Goal: Communication & Community: Answer question/provide support

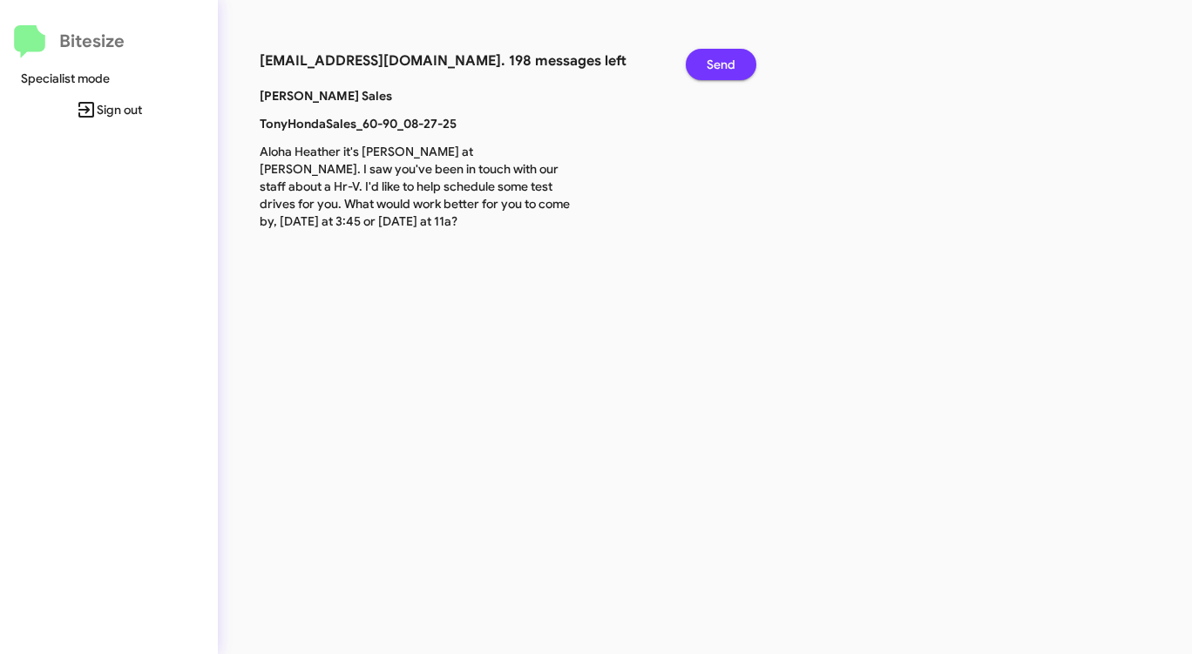
click at [720, 60] on span "Send" at bounding box center [721, 64] width 29 height 31
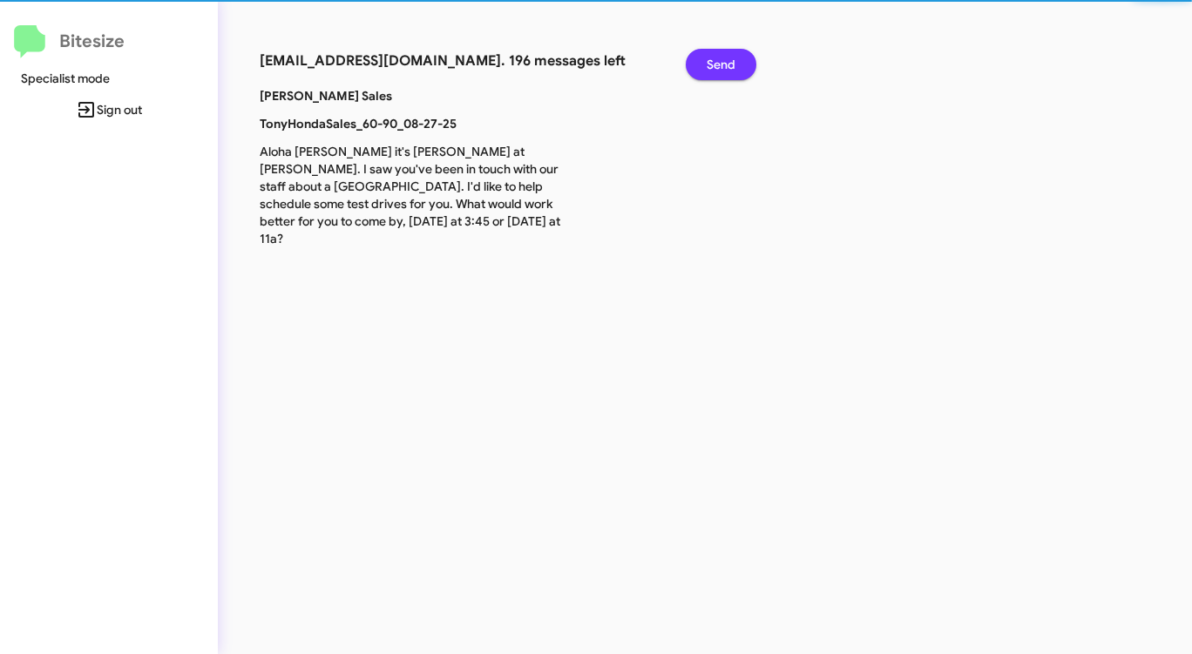
click at [720, 60] on span "Send" at bounding box center [721, 64] width 29 height 31
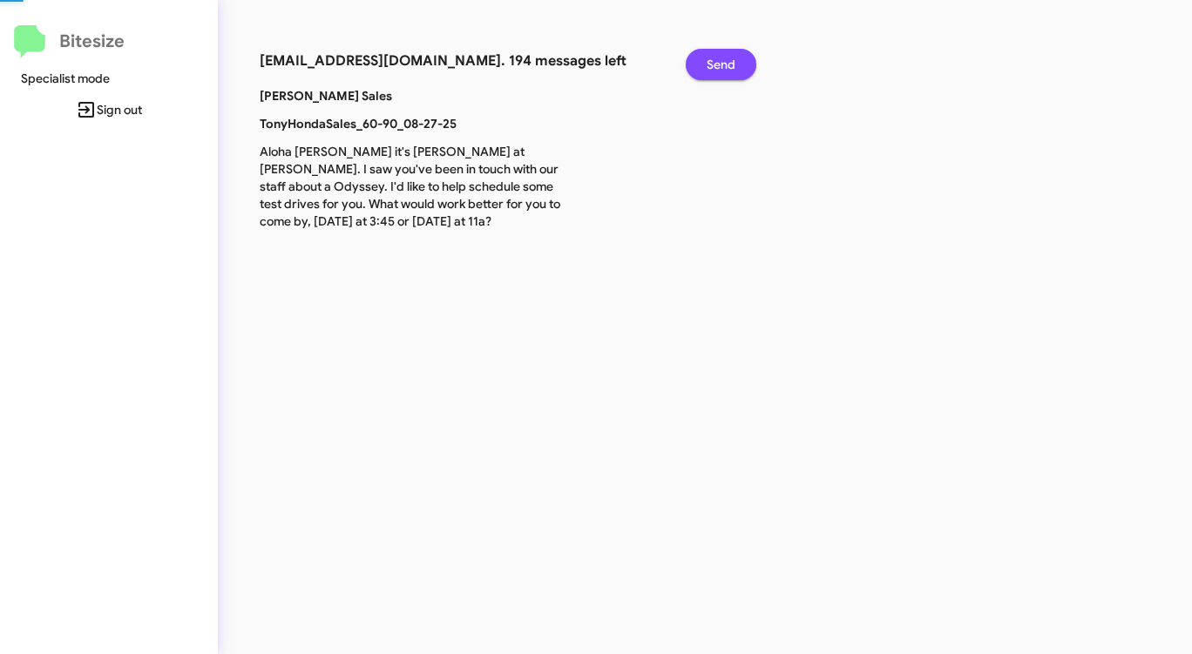
click at [720, 60] on span "Send" at bounding box center [721, 64] width 29 height 31
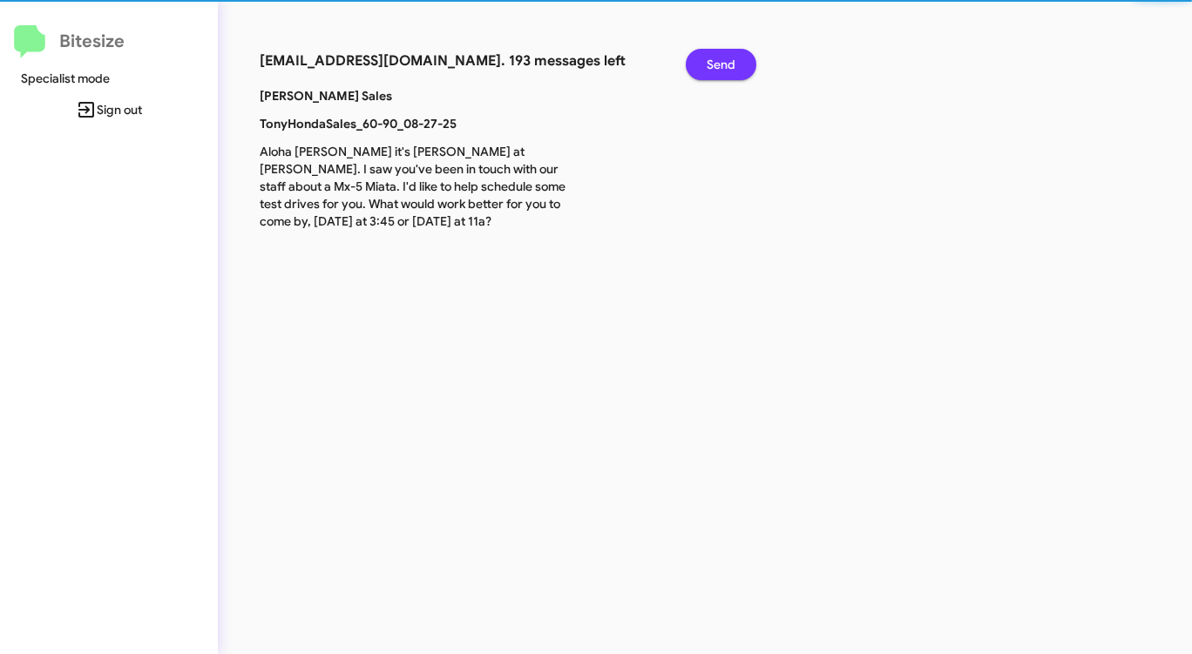
click at [720, 60] on span "Send" at bounding box center [721, 64] width 29 height 31
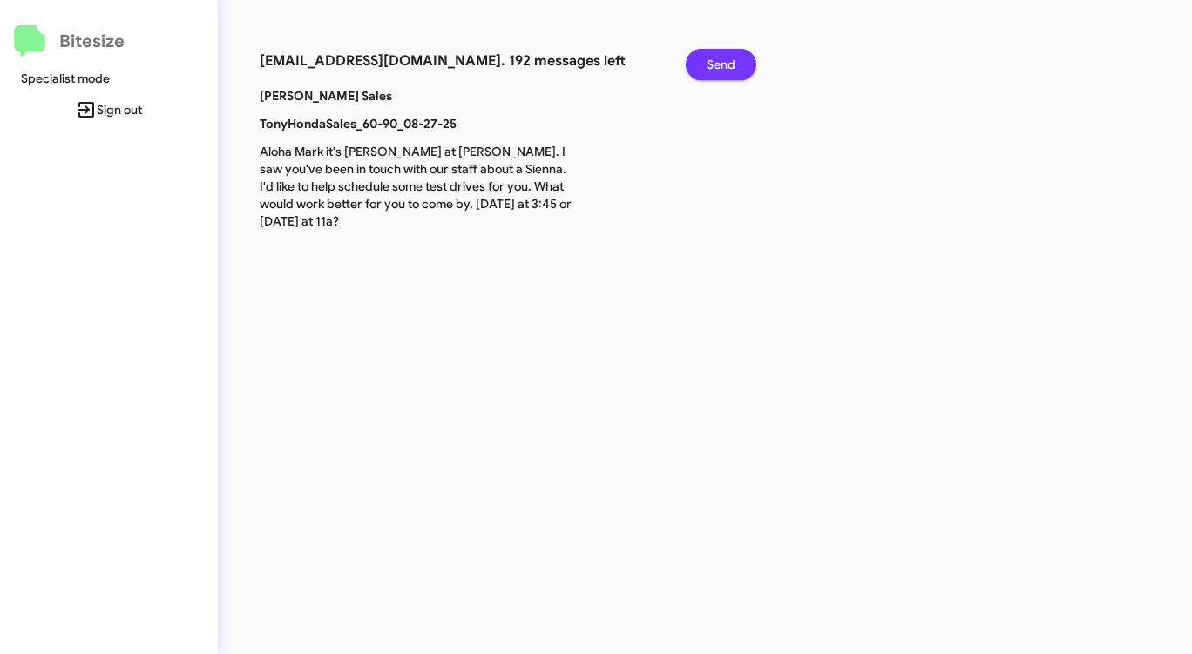
click at [720, 60] on span "Send" at bounding box center [721, 64] width 29 height 31
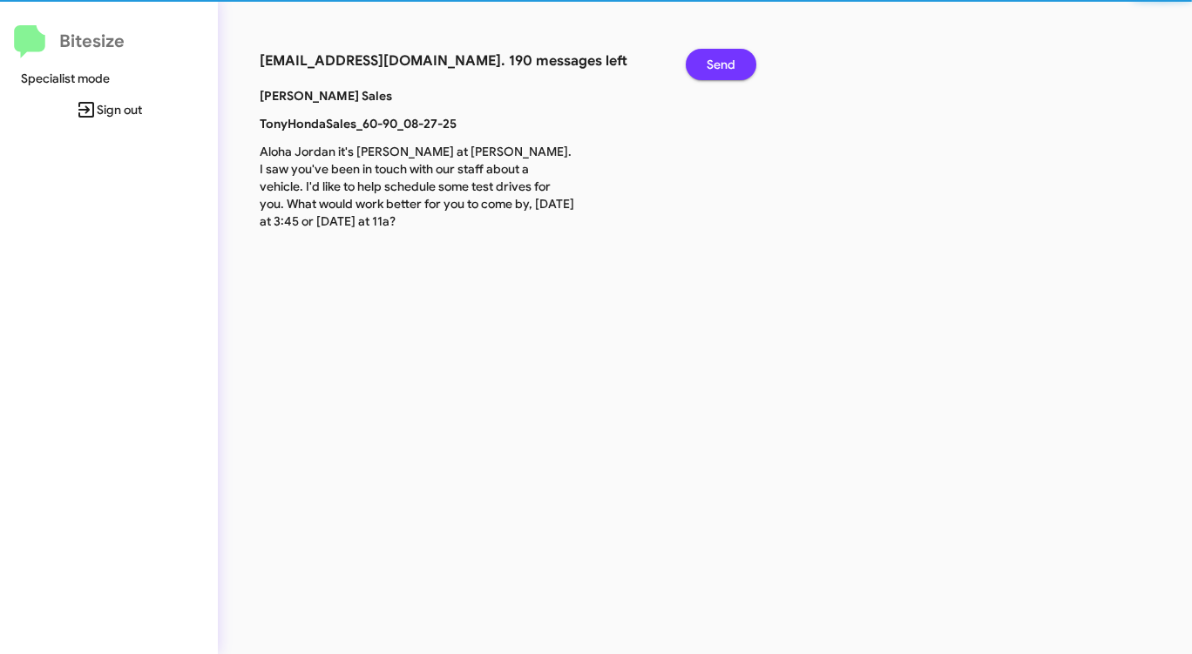
click at [720, 60] on span "Send" at bounding box center [721, 64] width 29 height 31
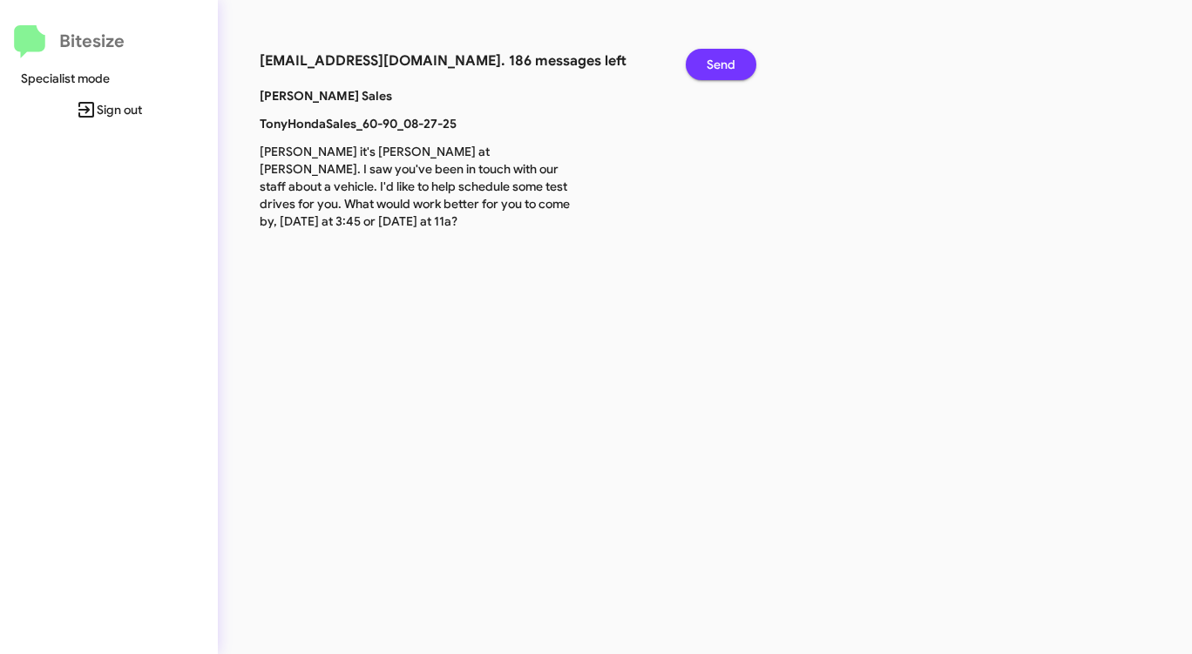
click at [720, 60] on span "Send" at bounding box center [721, 64] width 29 height 31
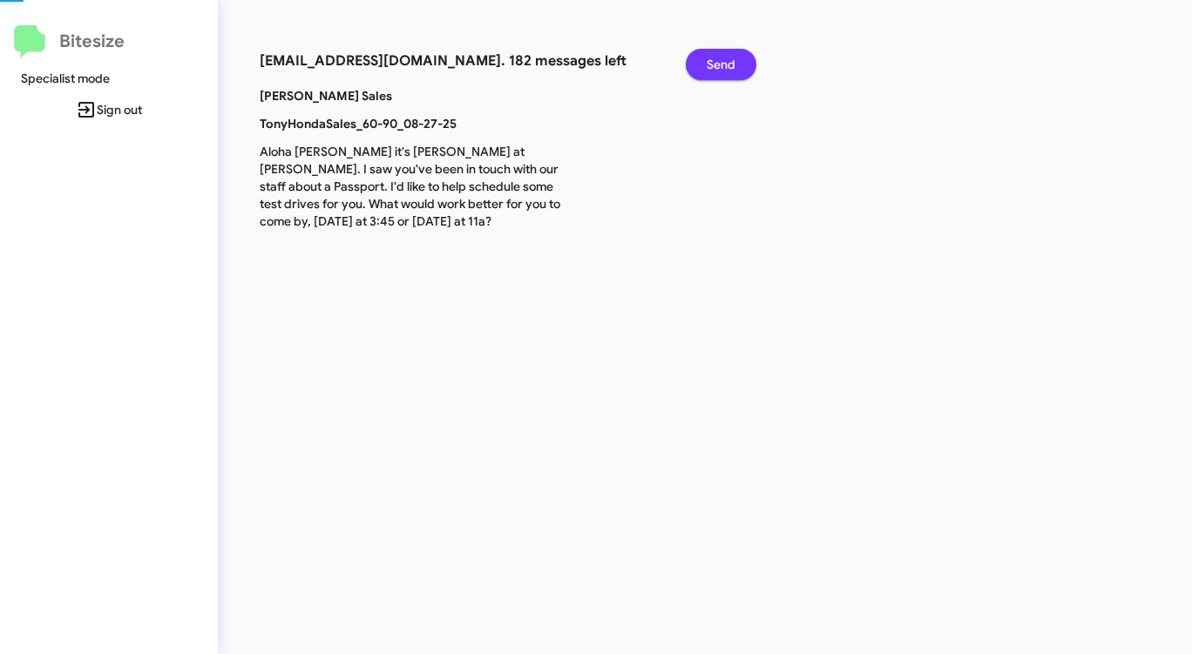
click at [720, 60] on span "Send" at bounding box center [721, 64] width 29 height 31
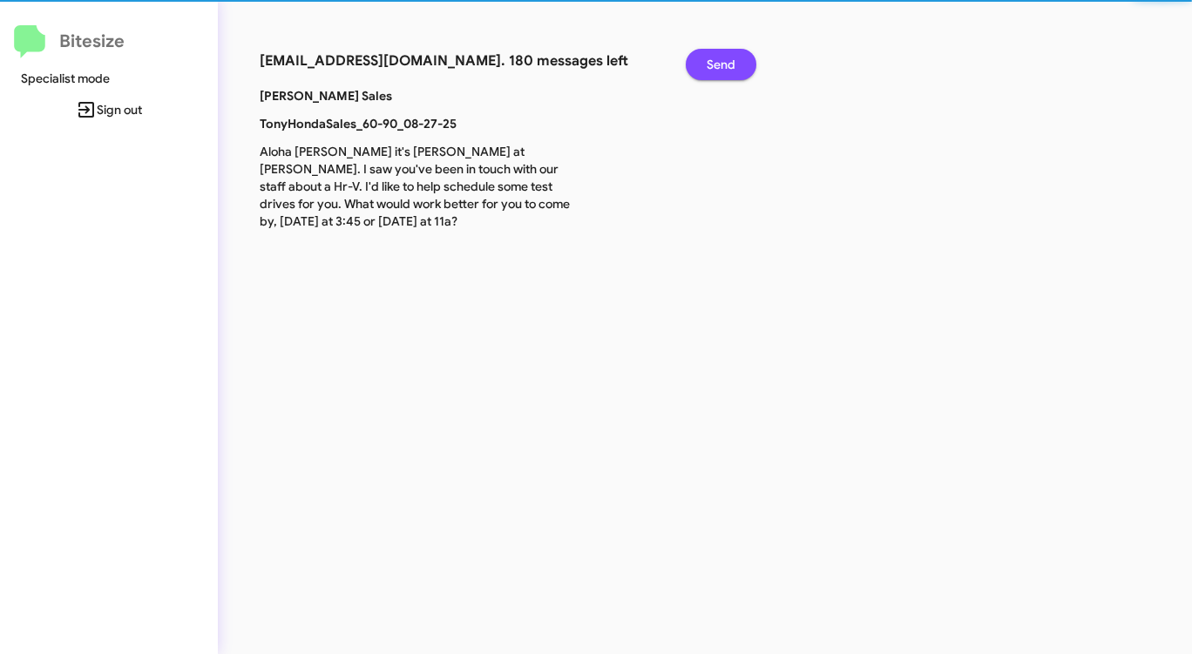
click at [720, 60] on span "Send" at bounding box center [721, 64] width 29 height 31
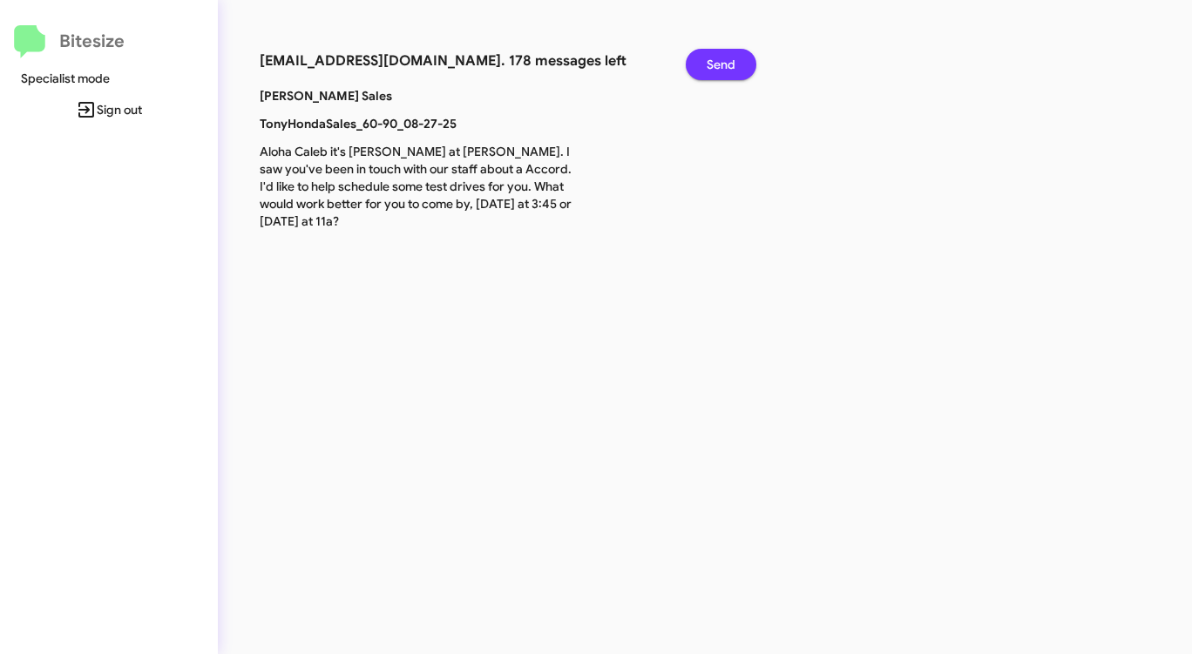
click at [720, 60] on span "Send" at bounding box center [721, 64] width 29 height 31
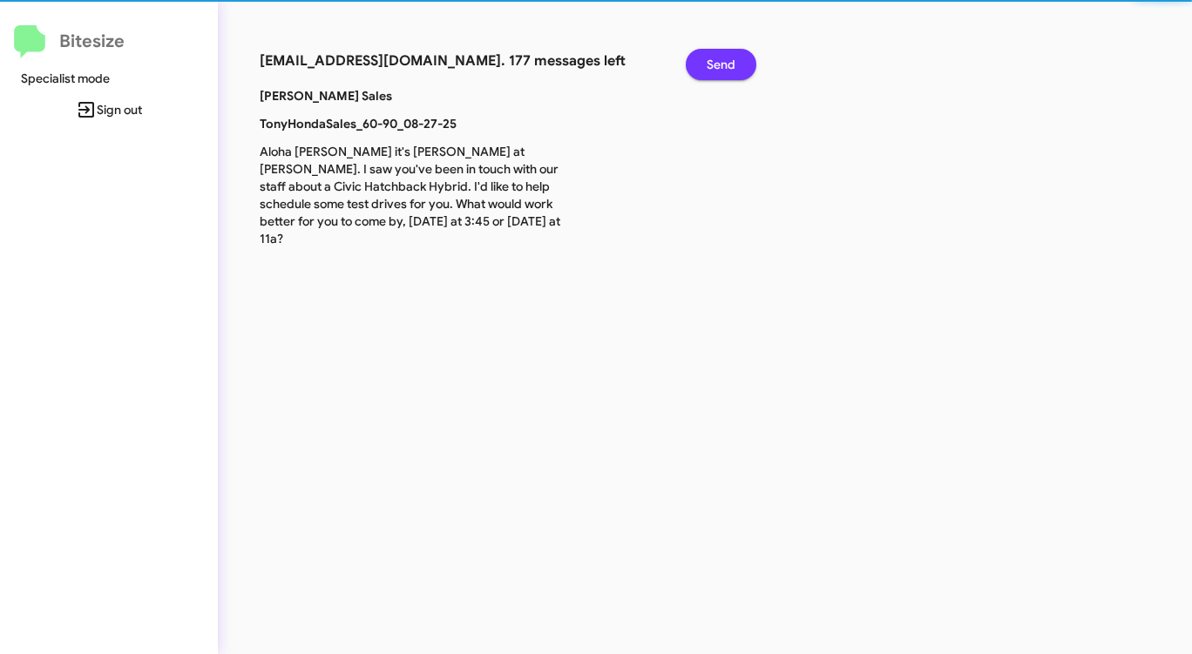
click at [720, 60] on span "Send" at bounding box center [721, 64] width 29 height 31
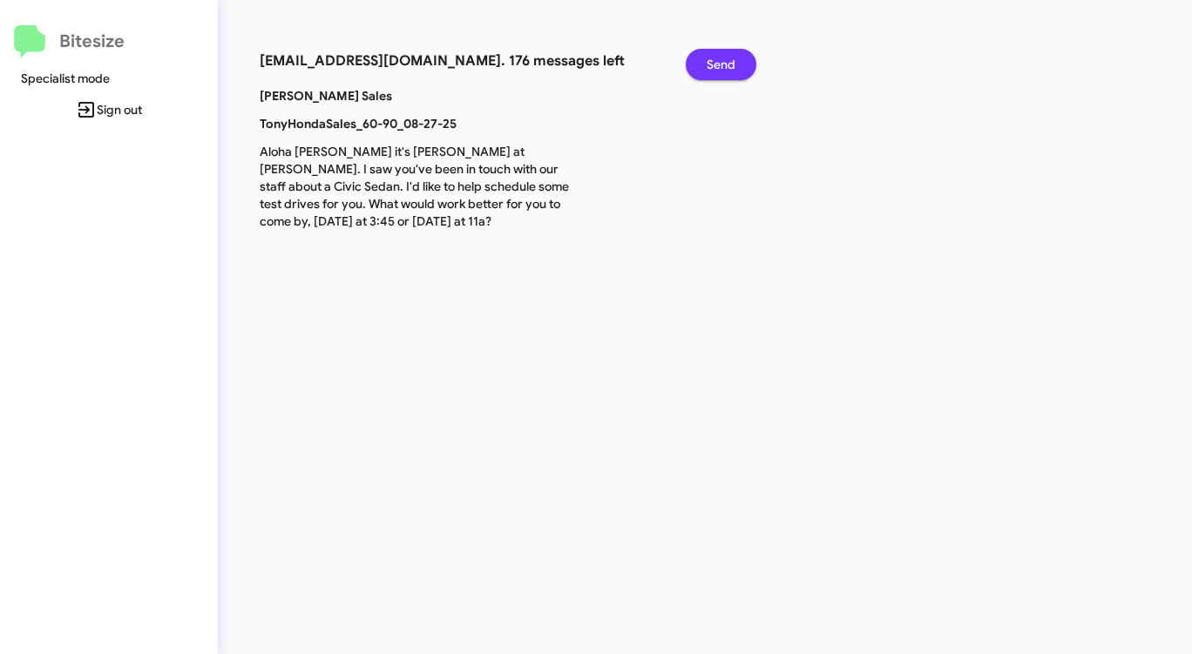
click at [720, 60] on span "Send" at bounding box center [721, 64] width 29 height 31
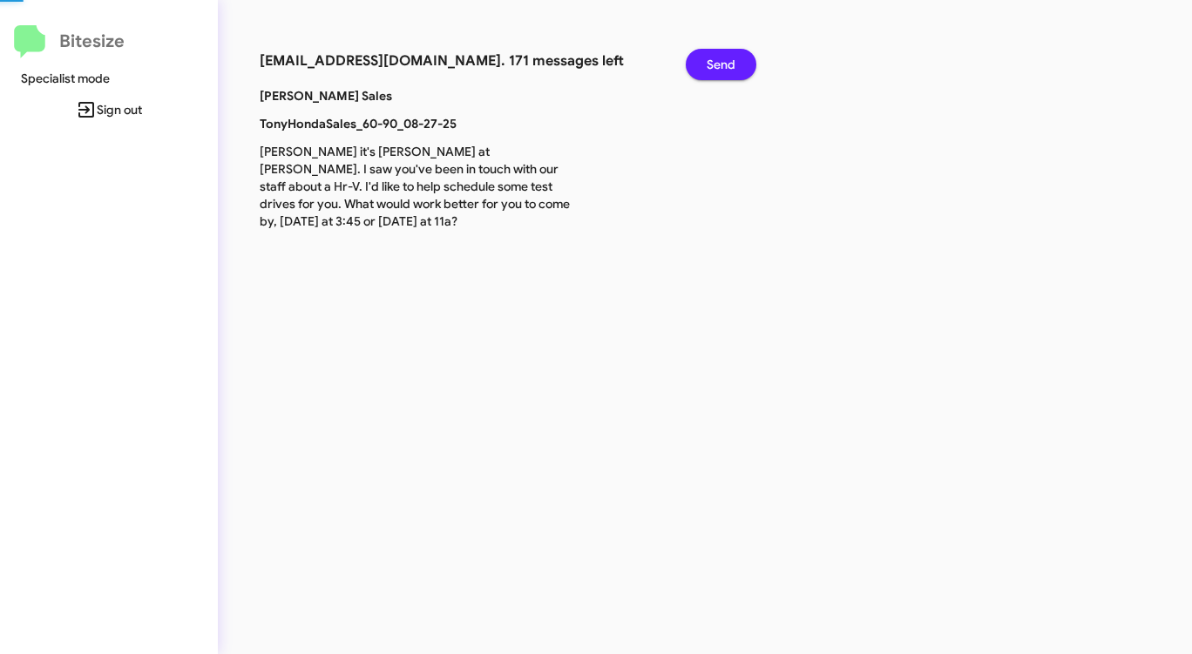
click at [720, 60] on span "Send" at bounding box center [721, 64] width 29 height 31
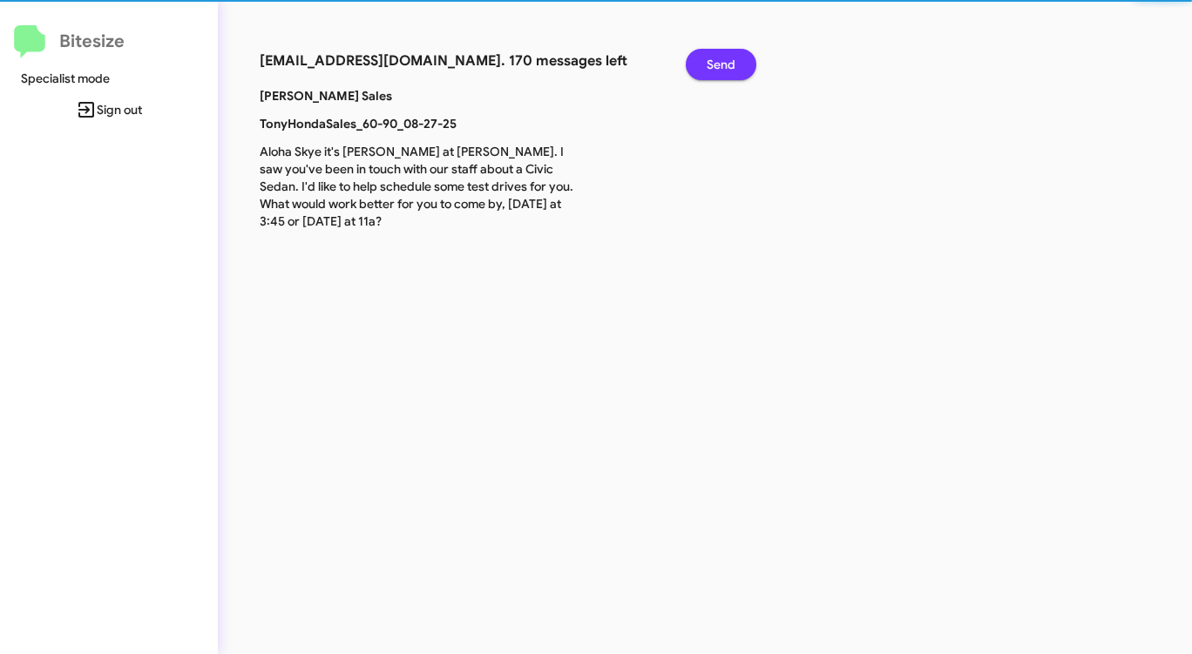
click at [720, 60] on span "Send" at bounding box center [721, 64] width 29 height 31
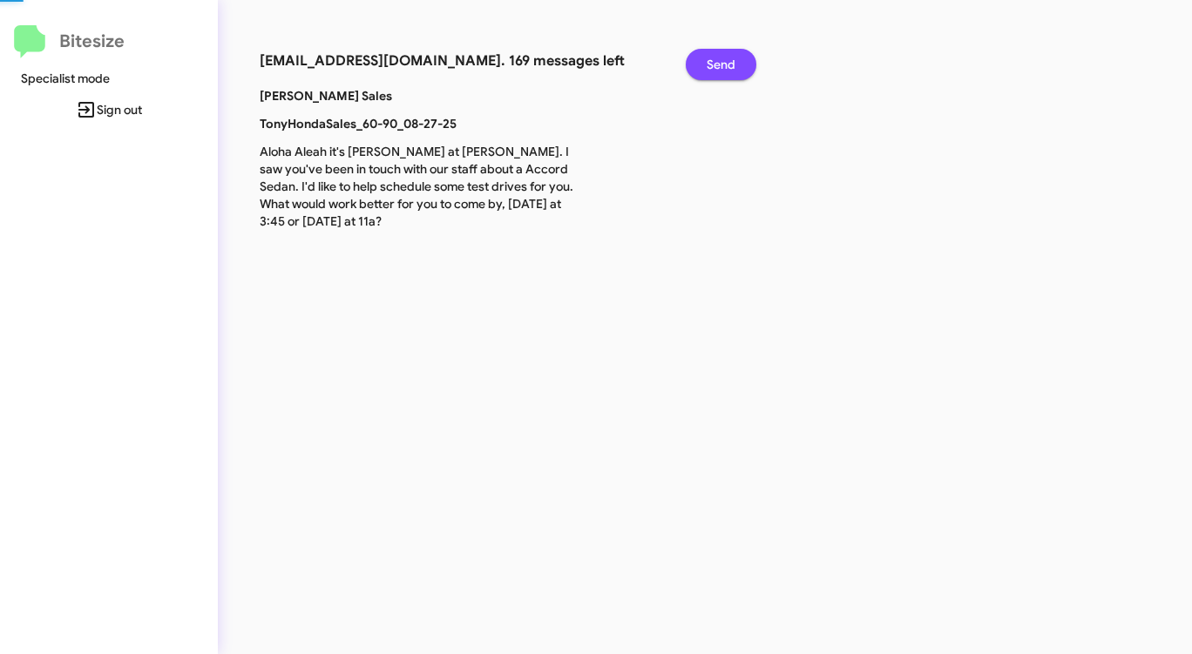
click at [720, 60] on span "Send" at bounding box center [721, 64] width 29 height 31
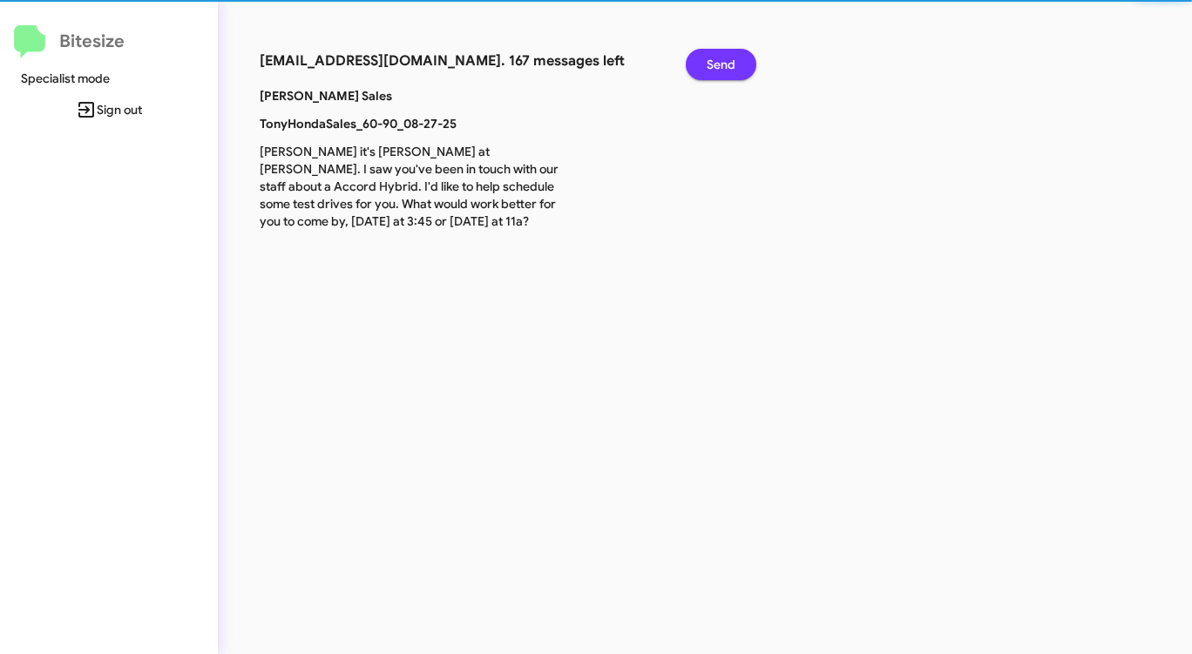
click at [720, 60] on span "Send" at bounding box center [721, 64] width 29 height 31
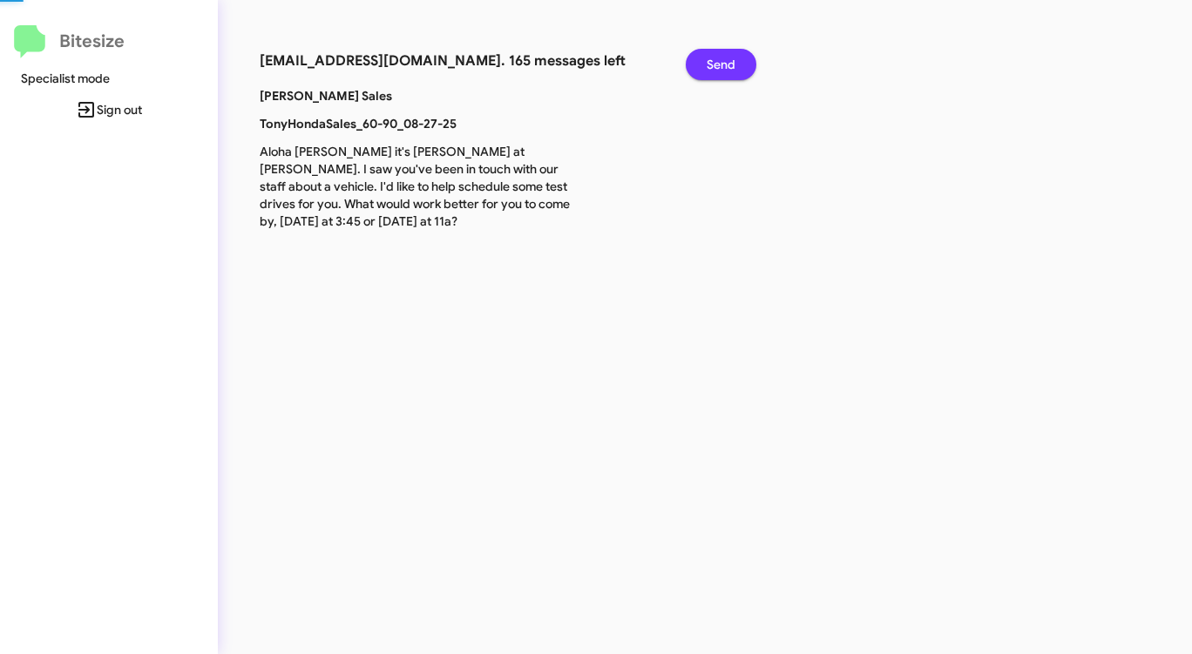
click at [720, 60] on span "Send" at bounding box center [721, 64] width 29 height 31
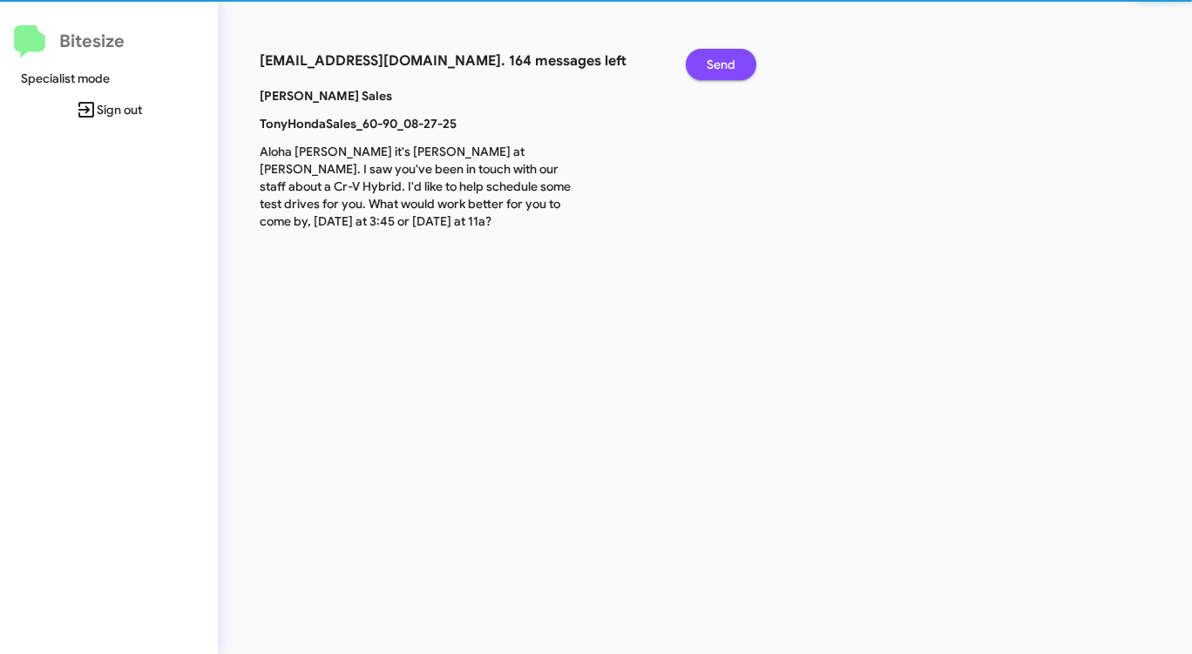
click at [720, 60] on span "Send" at bounding box center [721, 64] width 29 height 31
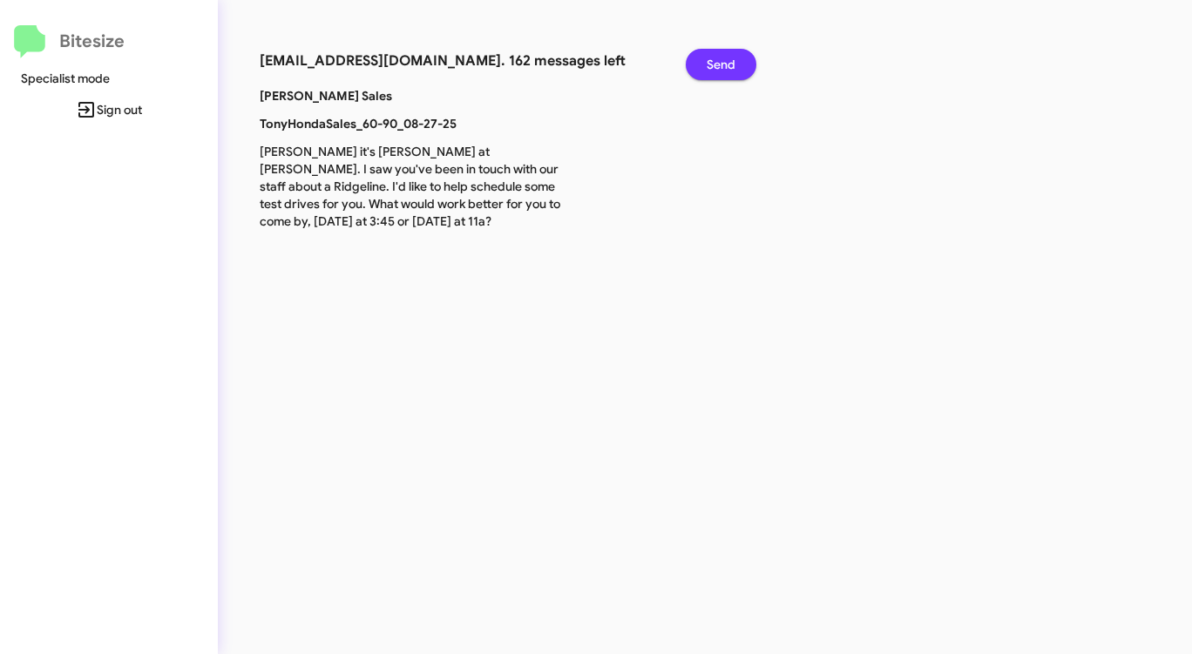
click at [720, 60] on span "Send" at bounding box center [721, 64] width 29 height 31
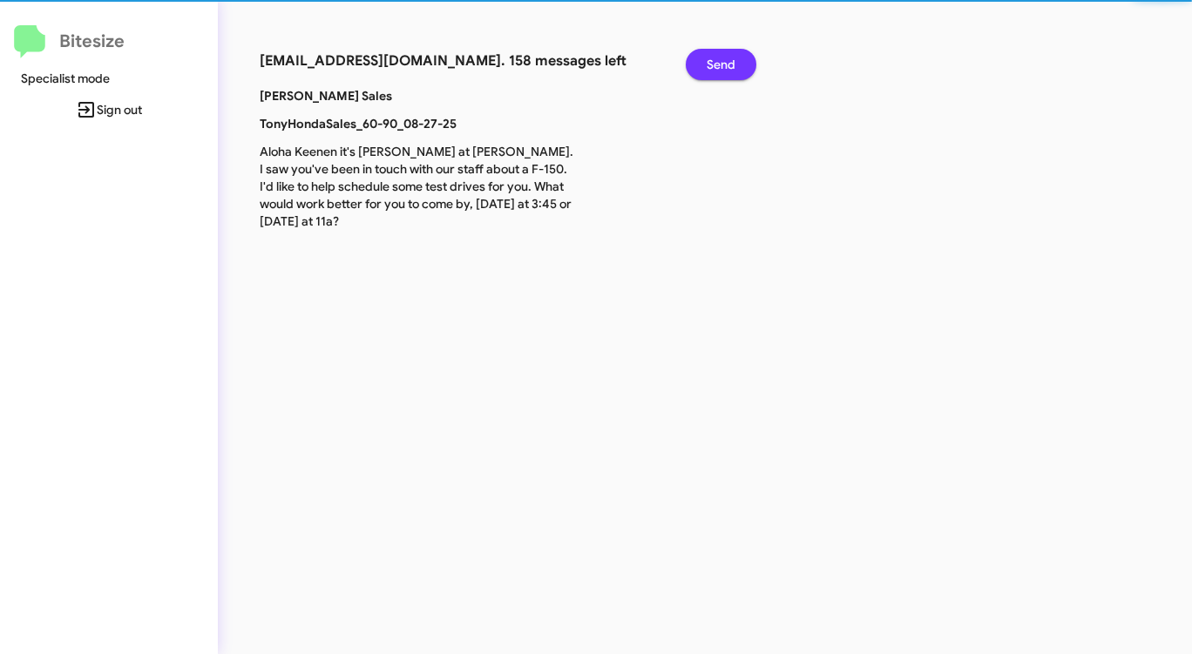
click at [720, 60] on span "Send" at bounding box center [721, 64] width 29 height 31
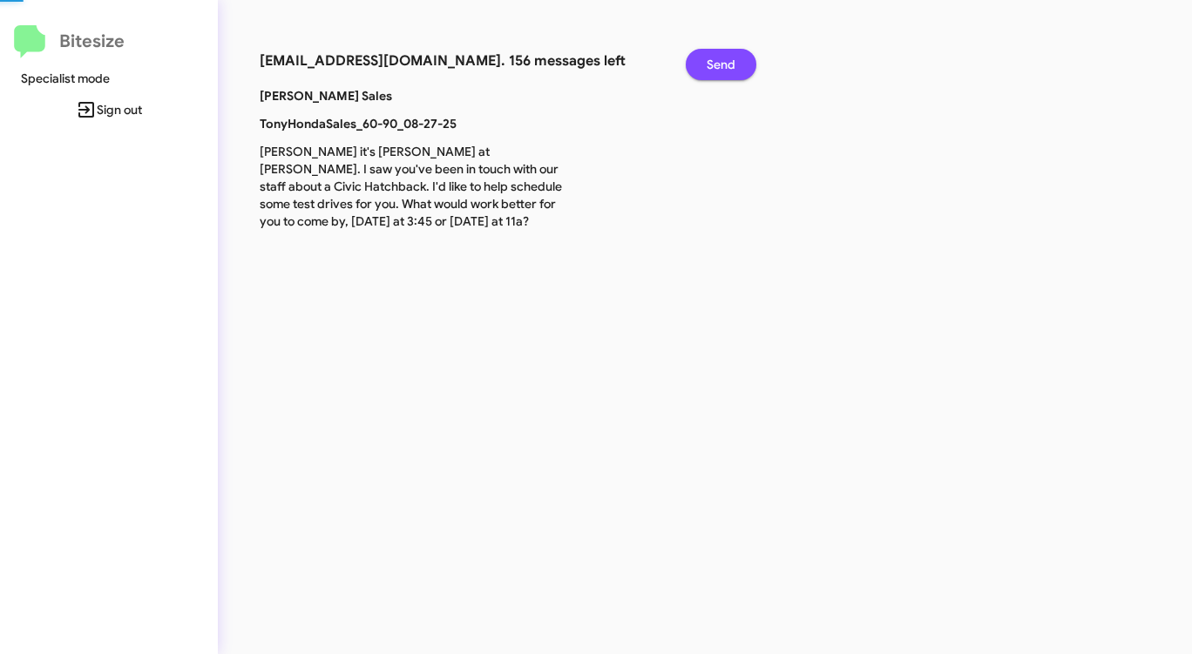
click at [720, 60] on span "Send" at bounding box center [721, 64] width 29 height 31
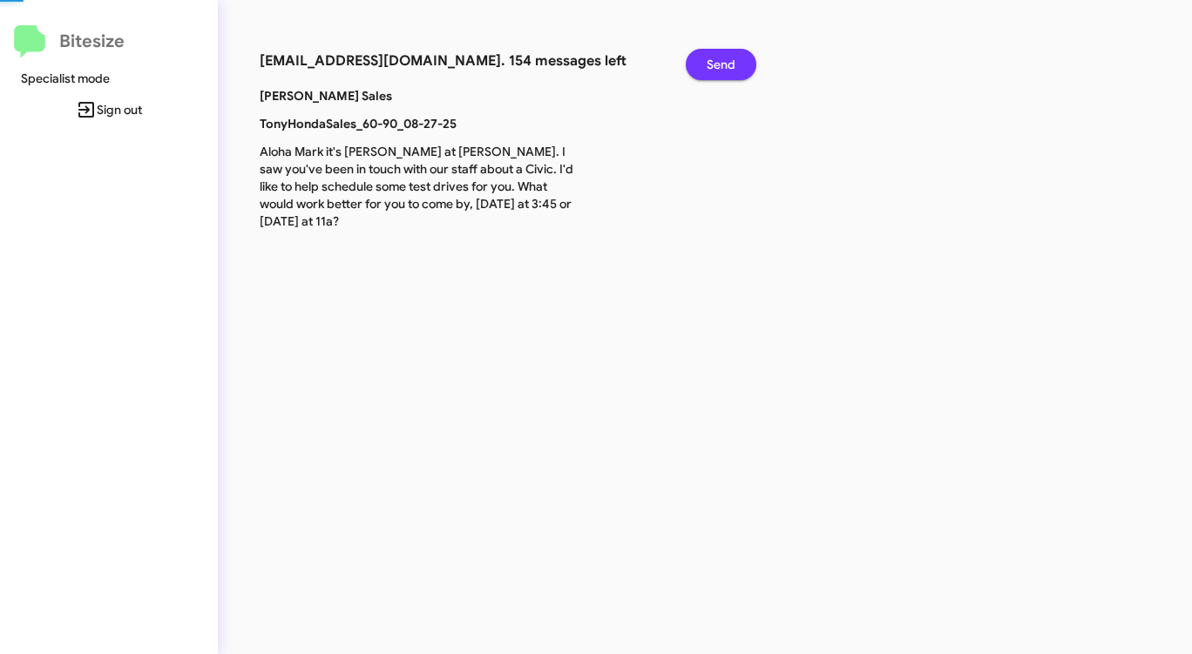
click at [720, 60] on span "Send" at bounding box center [721, 64] width 29 height 31
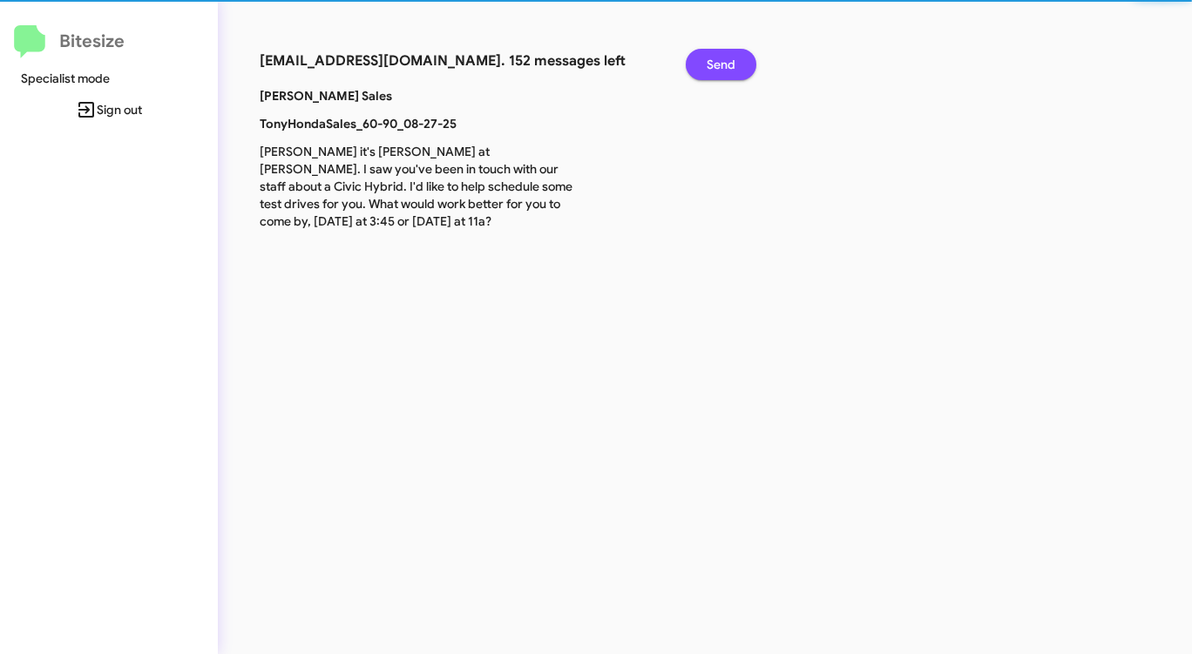
click at [720, 60] on span "Send" at bounding box center [721, 64] width 29 height 31
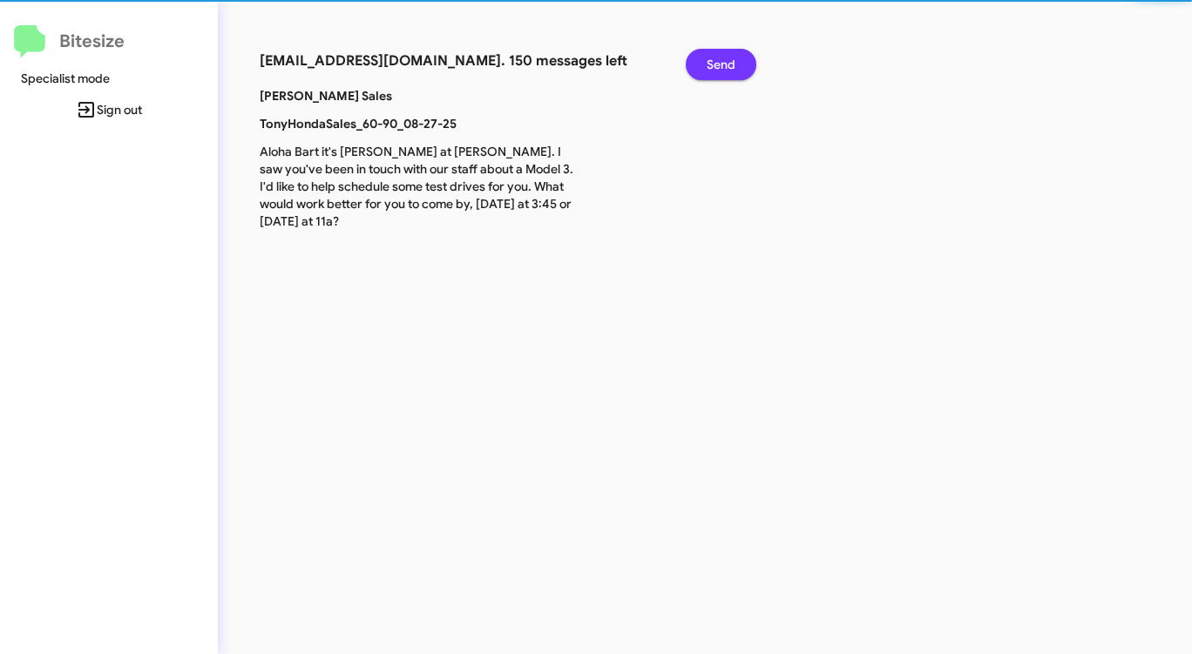
click at [720, 60] on span "Send" at bounding box center [721, 64] width 29 height 31
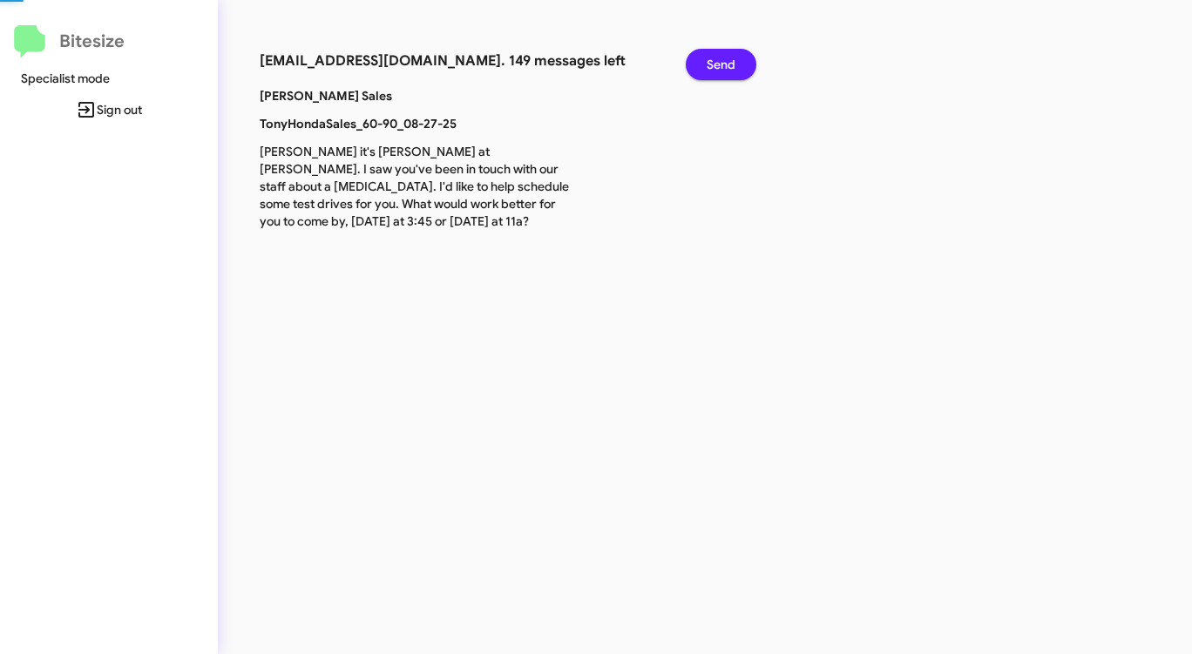
click at [720, 60] on span "Send" at bounding box center [721, 64] width 29 height 31
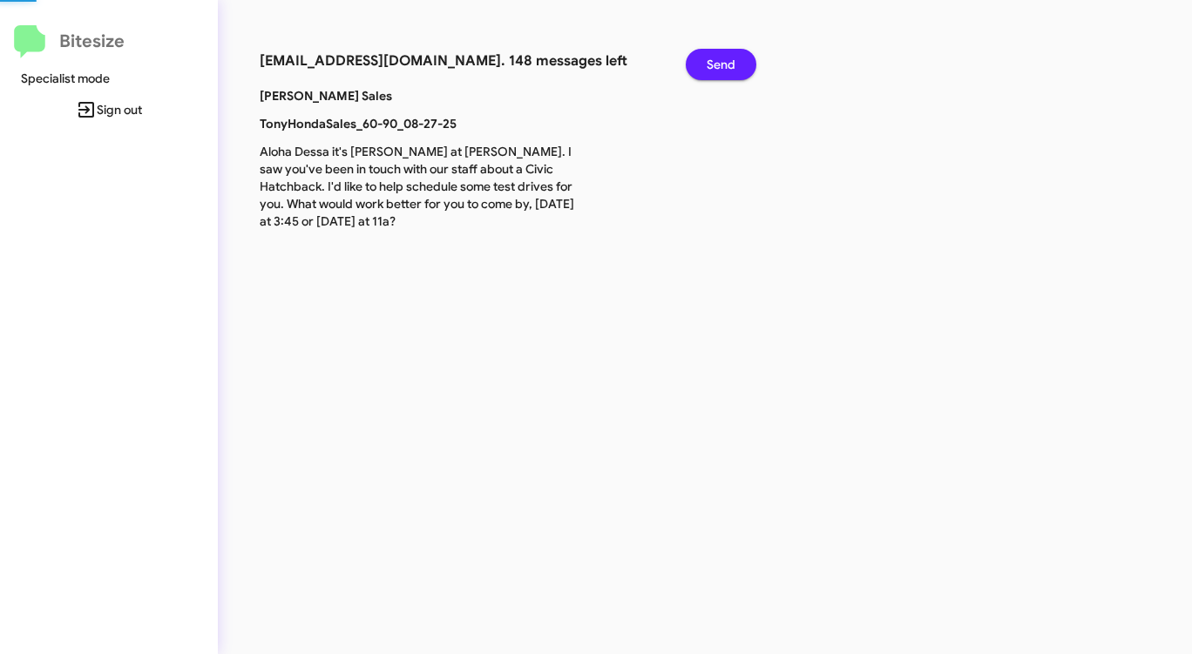
click at [720, 60] on span "Send" at bounding box center [721, 64] width 29 height 31
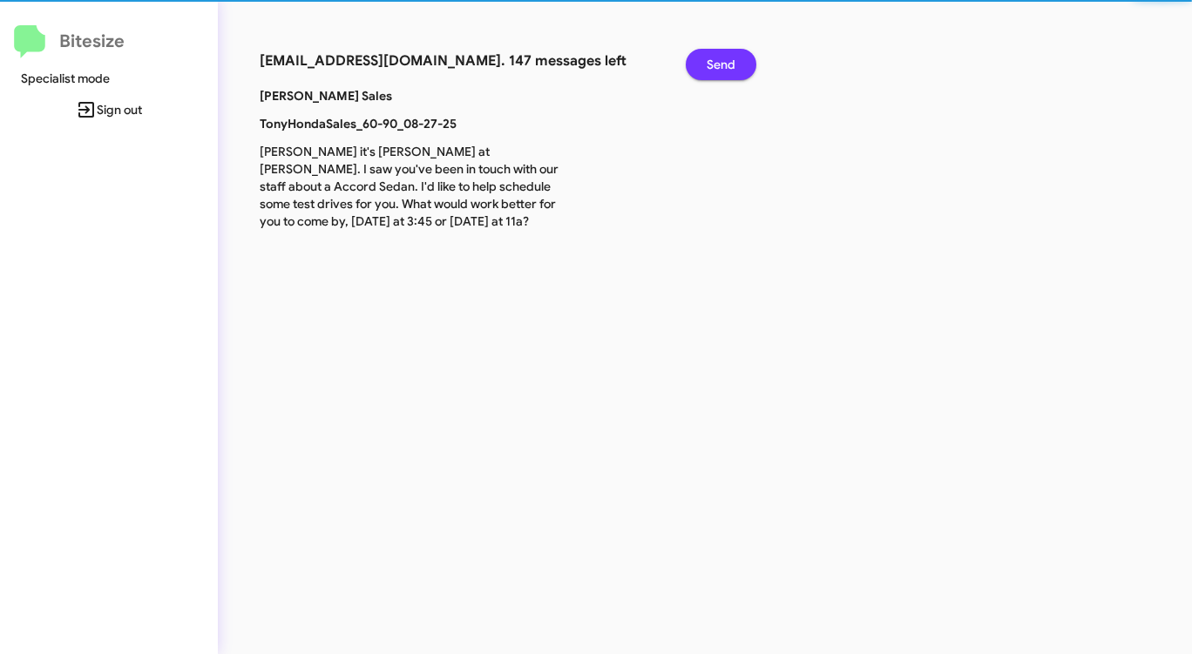
click at [720, 60] on span "Send" at bounding box center [721, 64] width 29 height 31
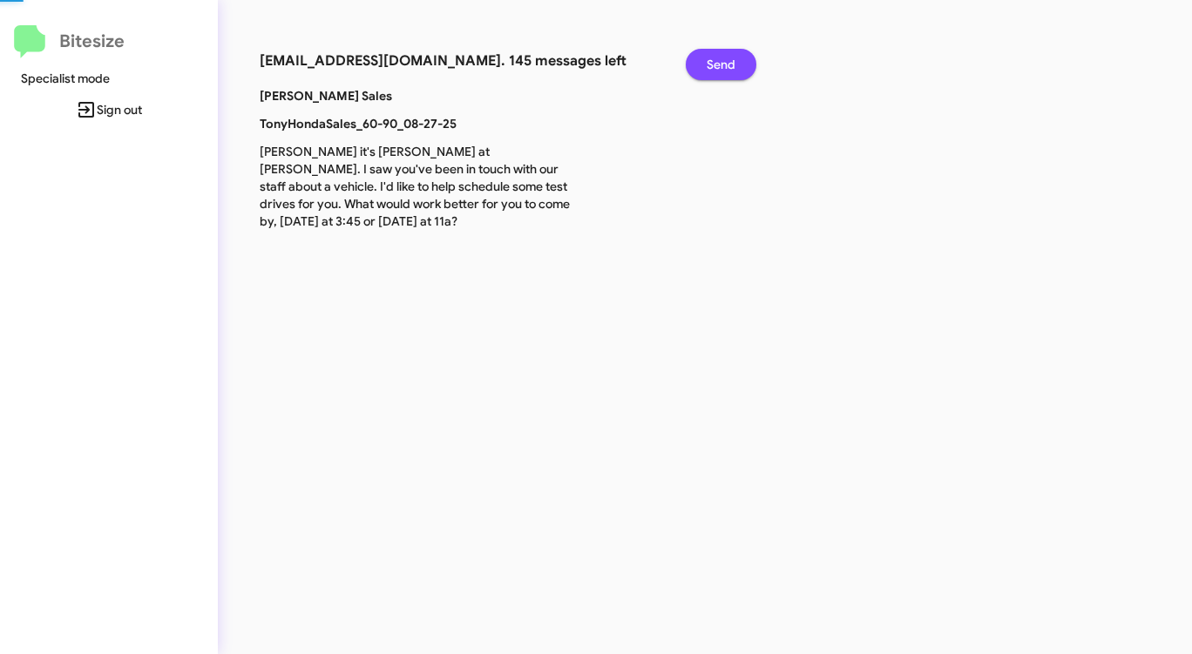
click at [720, 60] on span "Send" at bounding box center [721, 64] width 29 height 31
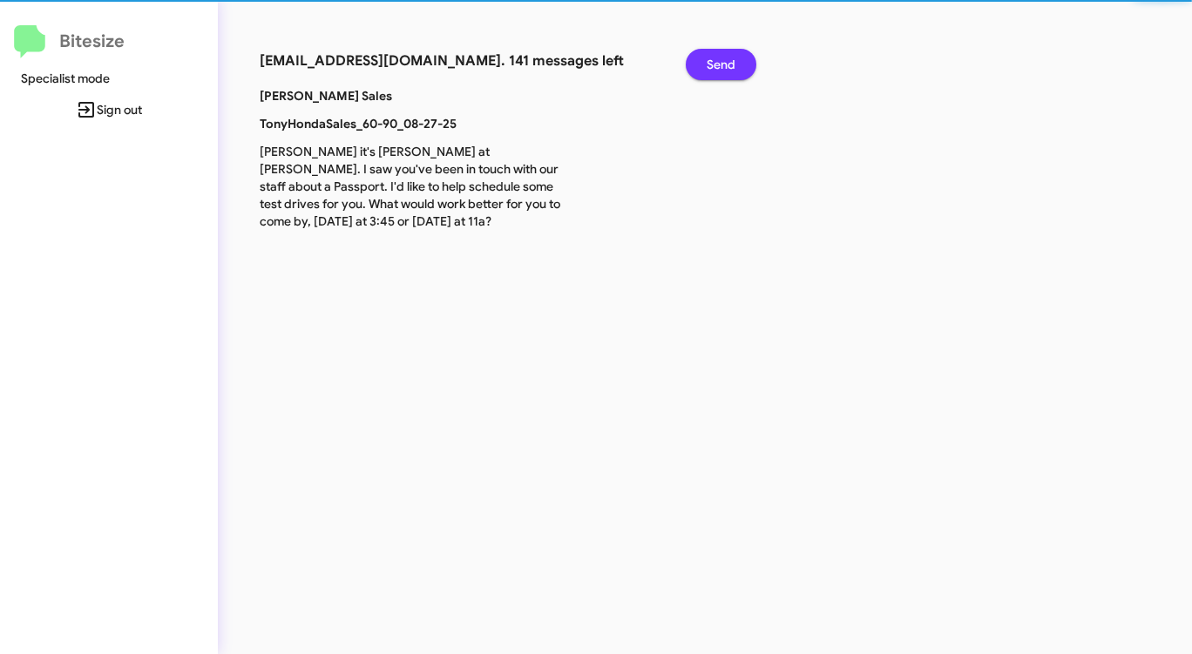
click at [720, 60] on span "Send" at bounding box center [721, 64] width 29 height 31
click at [719, 60] on span "Send" at bounding box center [721, 64] width 29 height 31
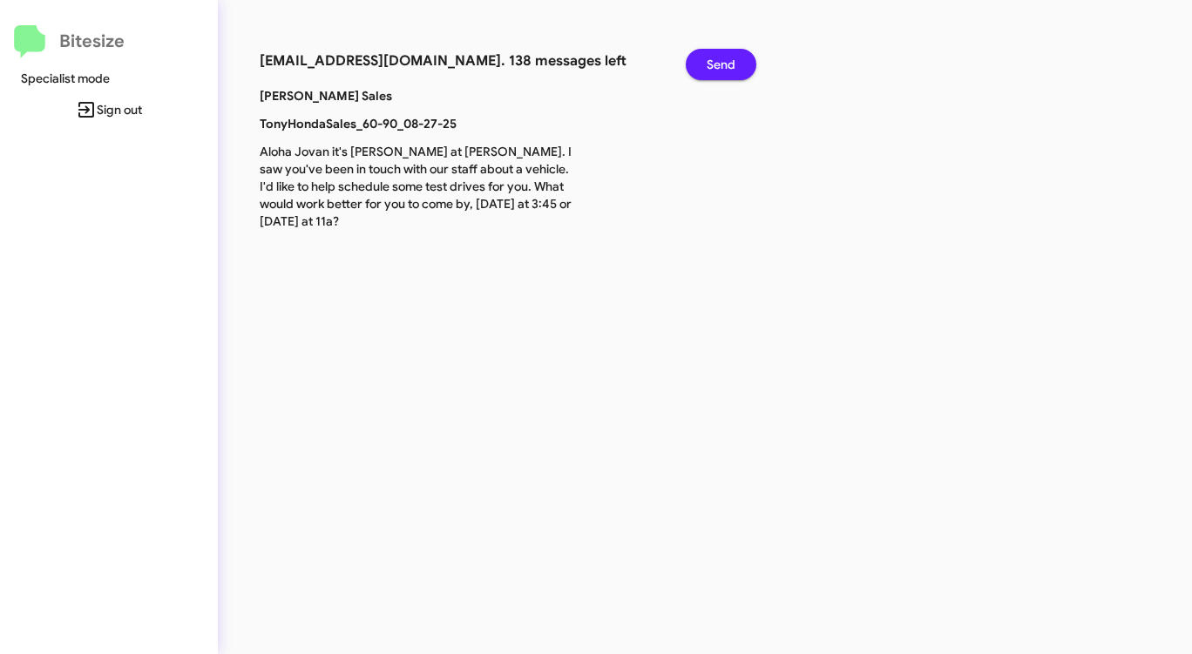
click at [719, 60] on span "Send" at bounding box center [721, 64] width 29 height 31
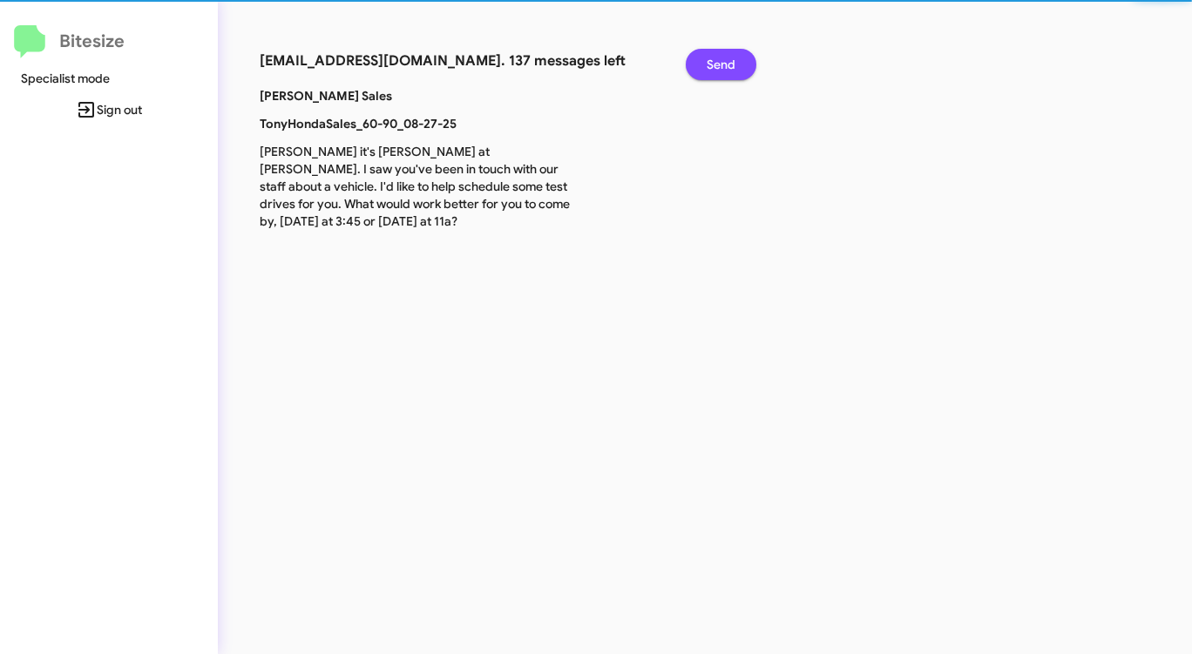
click at [718, 60] on span "Send" at bounding box center [721, 64] width 29 height 31
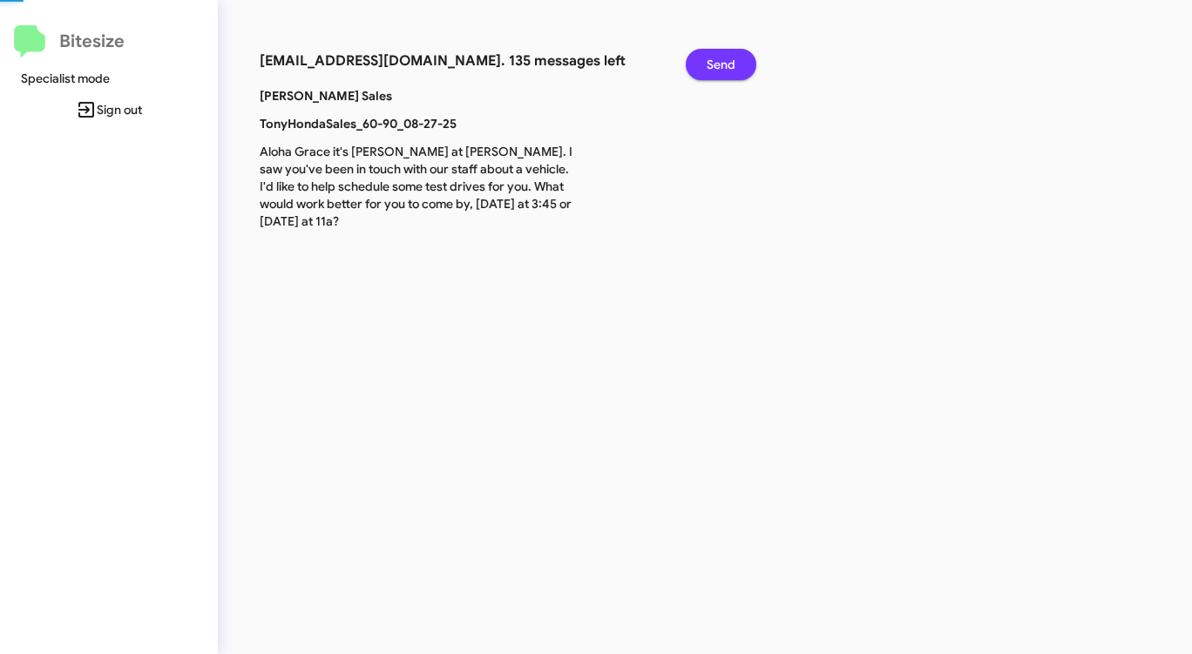
click at [718, 60] on span "Send" at bounding box center [721, 64] width 29 height 31
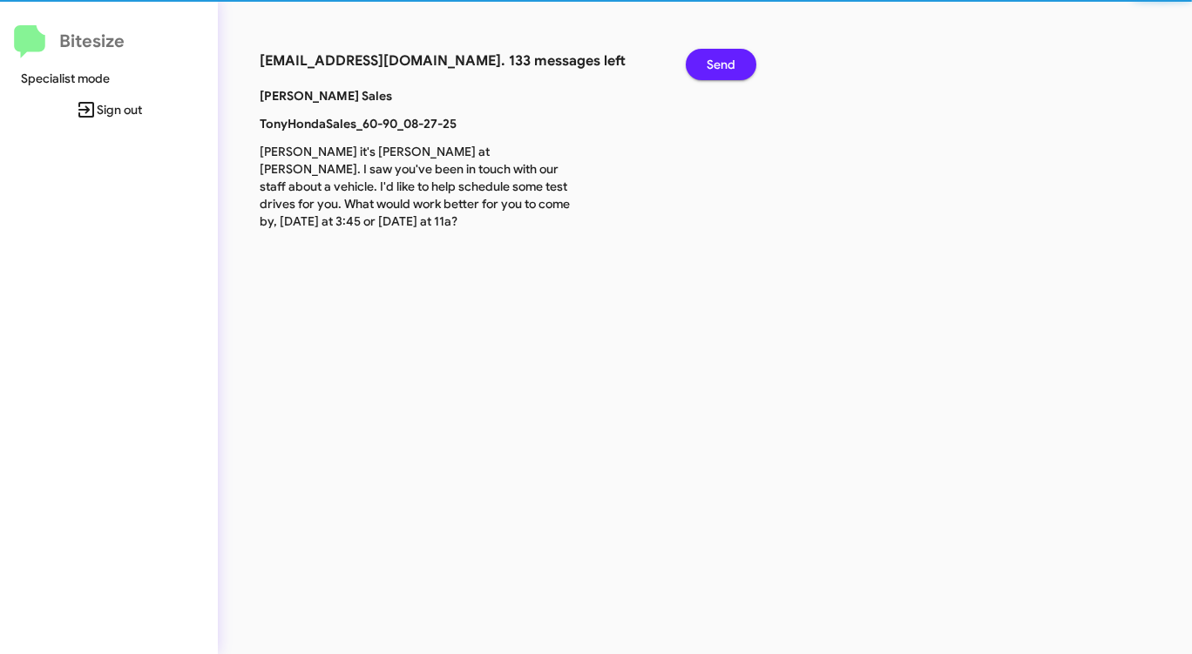
click at [718, 60] on span "Send" at bounding box center [721, 64] width 29 height 31
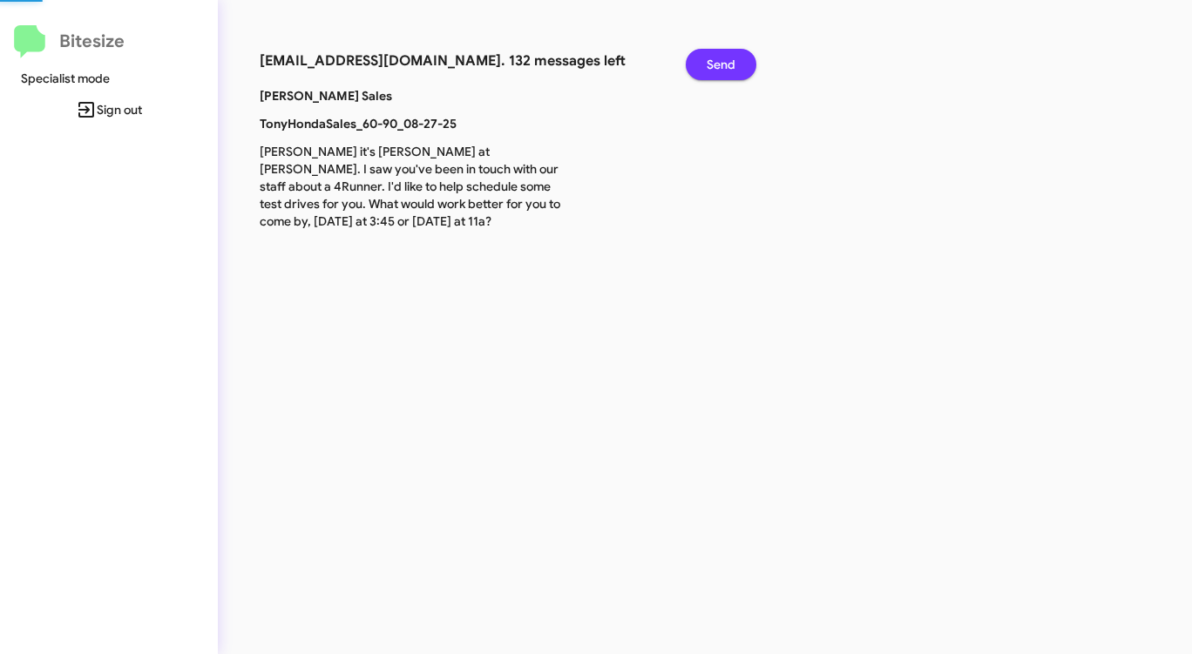
click at [718, 60] on span "Send" at bounding box center [721, 64] width 29 height 31
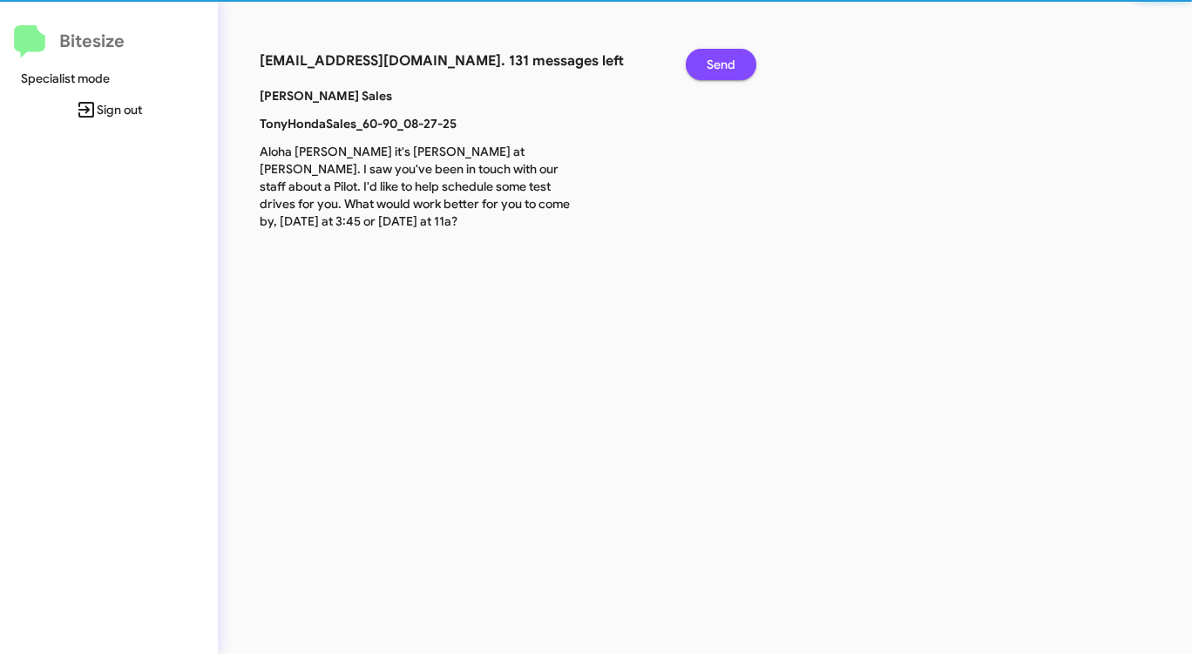
click at [717, 60] on span "Send" at bounding box center [721, 64] width 29 height 31
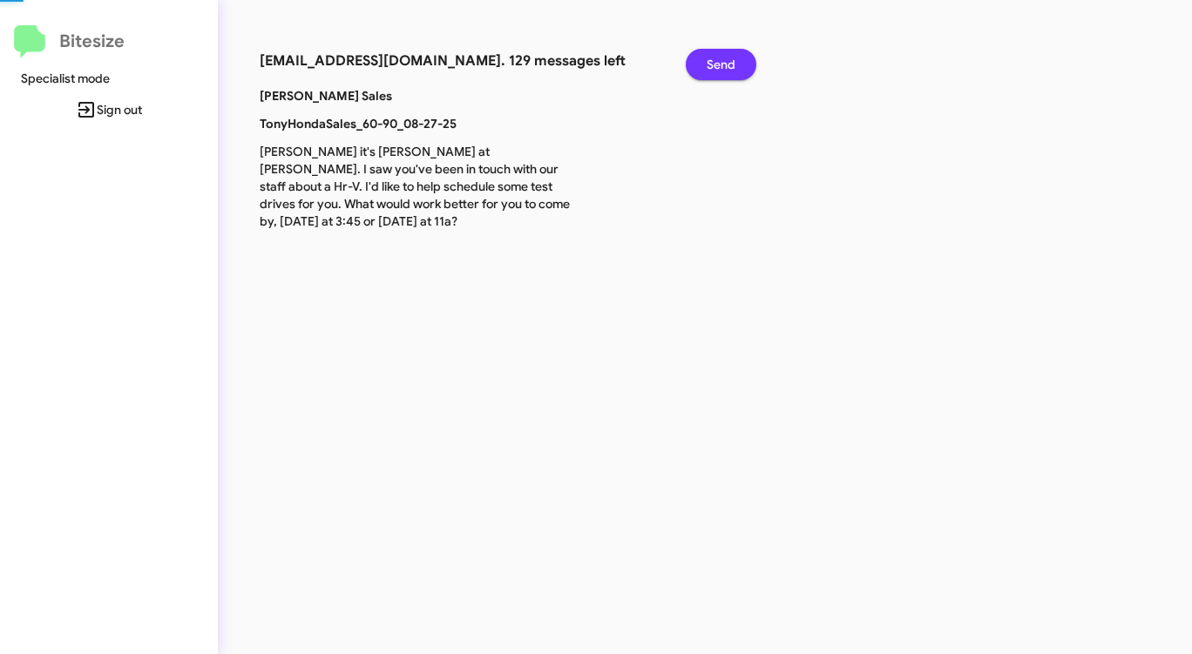
click at [717, 60] on span "Send" at bounding box center [721, 64] width 29 height 31
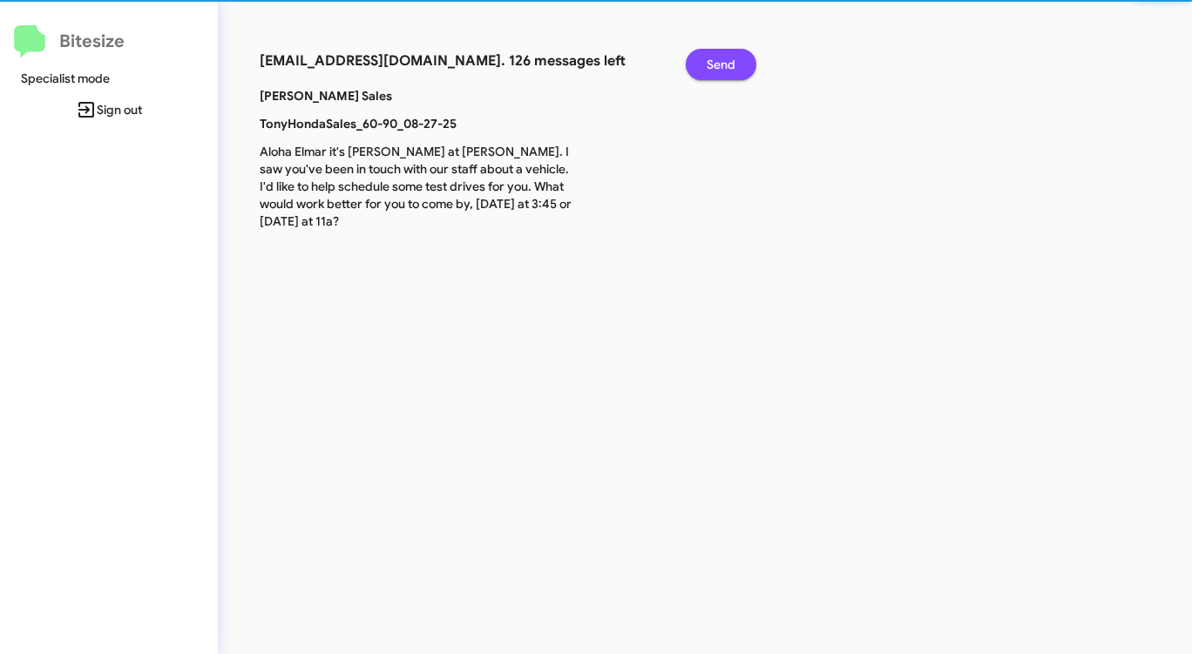
click at [717, 60] on span "Send" at bounding box center [721, 64] width 29 height 31
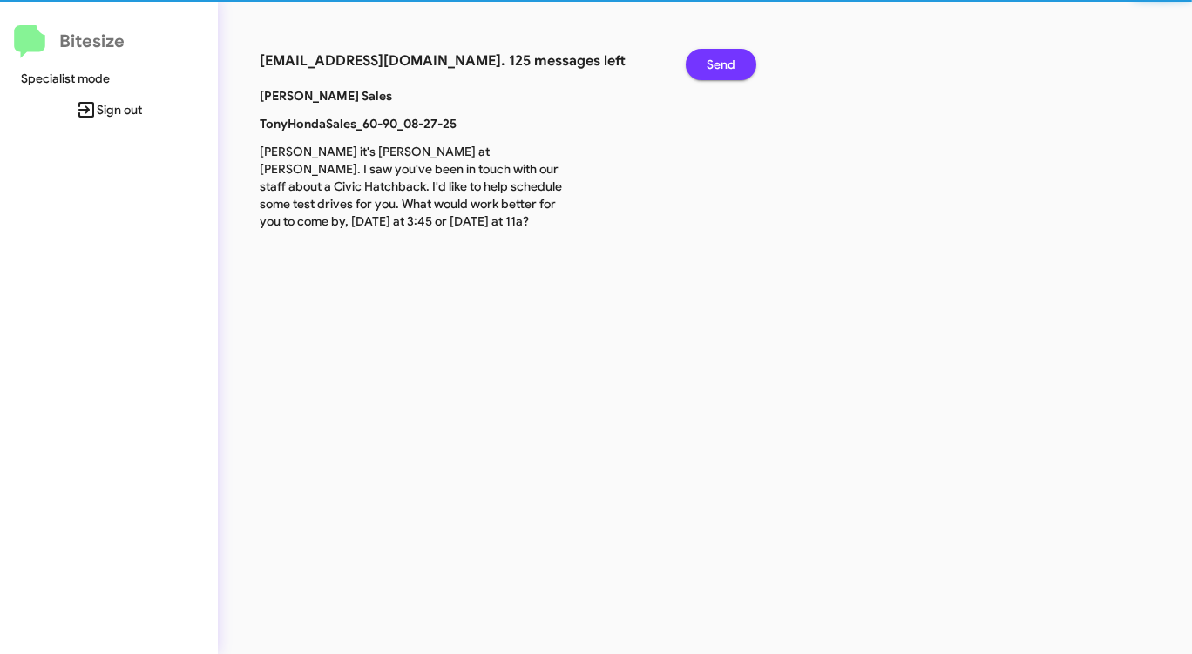
click at [717, 60] on span "Send" at bounding box center [721, 64] width 29 height 31
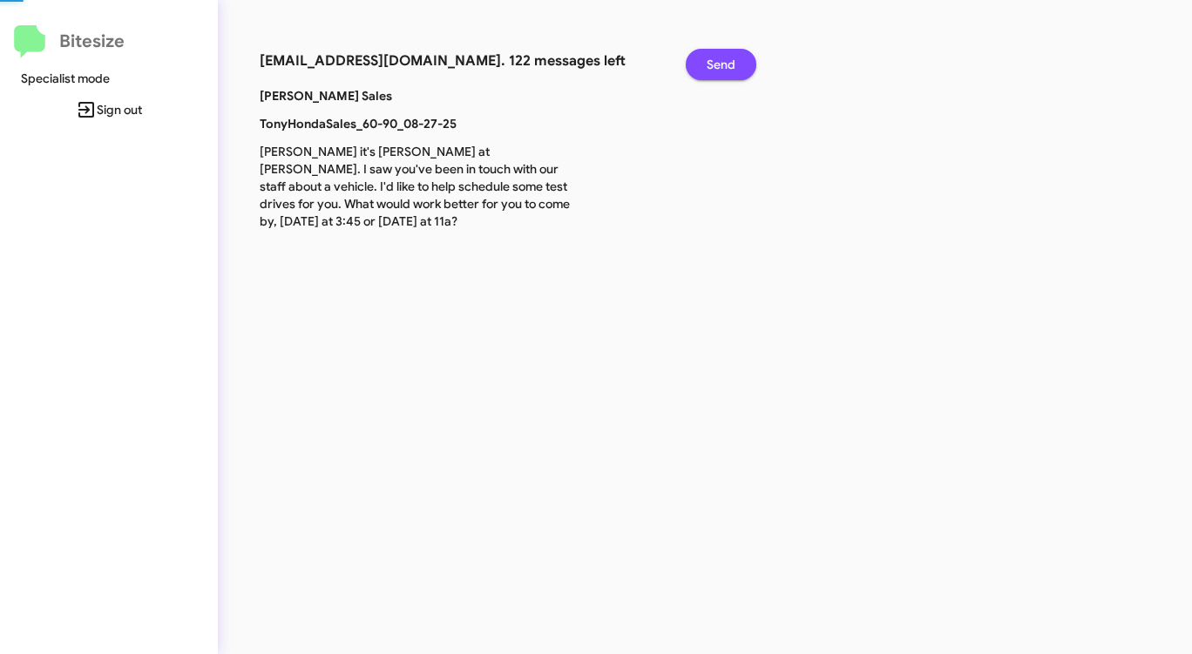
click at [717, 60] on span "Send" at bounding box center [721, 64] width 29 height 31
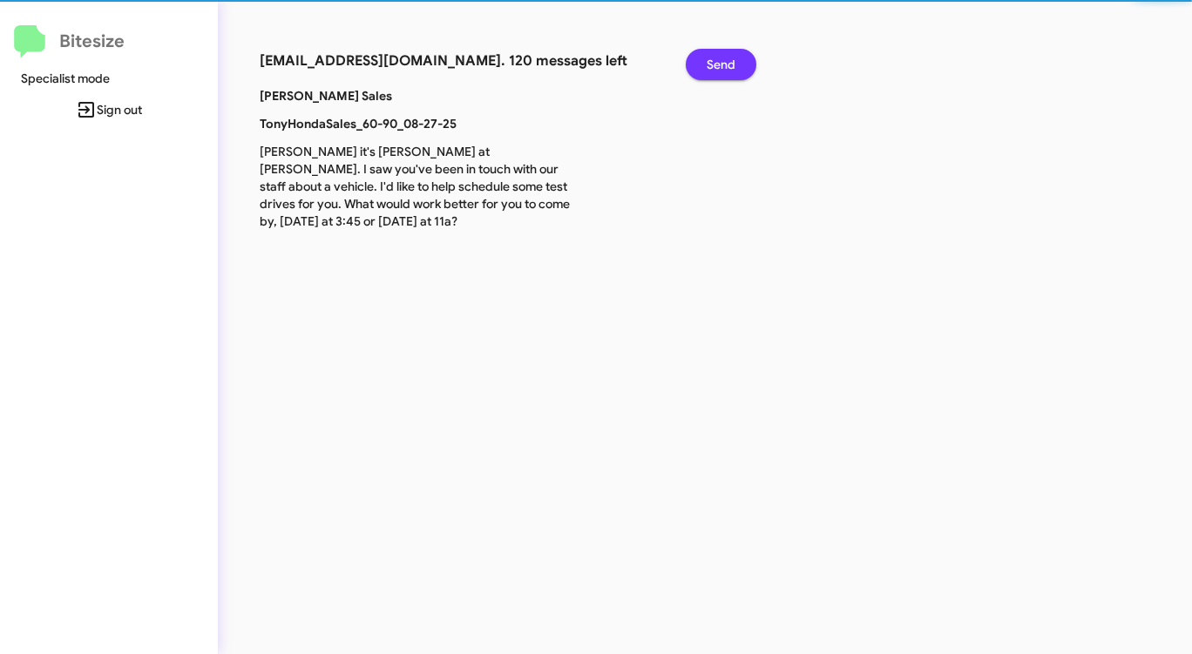
click at [717, 60] on span "Send" at bounding box center [721, 64] width 29 height 31
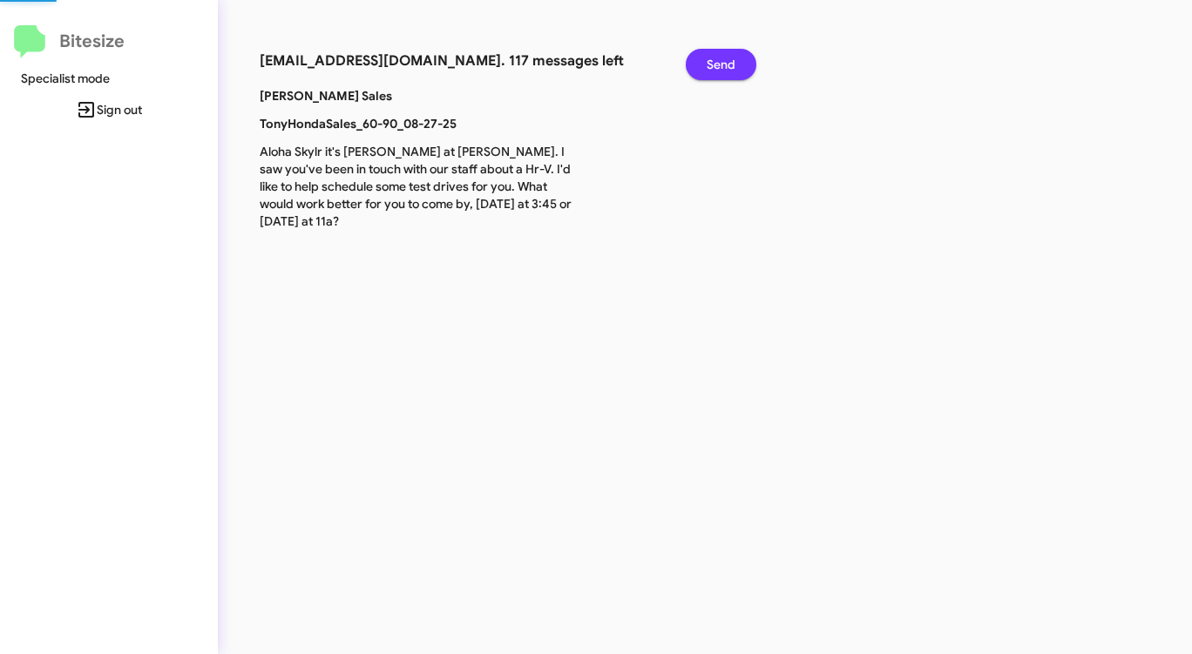
click at [717, 60] on span "Send" at bounding box center [721, 64] width 29 height 31
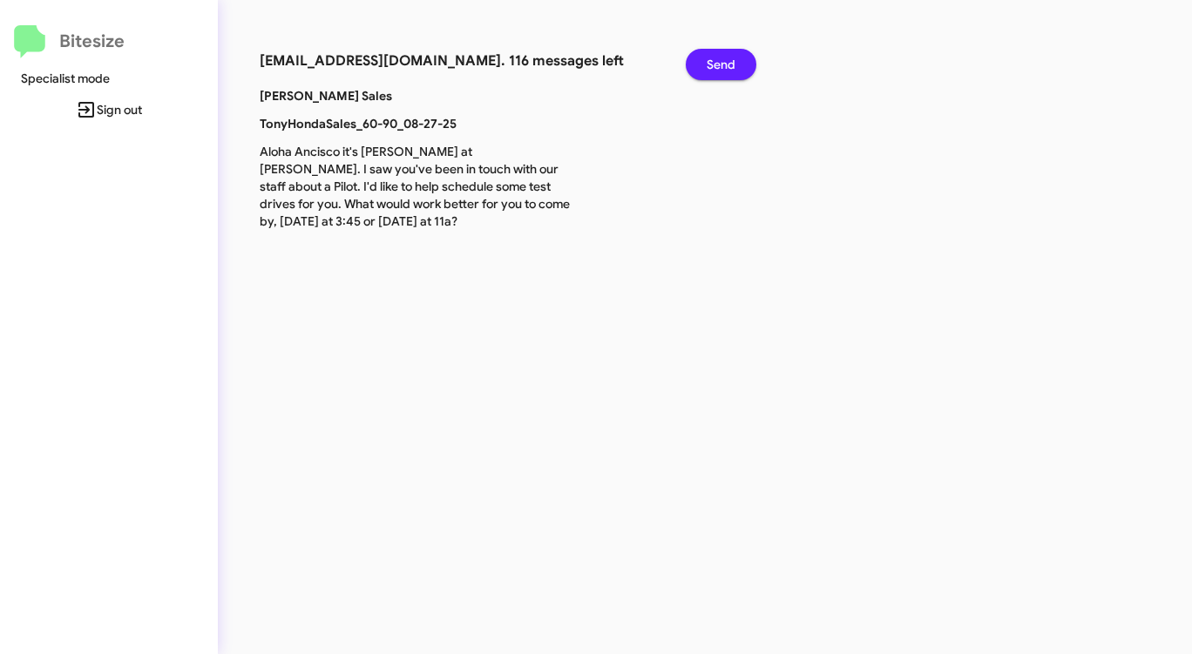
click at [717, 60] on span "Send" at bounding box center [721, 64] width 29 height 31
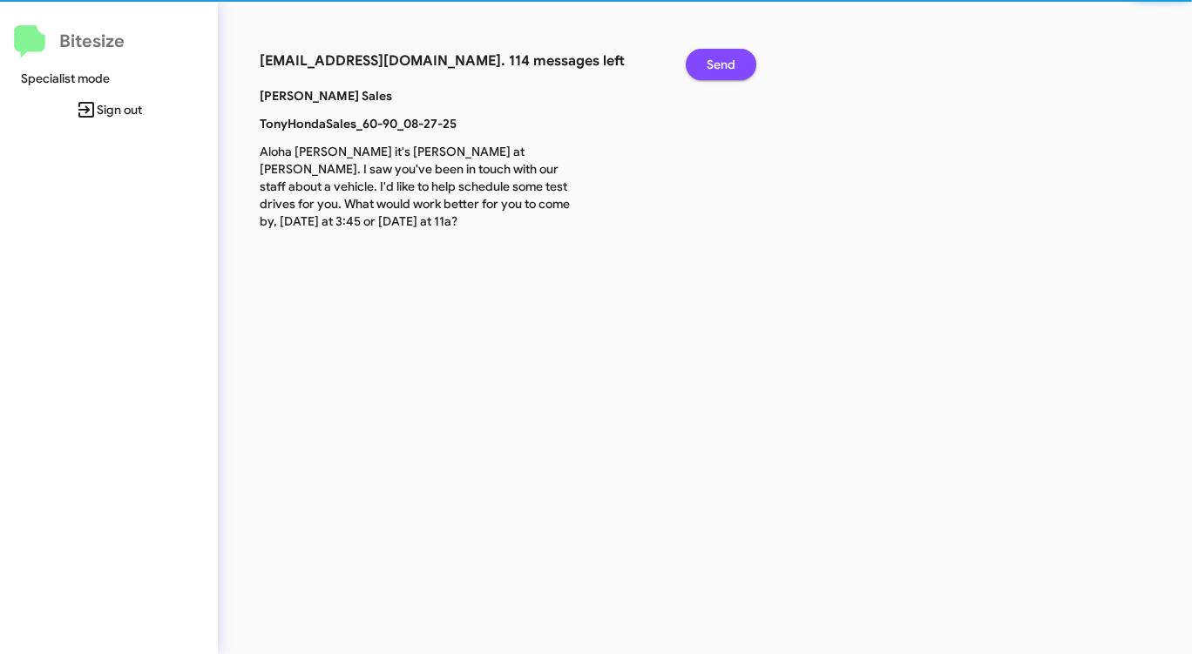
click at [717, 60] on span "Send" at bounding box center [721, 64] width 29 height 31
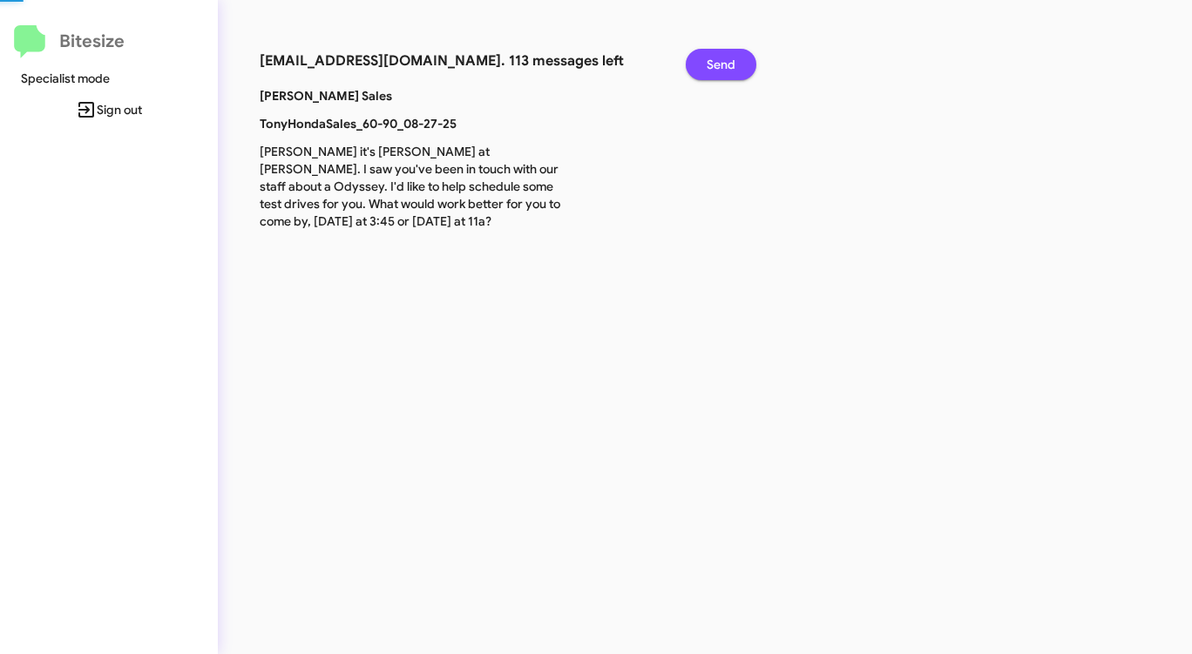
click at [717, 60] on span "Send" at bounding box center [721, 64] width 29 height 31
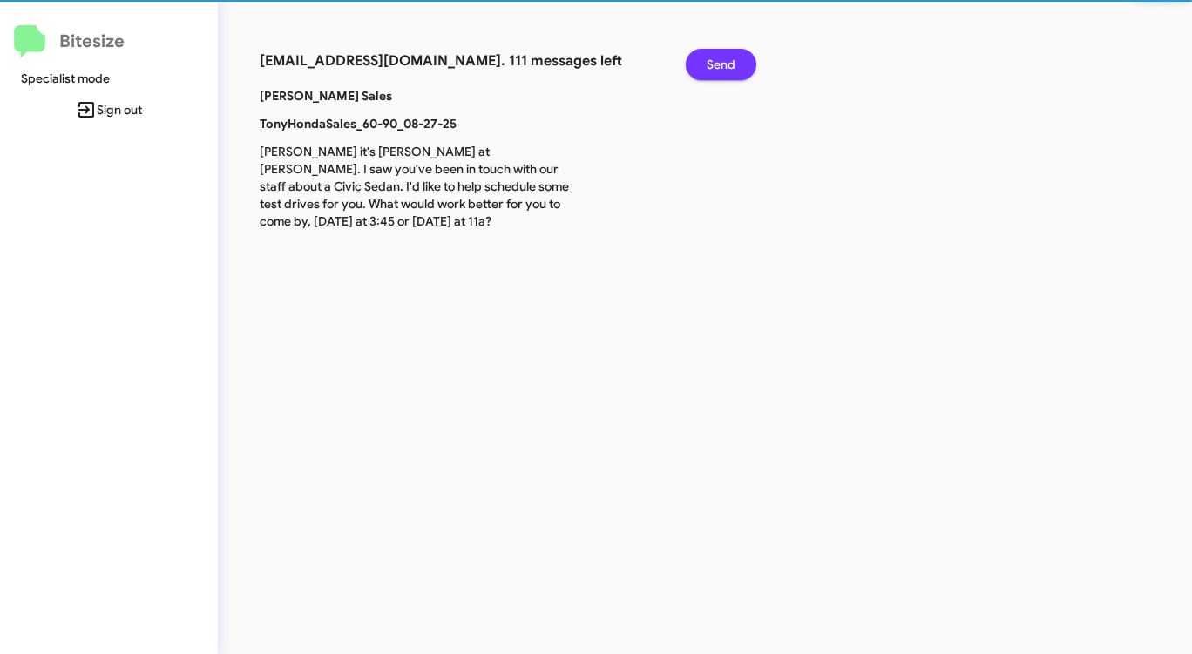
click at [717, 60] on span "Send" at bounding box center [721, 64] width 29 height 31
click at [716, 60] on span "Send" at bounding box center [721, 64] width 29 height 31
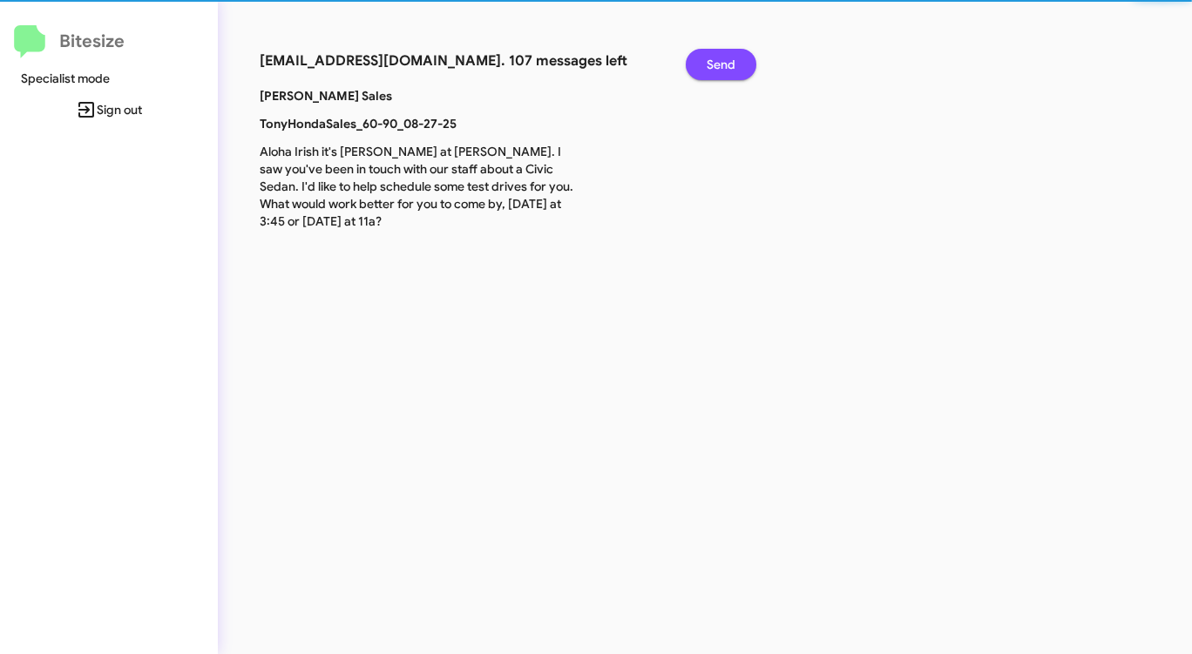
click at [716, 60] on span "Send" at bounding box center [721, 64] width 29 height 31
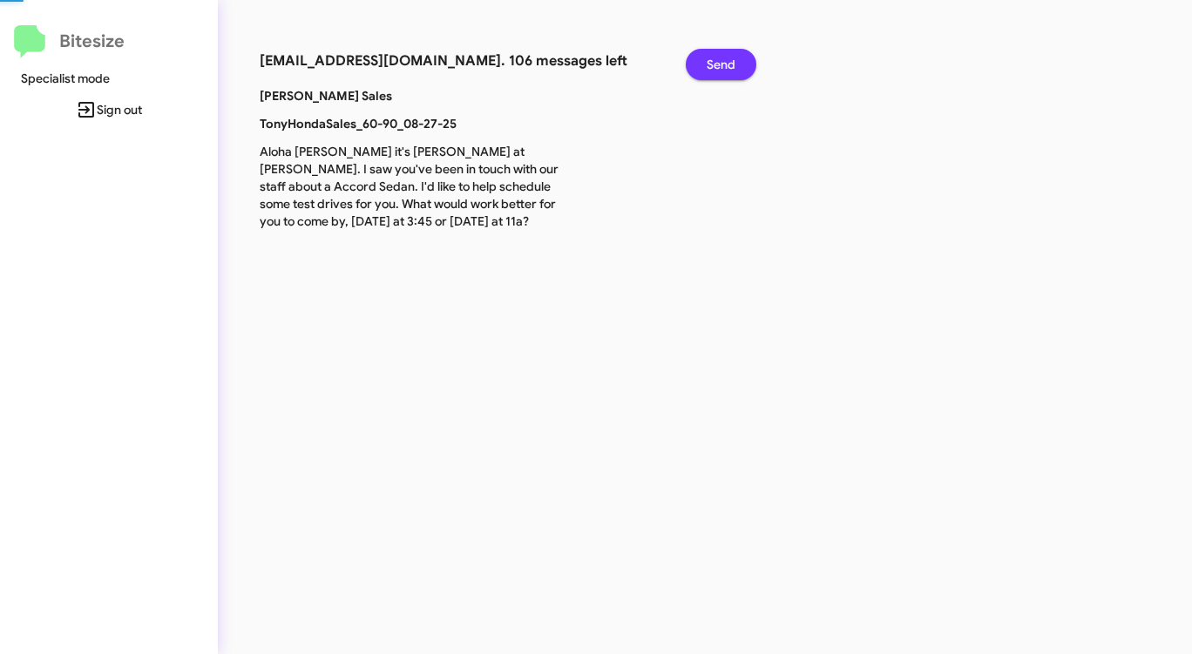
click at [716, 60] on span "Send" at bounding box center [721, 64] width 29 height 31
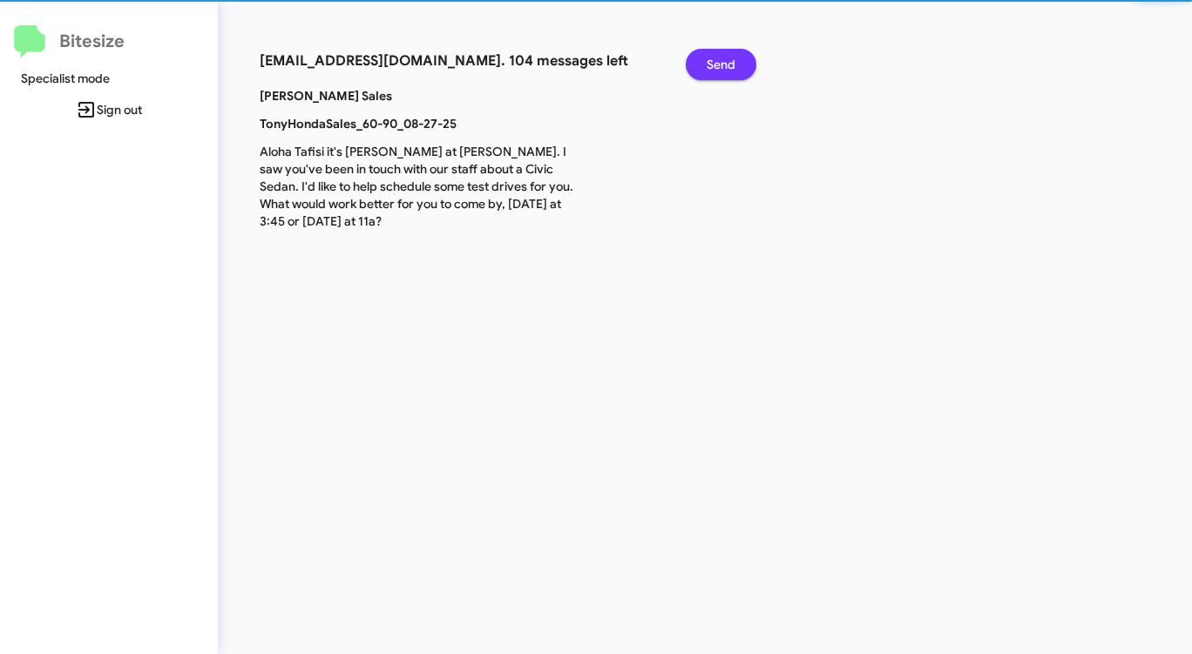
click at [716, 60] on span "Send" at bounding box center [721, 64] width 29 height 31
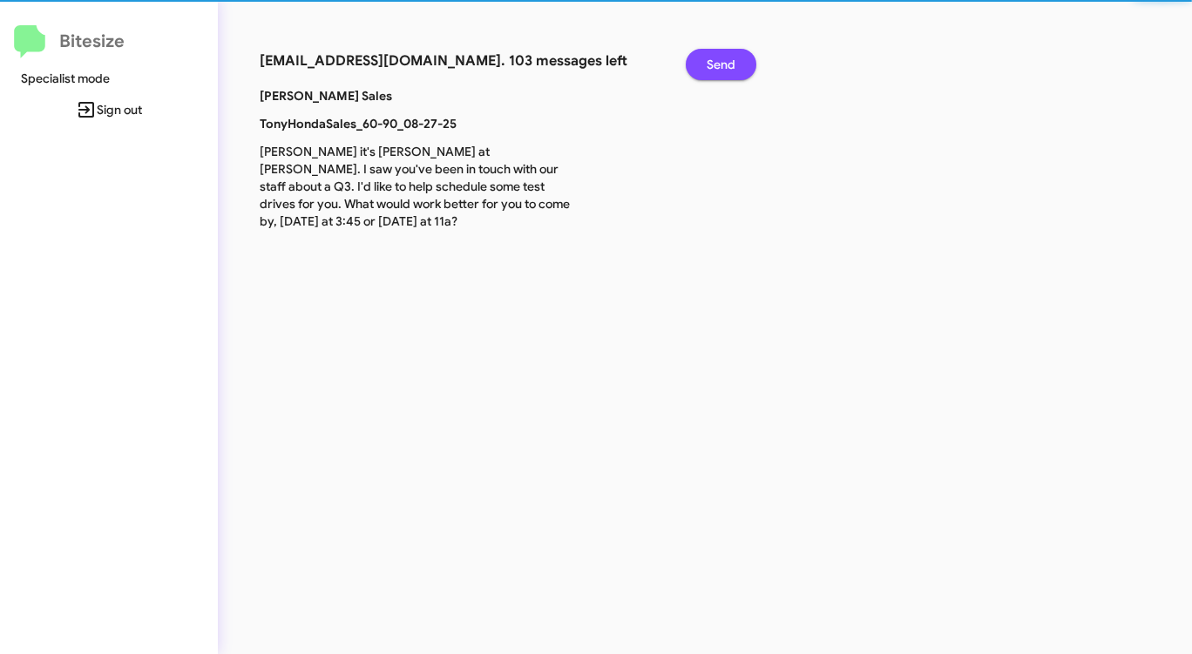
click at [716, 60] on span "Send" at bounding box center [721, 64] width 29 height 31
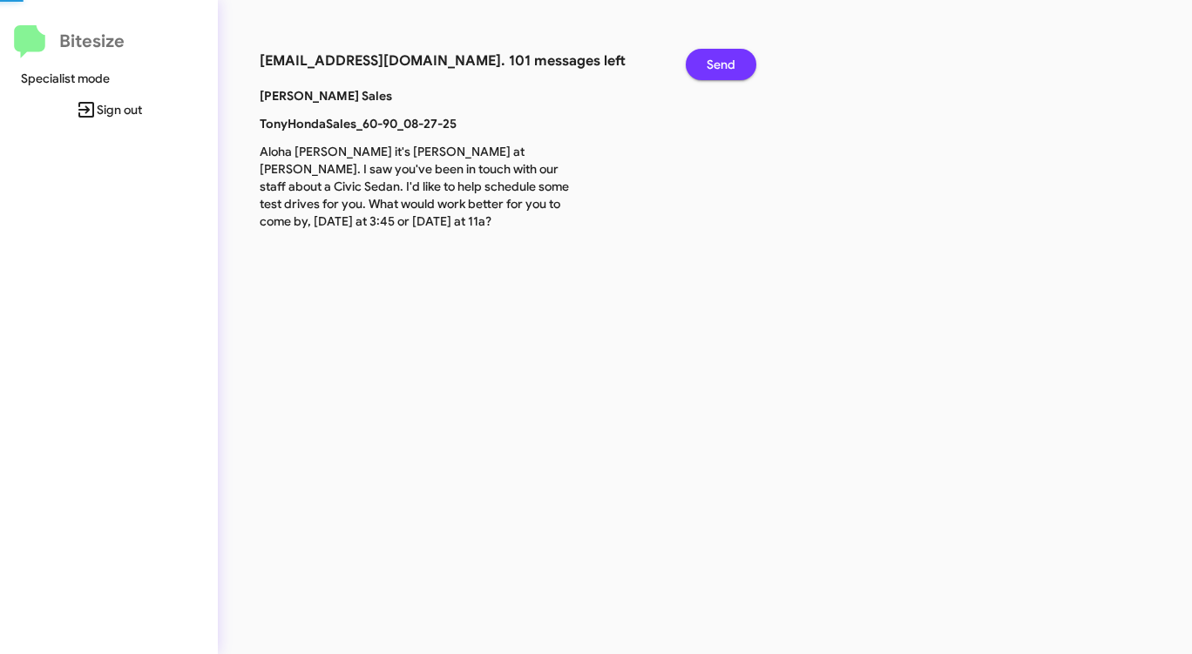
click at [715, 60] on span "Send" at bounding box center [721, 64] width 29 height 31
click at [715, 59] on span "Send" at bounding box center [721, 64] width 29 height 31
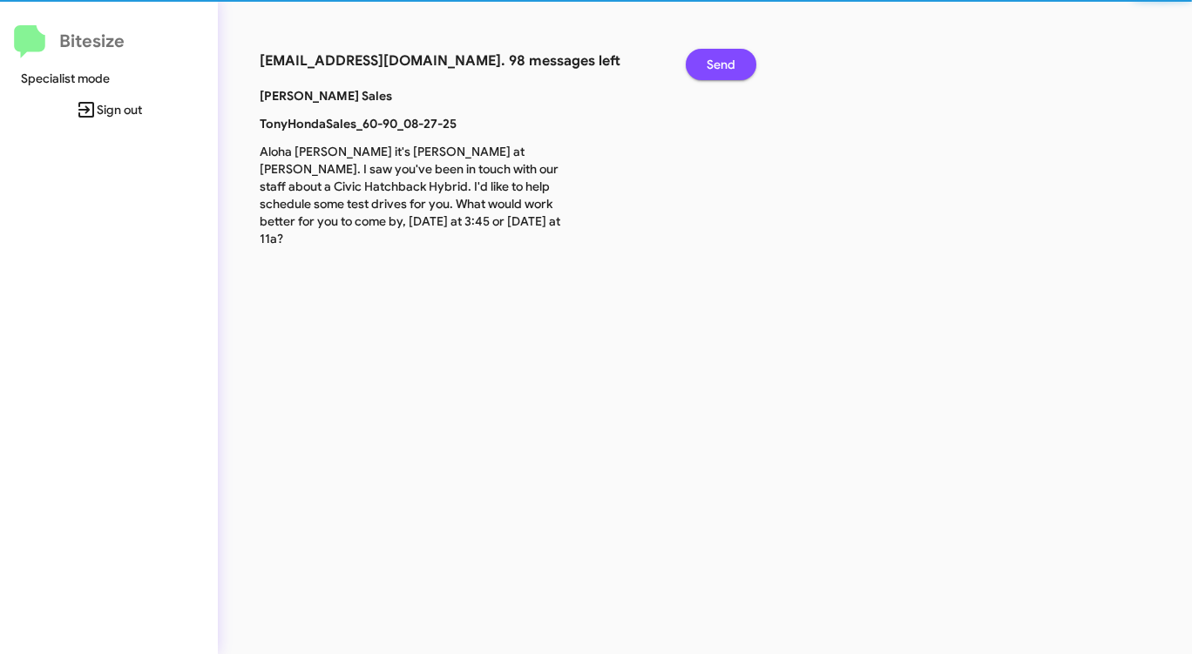
click at [715, 59] on span "Send" at bounding box center [721, 64] width 29 height 31
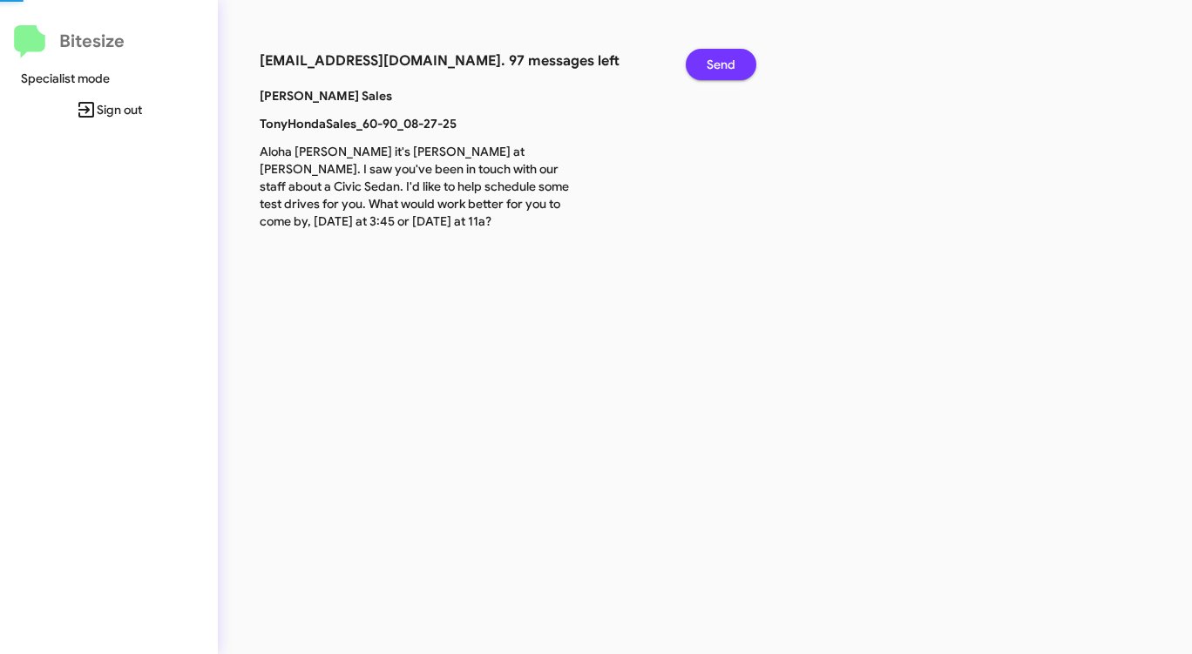
click at [715, 59] on span "Send" at bounding box center [721, 64] width 29 height 31
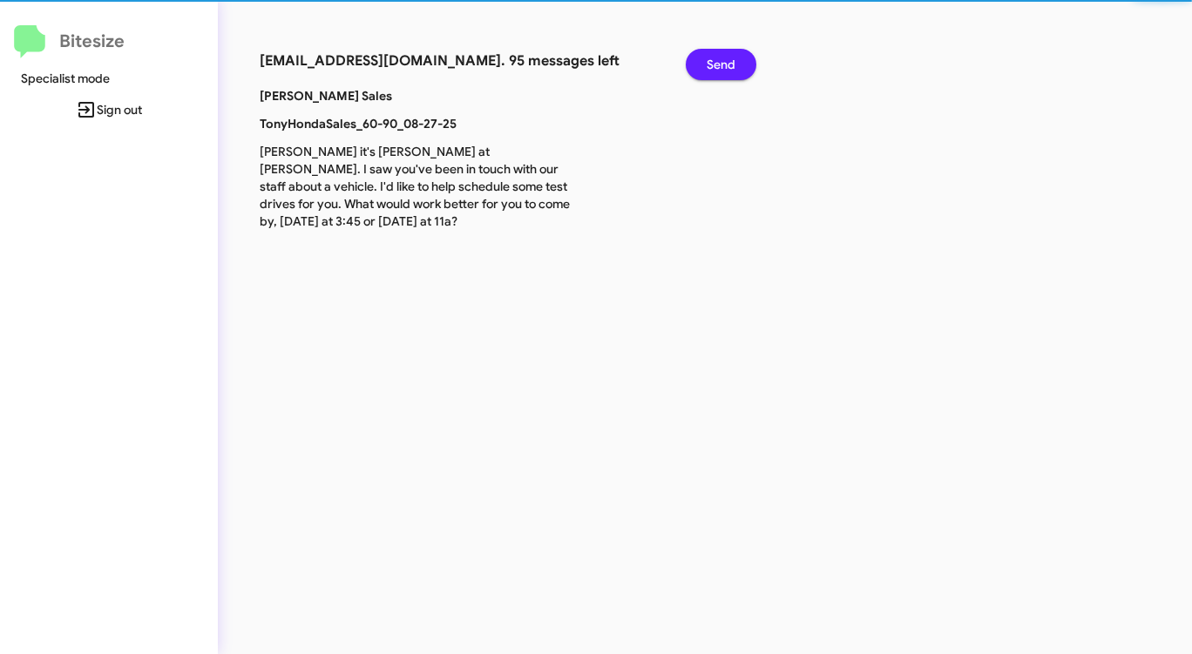
click at [715, 59] on span "Send" at bounding box center [721, 64] width 29 height 31
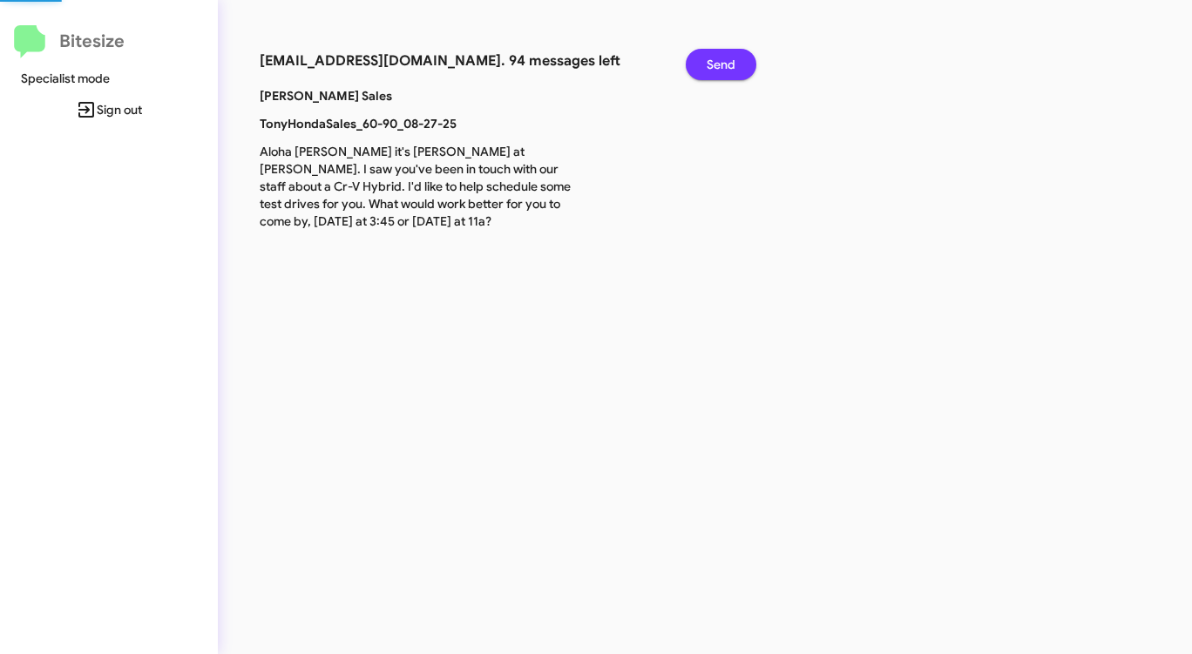
click at [715, 59] on span "Send" at bounding box center [721, 64] width 29 height 31
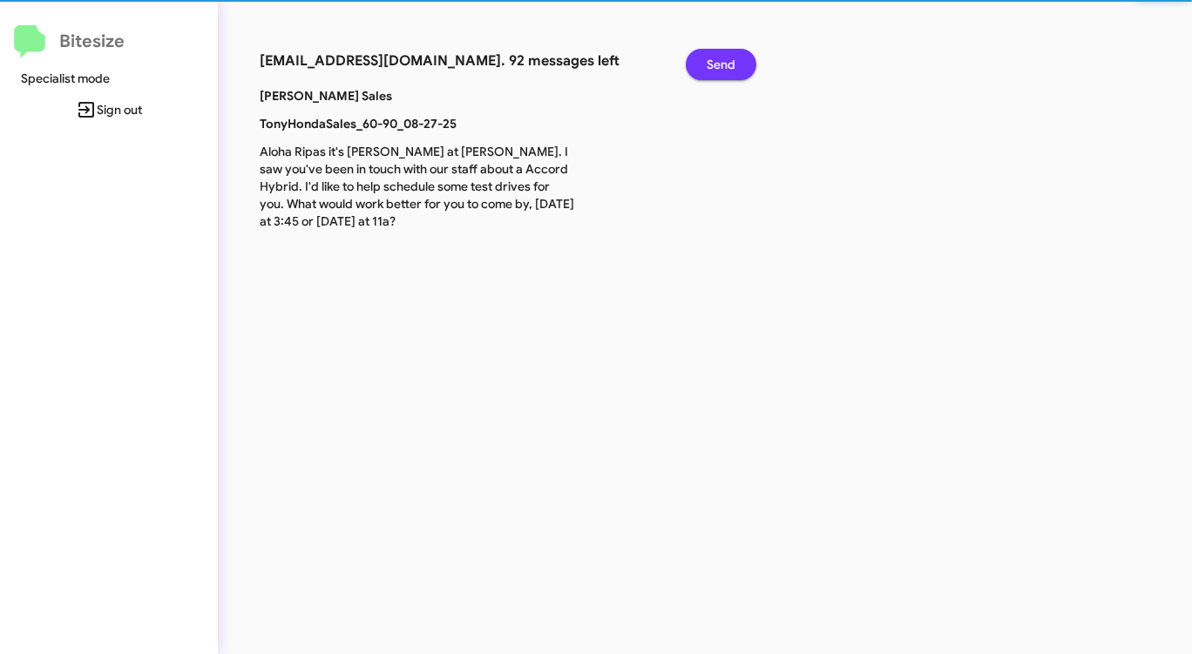
click at [715, 59] on span "Send" at bounding box center [721, 64] width 29 height 31
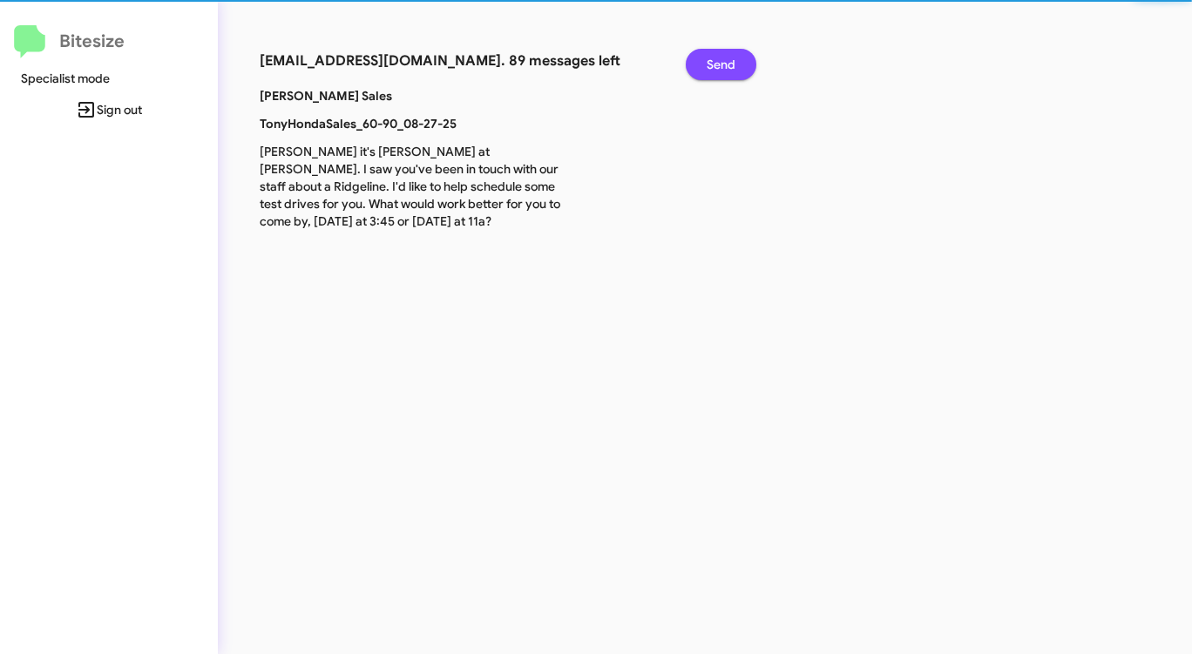
click at [715, 59] on span "Send" at bounding box center [721, 64] width 29 height 31
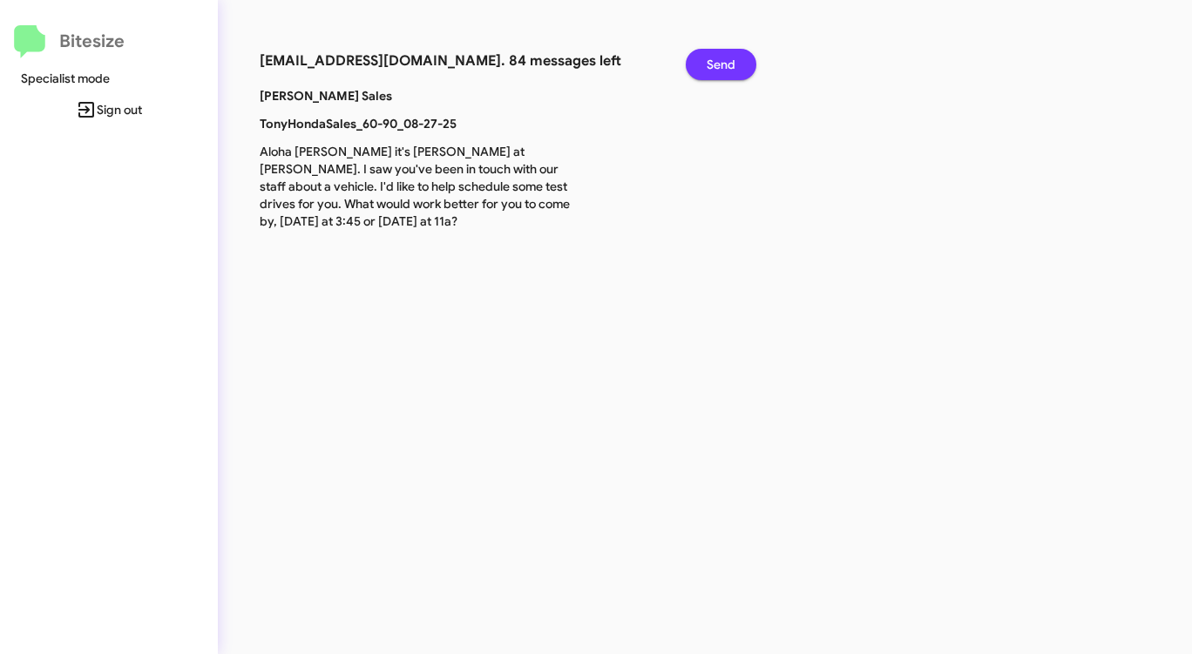
click at [714, 59] on span "Send" at bounding box center [721, 64] width 29 height 31
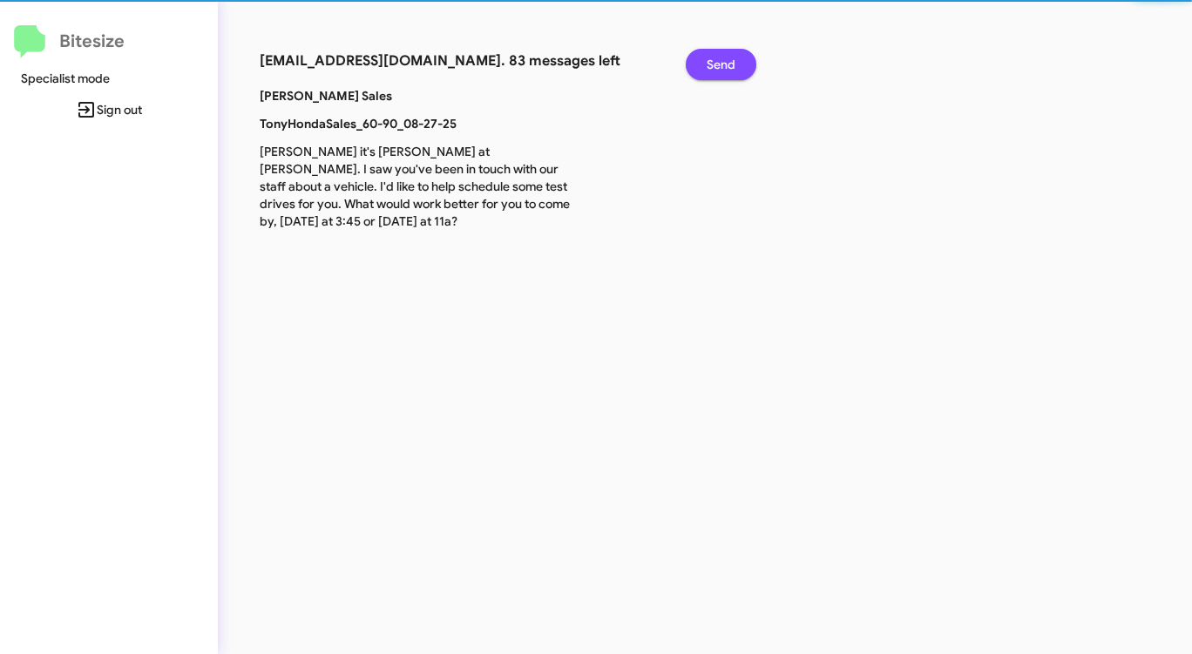
click at [714, 59] on span "Send" at bounding box center [721, 64] width 29 height 31
click at [713, 59] on span "Send" at bounding box center [721, 64] width 29 height 31
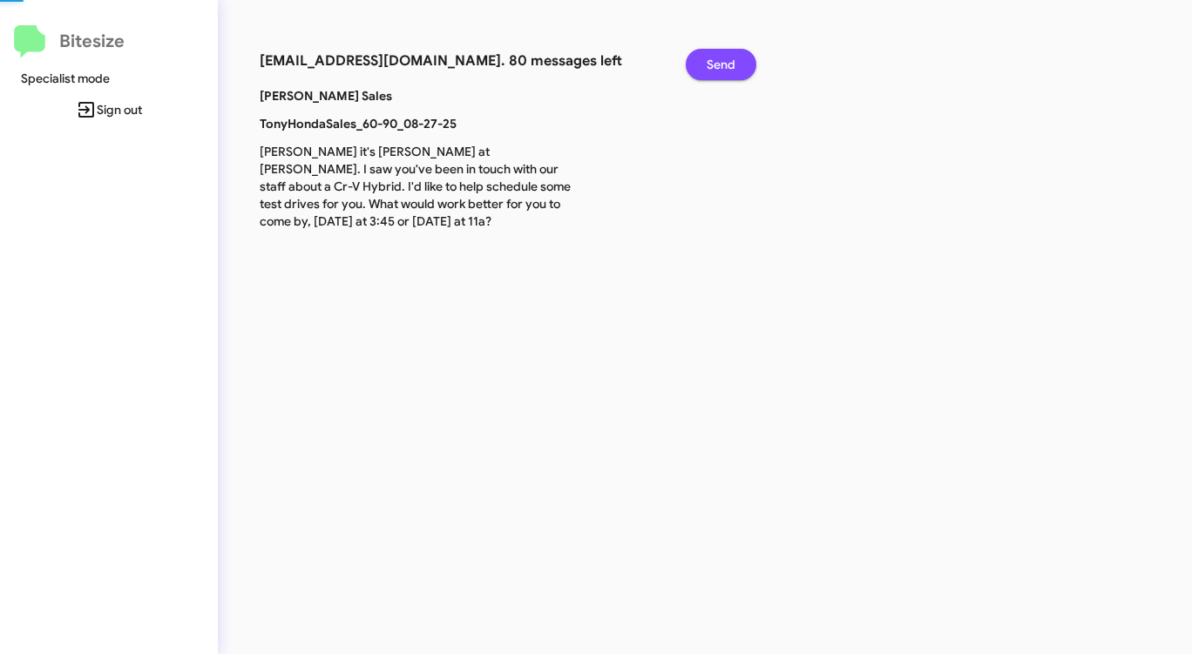
click at [713, 59] on span "Send" at bounding box center [721, 64] width 29 height 31
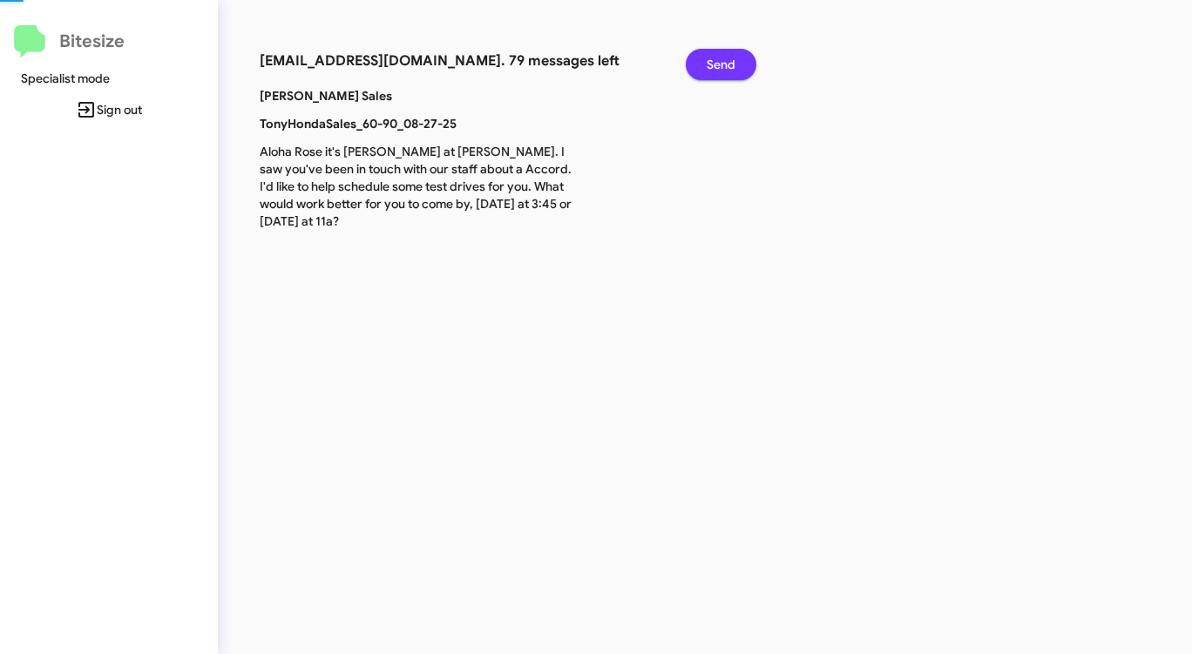
click at [713, 59] on span "Send" at bounding box center [721, 64] width 29 height 31
click at [713, 58] on span "Send" at bounding box center [721, 64] width 29 height 31
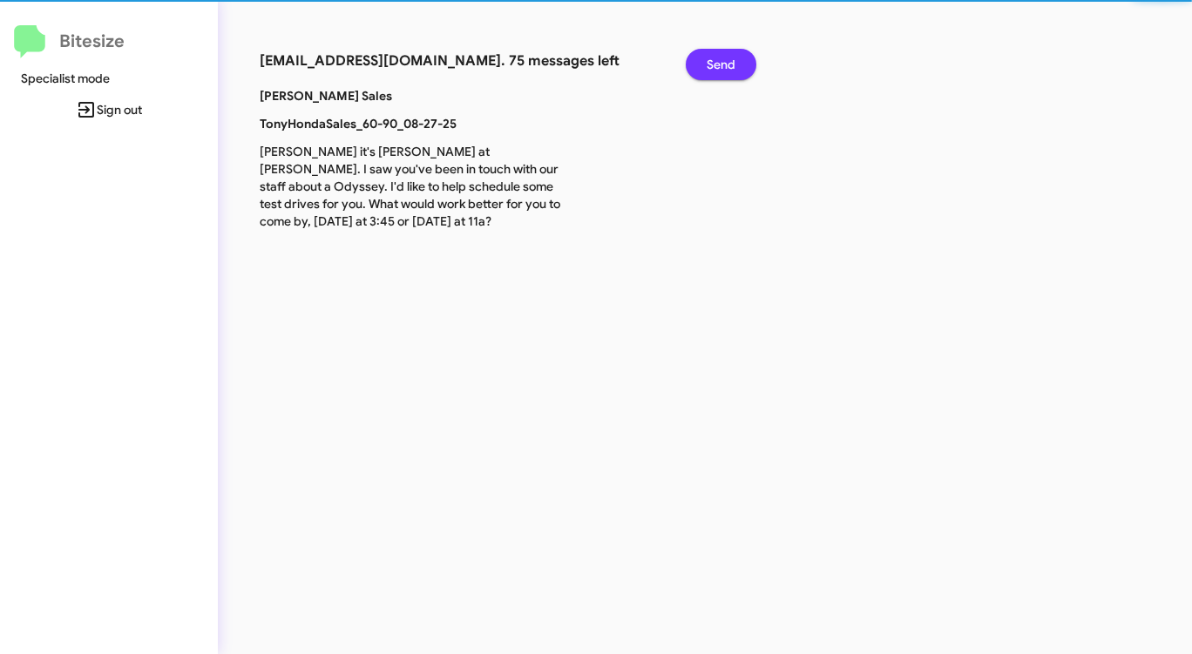
click at [713, 58] on span "Send" at bounding box center [721, 64] width 29 height 31
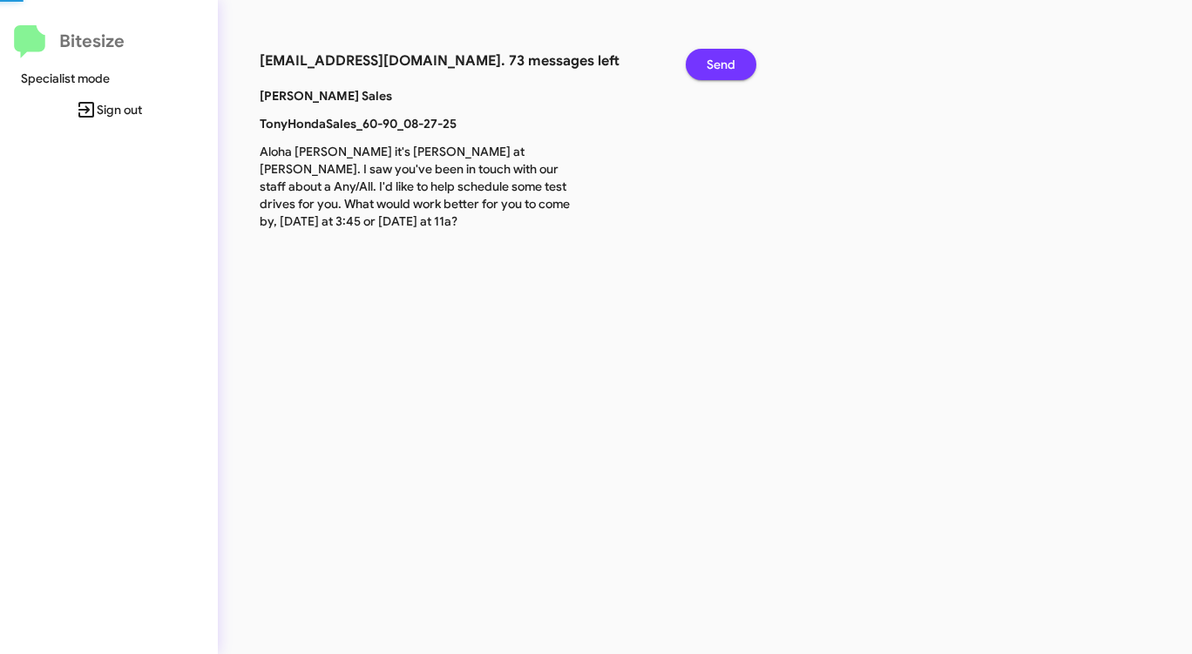
click at [713, 58] on span "Send" at bounding box center [721, 64] width 29 height 31
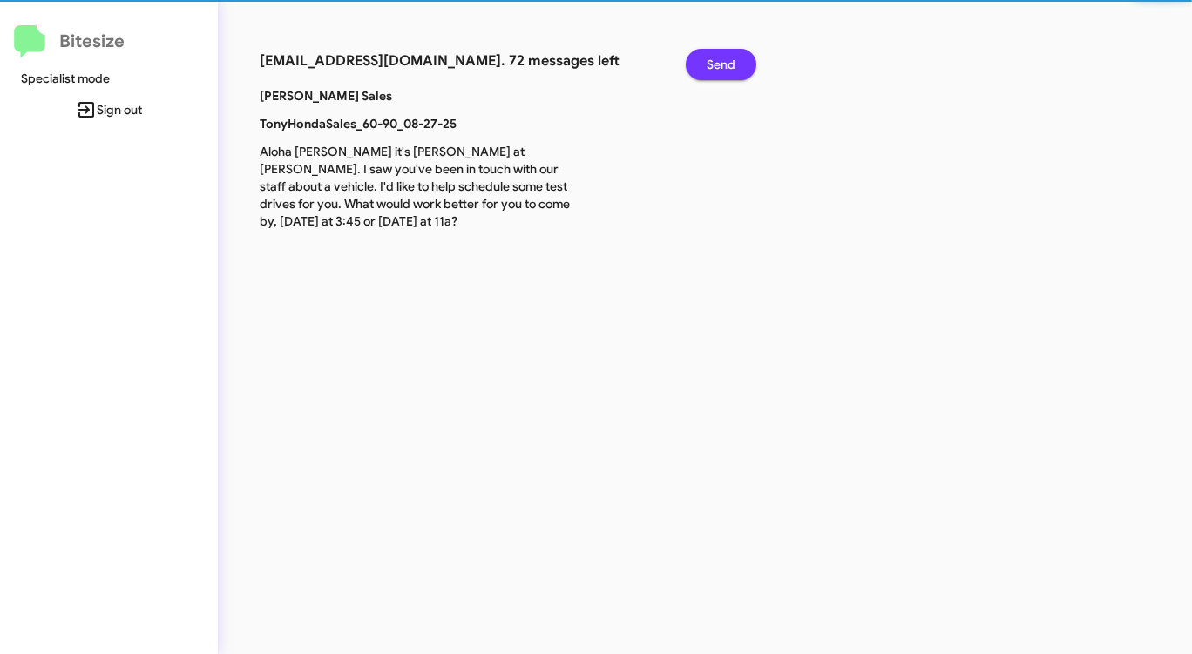
click at [713, 58] on span "Send" at bounding box center [721, 64] width 29 height 31
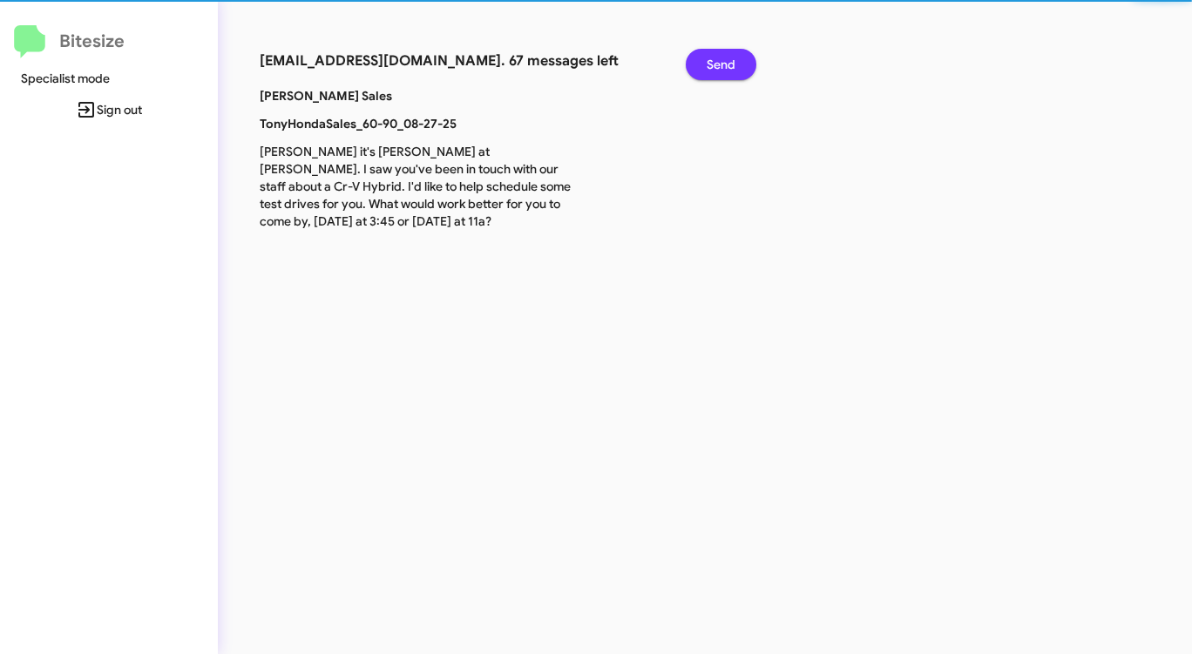
click at [713, 58] on span "Send" at bounding box center [721, 64] width 29 height 31
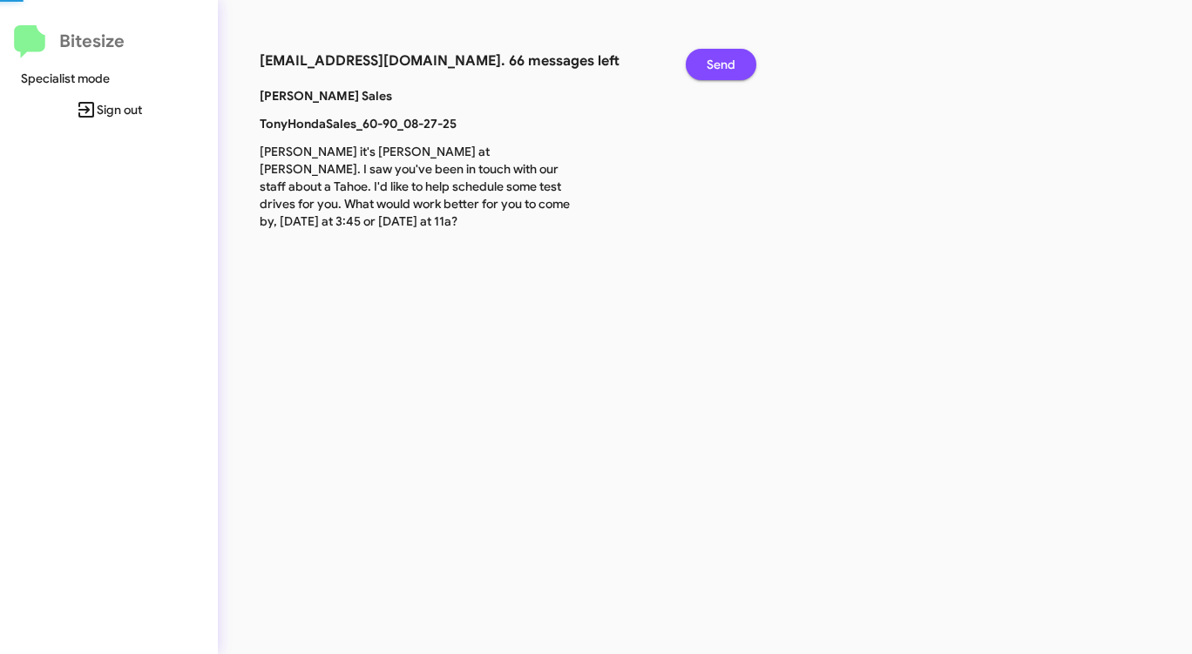
click at [713, 58] on span "Send" at bounding box center [721, 64] width 29 height 31
click at [713, 57] on span "Send" at bounding box center [721, 64] width 29 height 31
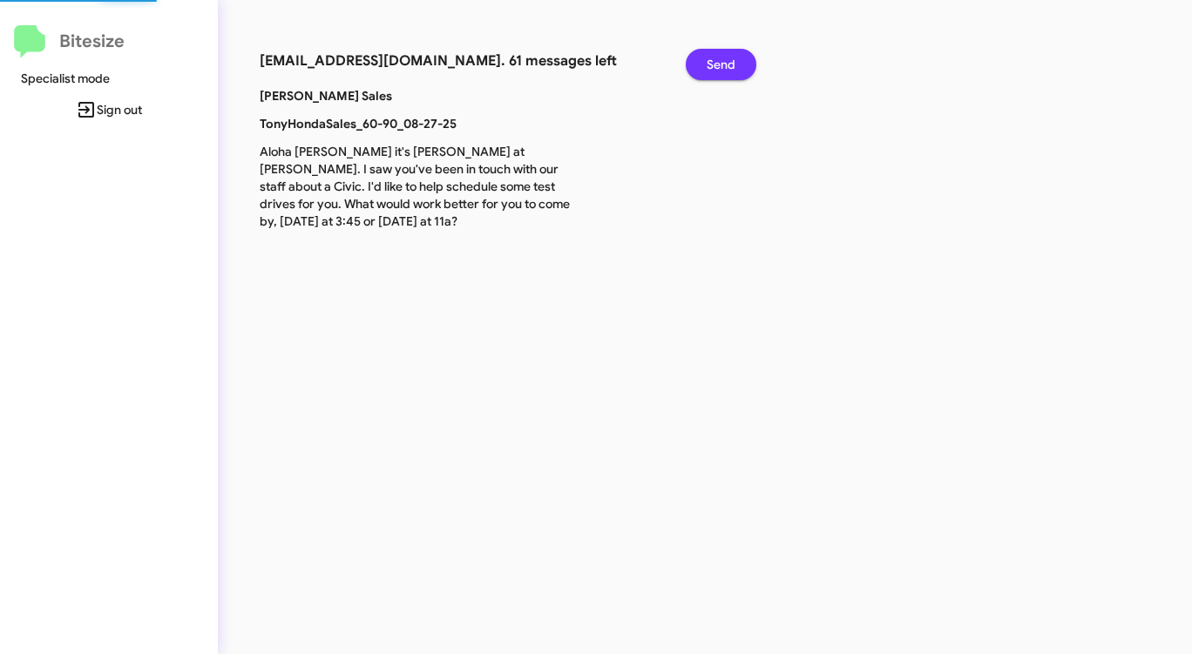
click at [712, 57] on span "Send" at bounding box center [721, 64] width 29 height 31
click at [710, 57] on span "Send" at bounding box center [721, 64] width 29 height 31
click at [709, 58] on span "Send" at bounding box center [721, 64] width 29 height 31
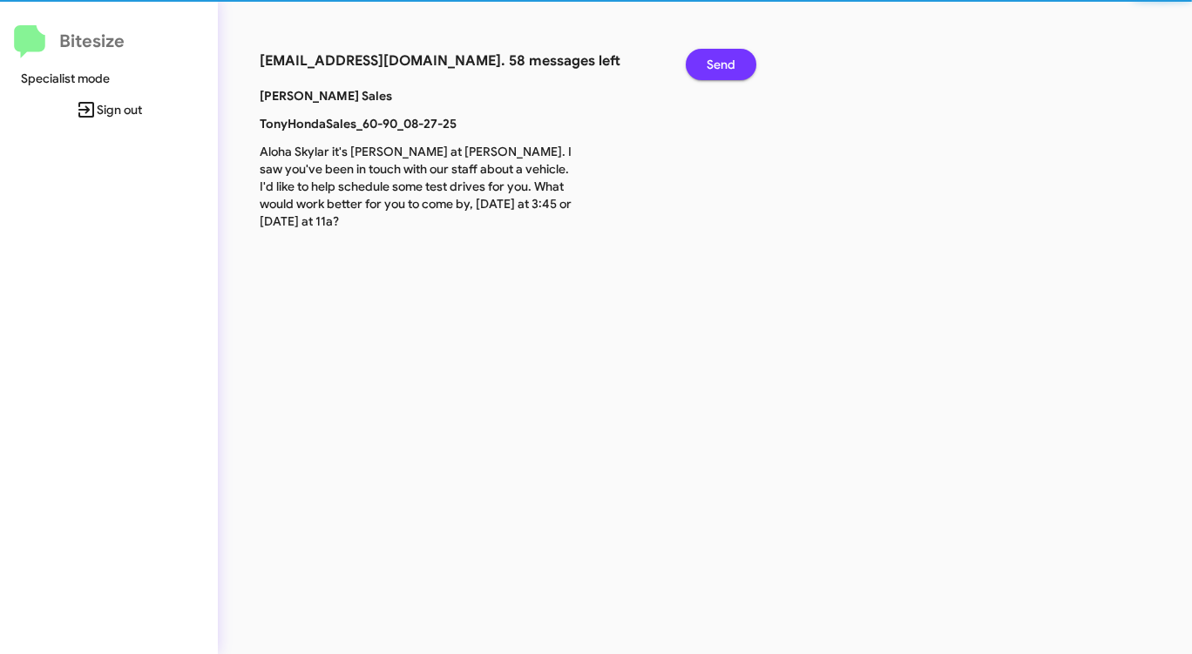
click at [709, 58] on span "Send" at bounding box center [721, 64] width 29 height 31
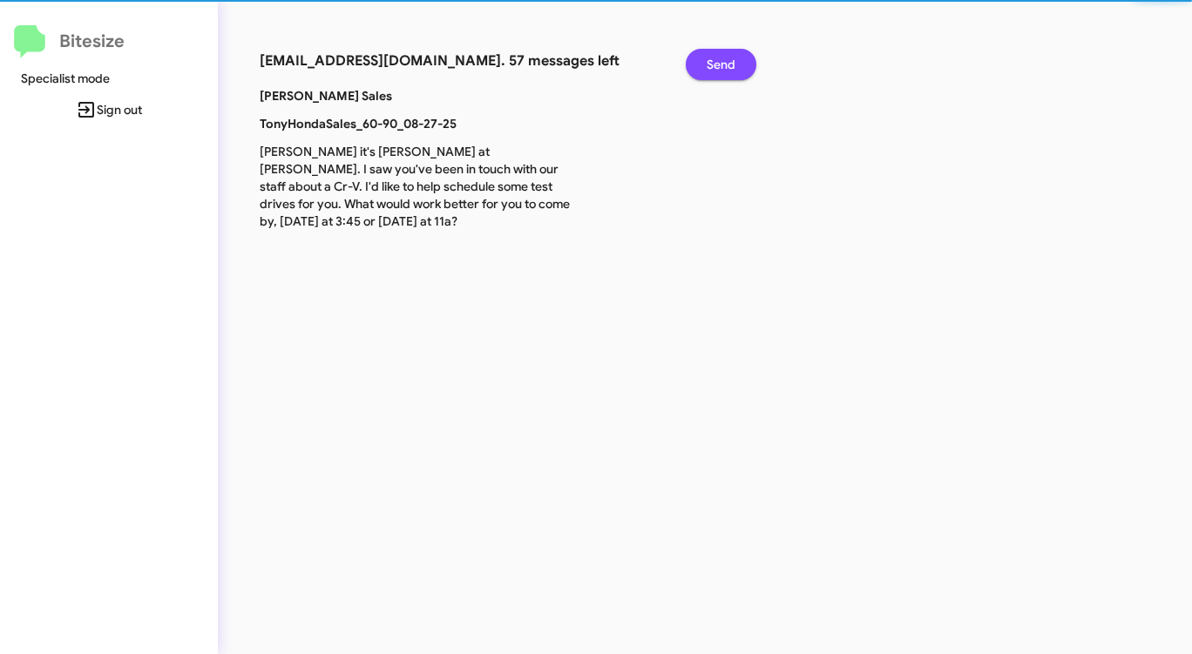
click at [709, 58] on span "Send" at bounding box center [721, 64] width 29 height 31
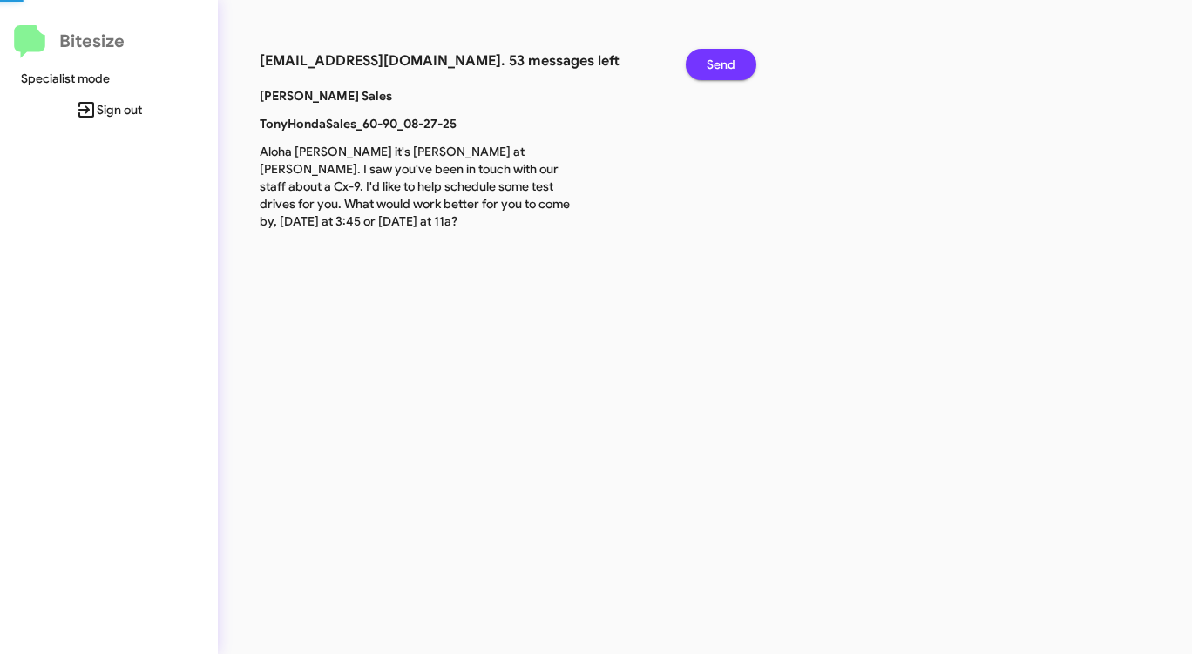
click at [709, 58] on span "Send" at bounding box center [721, 64] width 29 height 31
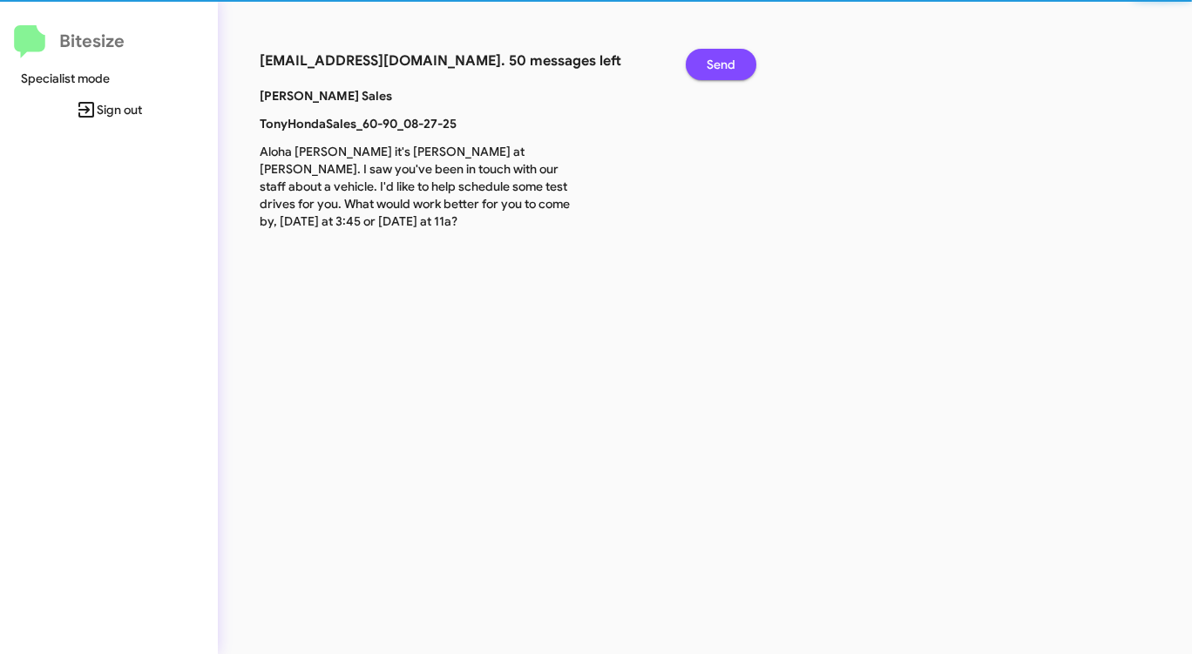
click at [709, 58] on span "Send" at bounding box center [721, 64] width 29 height 31
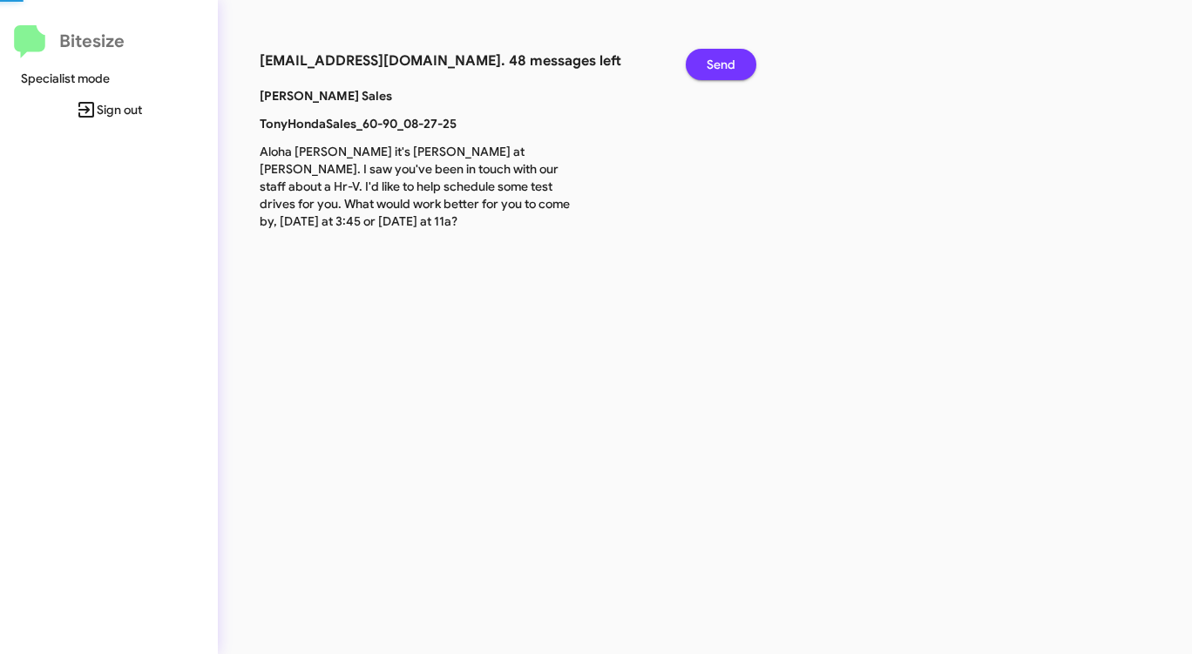
click at [709, 58] on span "Send" at bounding box center [721, 64] width 29 height 31
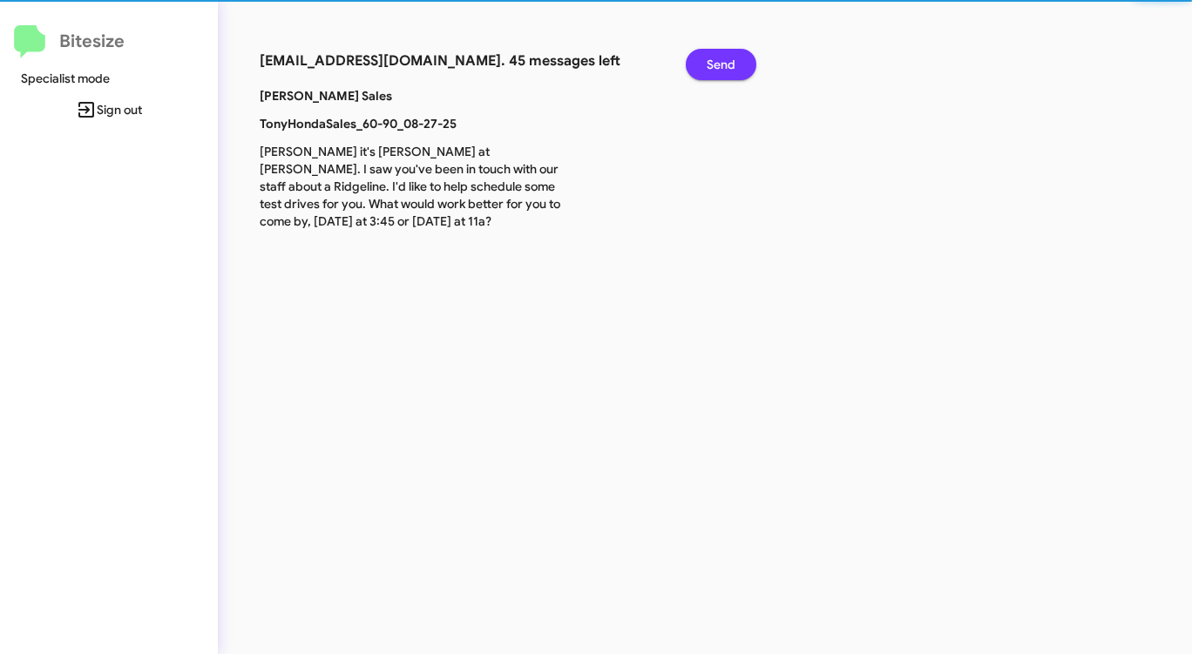
click at [709, 58] on span "Send" at bounding box center [721, 64] width 29 height 31
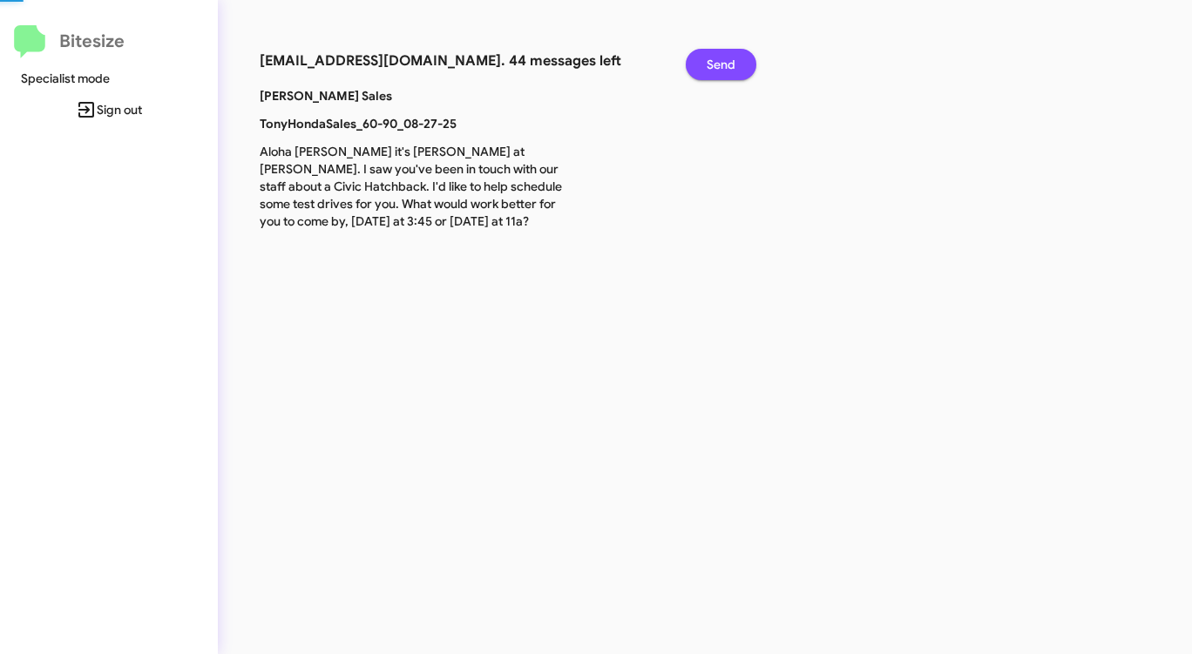
click at [708, 58] on span "Send" at bounding box center [721, 64] width 29 height 31
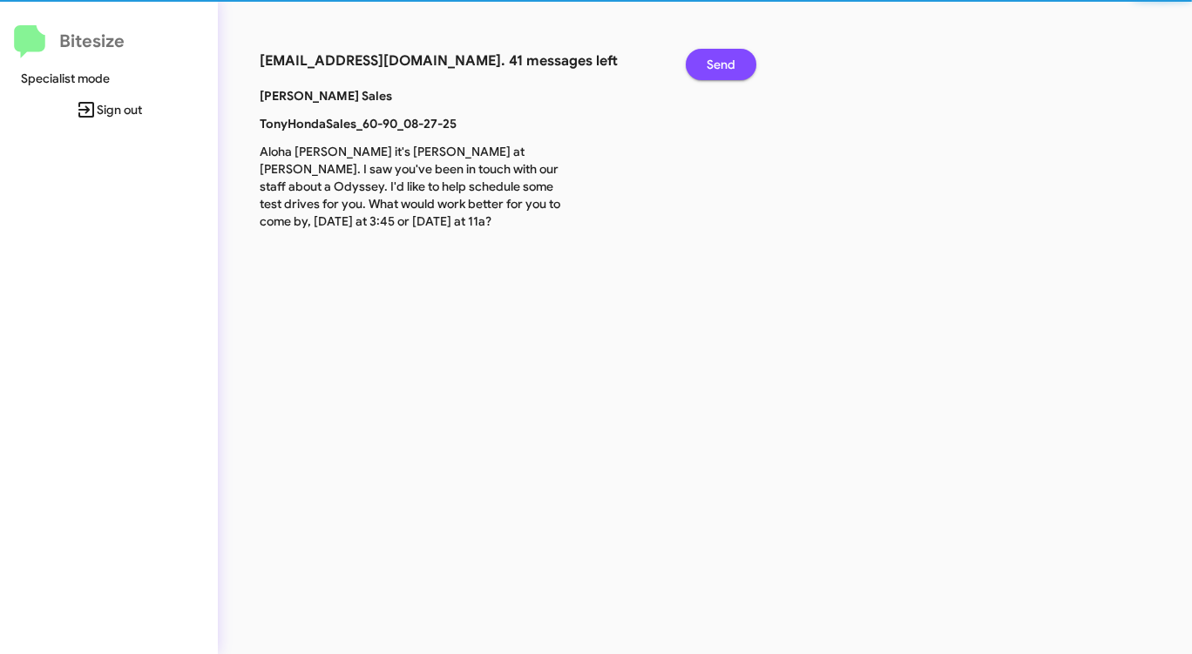
click at [708, 58] on span "Send" at bounding box center [721, 64] width 29 height 31
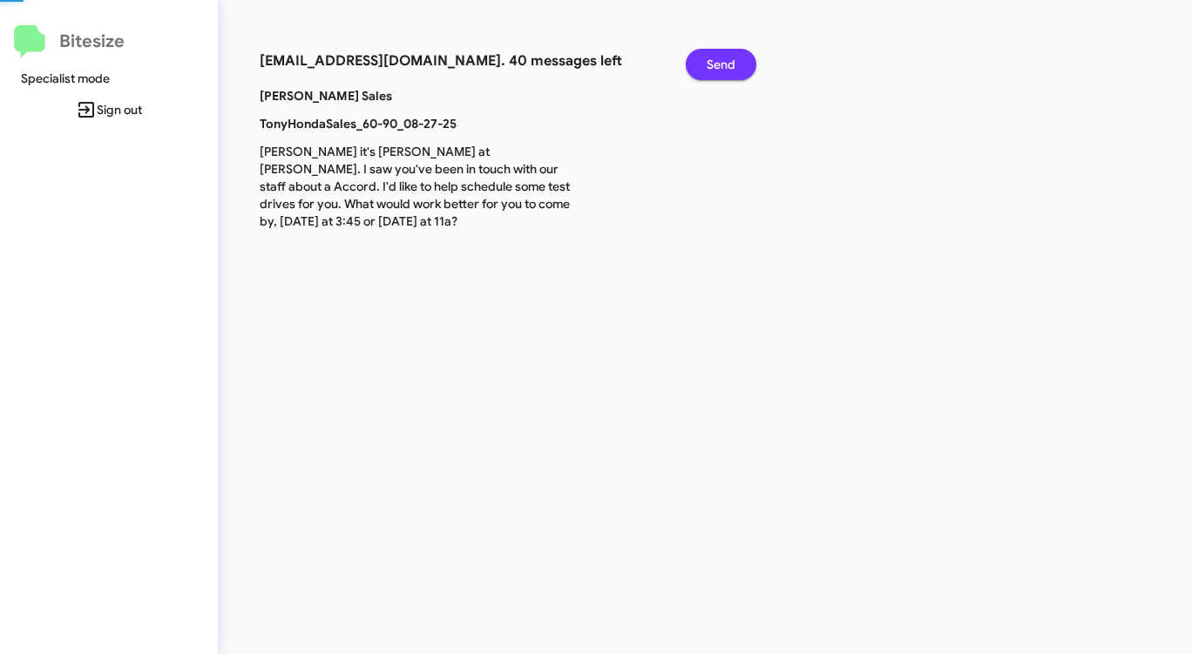
click at [708, 58] on span "Send" at bounding box center [721, 64] width 29 height 31
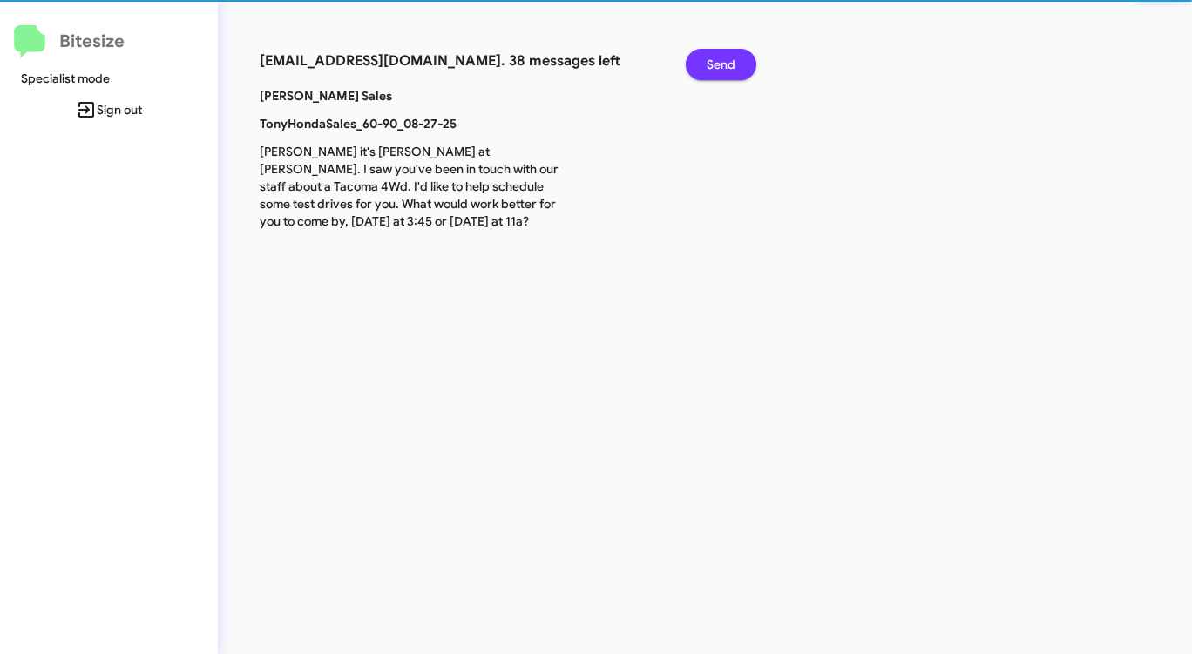
click at [707, 58] on span "Send" at bounding box center [721, 64] width 29 height 31
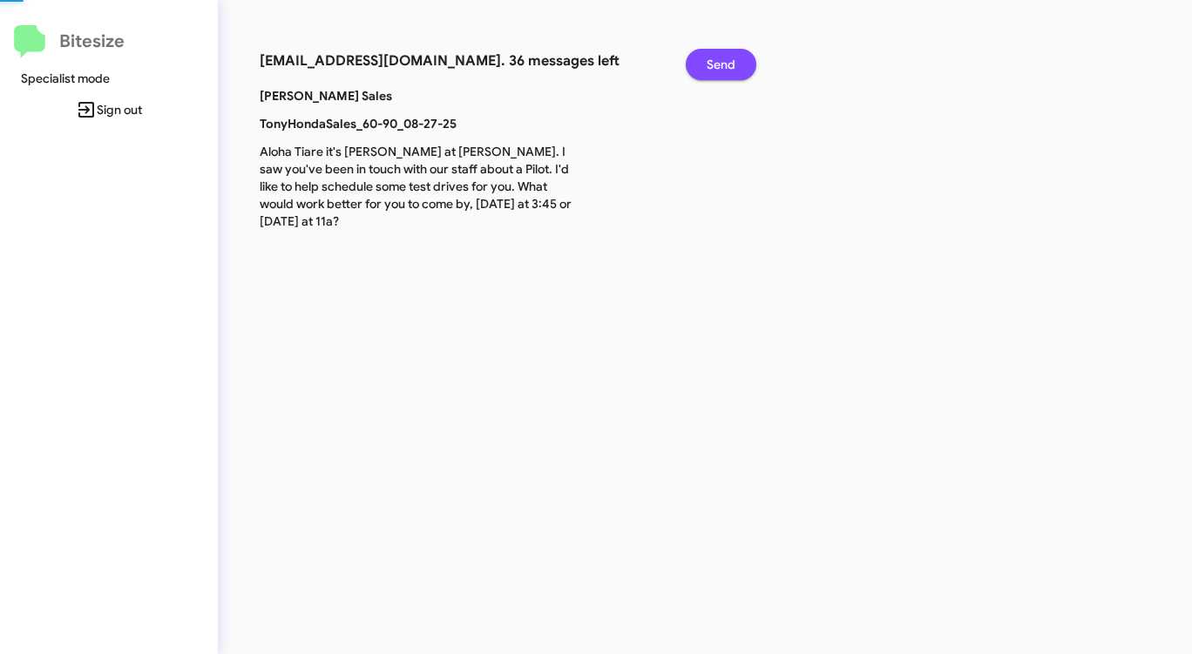
click at [707, 58] on span "Send" at bounding box center [721, 64] width 29 height 31
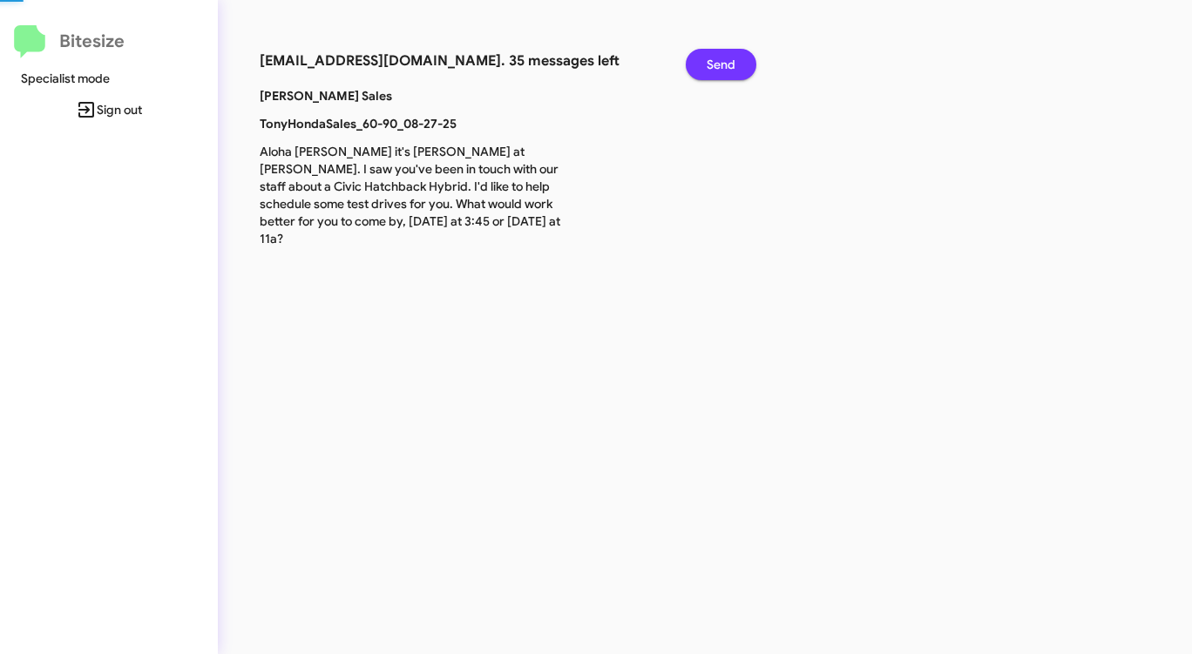
click at [707, 58] on span "Send" at bounding box center [721, 64] width 29 height 31
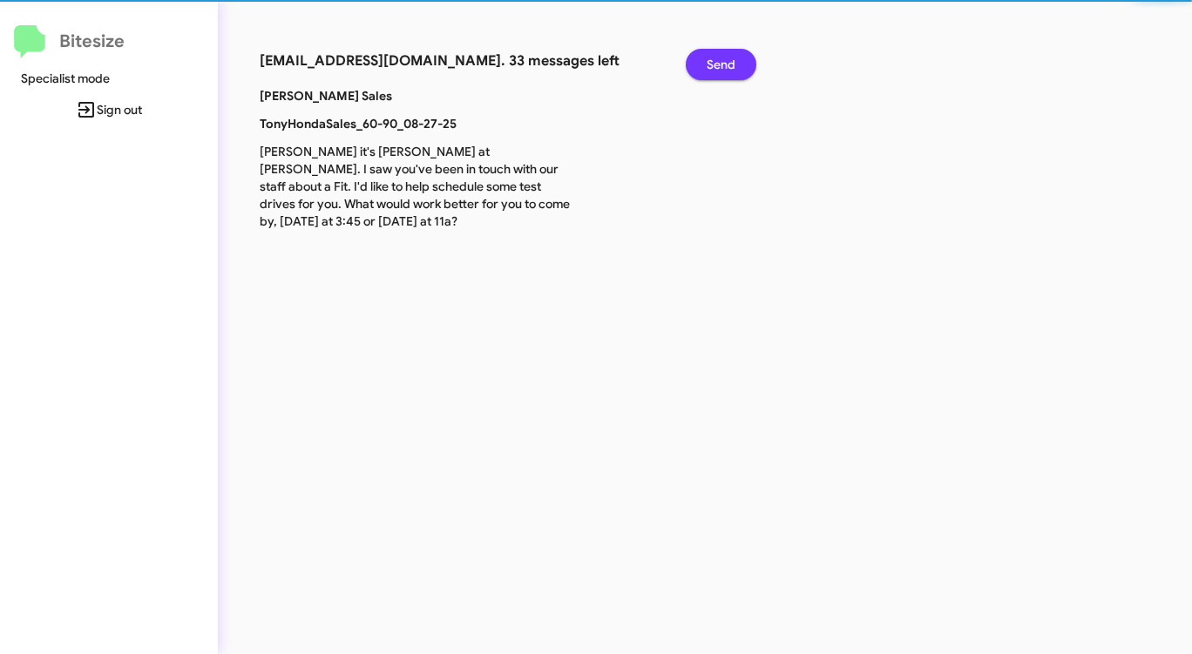
click at [705, 58] on button "Send" at bounding box center [721, 64] width 71 height 31
click at [704, 58] on button "Send" at bounding box center [721, 64] width 71 height 31
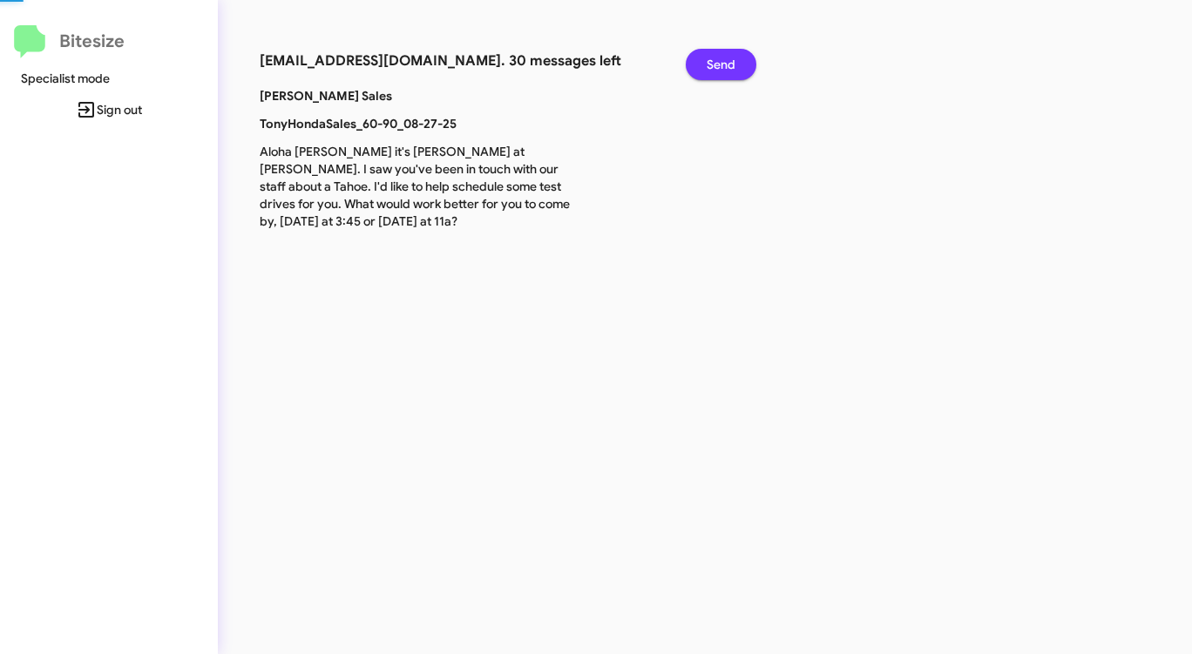
click at [703, 58] on button "Send" at bounding box center [721, 64] width 71 height 31
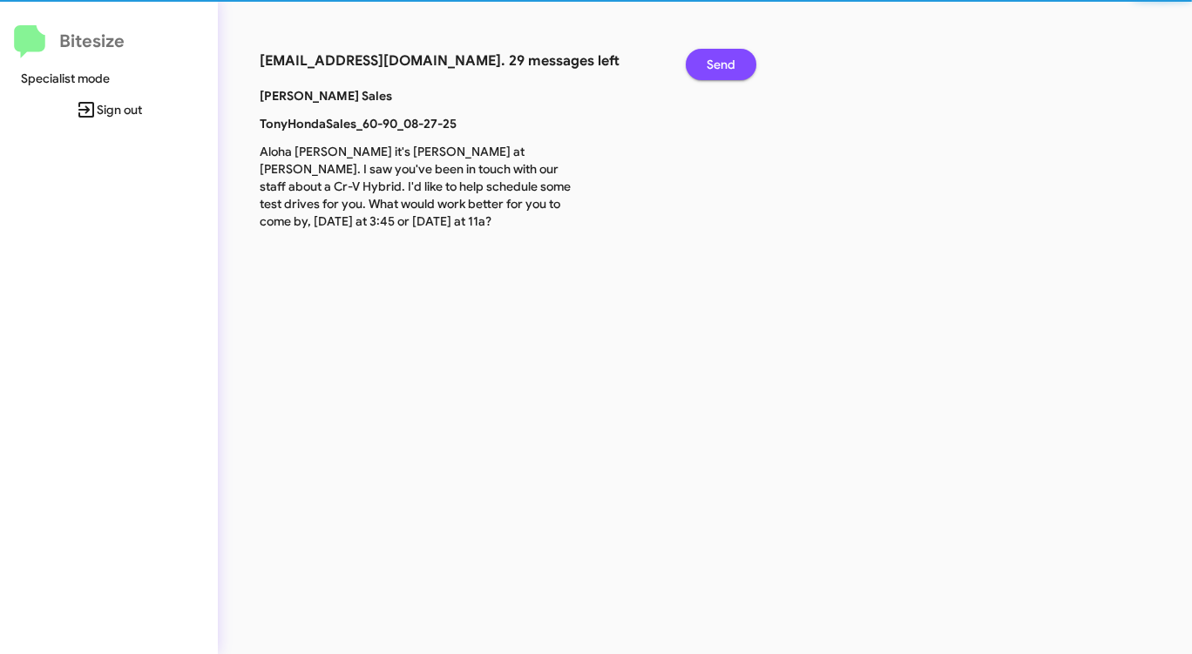
click at [703, 58] on button "Send" at bounding box center [721, 64] width 71 height 31
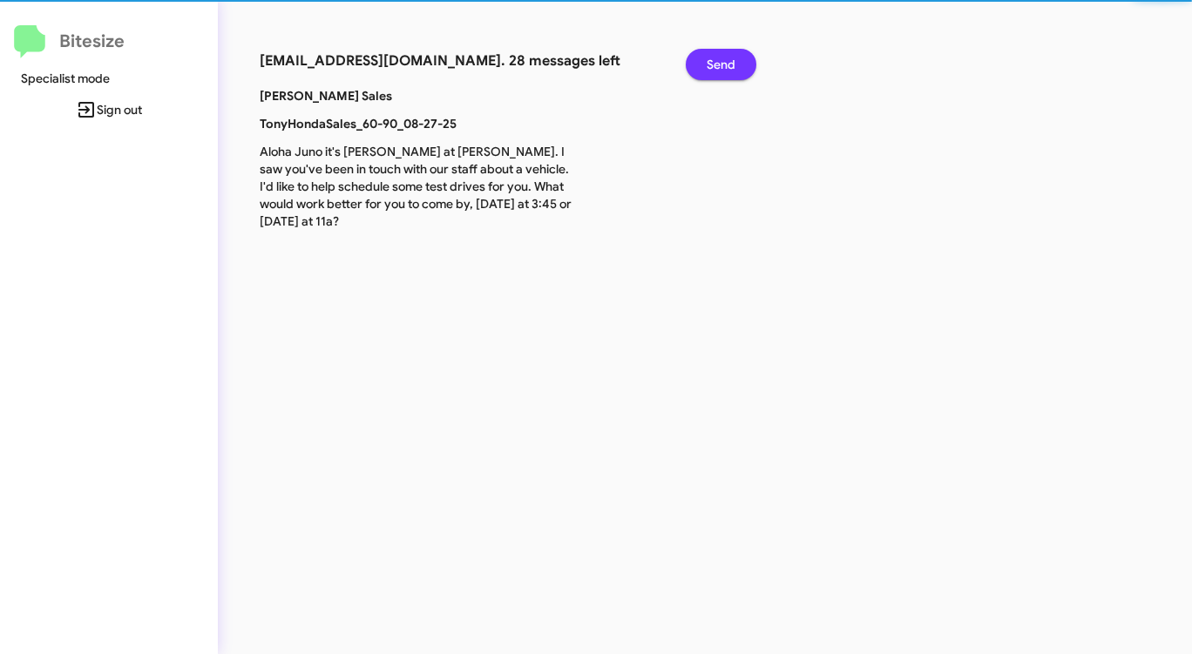
click at [703, 58] on button "Send" at bounding box center [721, 64] width 71 height 31
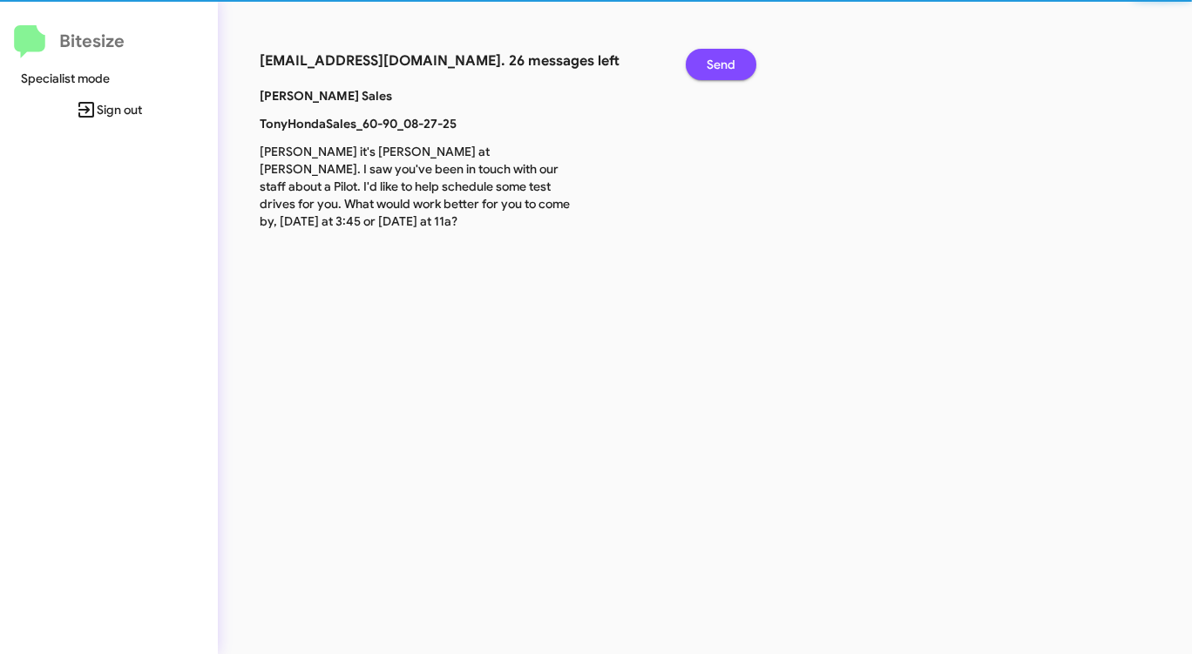
click at [703, 58] on button "Send" at bounding box center [721, 64] width 71 height 31
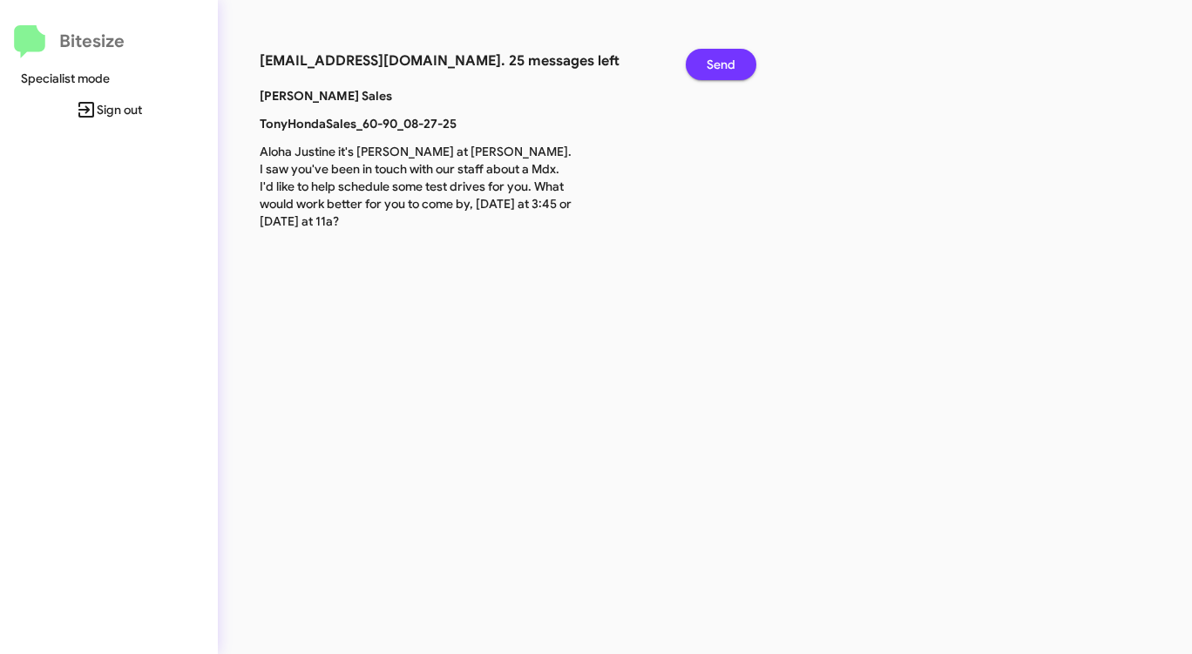
click at [703, 58] on button "Send" at bounding box center [721, 64] width 71 height 31
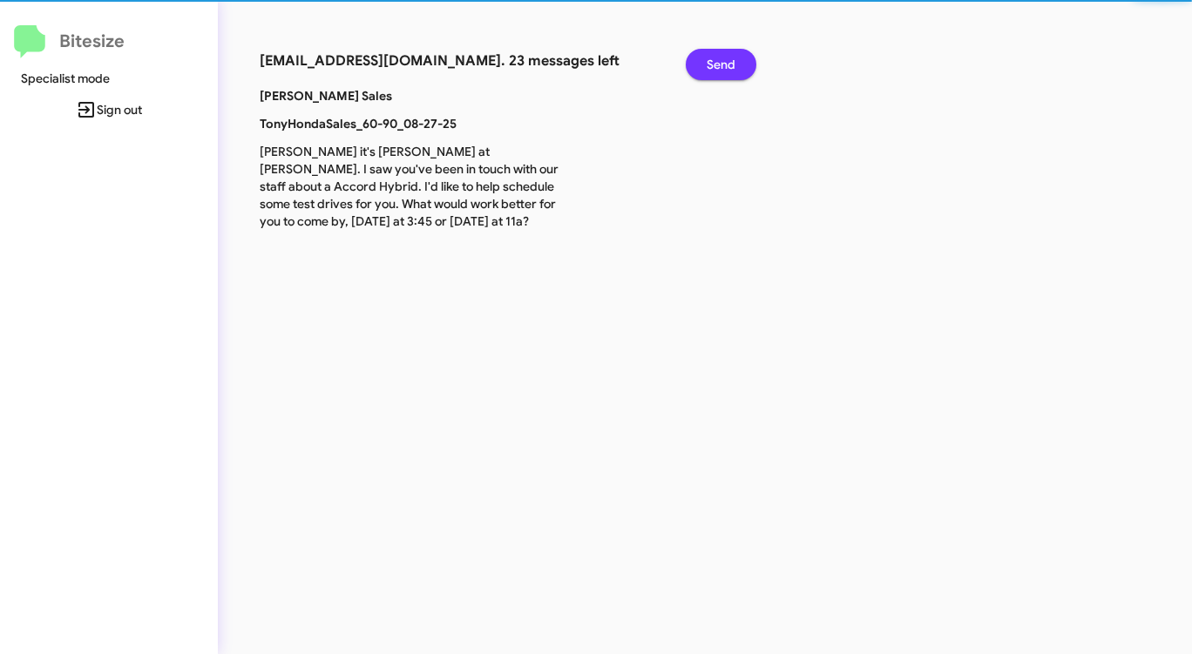
click at [703, 58] on button "Send" at bounding box center [721, 64] width 71 height 31
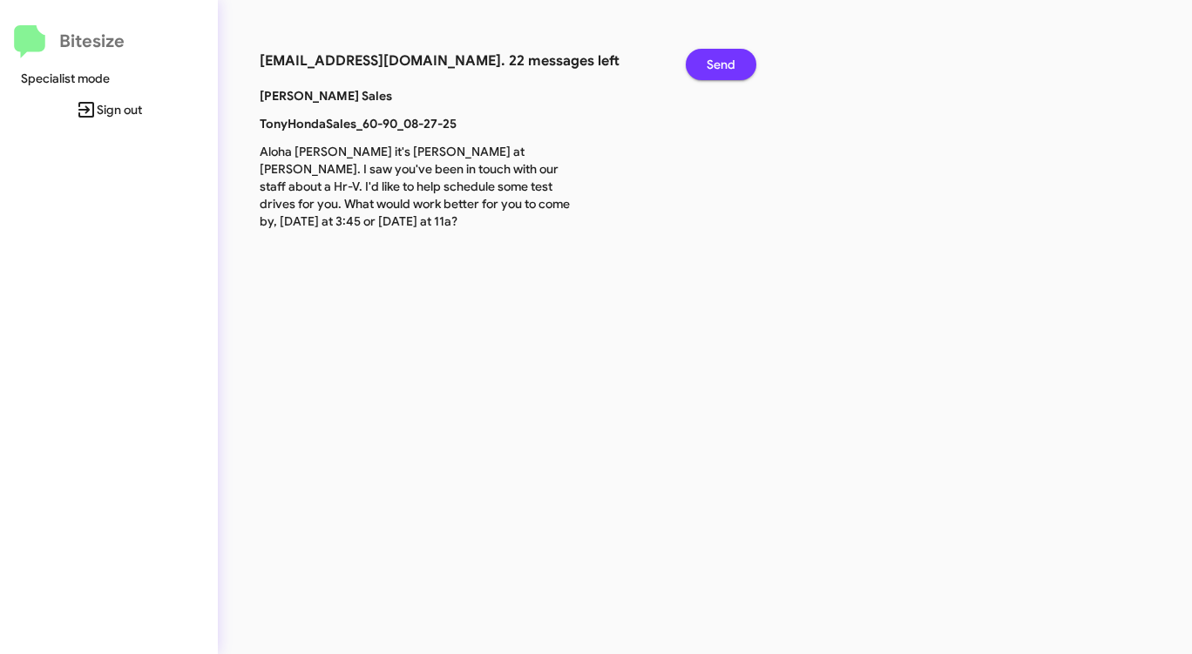
click at [703, 58] on button "Send" at bounding box center [721, 64] width 71 height 31
click at [702, 58] on button "Send" at bounding box center [721, 64] width 71 height 31
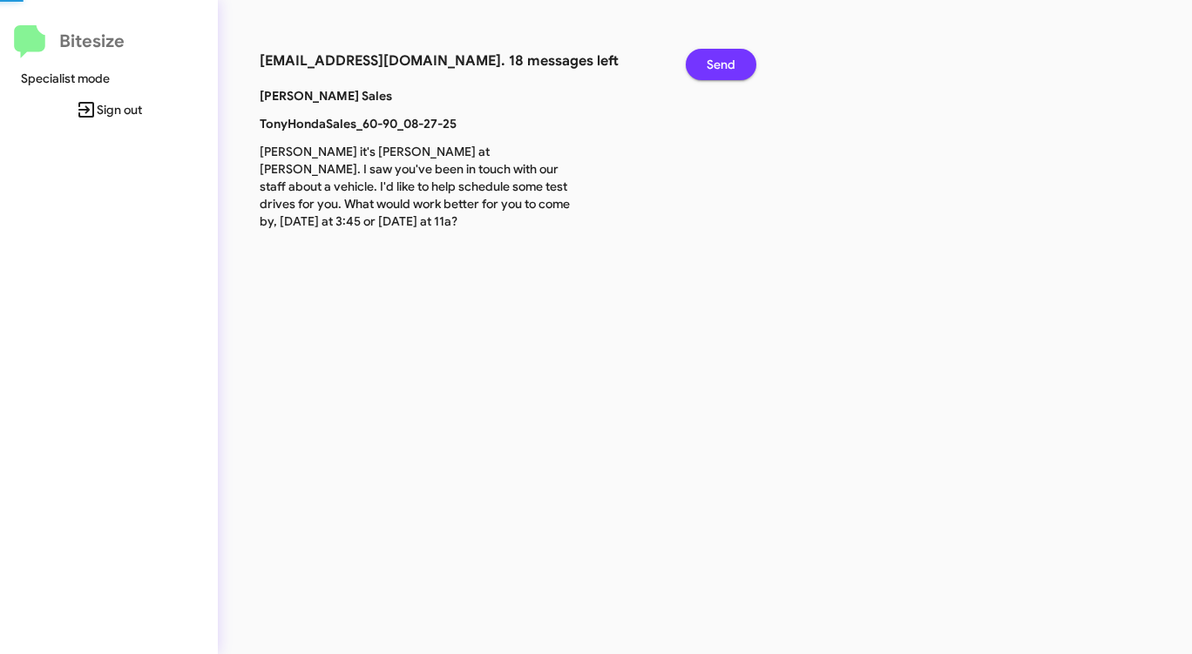
click at [702, 58] on button "Send" at bounding box center [721, 64] width 71 height 31
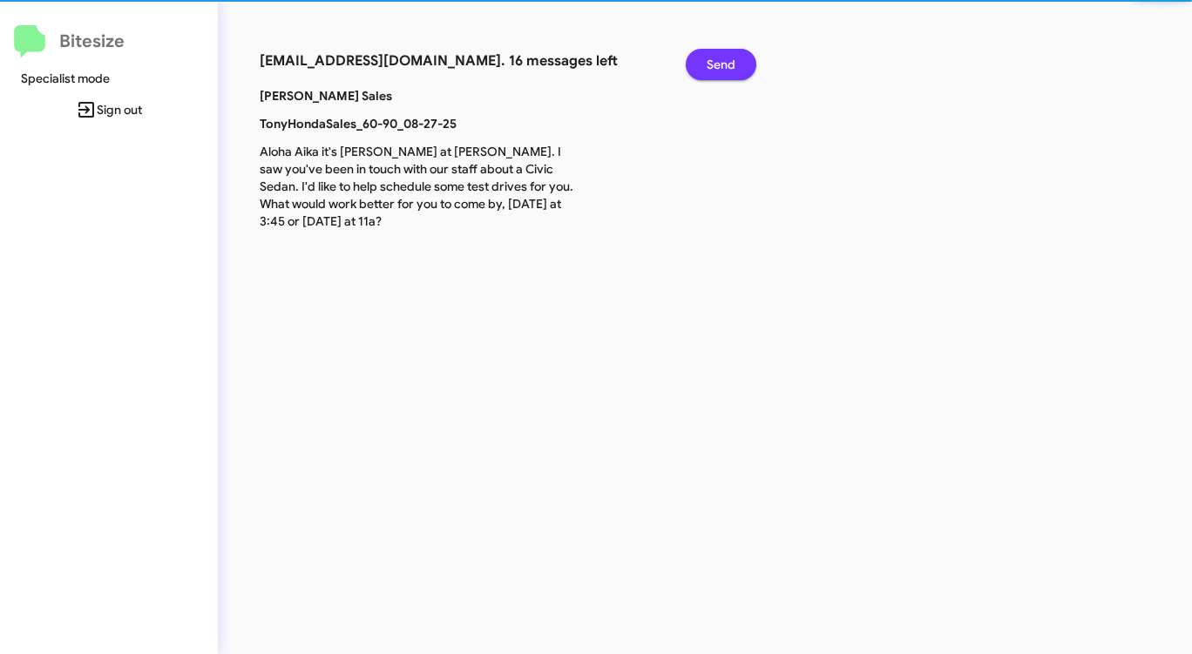
click at [702, 58] on button "Send" at bounding box center [721, 64] width 71 height 31
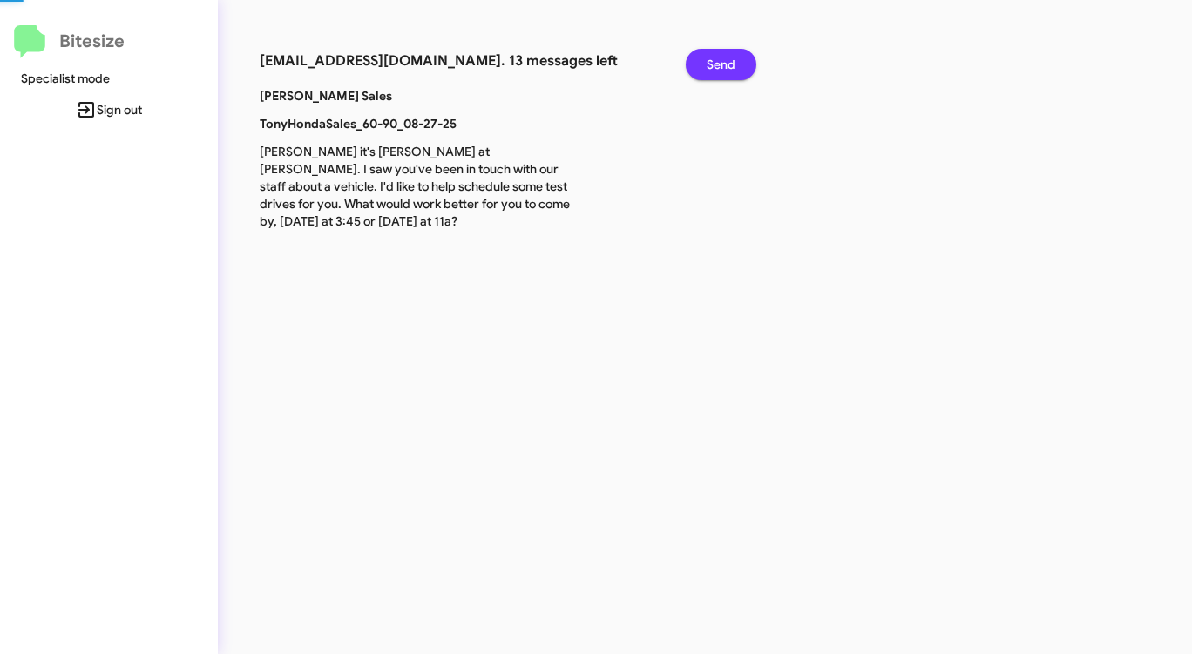
click at [702, 58] on button "Send" at bounding box center [721, 64] width 71 height 31
click at [701, 58] on button "Send" at bounding box center [721, 64] width 71 height 31
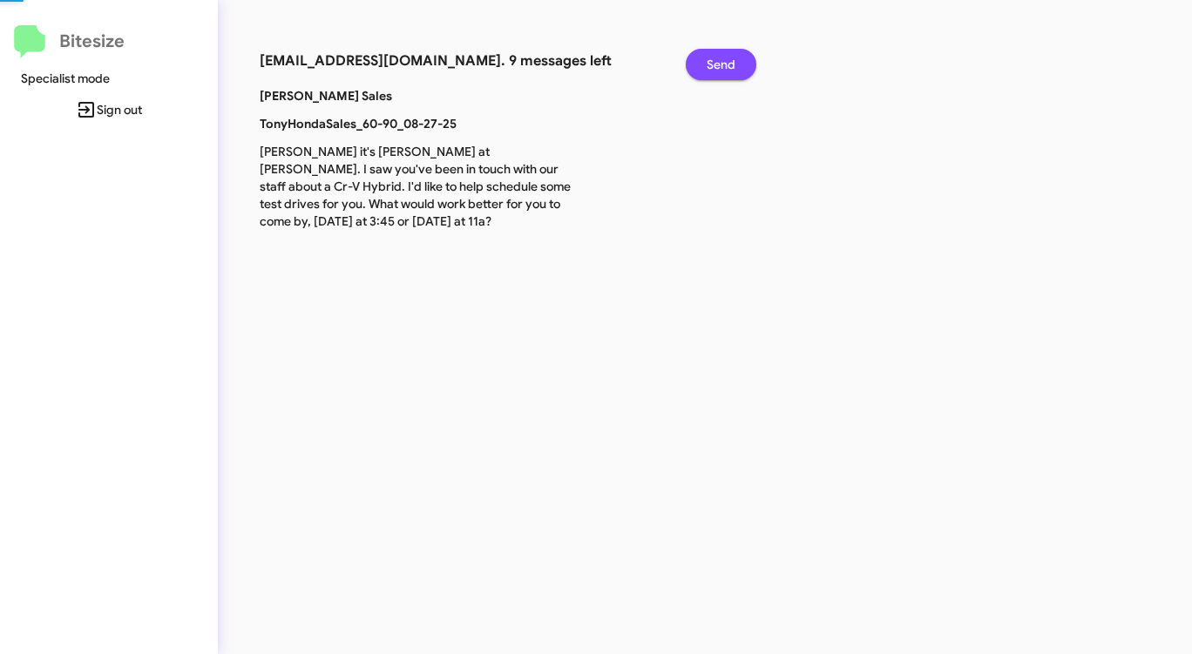
click at [701, 58] on button "Send" at bounding box center [721, 64] width 71 height 31
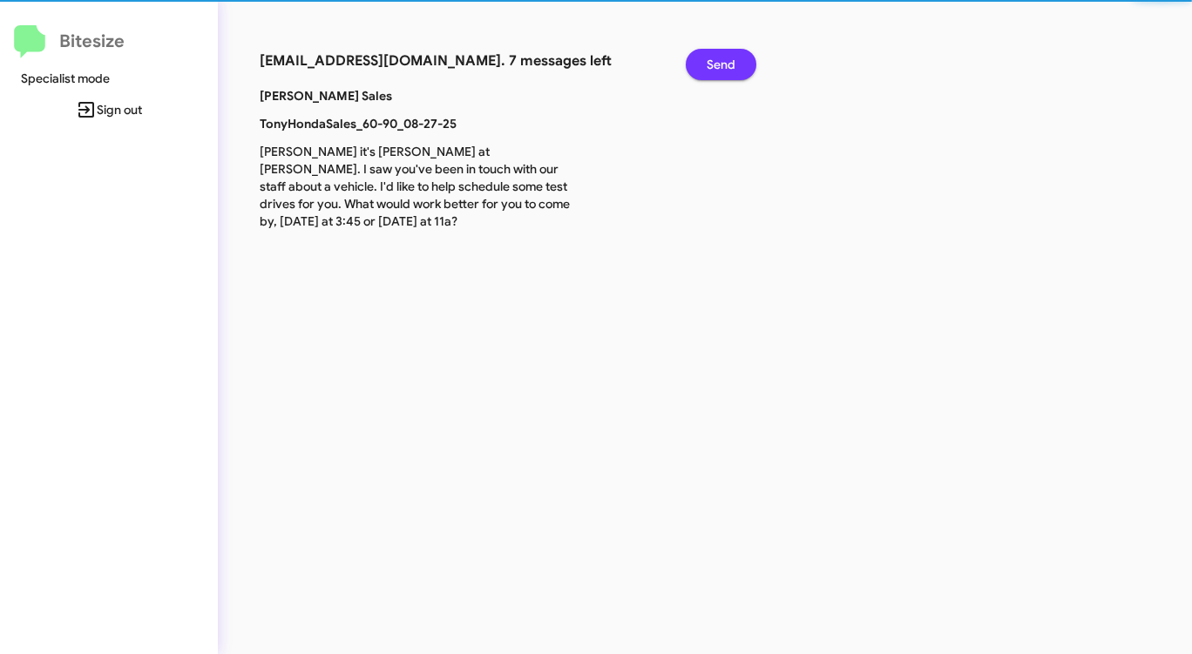
click at [700, 58] on button "Send" at bounding box center [721, 64] width 71 height 31
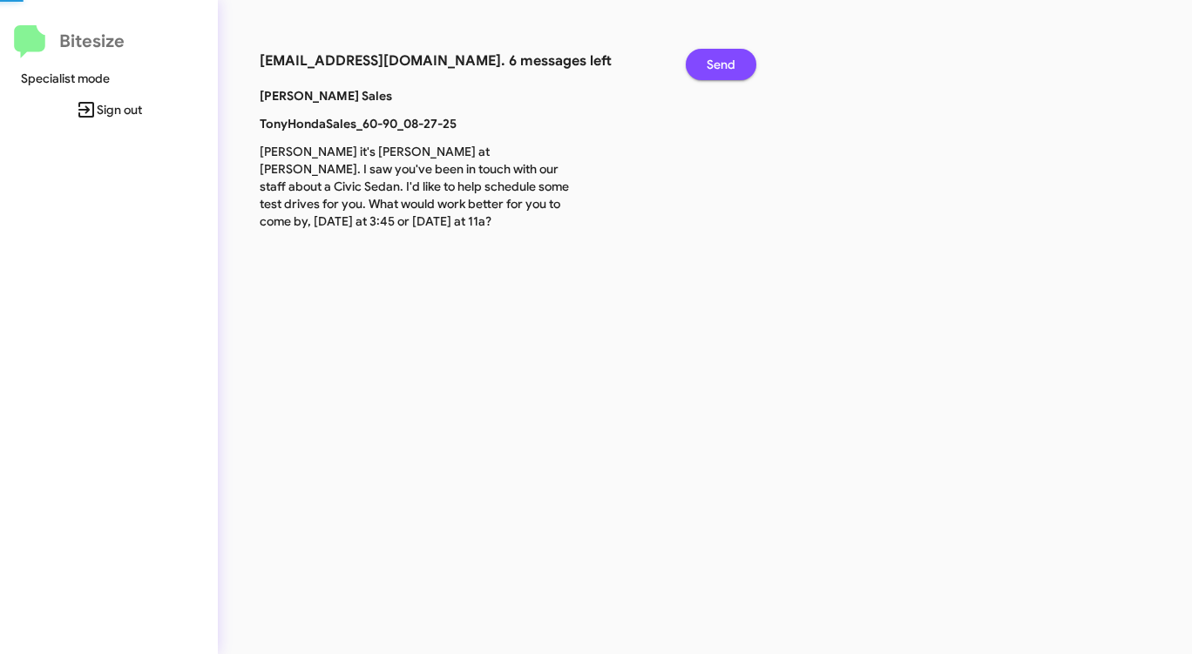
click at [700, 59] on button "Send" at bounding box center [721, 64] width 71 height 31
click at [699, 59] on button "Send" at bounding box center [721, 64] width 71 height 31
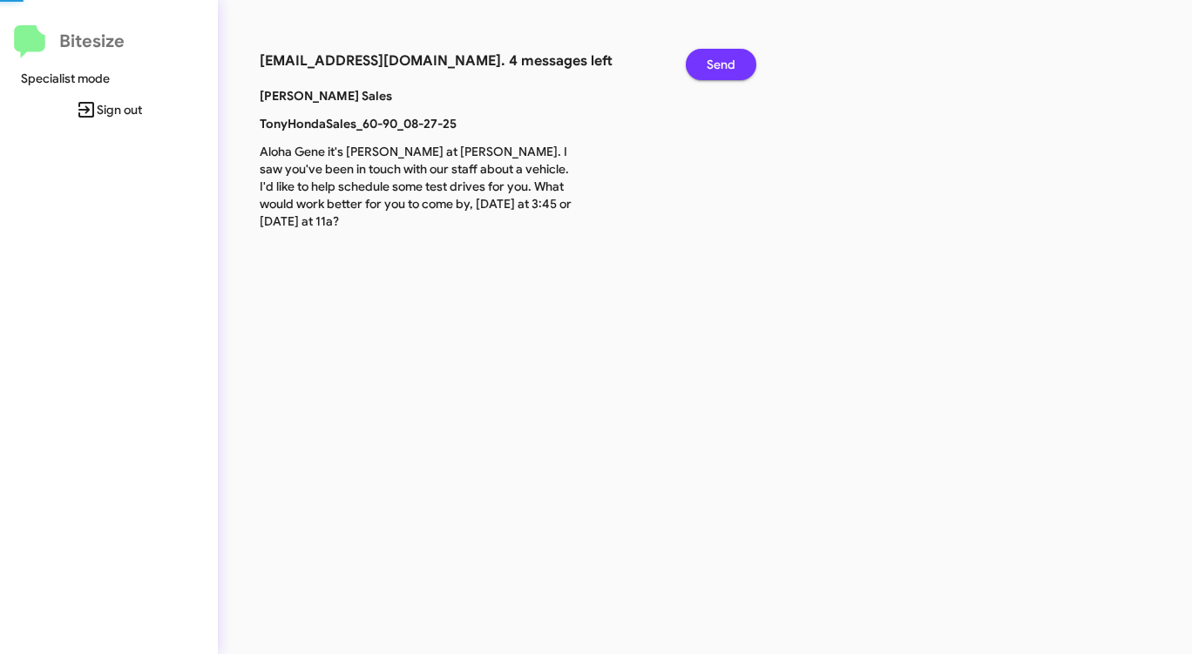
click at [699, 59] on button "Send" at bounding box center [721, 64] width 71 height 31
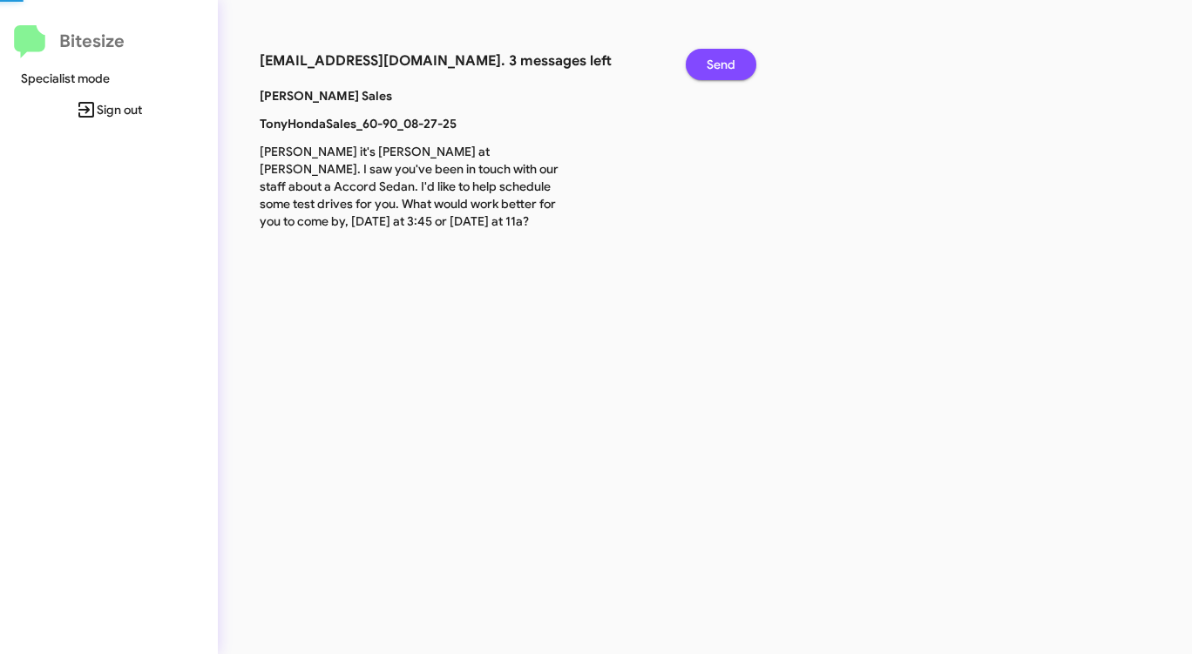
click at [698, 60] on button "Send" at bounding box center [721, 64] width 71 height 31
click at [697, 60] on button "Send" at bounding box center [721, 64] width 71 height 31
click at [696, 60] on button "Send" at bounding box center [721, 64] width 71 height 31
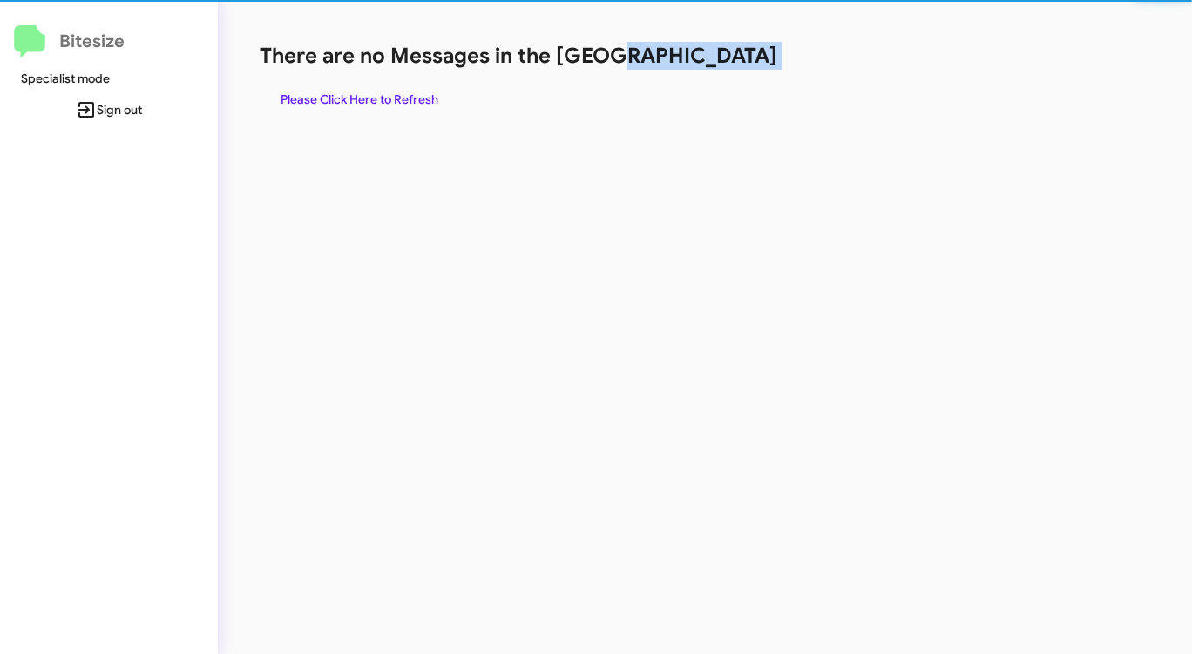
click at [695, 61] on h1 "There are no Messages in the [GEOGRAPHIC_DATA]" at bounding box center [624, 56] width 728 height 28
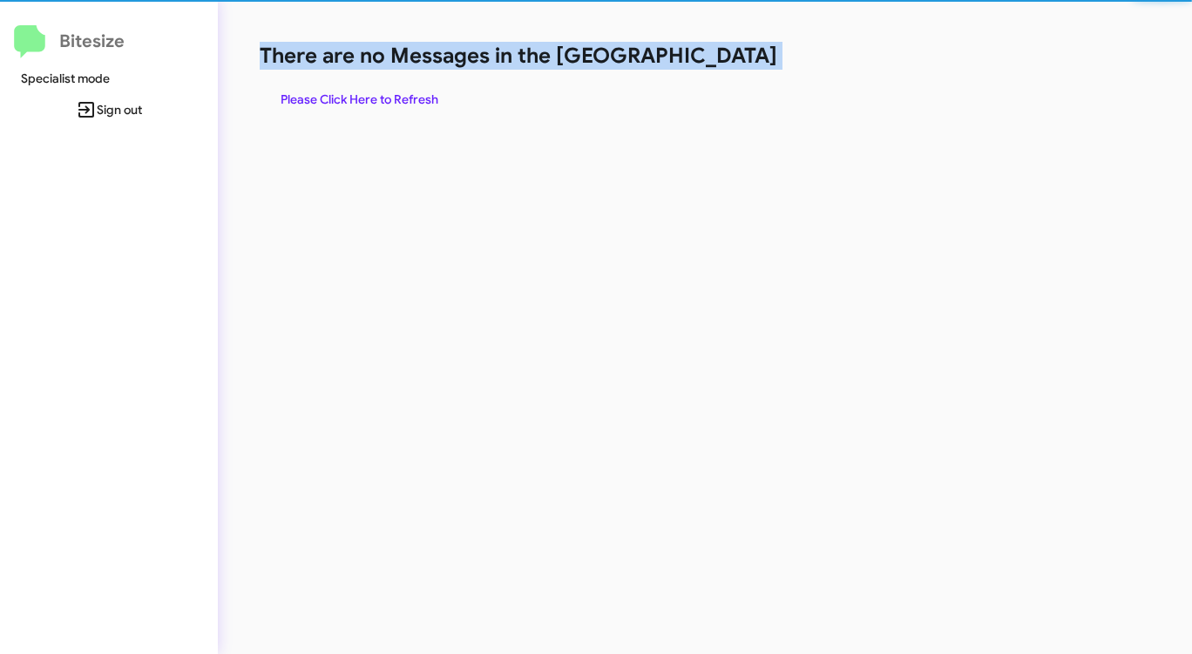
click at [695, 61] on h1 "There are no Messages in the [GEOGRAPHIC_DATA]" at bounding box center [624, 56] width 728 height 28
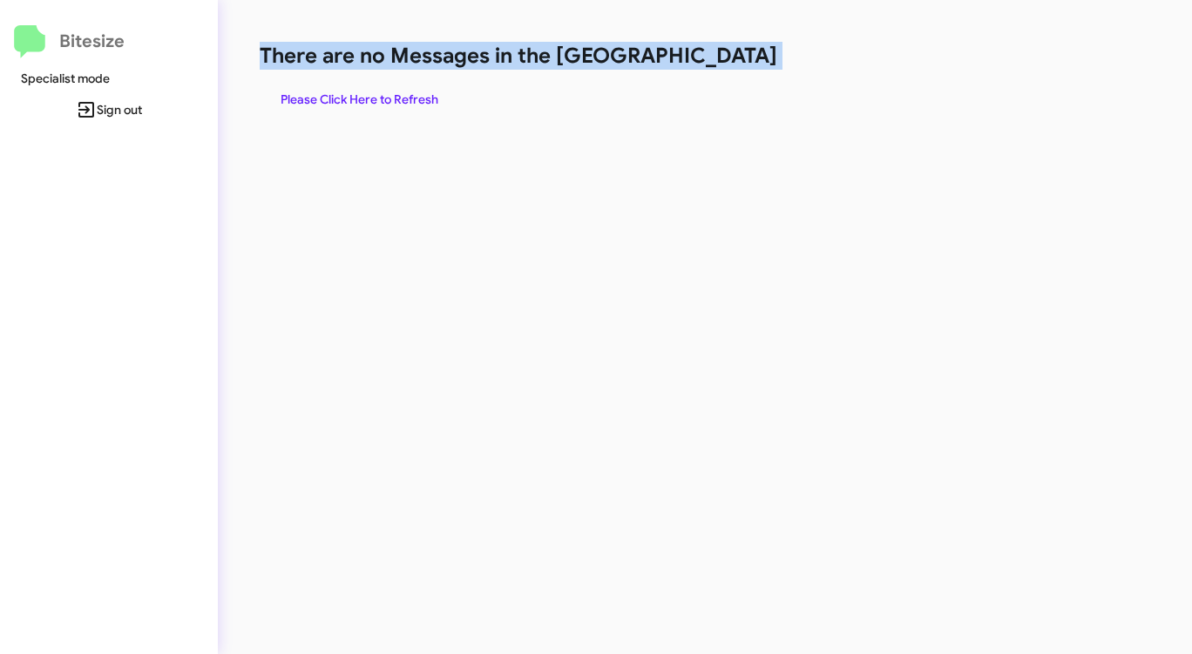
click at [695, 61] on h1 "There are no Messages in the [GEOGRAPHIC_DATA]" at bounding box center [624, 56] width 728 height 28
click at [320, 95] on span "Please Click Here to Refresh" at bounding box center [360, 99] width 158 height 31
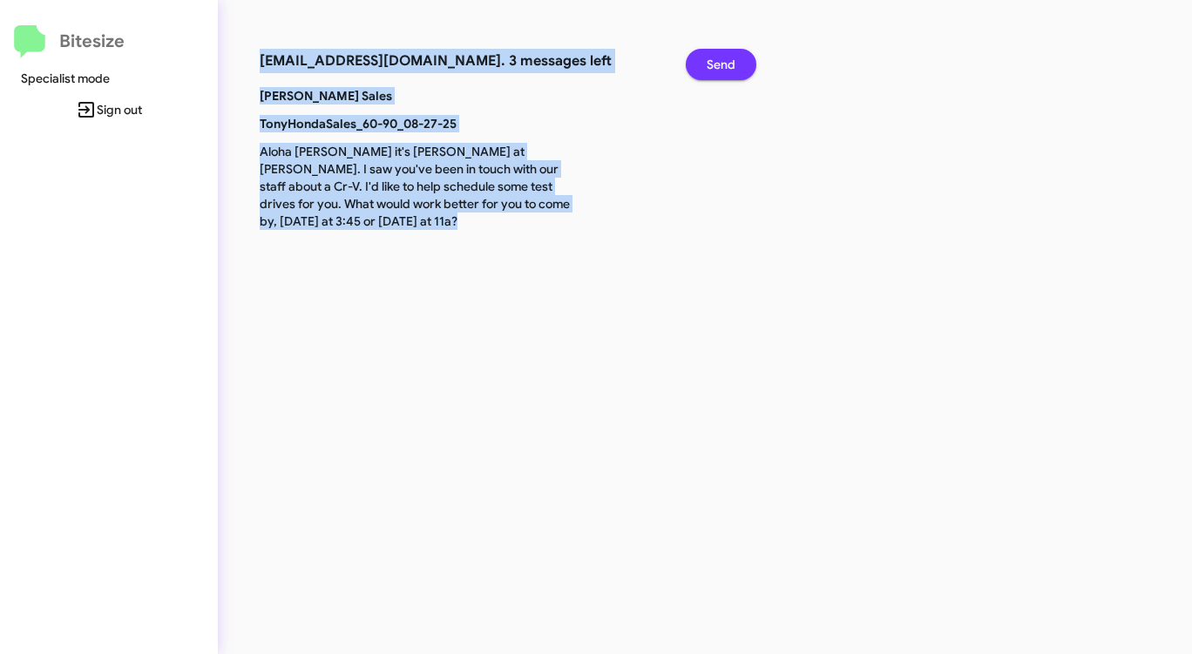
click at [716, 60] on span "Send" at bounding box center [721, 64] width 29 height 31
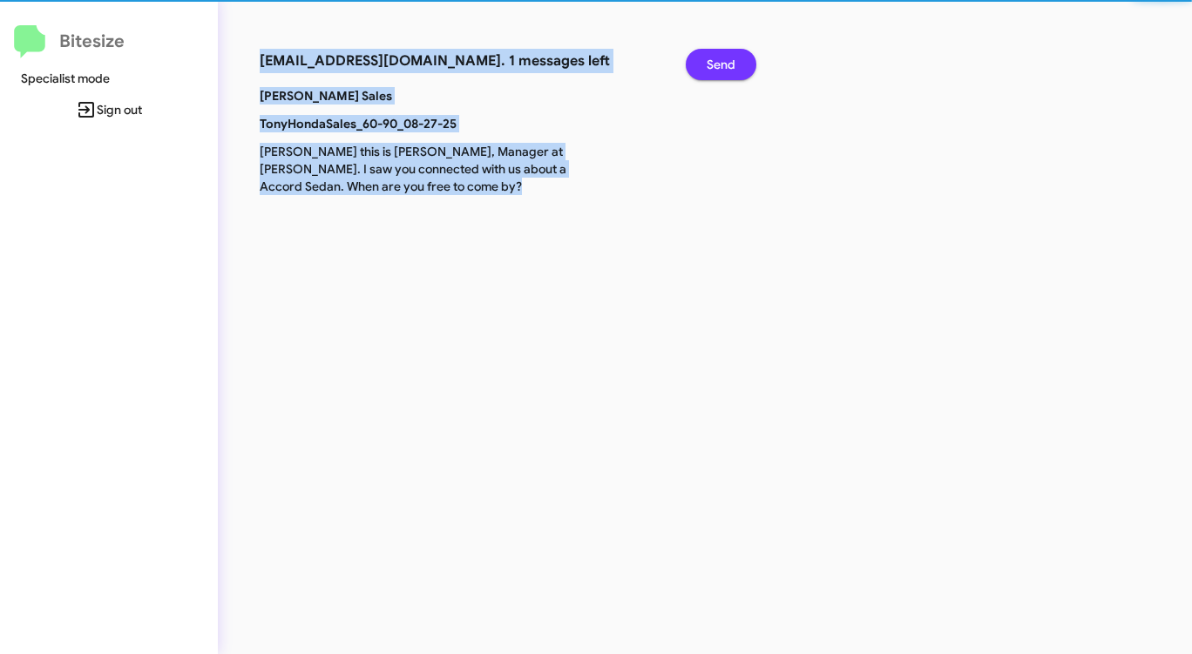
click at [716, 60] on span "Send" at bounding box center [721, 64] width 29 height 31
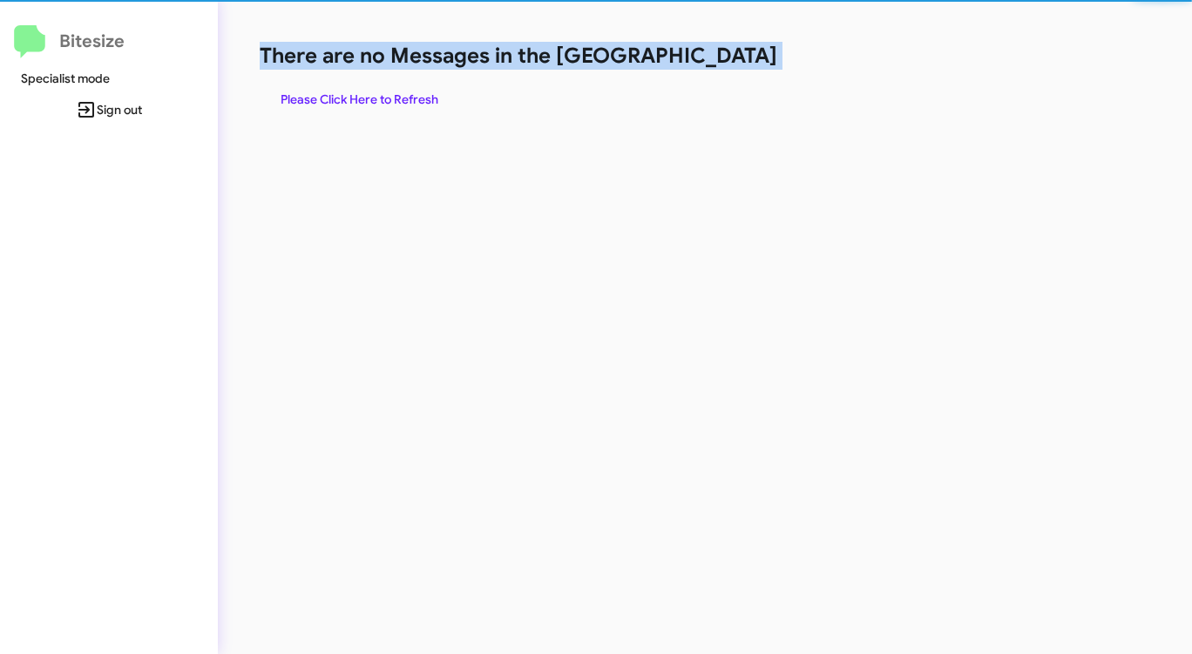
click at [716, 60] on h1 "There are no Messages in the [GEOGRAPHIC_DATA]" at bounding box center [624, 56] width 728 height 28
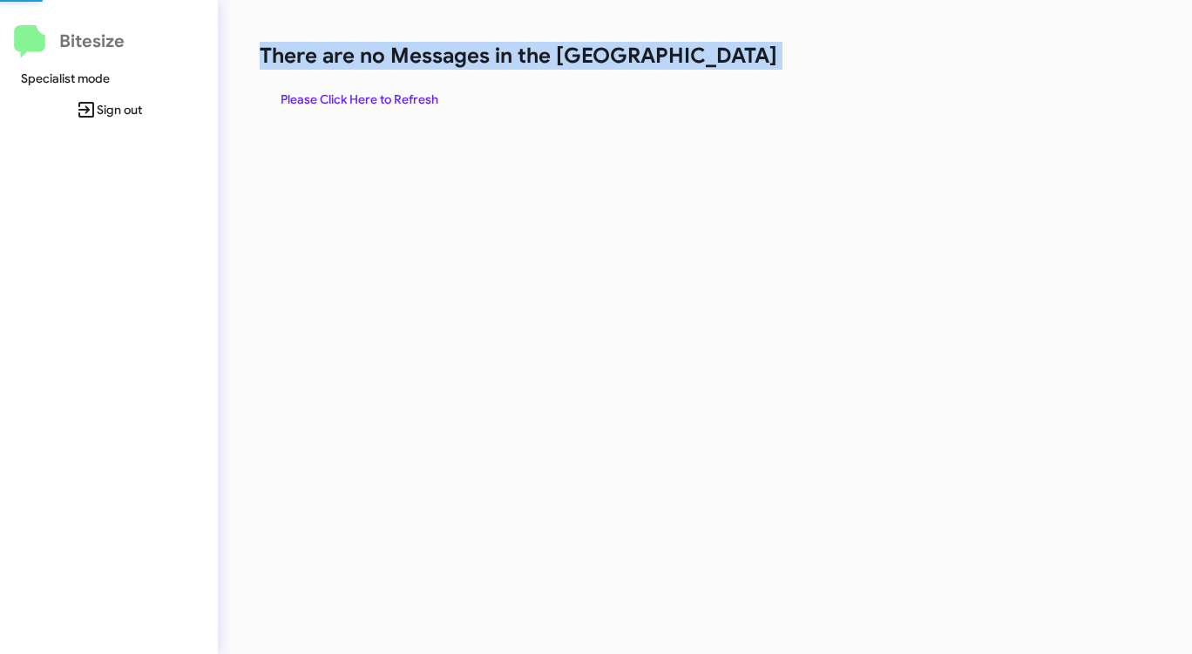
click at [716, 60] on h1 "There are no Messages in the [GEOGRAPHIC_DATA]" at bounding box center [624, 56] width 728 height 28
click at [406, 93] on span "Please Click Here to Refresh" at bounding box center [360, 99] width 158 height 31
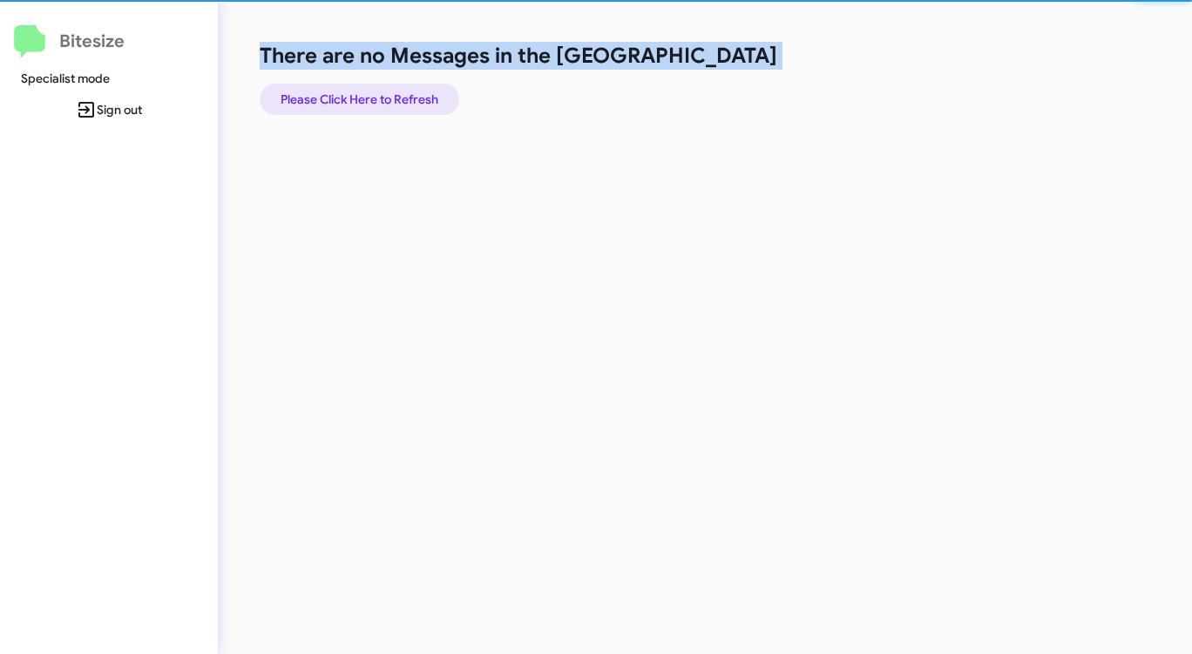
click at [406, 93] on span "Please Click Here to Refresh" at bounding box center [360, 99] width 158 height 31
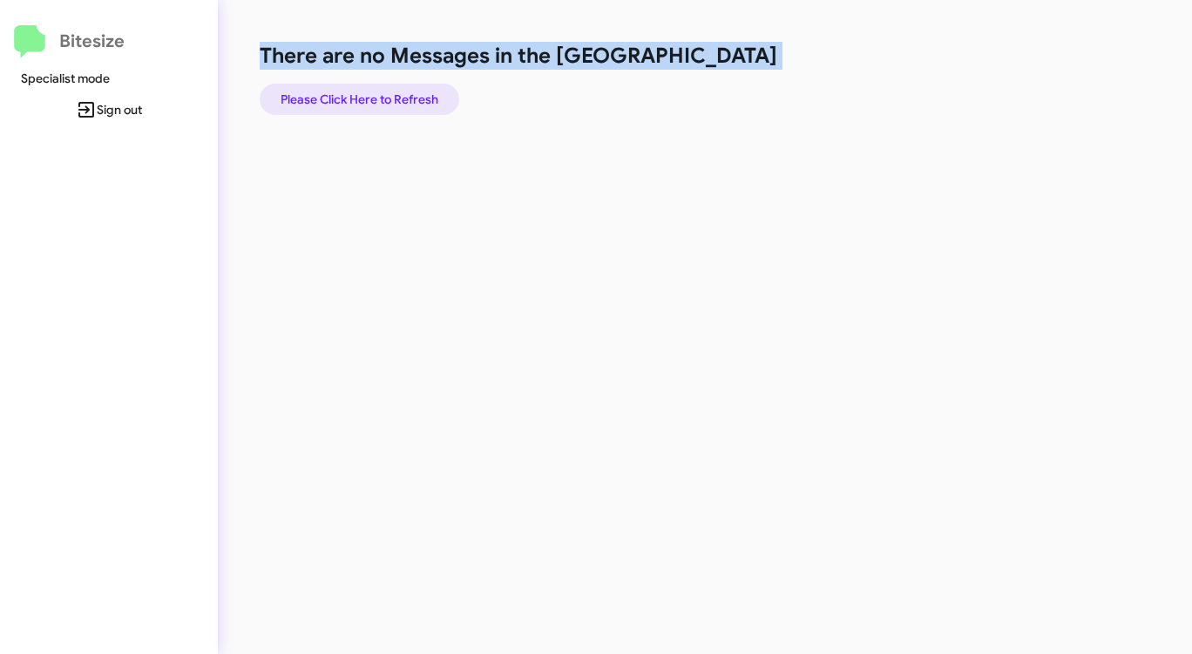
click at [406, 93] on span "Please Click Here to Refresh" at bounding box center [360, 99] width 158 height 31
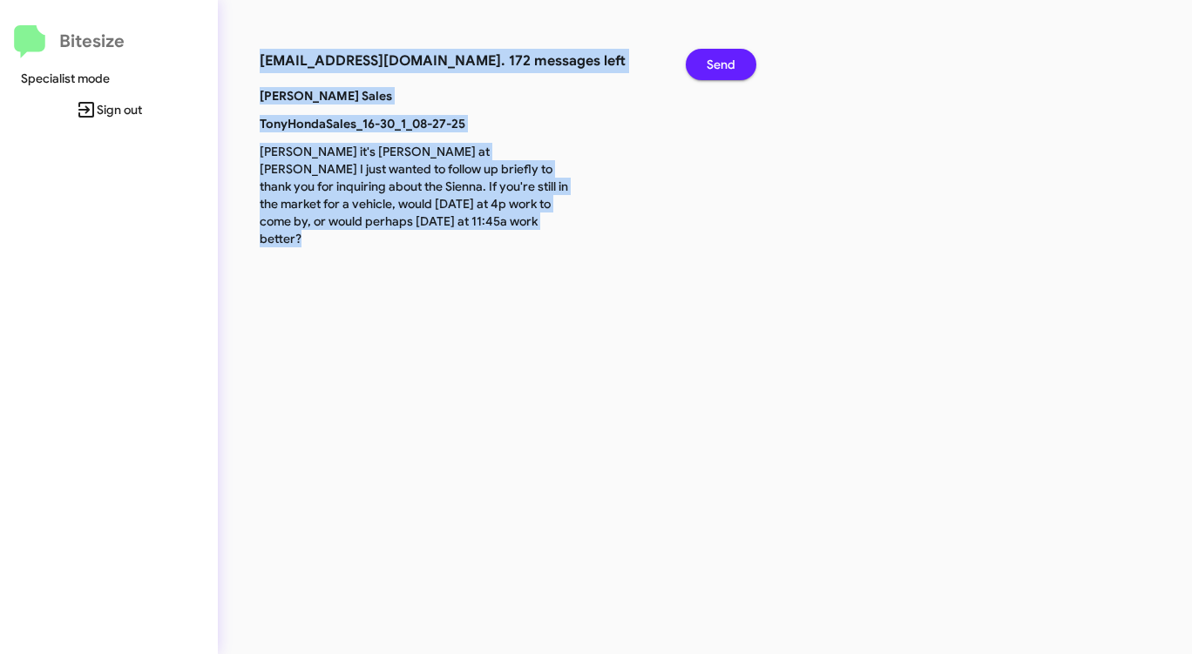
click at [711, 65] on span "Send" at bounding box center [721, 64] width 29 height 31
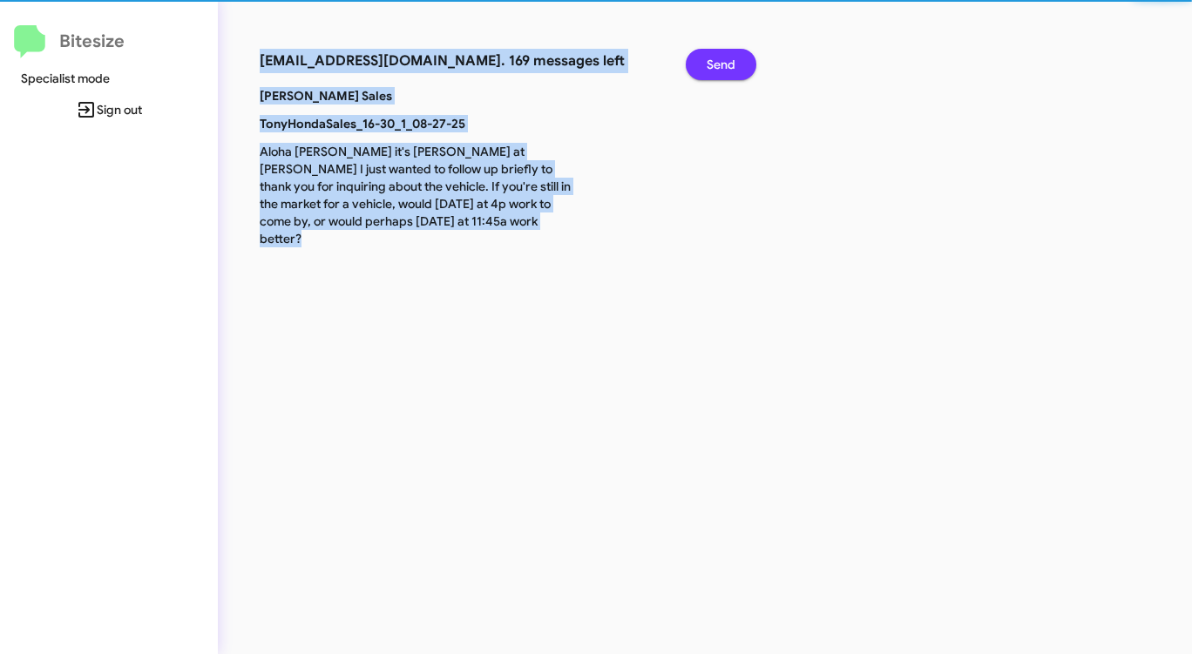
click at [711, 65] on span "Send" at bounding box center [721, 64] width 29 height 31
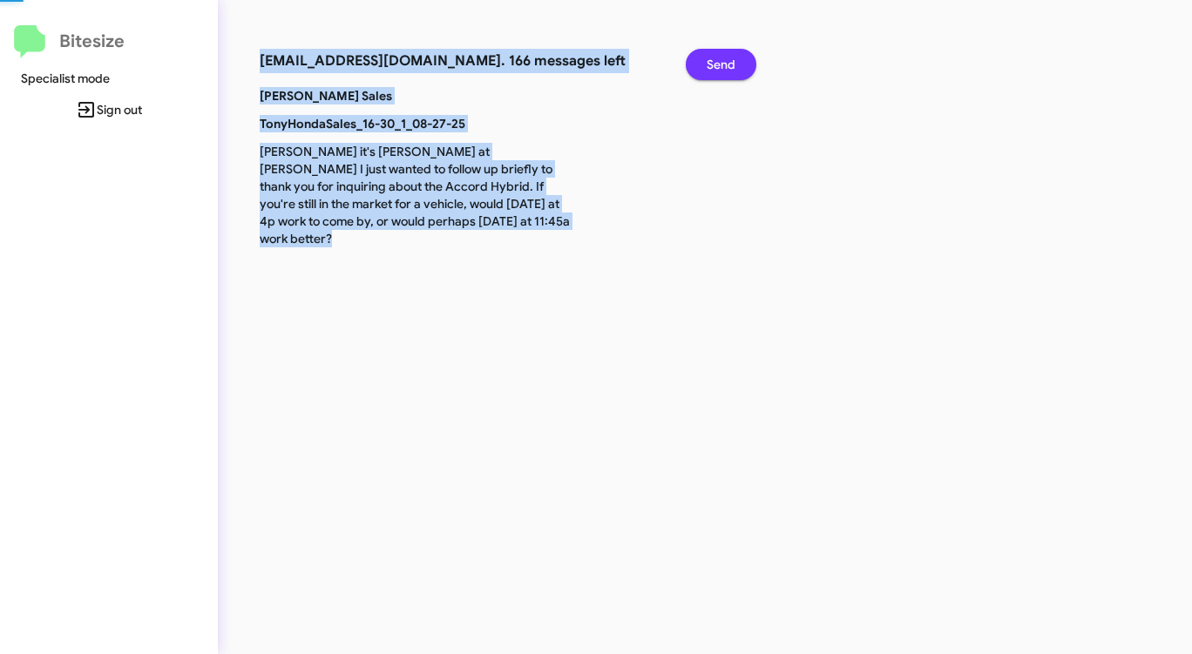
click at [711, 65] on span "Send" at bounding box center [721, 64] width 29 height 31
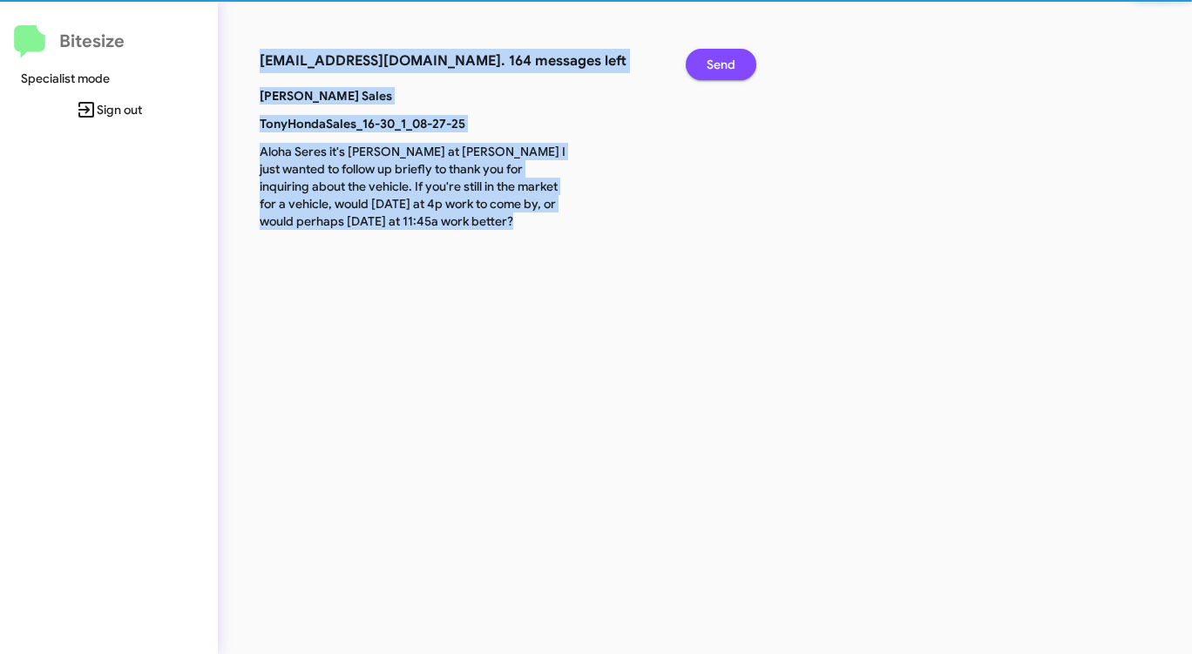
click at [711, 65] on span "Send" at bounding box center [721, 64] width 29 height 31
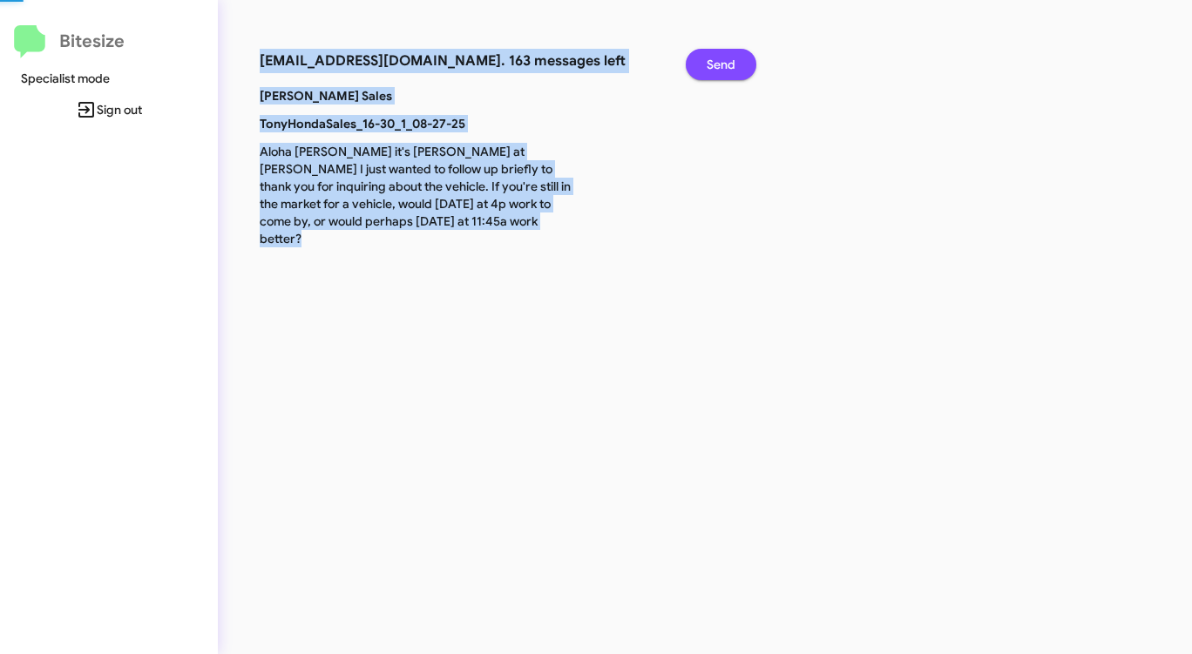
click at [711, 65] on span "Send" at bounding box center [721, 64] width 29 height 31
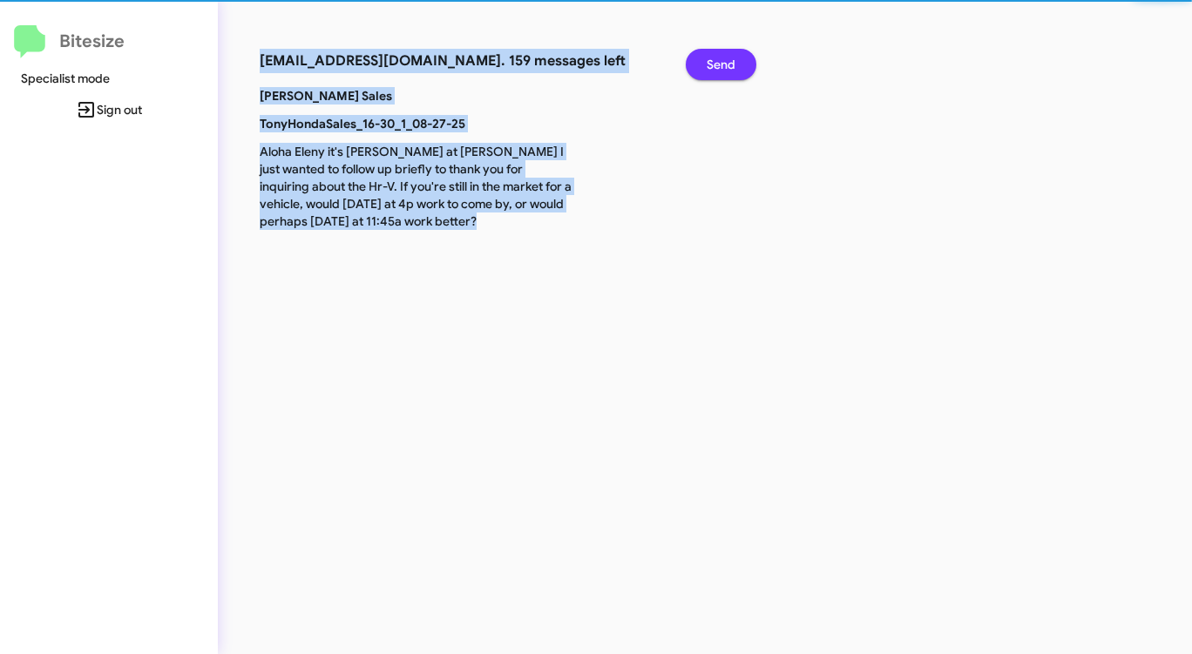
click at [711, 65] on span "Send" at bounding box center [721, 64] width 29 height 31
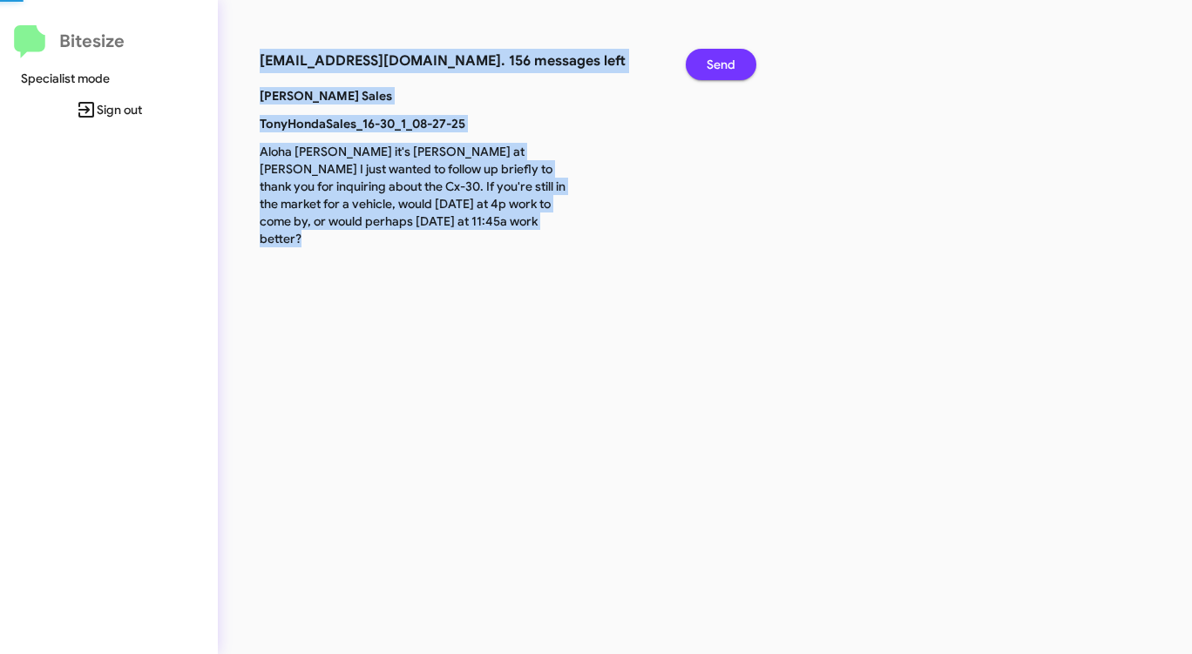
click at [711, 65] on span "Send" at bounding box center [721, 64] width 29 height 31
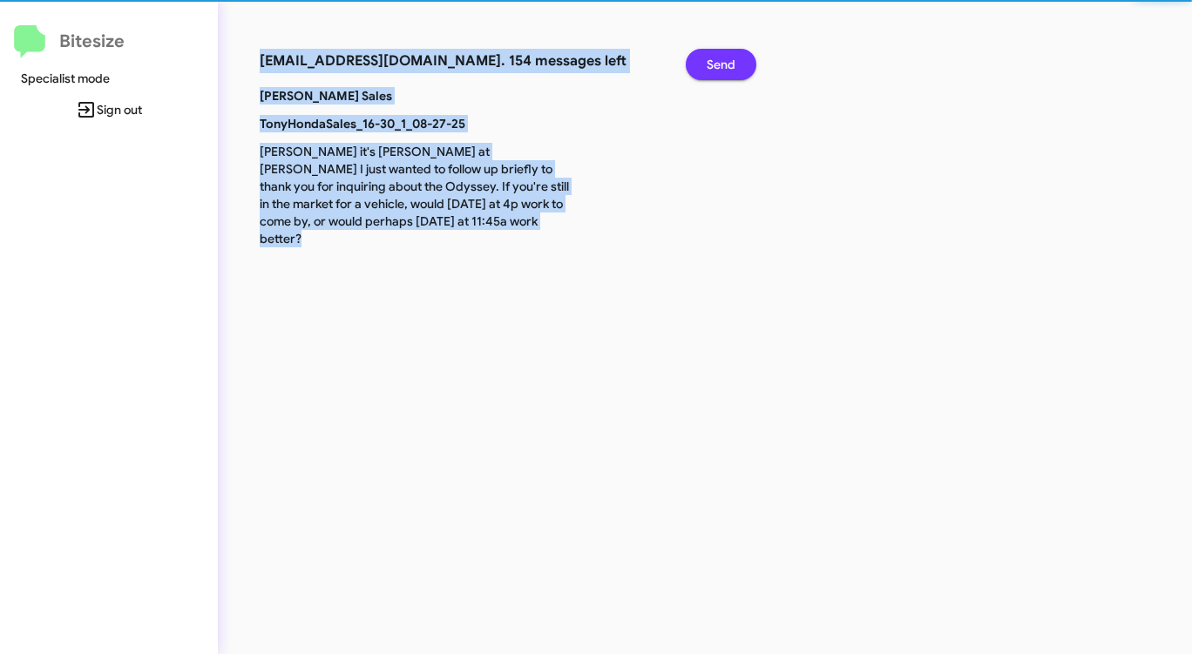
click at [711, 65] on span "Send" at bounding box center [721, 64] width 29 height 31
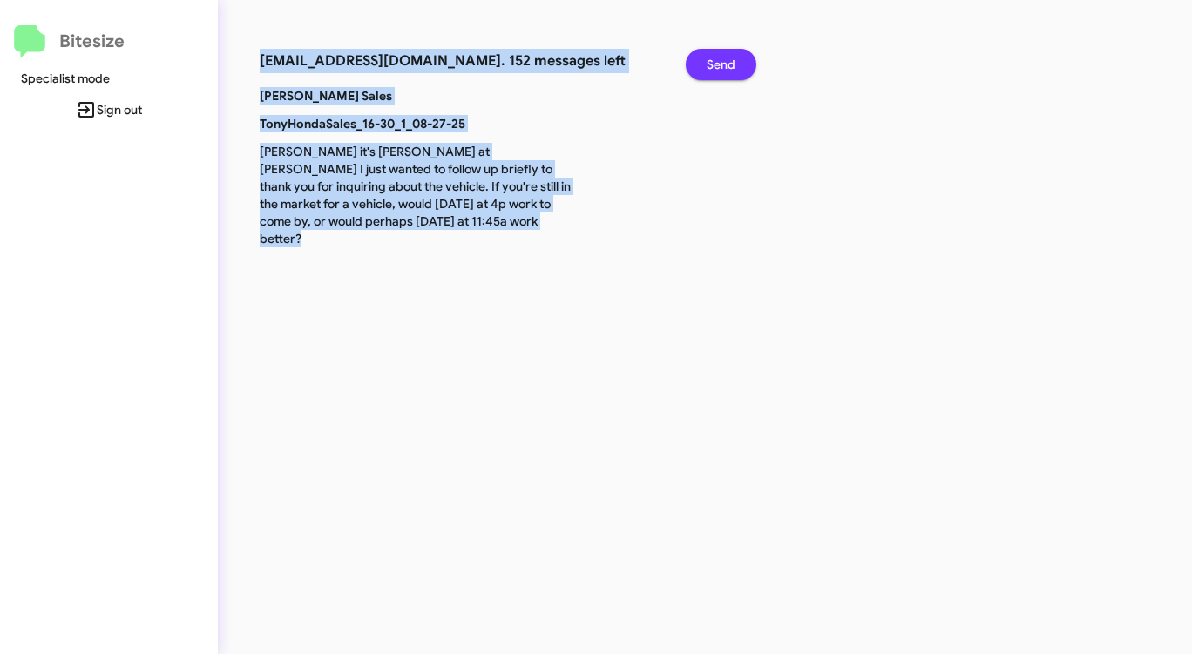
click at [711, 65] on span "Send" at bounding box center [721, 64] width 29 height 31
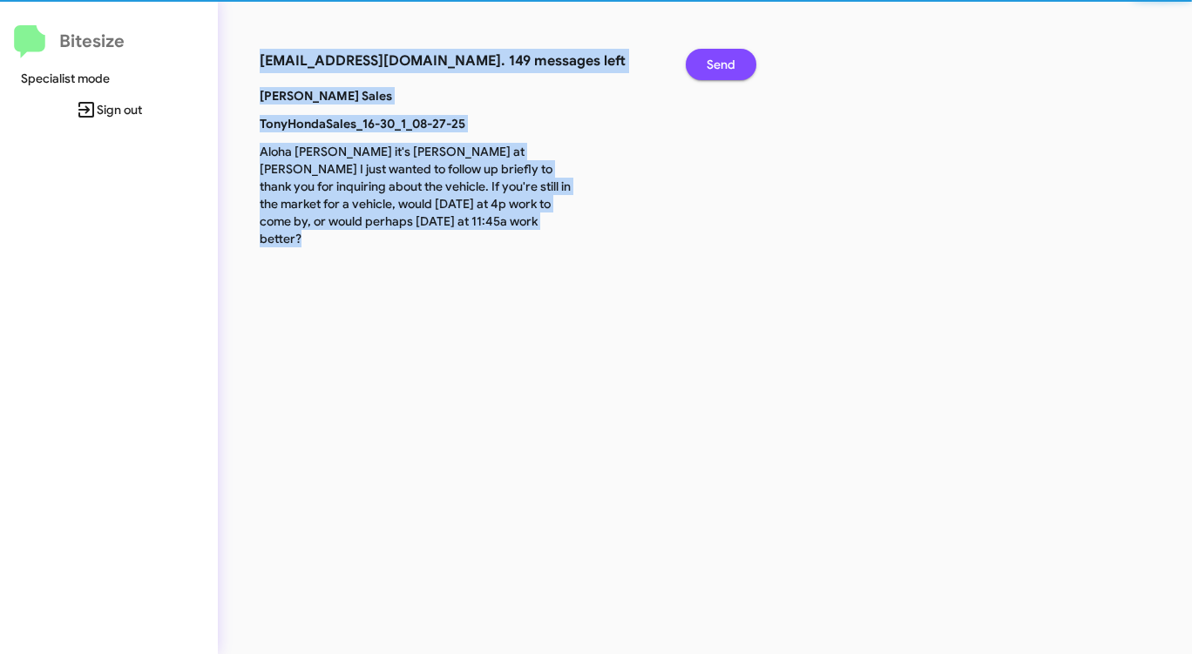
click at [711, 65] on span "Send" at bounding box center [721, 64] width 29 height 31
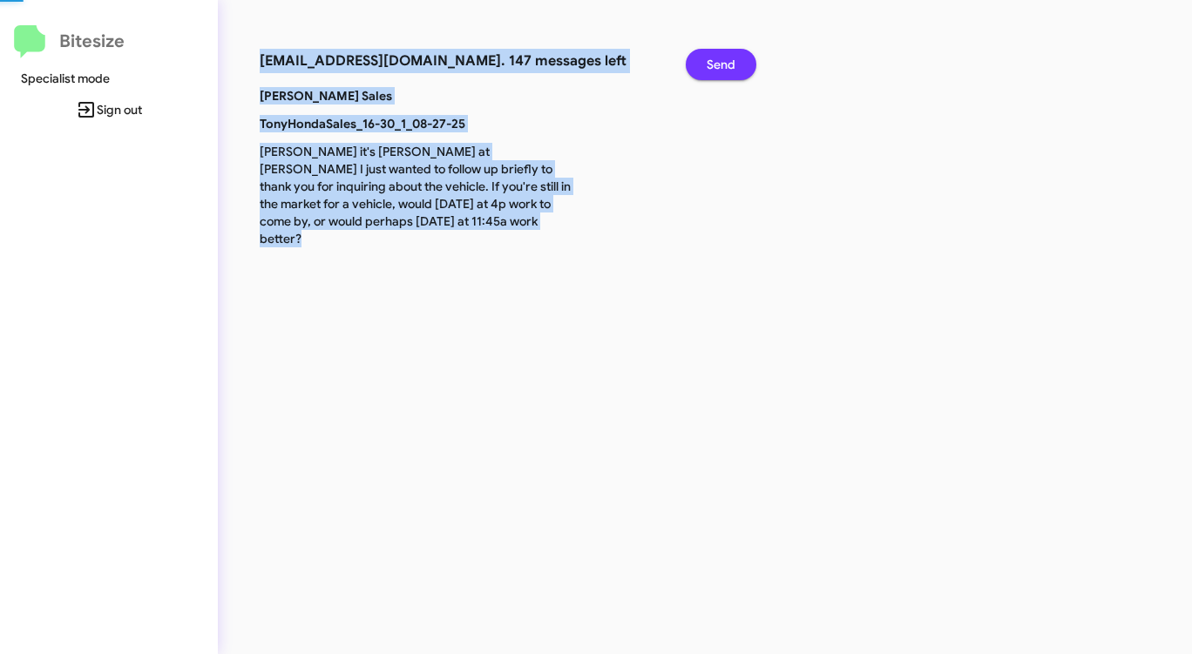
click at [711, 65] on span "Send" at bounding box center [721, 64] width 29 height 31
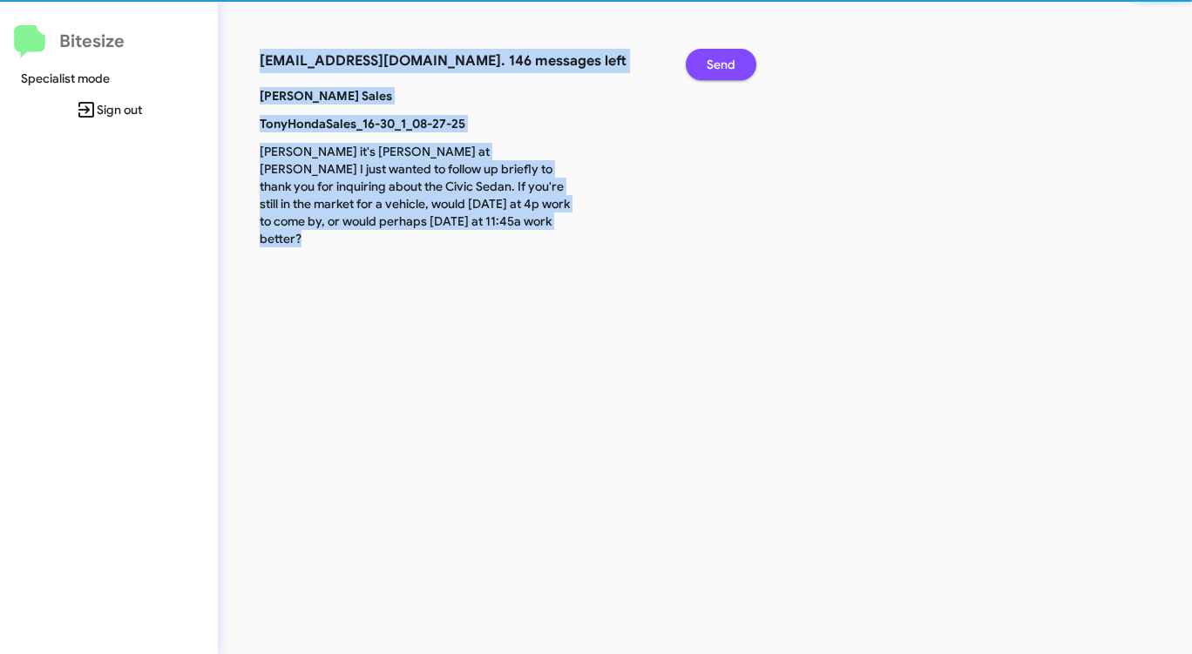
click at [711, 65] on span "Send" at bounding box center [721, 64] width 29 height 31
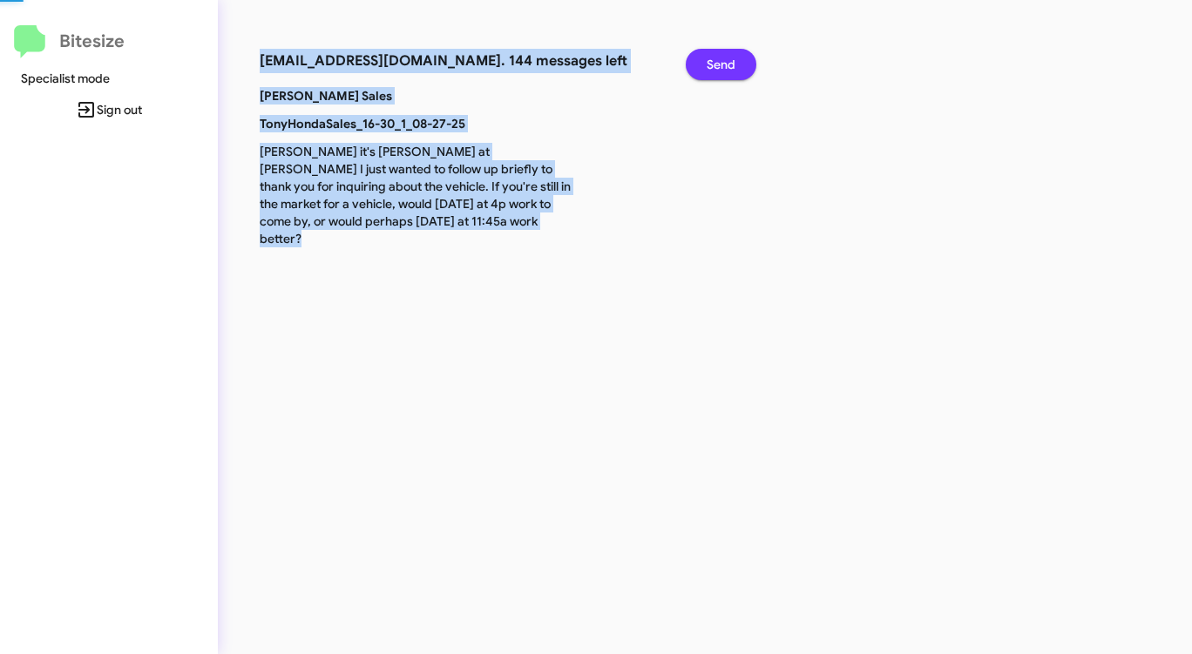
click at [711, 65] on span "Send" at bounding box center [721, 64] width 29 height 31
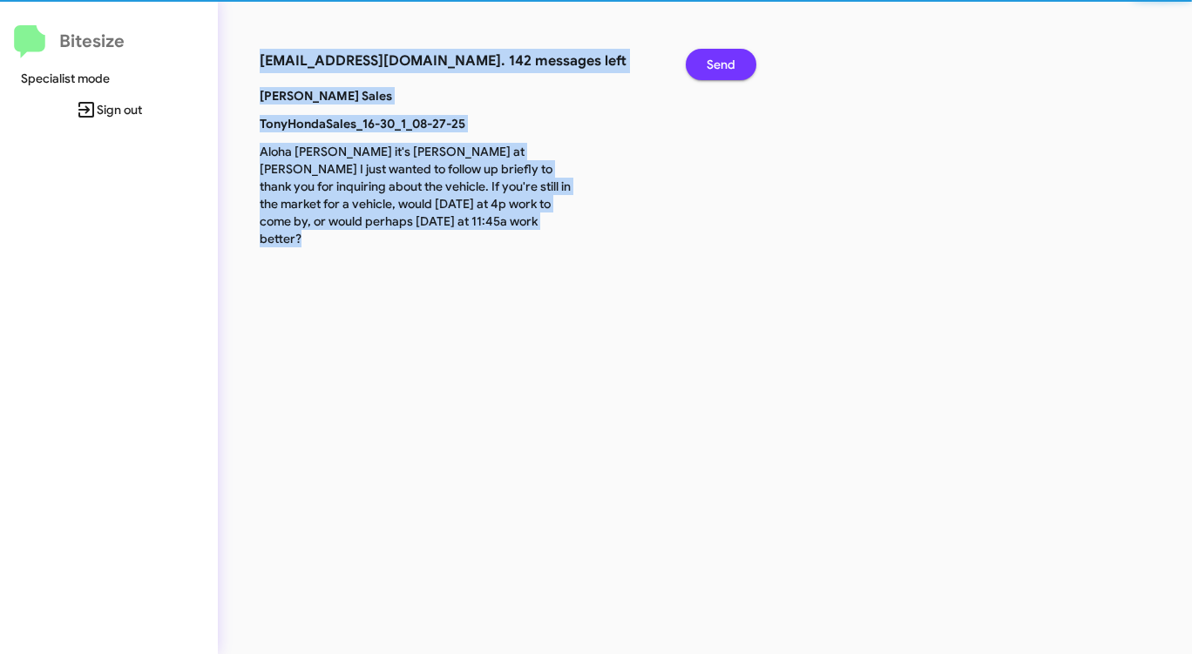
click at [711, 65] on span "Send" at bounding box center [721, 64] width 29 height 31
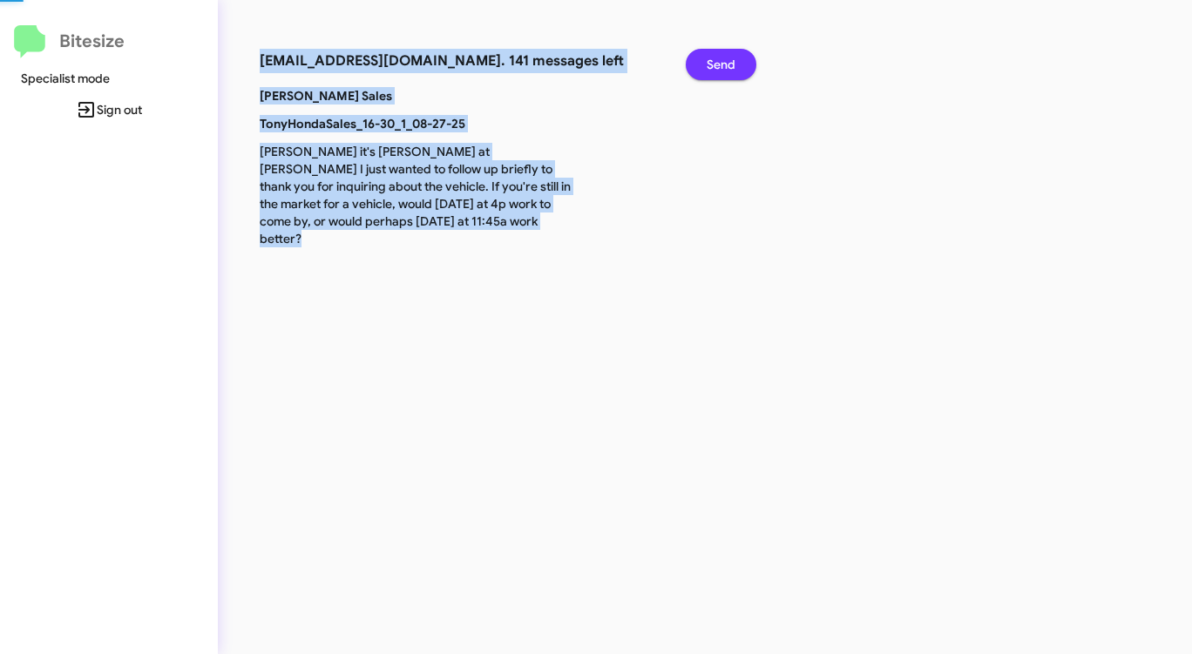
click at [711, 65] on span "Send" at bounding box center [721, 64] width 29 height 31
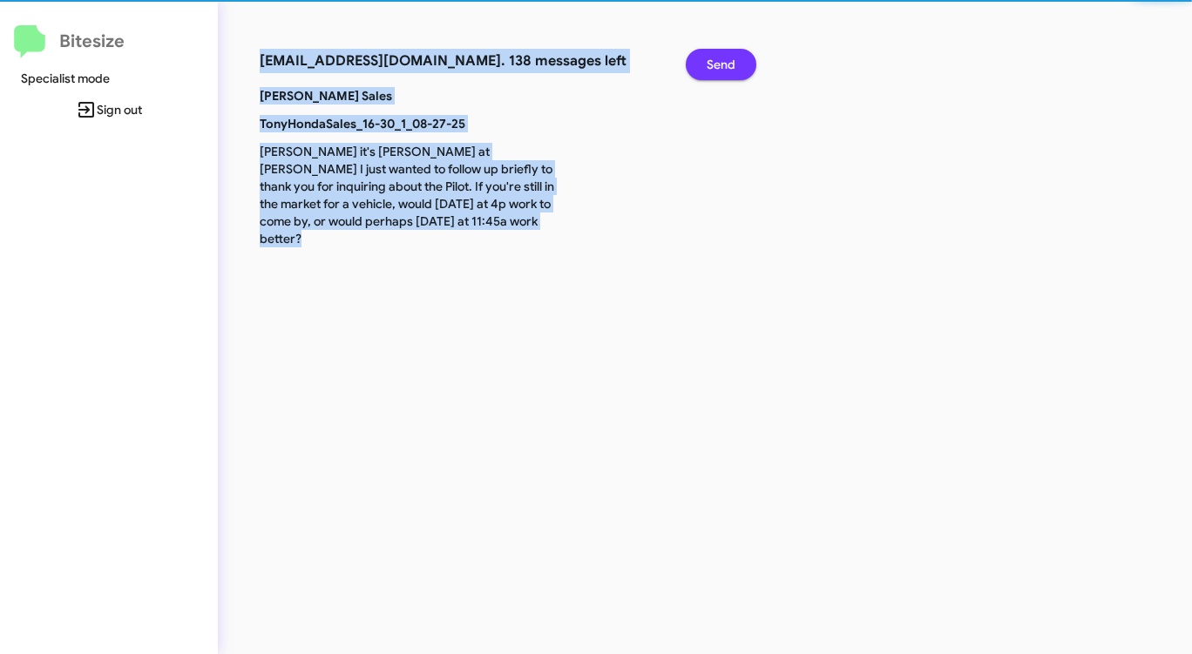
click at [711, 65] on span "Send" at bounding box center [721, 64] width 29 height 31
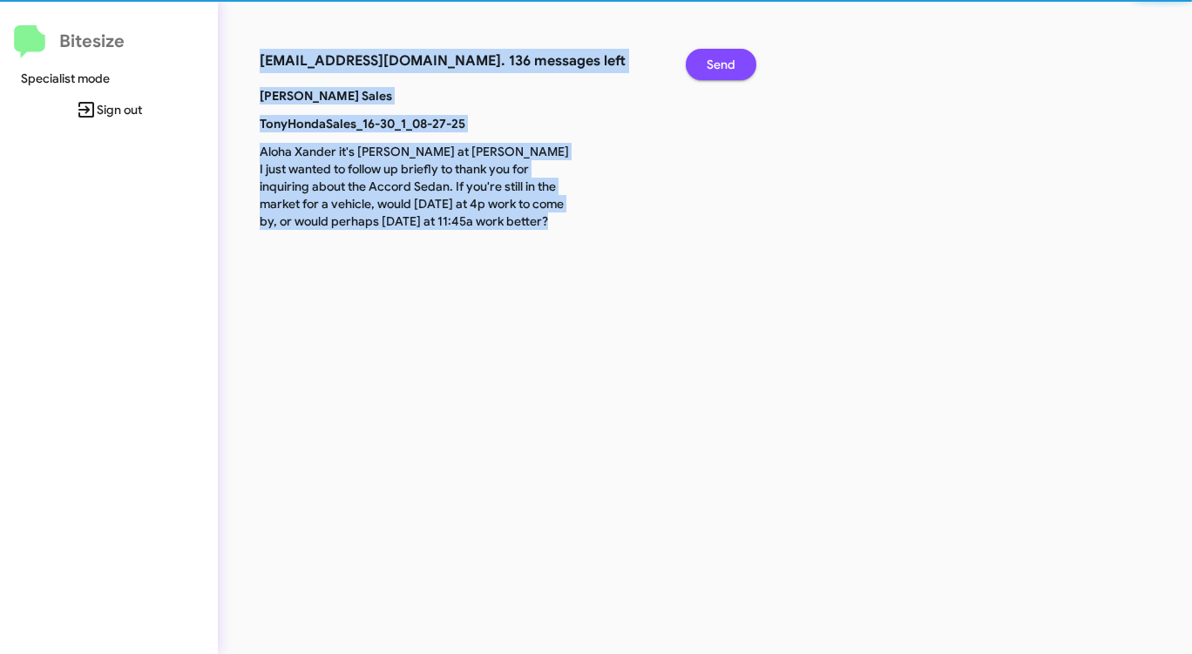
click at [711, 65] on span "Send" at bounding box center [721, 64] width 29 height 31
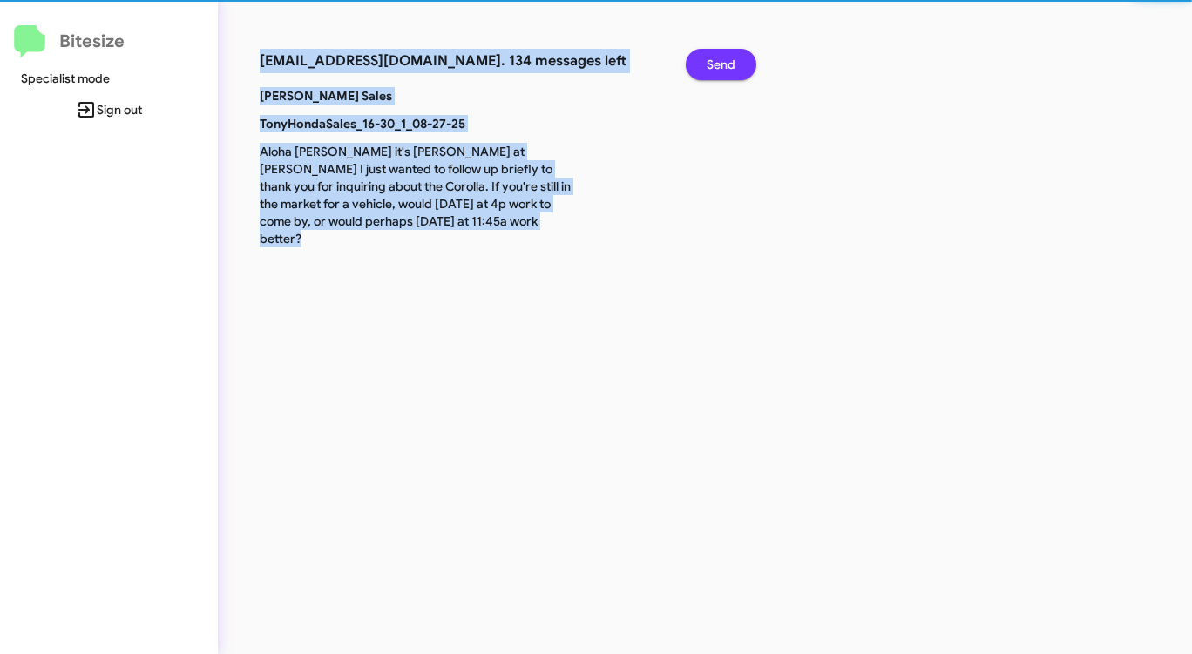
click at [711, 65] on span "Send" at bounding box center [721, 64] width 29 height 31
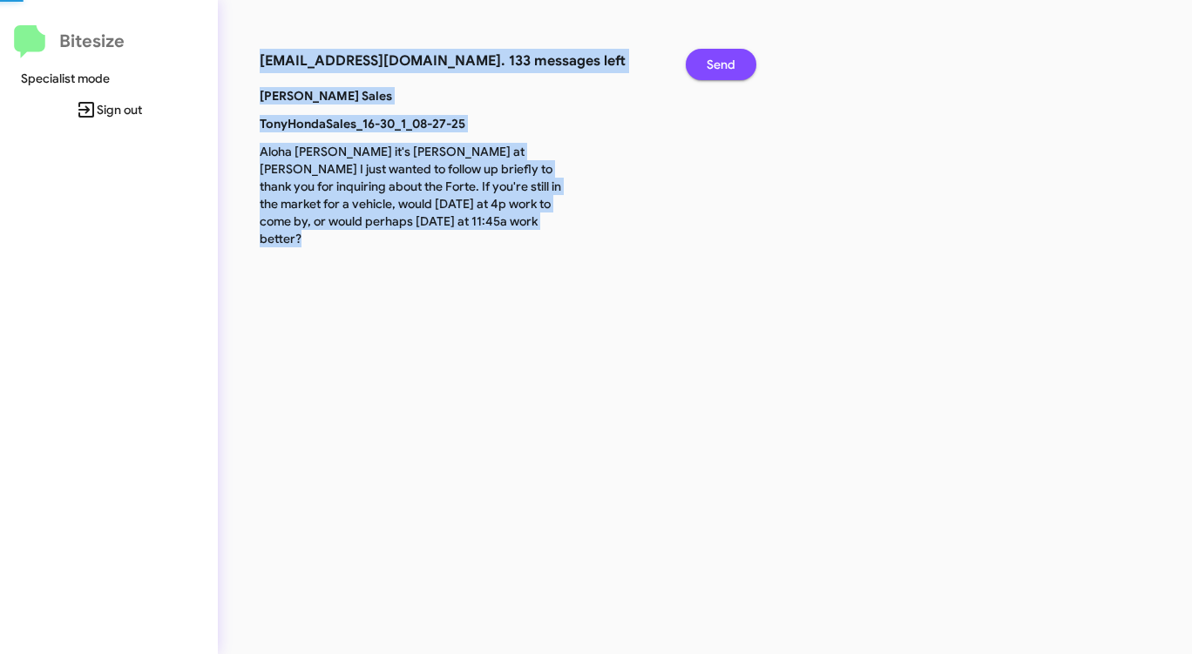
click at [711, 65] on span "Send" at bounding box center [721, 64] width 29 height 31
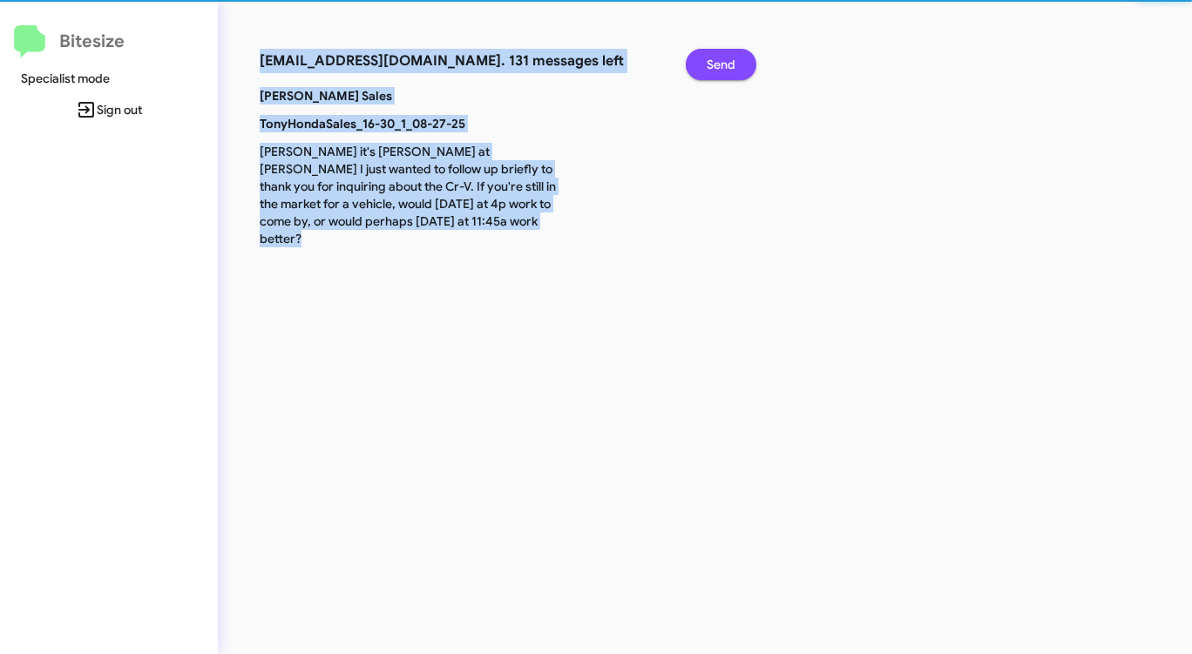
click at [711, 65] on span "Send" at bounding box center [721, 64] width 29 height 31
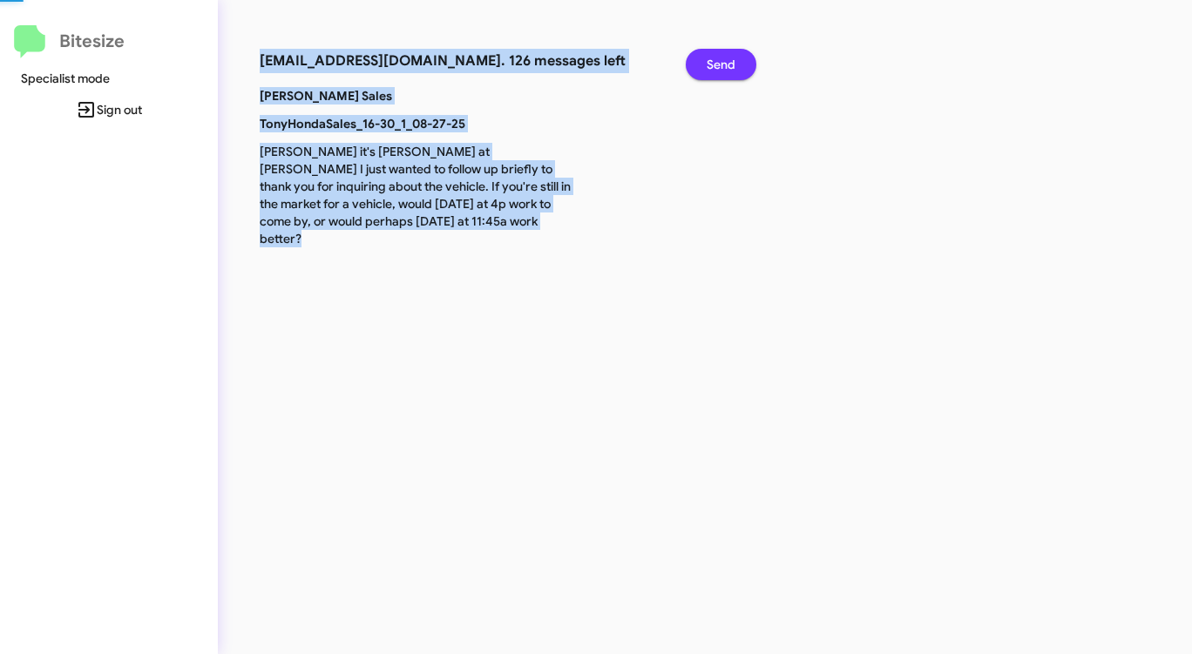
click at [711, 65] on span "Send" at bounding box center [721, 64] width 29 height 31
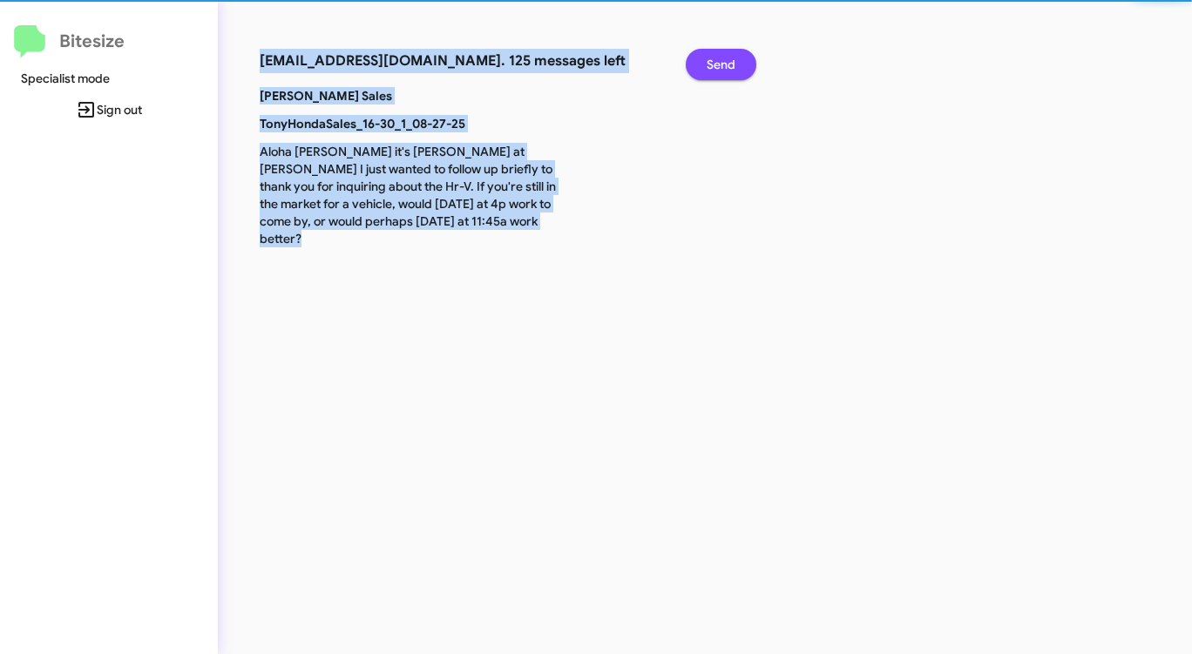
click at [711, 65] on span "Send" at bounding box center [721, 64] width 29 height 31
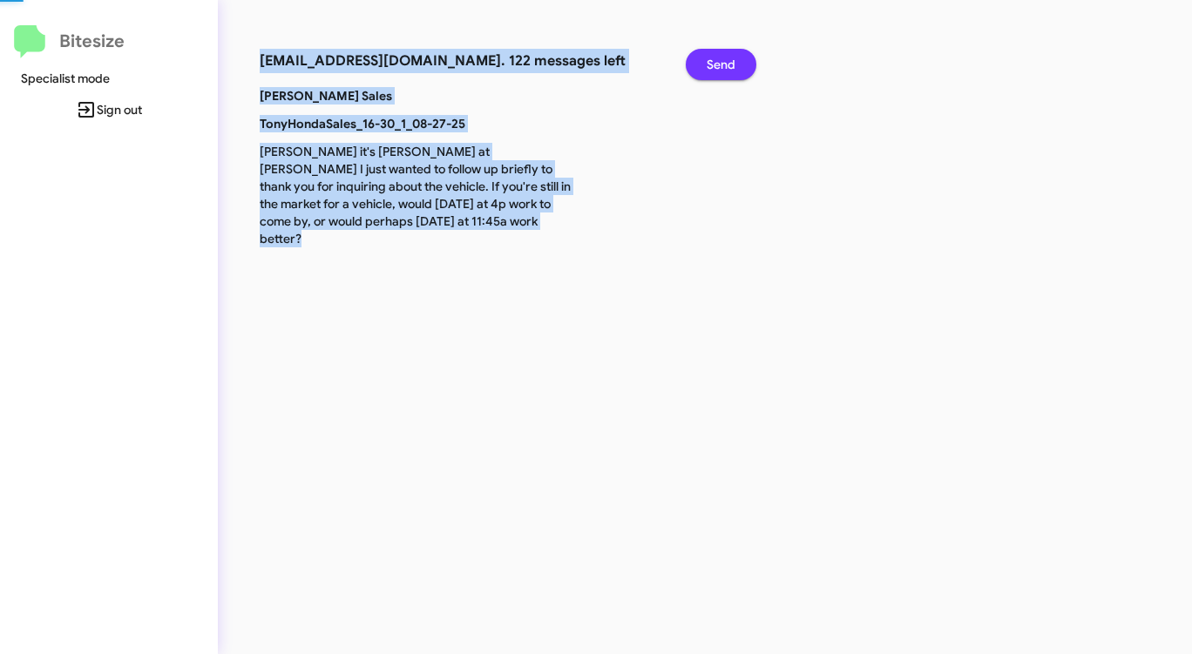
click at [711, 65] on span "Send" at bounding box center [721, 64] width 29 height 31
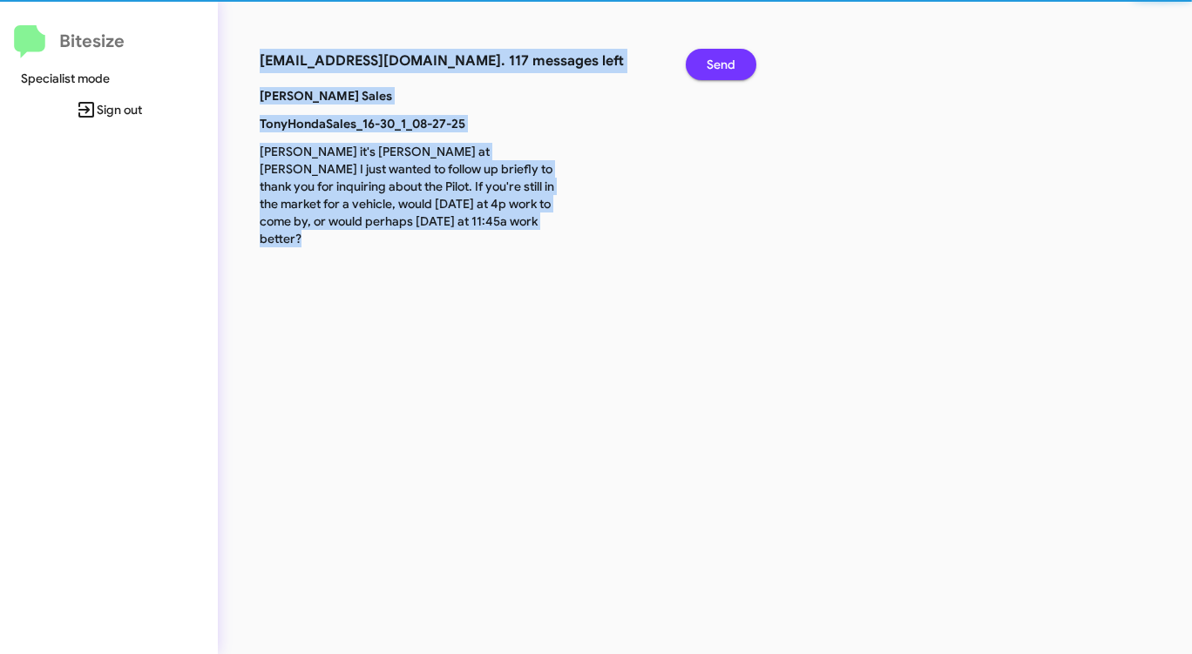
click at [711, 65] on span "Send" at bounding box center [721, 64] width 29 height 31
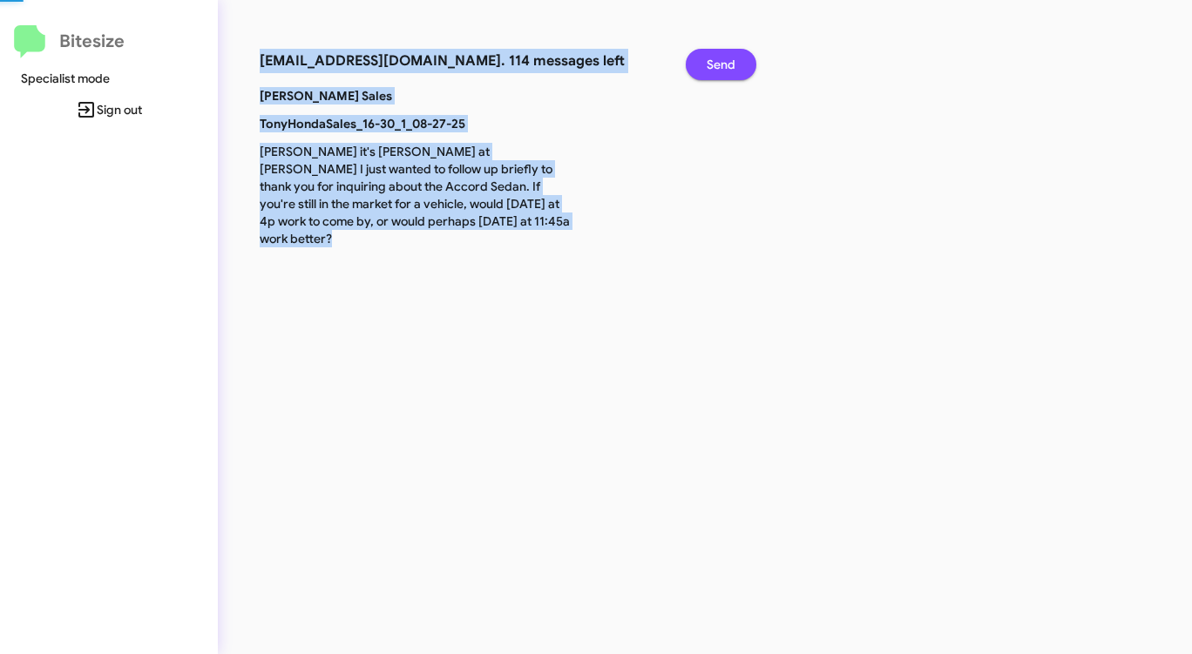
click at [711, 65] on span "Send" at bounding box center [721, 64] width 29 height 31
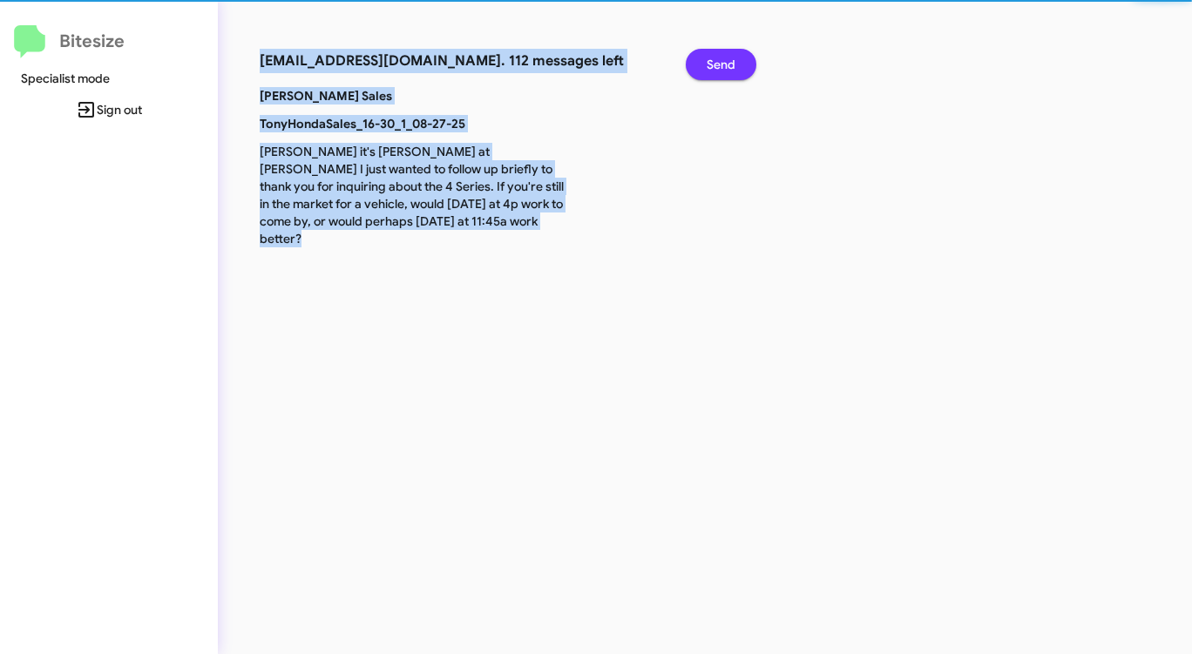
click at [711, 65] on span "Send" at bounding box center [721, 64] width 29 height 31
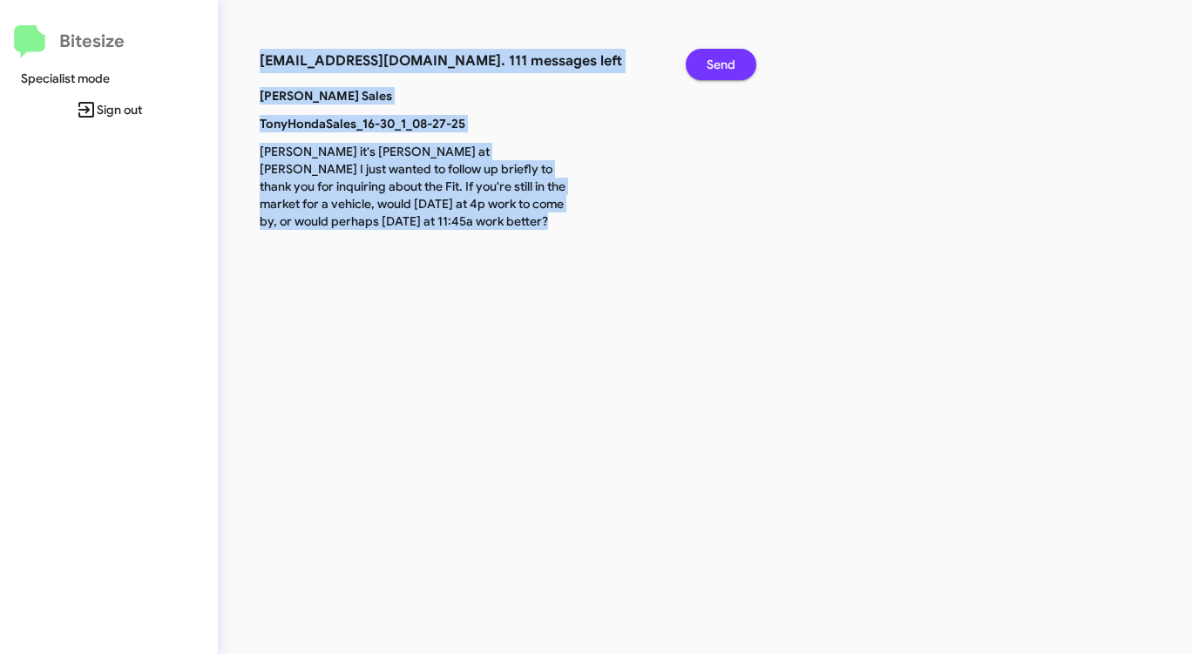
click at [711, 65] on span "Send" at bounding box center [721, 64] width 29 height 31
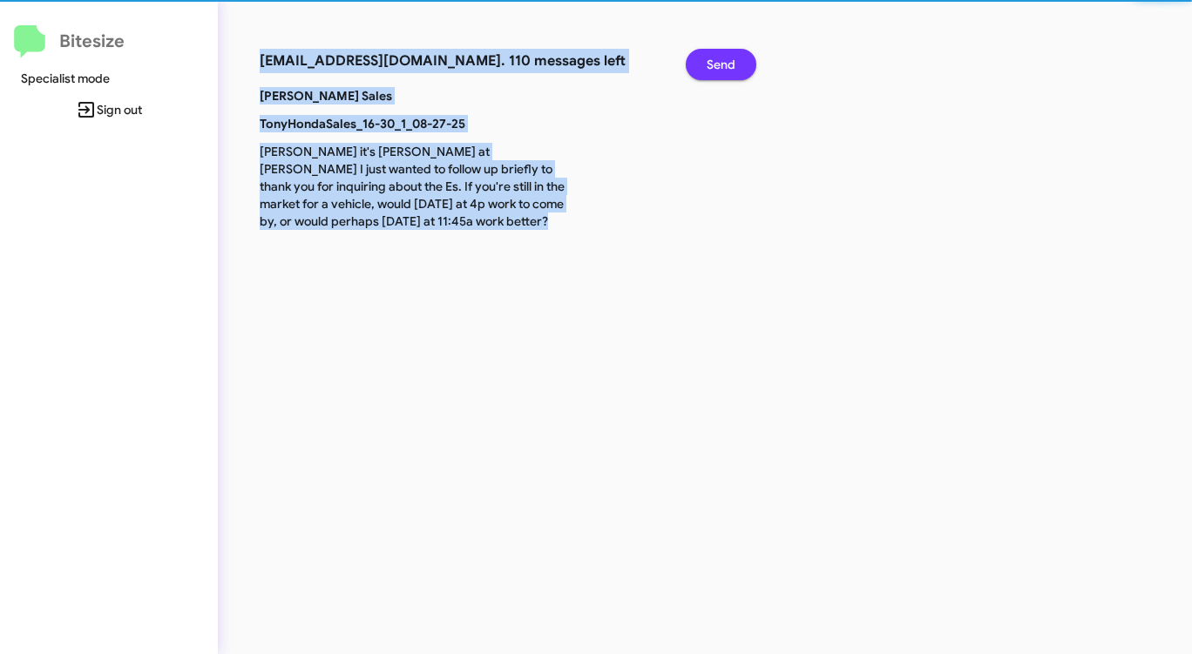
click at [711, 65] on span "Send" at bounding box center [721, 64] width 29 height 31
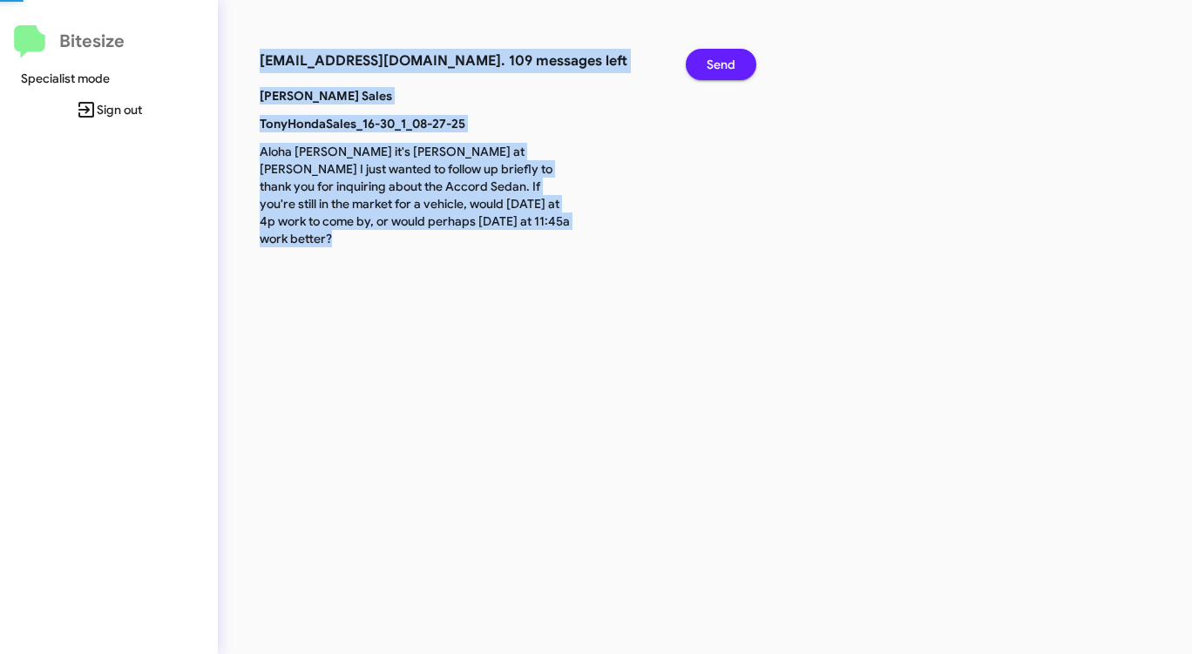
click at [711, 65] on span "Send" at bounding box center [721, 64] width 29 height 31
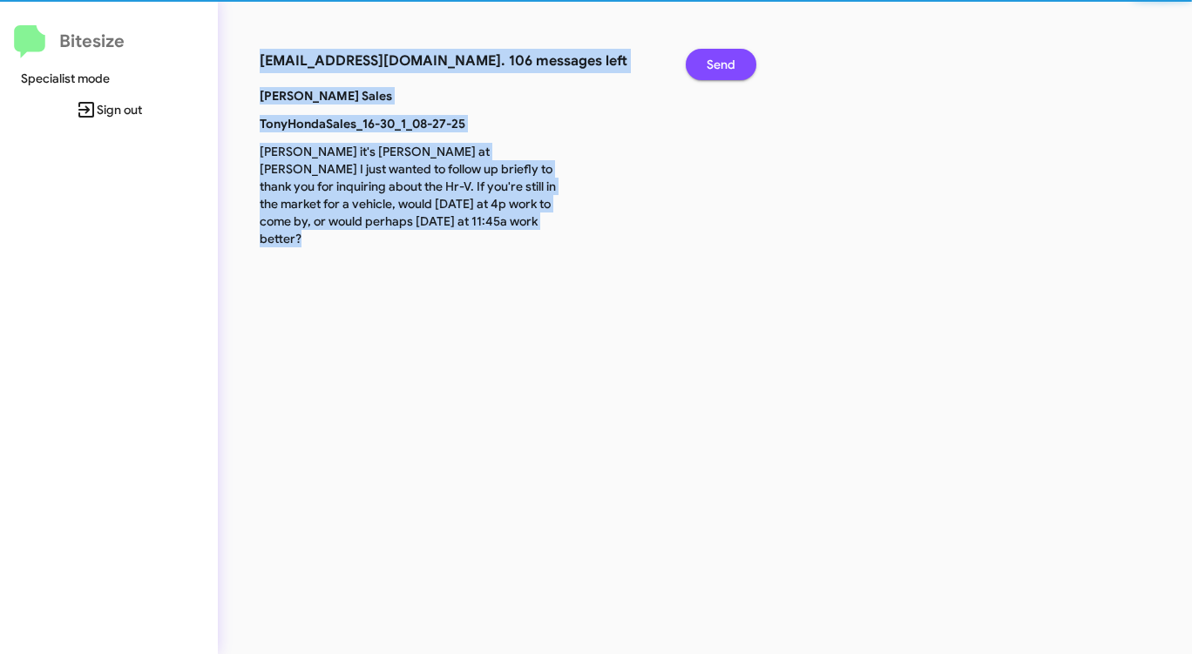
click at [711, 65] on span "Send" at bounding box center [721, 64] width 29 height 31
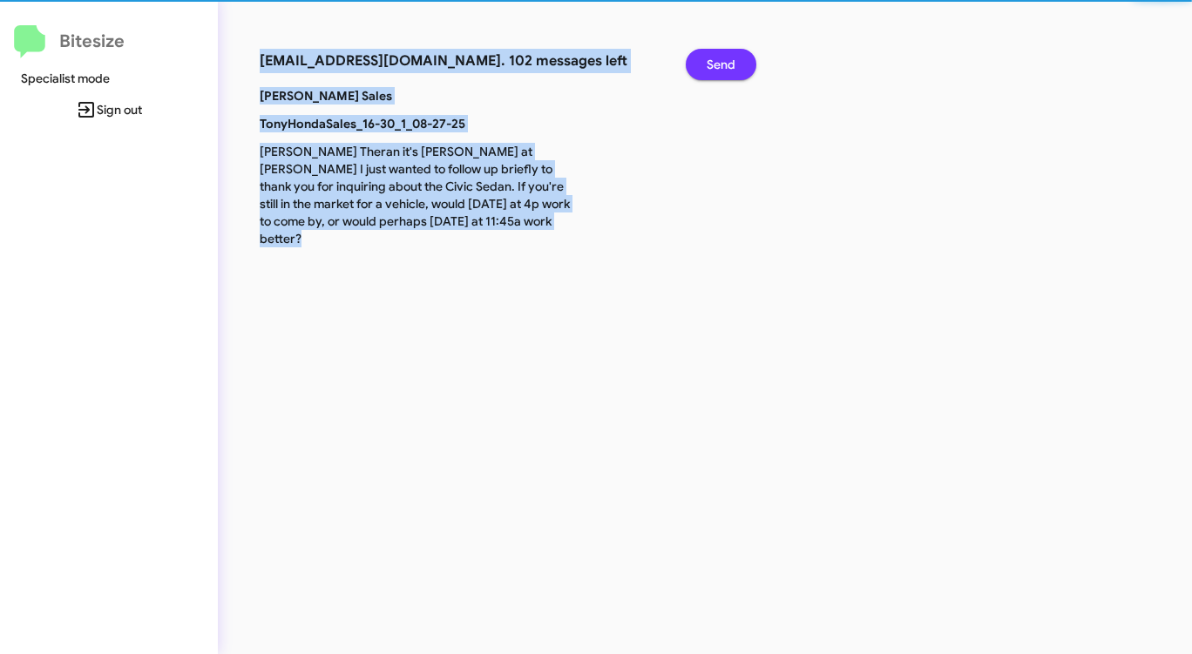
click at [711, 65] on span "Send" at bounding box center [721, 64] width 29 height 31
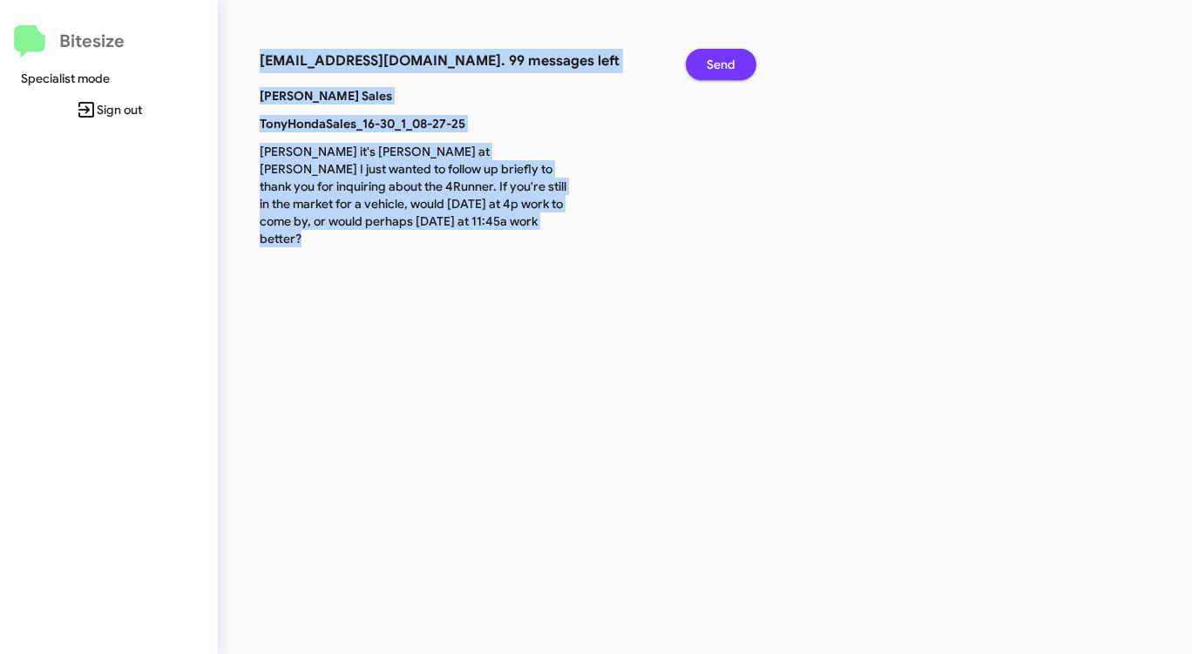
click at [711, 65] on span "Send" at bounding box center [721, 64] width 29 height 31
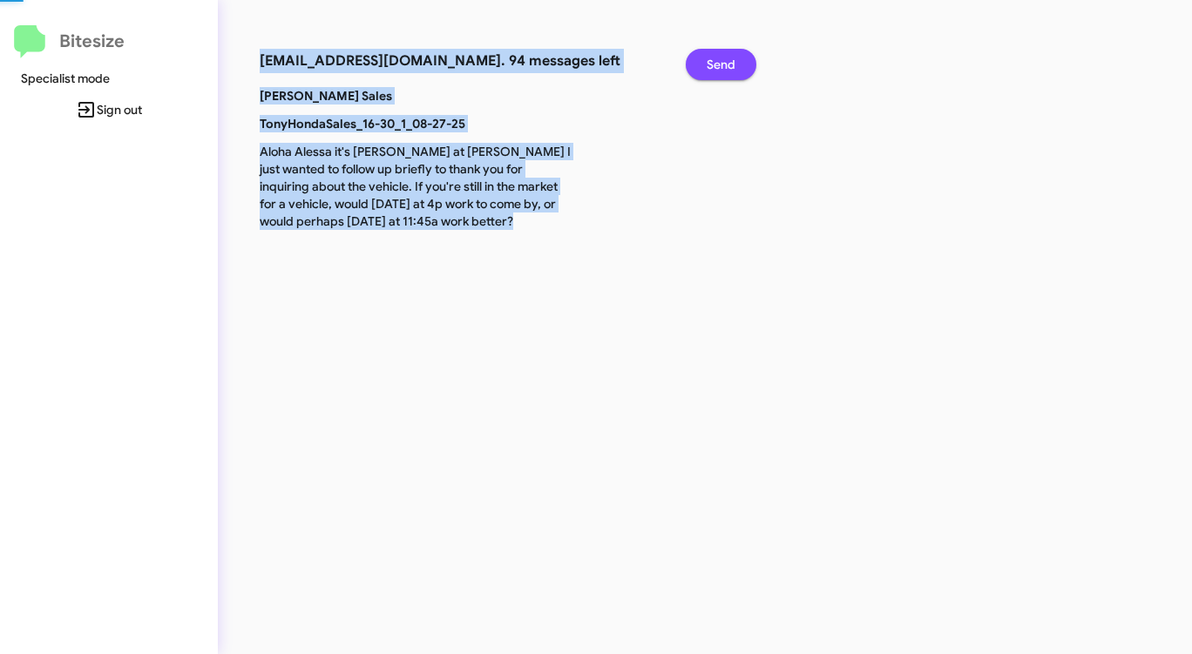
click at [711, 65] on span "Send" at bounding box center [721, 64] width 29 height 31
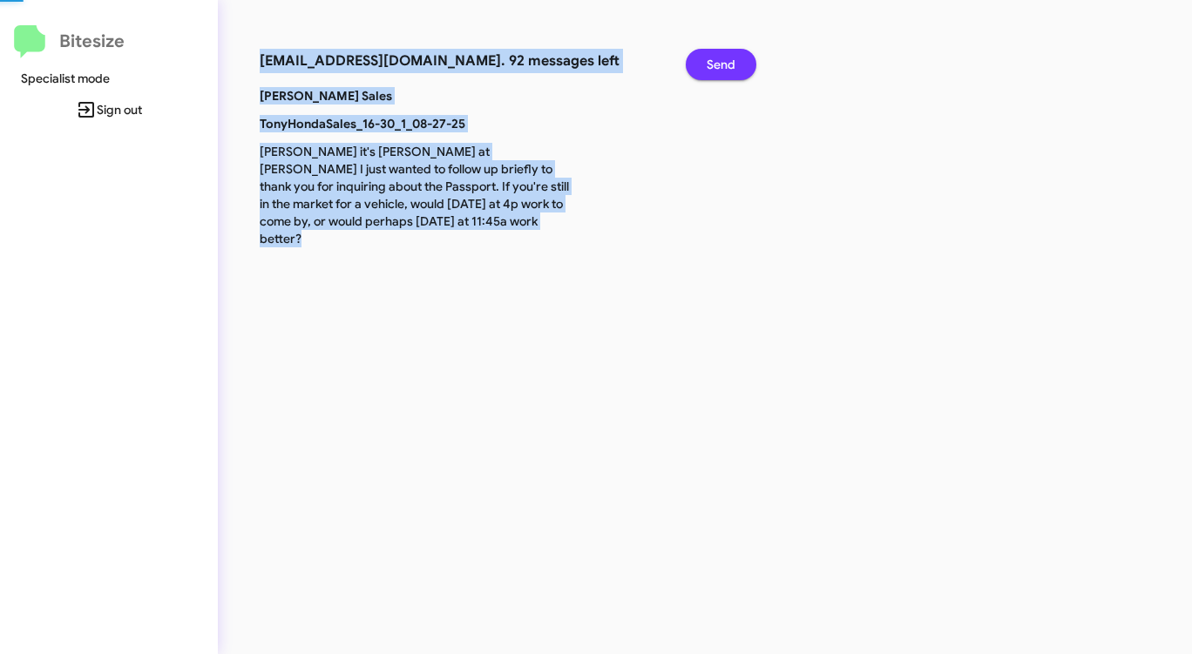
click at [711, 65] on span "Send" at bounding box center [721, 64] width 29 height 31
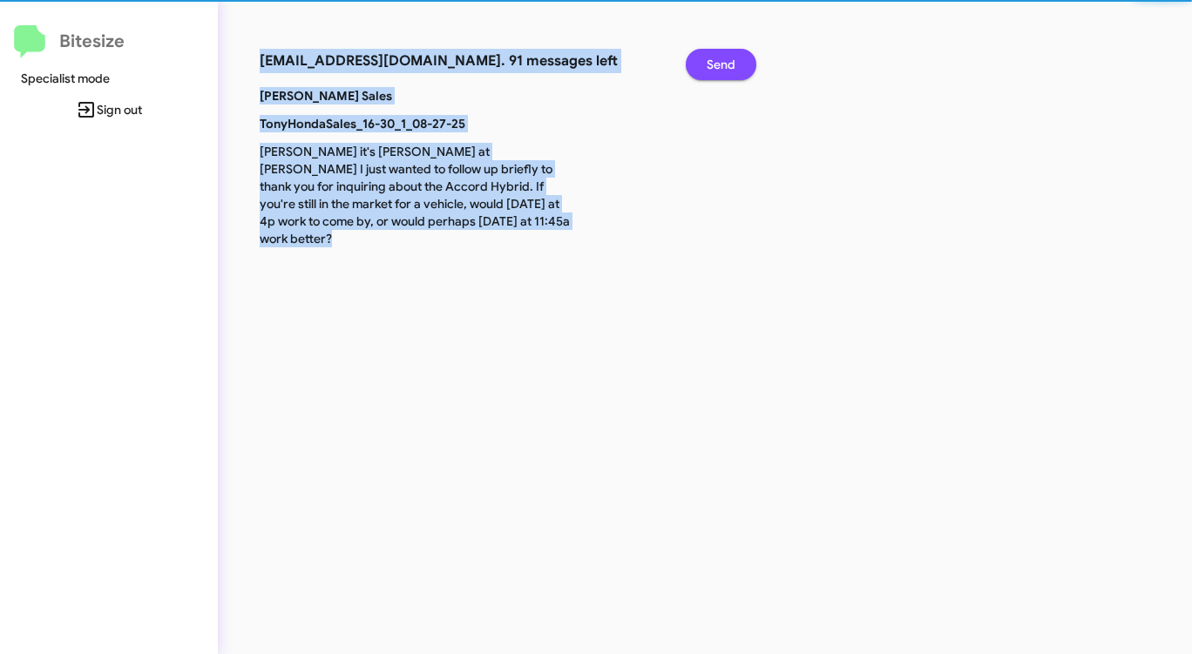
click at [711, 65] on span "Send" at bounding box center [721, 64] width 29 height 31
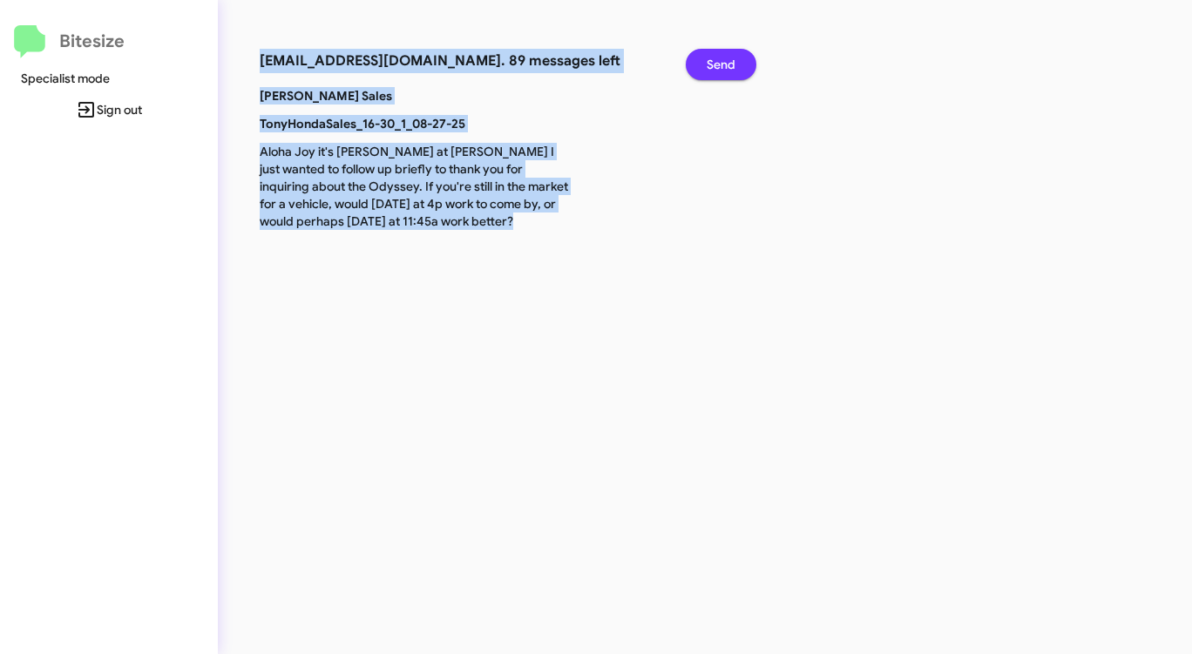
click at [711, 65] on span "Send" at bounding box center [721, 64] width 29 height 31
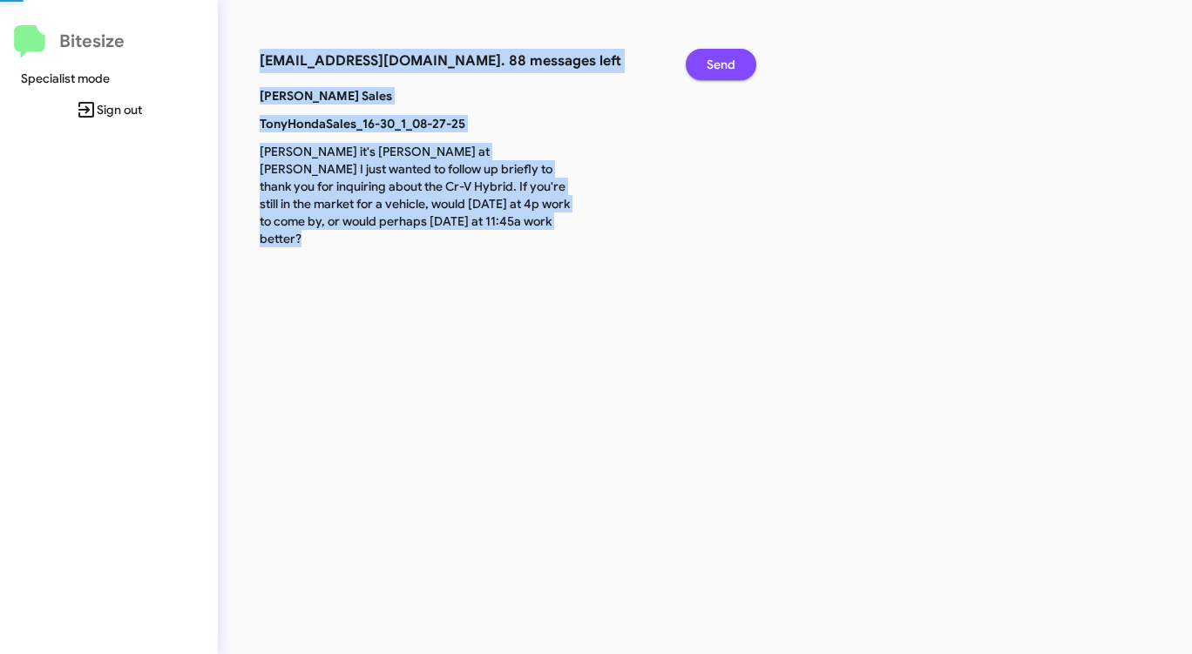
click at [711, 65] on span "Send" at bounding box center [721, 64] width 29 height 31
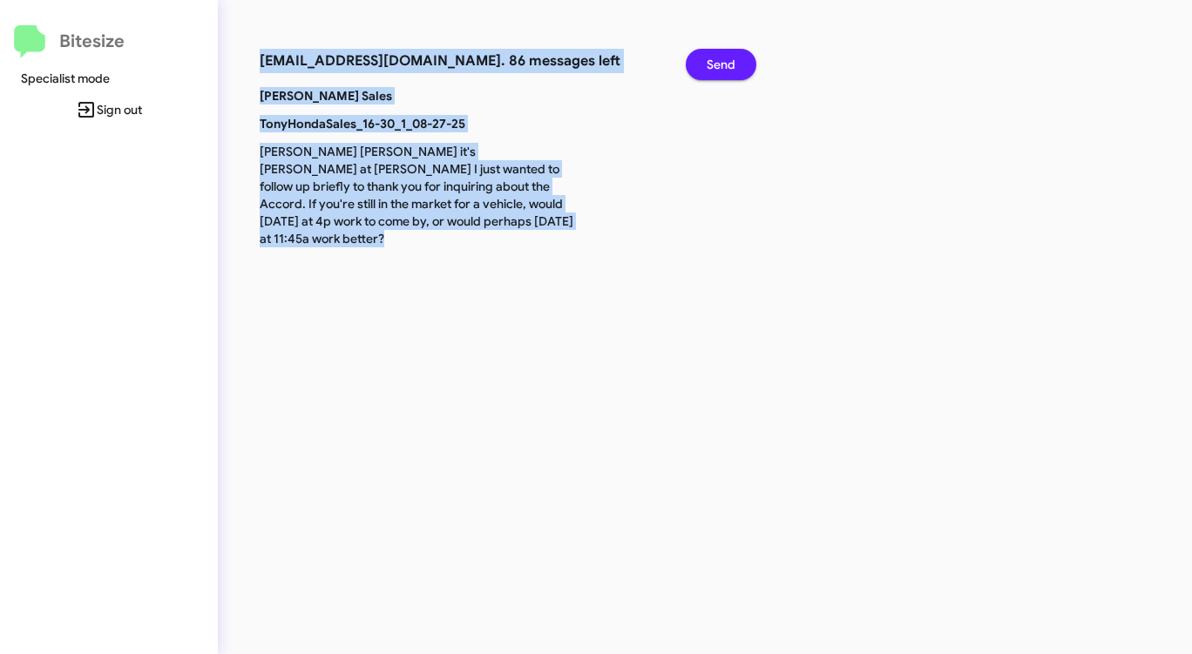
click at [710, 65] on span "Send" at bounding box center [721, 64] width 29 height 31
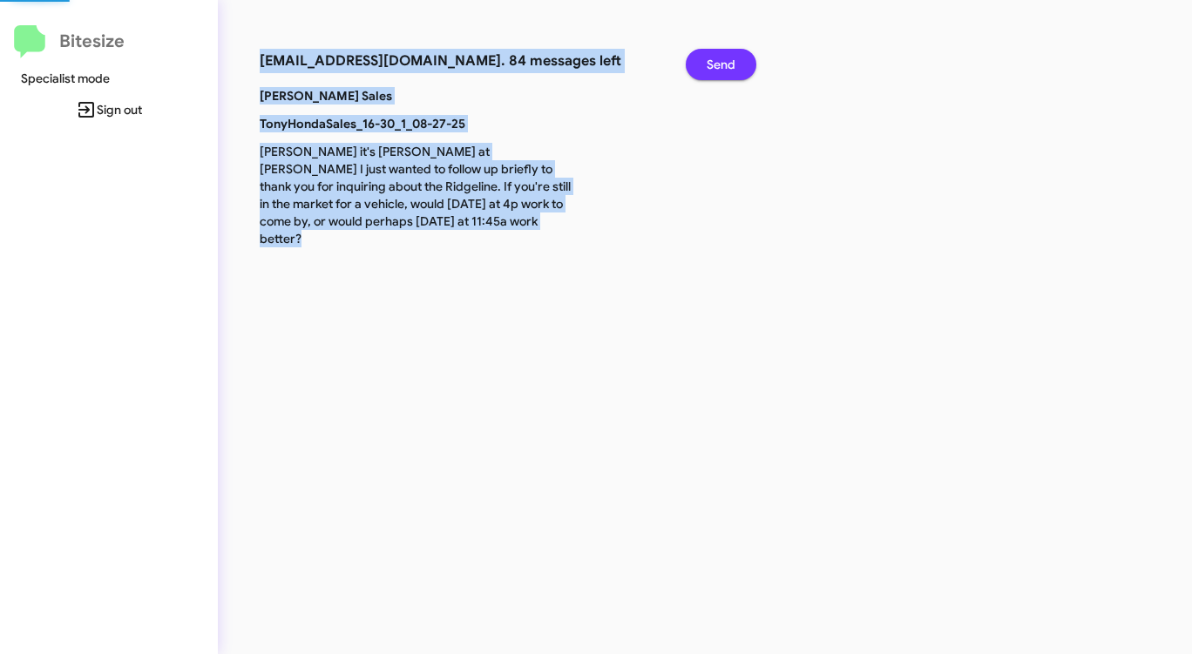
click at [710, 65] on span "Send" at bounding box center [721, 64] width 29 height 31
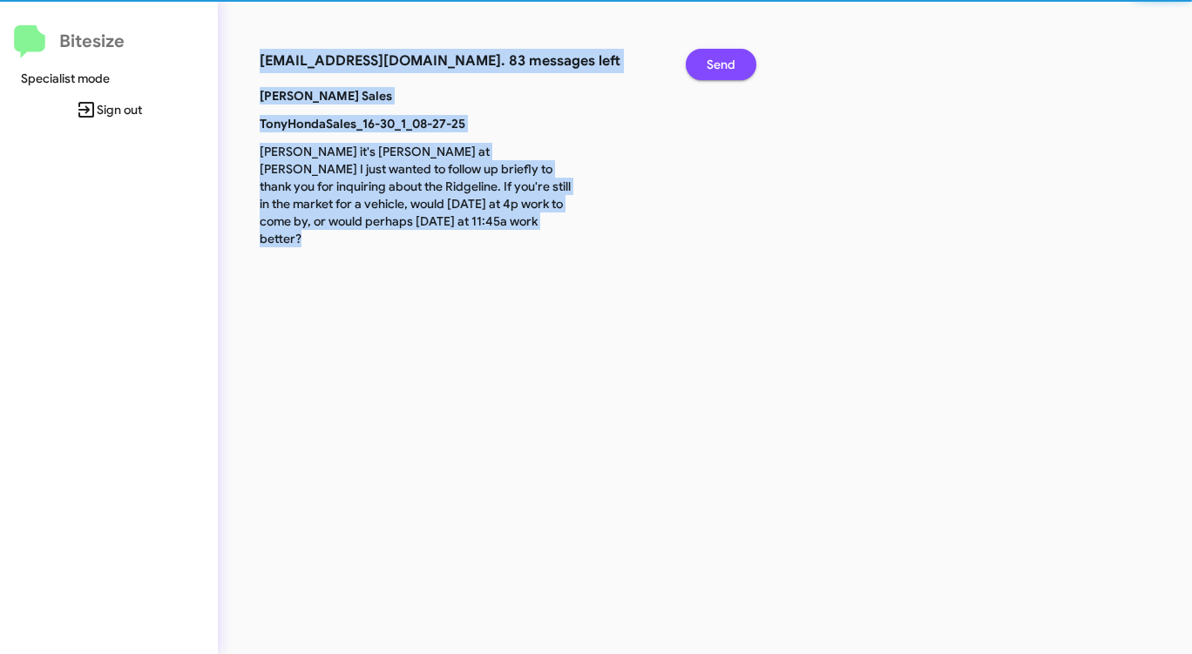
click at [710, 65] on span "Send" at bounding box center [721, 64] width 29 height 31
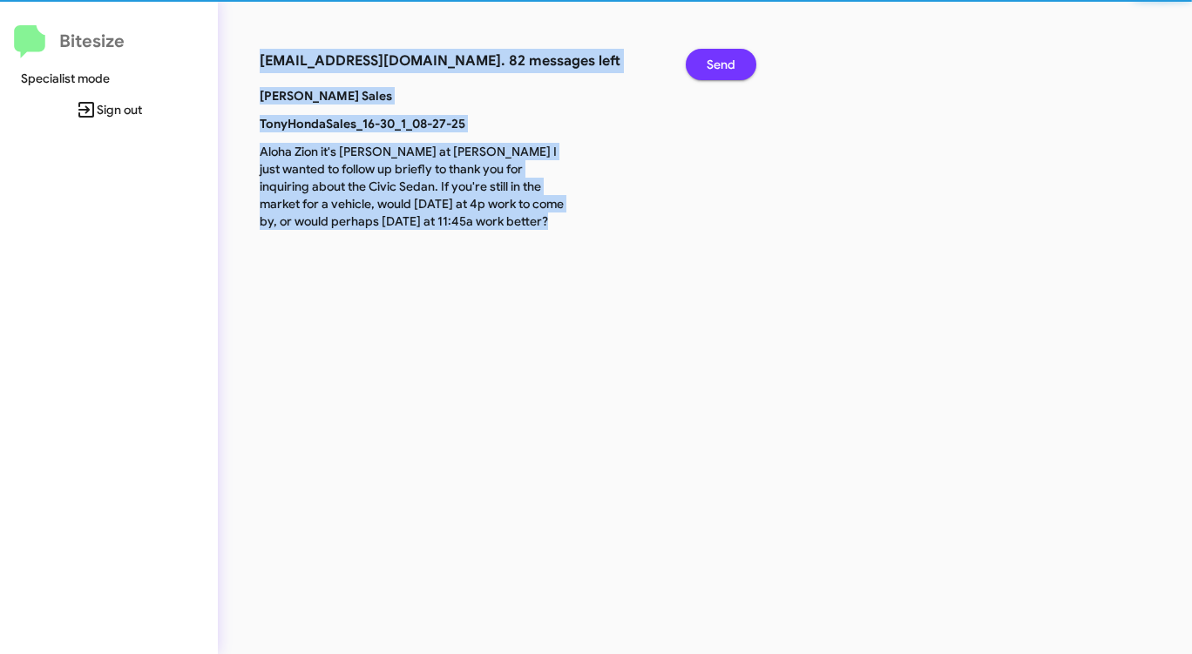
click at [710, 65] on span "Send" at bounding box center [721, 64] width 29 height 31
click at [709, 65] on span "Send" at bounding box center [721, 64] width 29 height 31
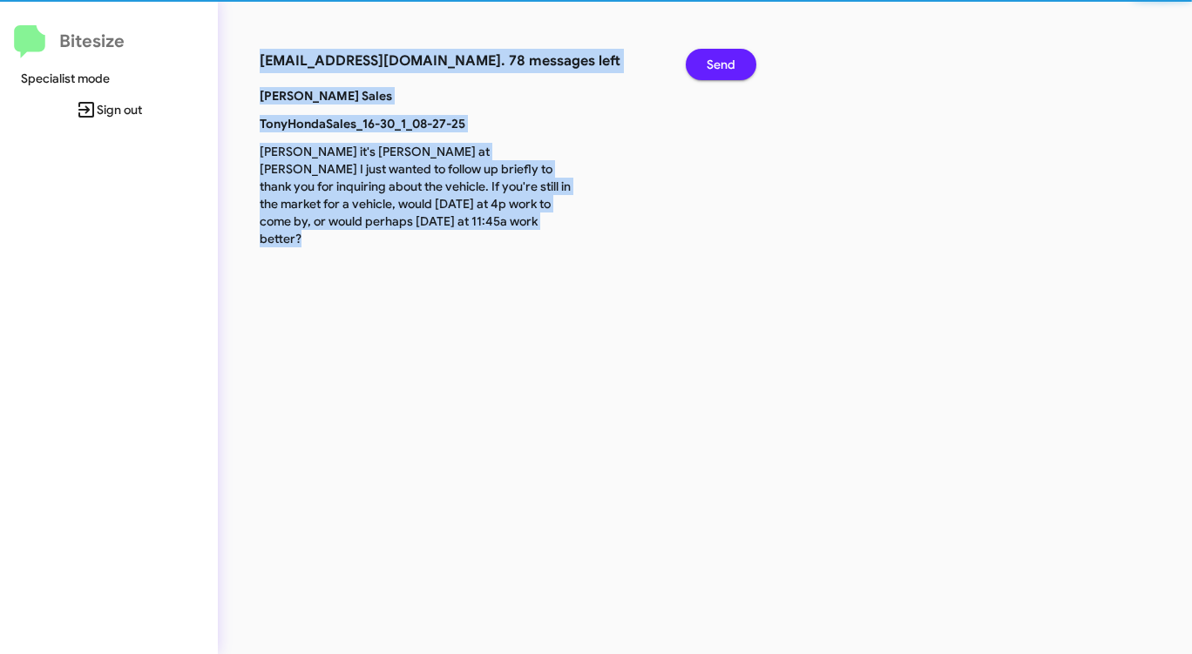
click at [708, 65] on span "Send" at bounding box center [721, 64] width 29 height 31
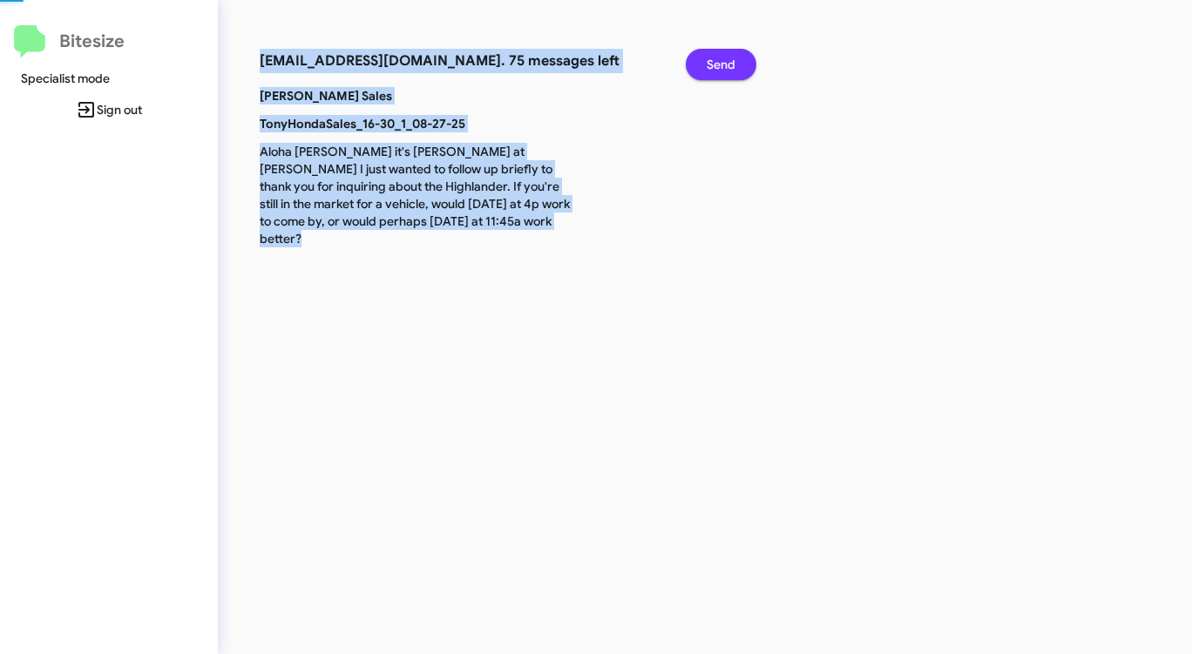
click at [708, 65] on span "Send" at bounding box center [721, 64] width 29 height 31
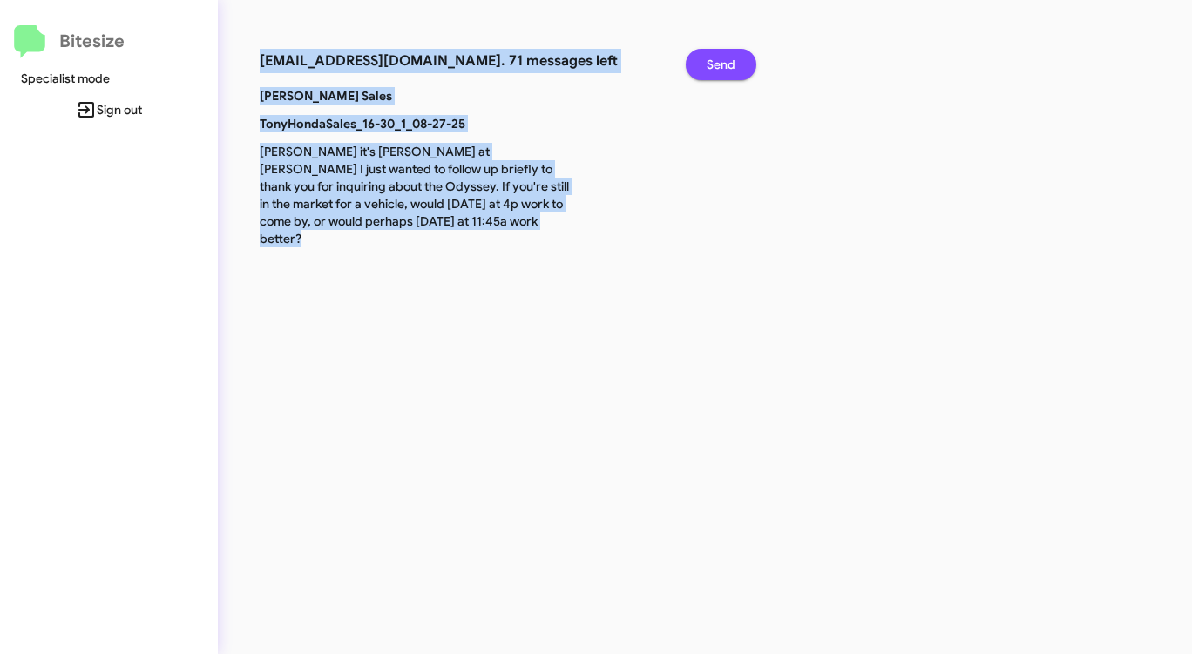
click at [708, 65] on span "Send" at bounding box center [721, 64] width 29 height 31
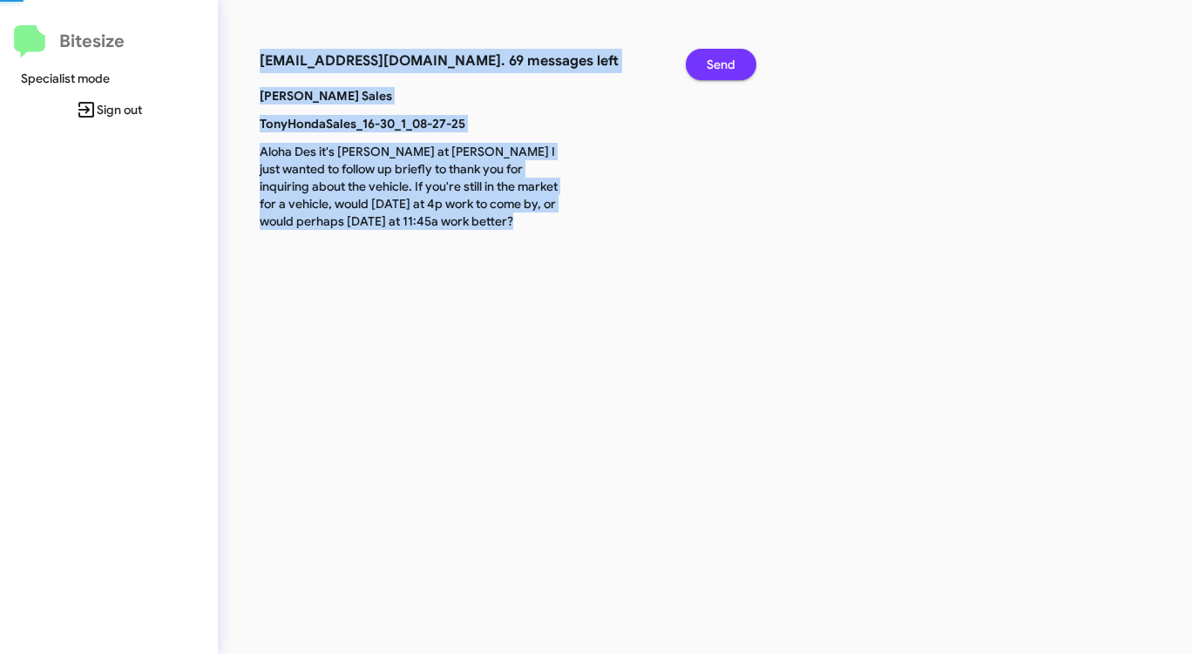
click at [708, 65] on span "Send" at bounding box center [721, 64] width 29 height 31
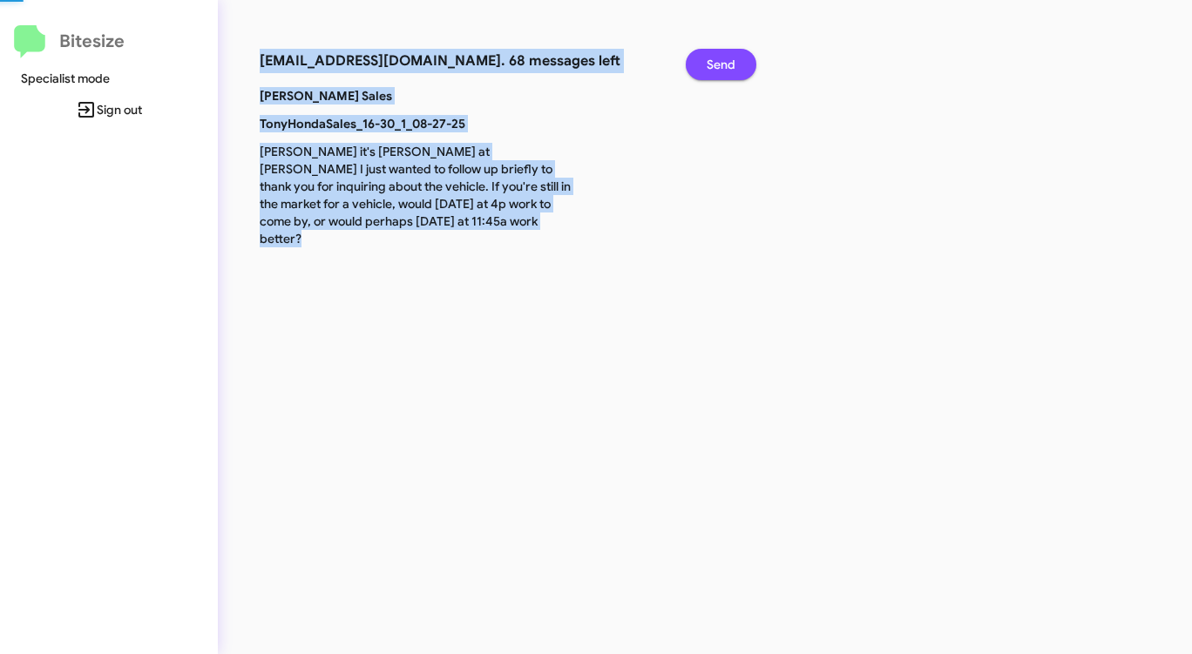
click at [708, 65] on span "Send" at bounding box center [721, 64] width 29 height 31
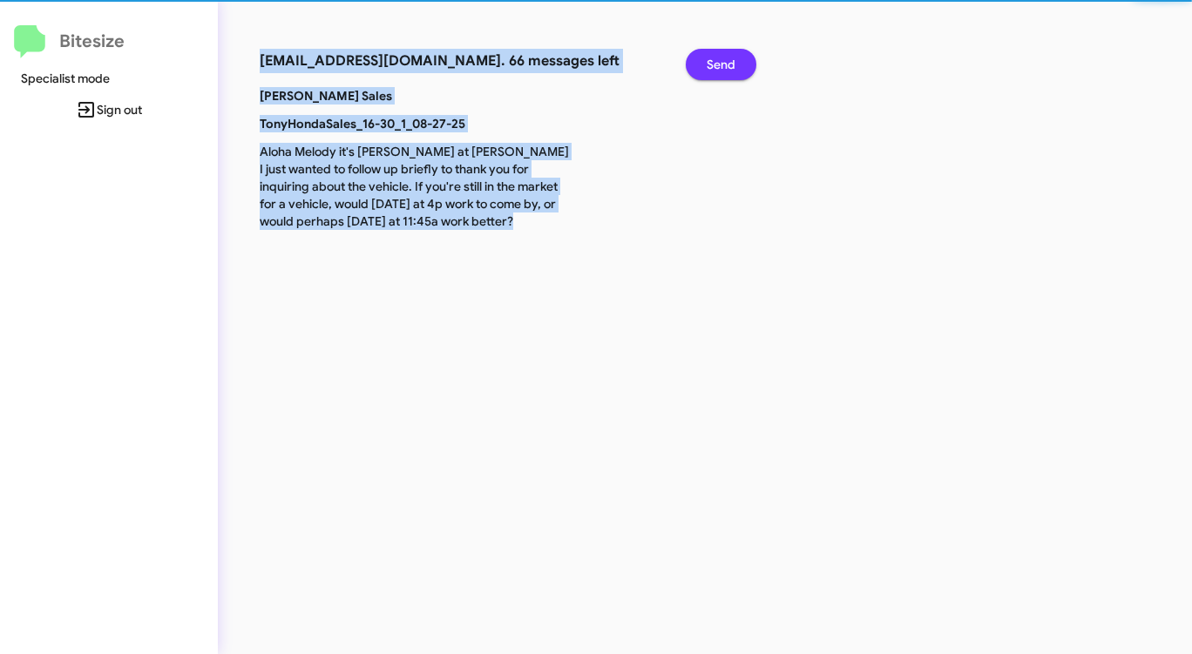
click at [708, 65] on span "Send" at bounding box center [721, 64] width 29 height 31
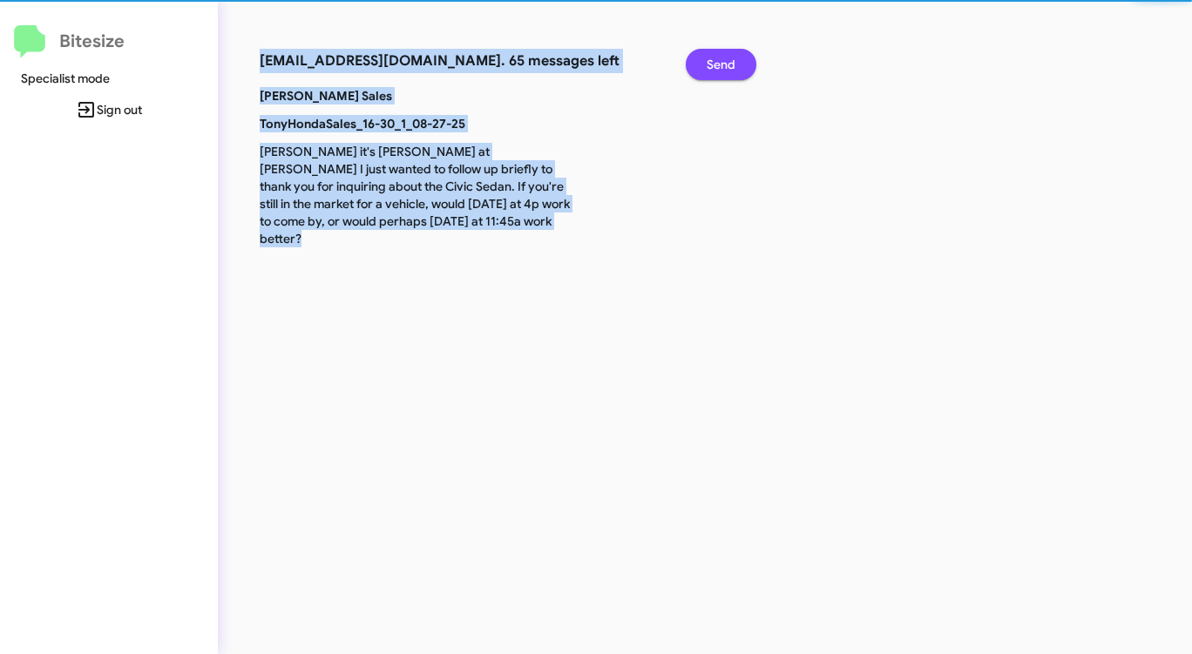
click at [708, 65] on span "Send" at bounding box center [721, 64] width 29 height 31
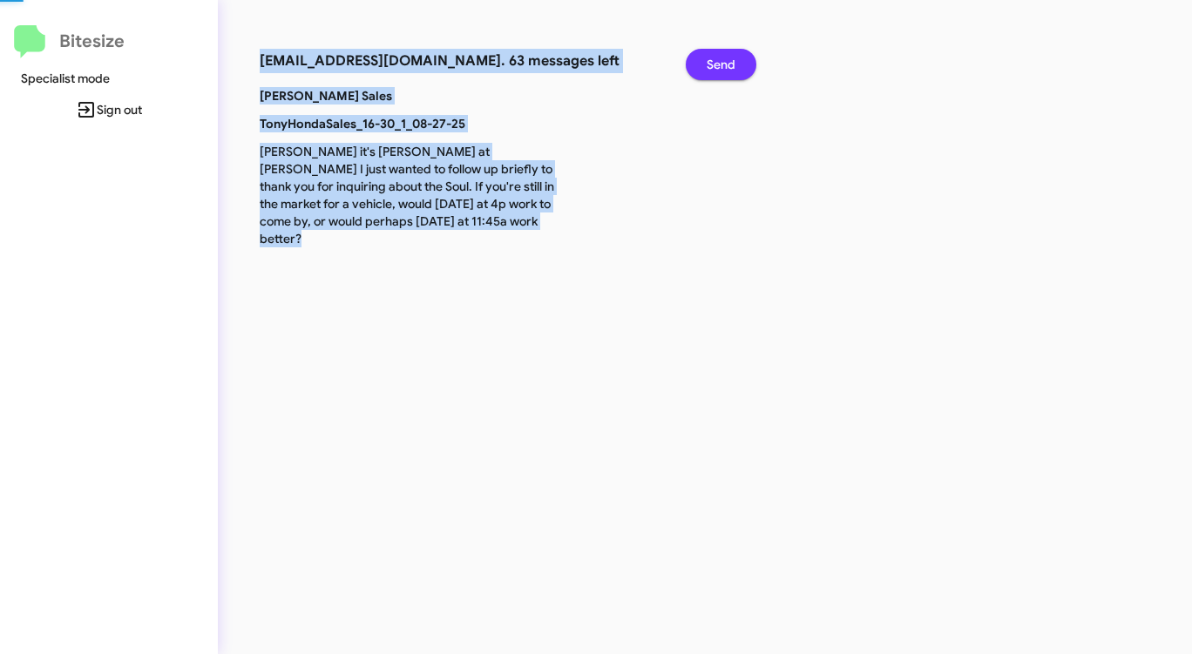
click at [708, 65] on span "Send" at bounding box center [721, 64] width 29 height 31
click at [707, 65] on span "Send" at bounding box center [721, 64] width 29 height 31
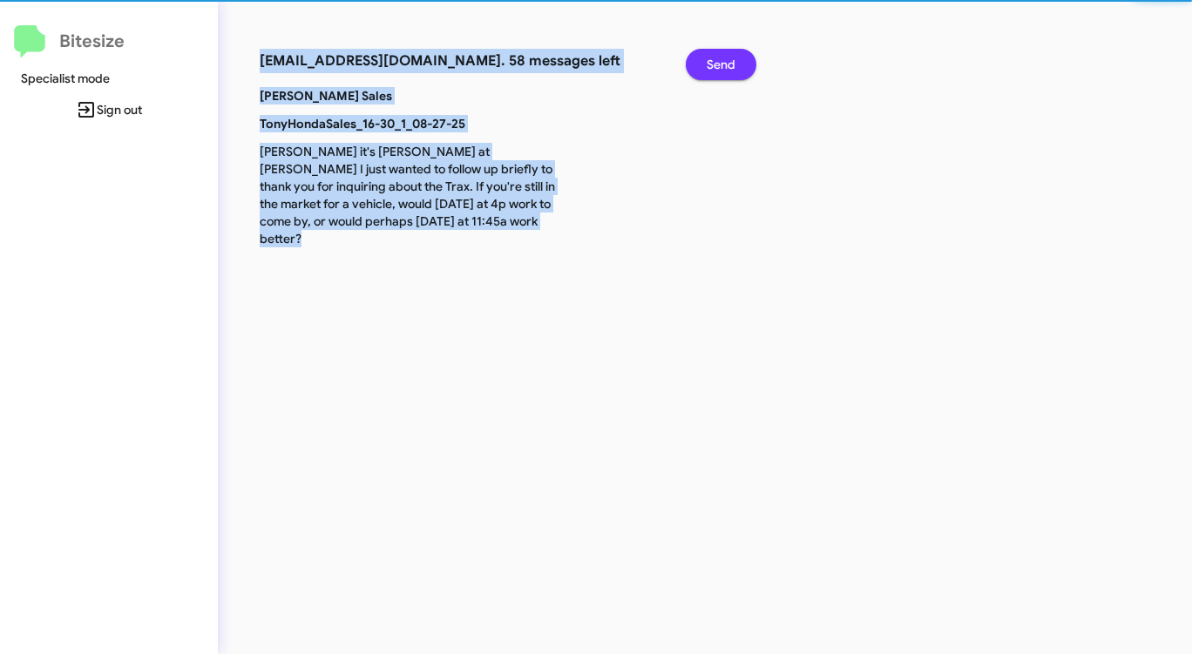
click at [707, 65] on span "Send" at bounding box center [721, 64] width 29 height 31
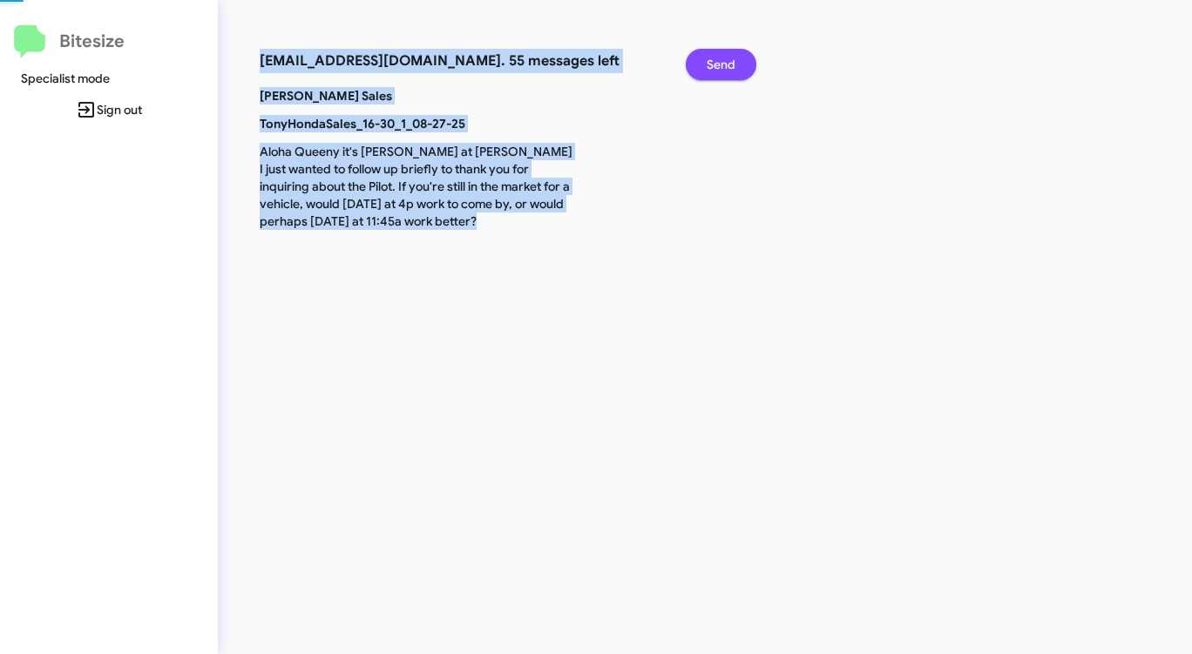
click at [707, 65] on span "Send" at bounding box center [721, 64] width 29 height 31
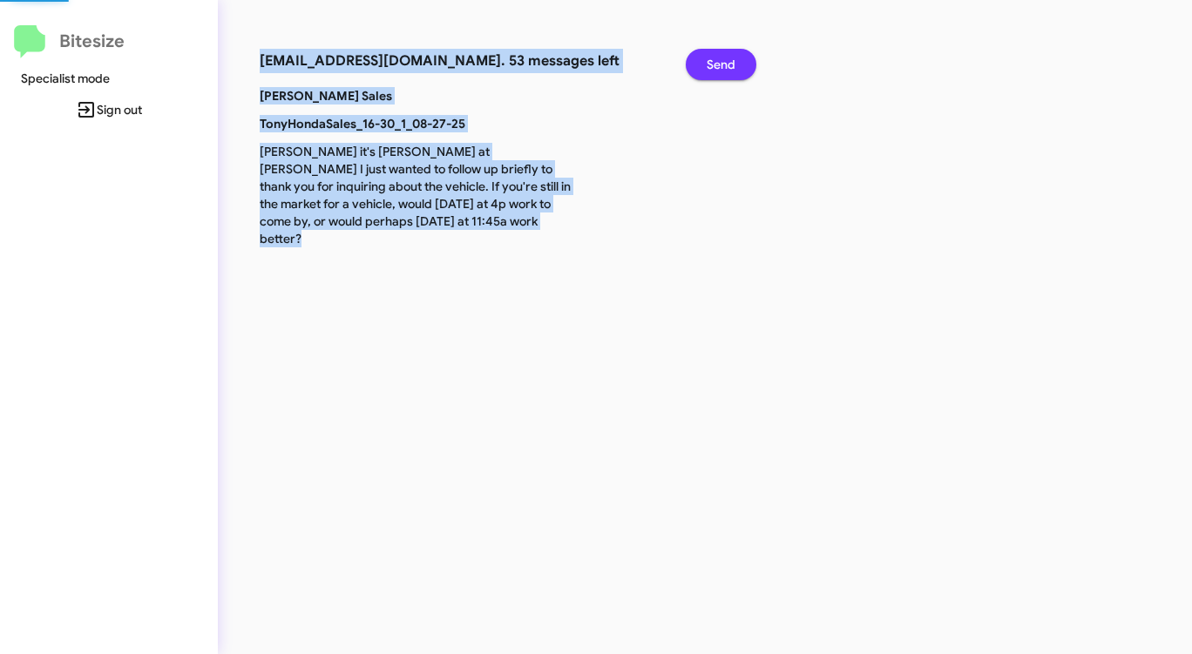
click at [707, 65] on span "Send" at bounding box center [721, 64] width 29 height 31
click at [704, 64] on button "Send" at bounding box center [721, 64] width 71 height 31
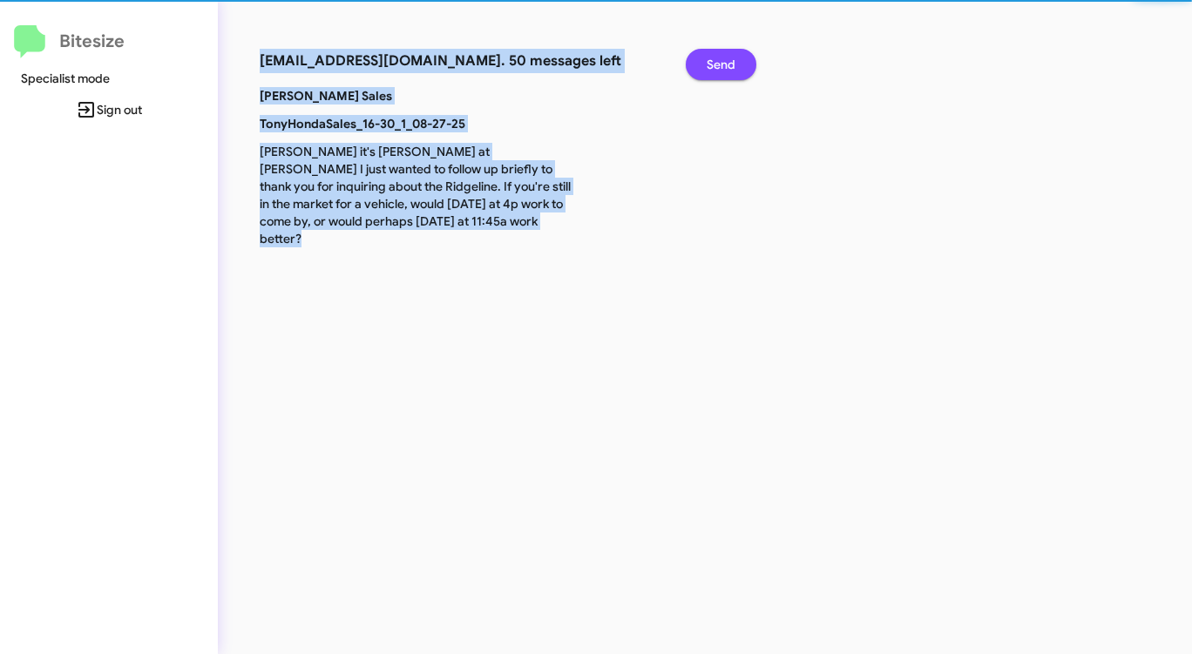
click at [704, 64] on button "Send" at bounding box center [721, 64] width 71 height 31
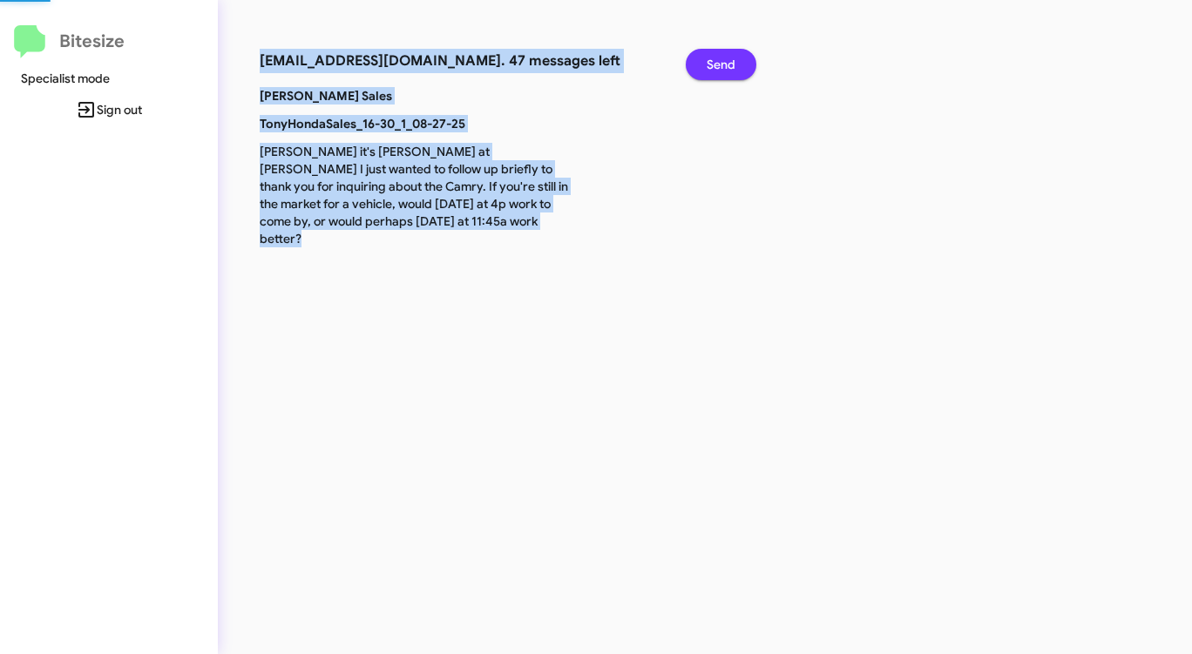
click at [704, 64] on button "Send" at bounding box center [721, 64] width 71 height 31
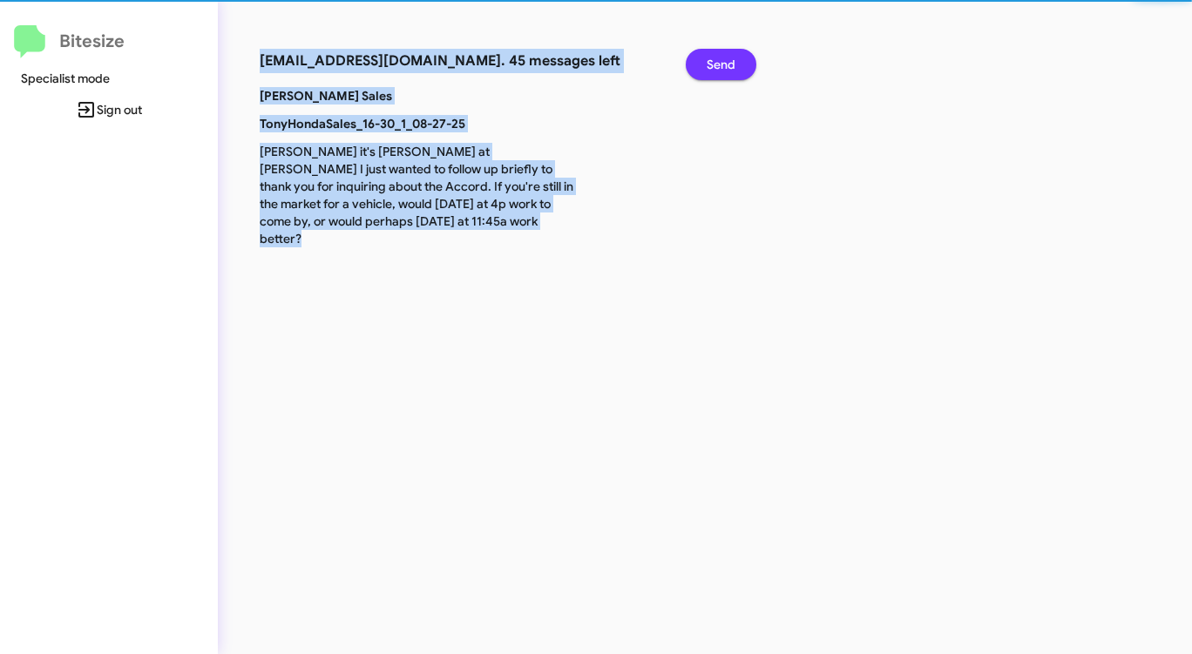
click at [704, 64] on button "Send" at bounding box center [721, 64] width 71 height 31
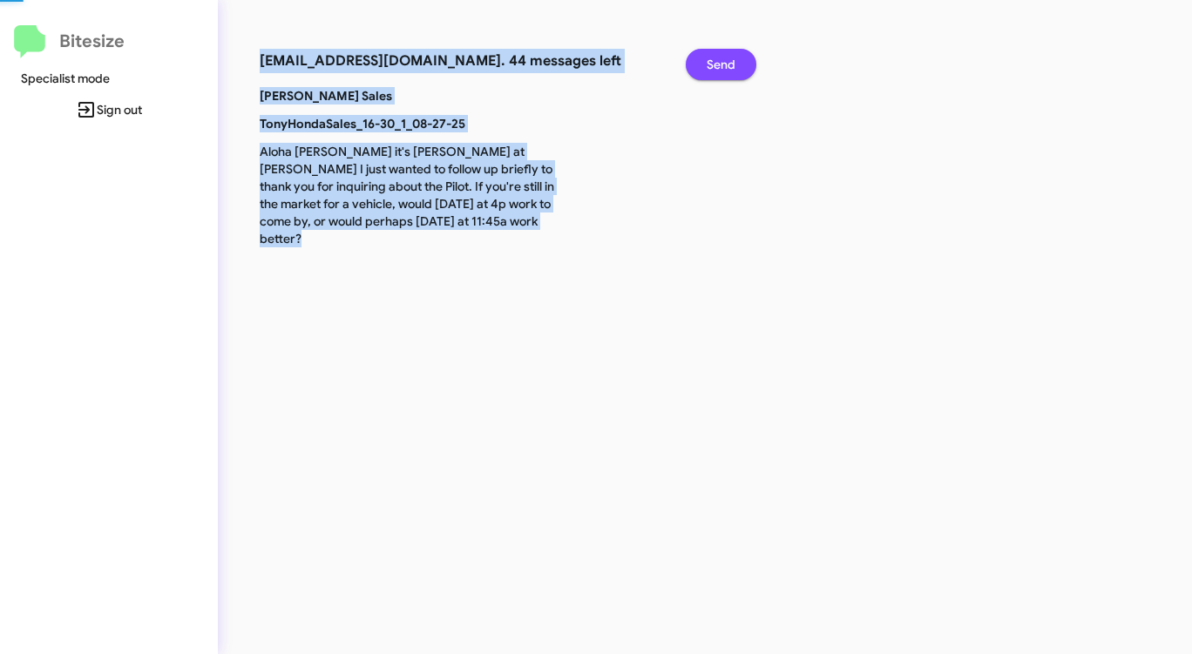
click at [704, 64] on button "Send" at bounding box center [721, 64] width 71 height 31
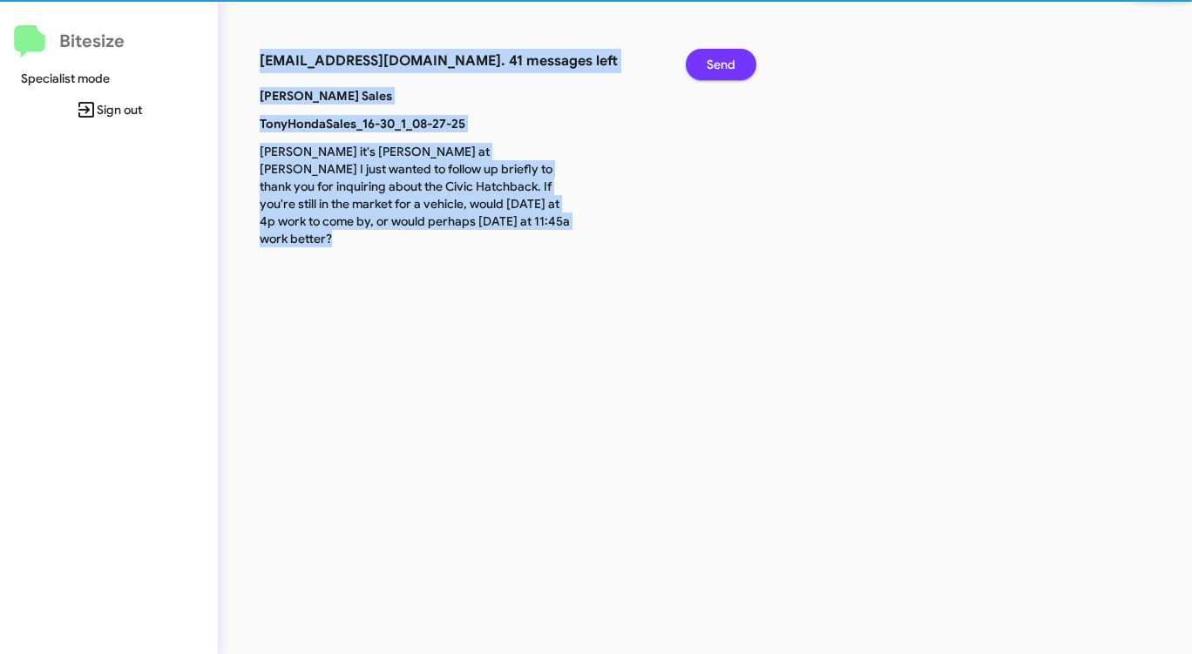
click at [704, 64] on button "Send" at bounding box center [721, 64] width 71 height 31
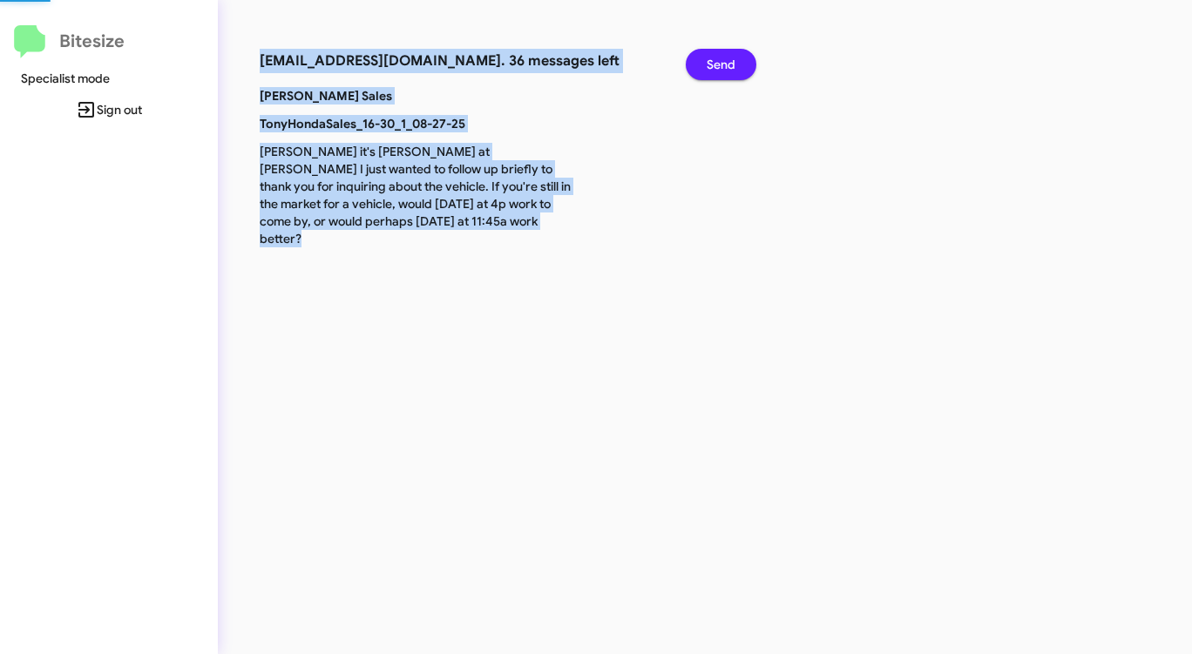
click at [704, 64] on button "Send" at bounding box center [721, 64] width 71 height 31
click at [703, 64] on button "Send" at bounding box center [721, 64] width 71 height 31
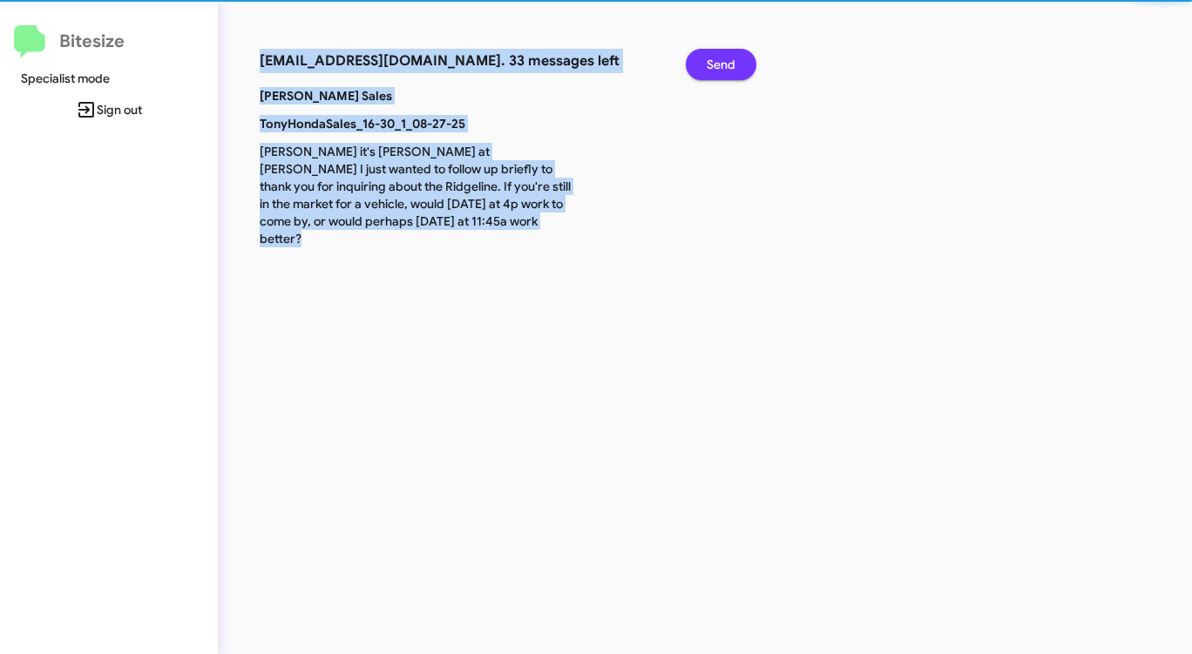
click at [703, 64] on button "Send" at bounding box center [721, 64] width 71 height 31
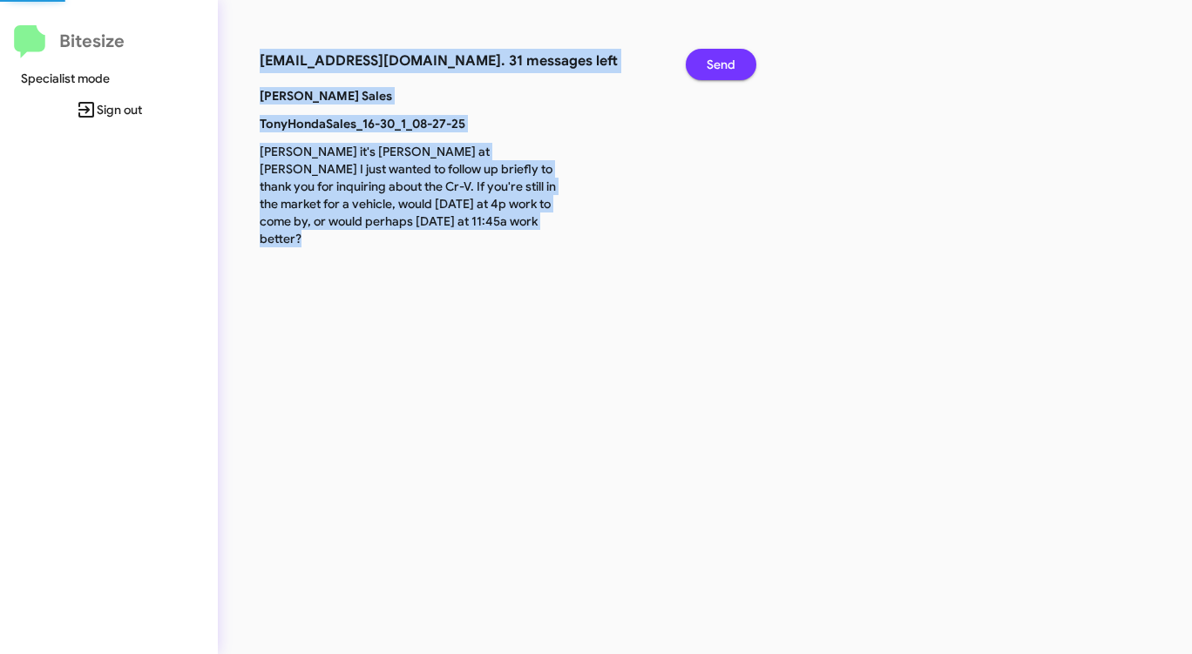
click at [703, 64] on button "Send" at bounding box center [721, 64] width 71 height 31
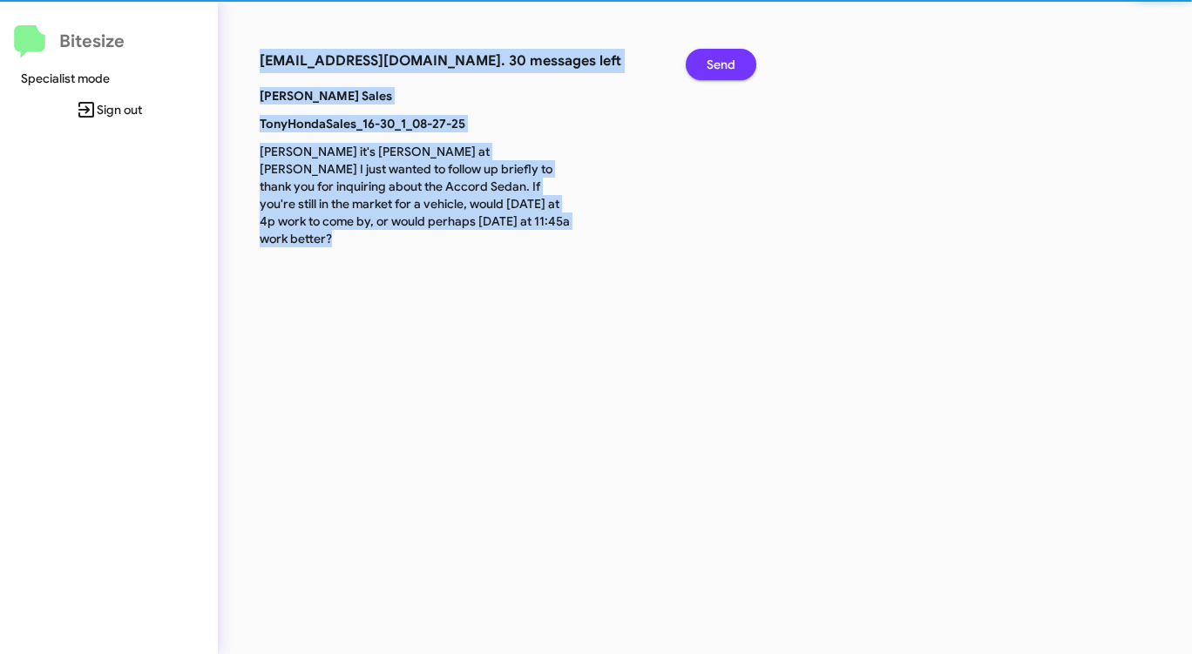
click at [703, 64] on button "Send" at bounding box center [721, 64] width 71 height 31
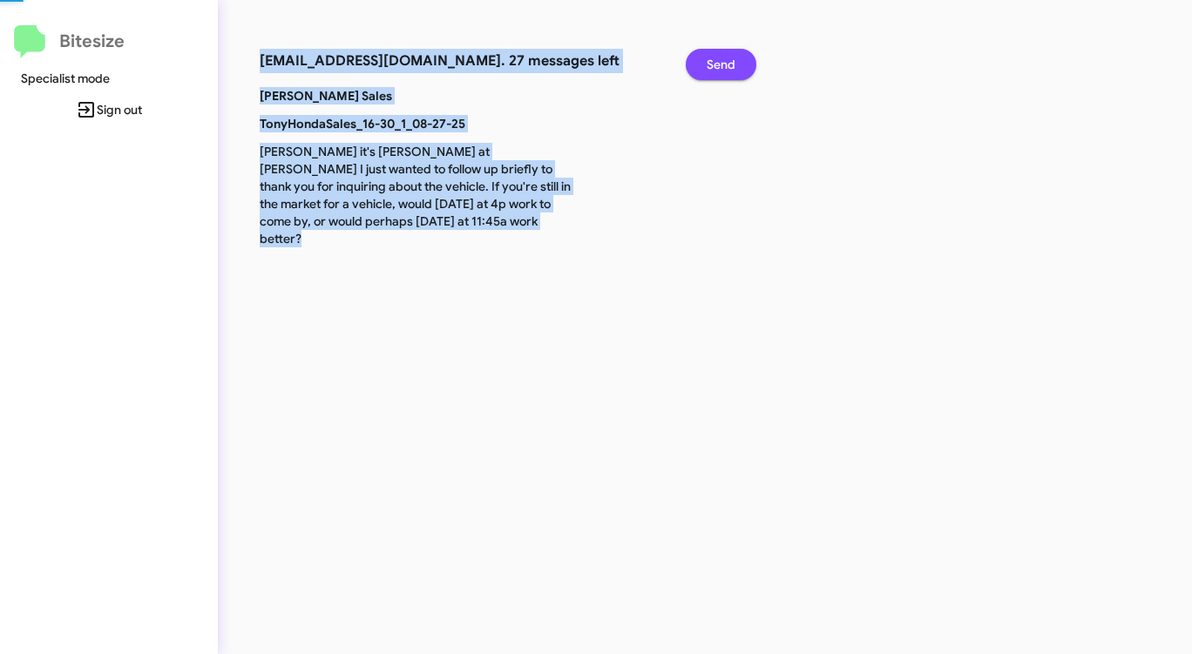
click at [703, 64] on button "Send" at bounding box center [721, 64] width 71 height 31
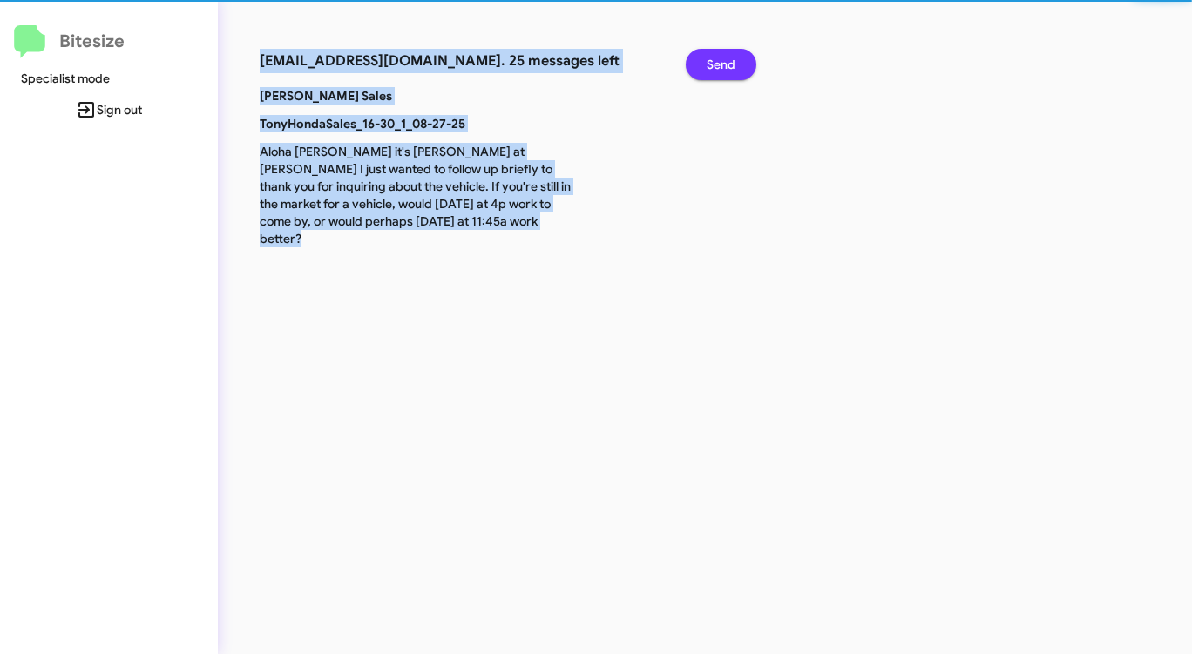
click at [703, 64] on button "Send" at bounding box center [721, 64] width 71 height 31
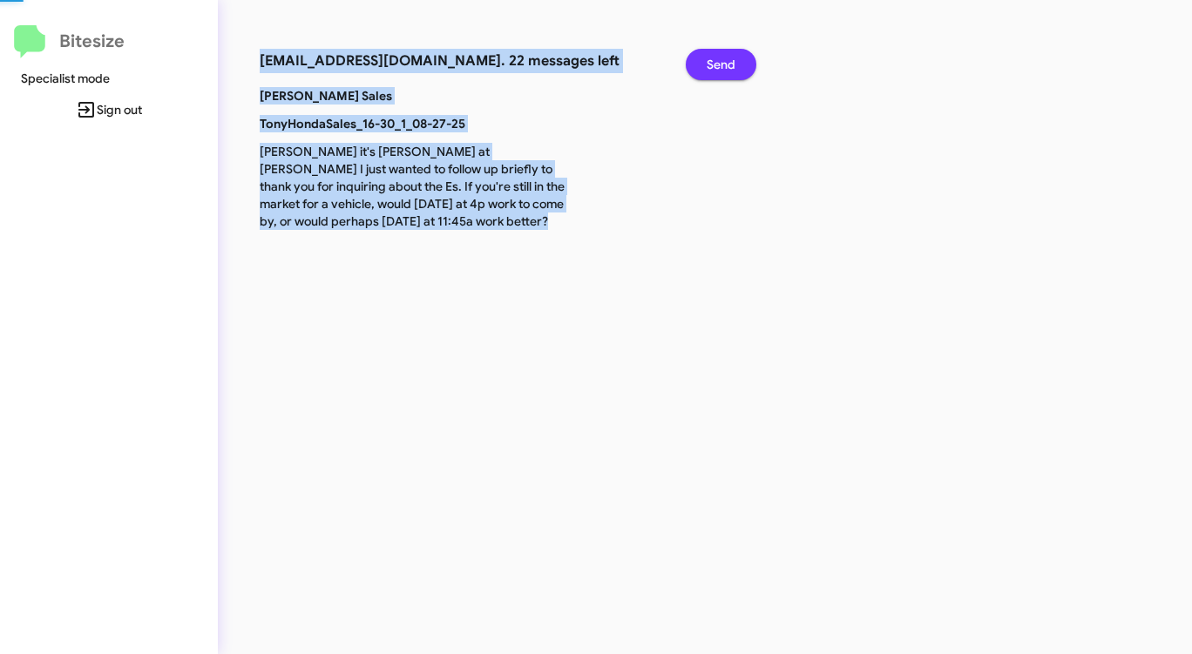
click at [703, 64] on button "Send" at bounding box center [721, 64] width 71 height 31
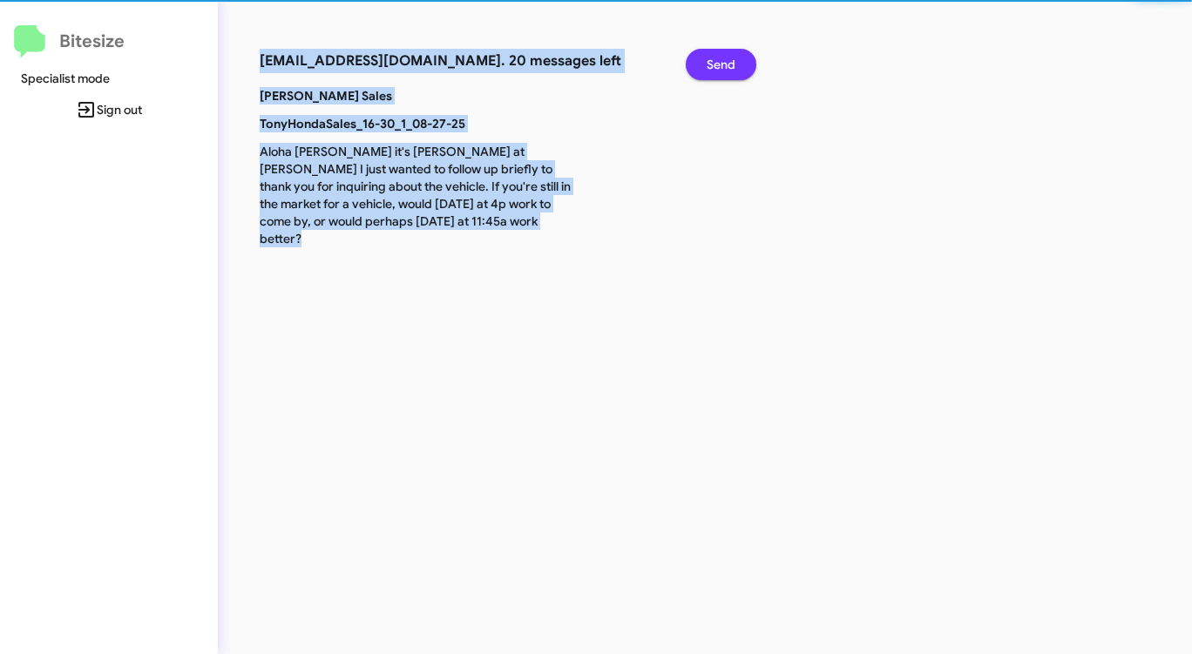
click at [703, 64] on button "Send" at bounding box center [721, 64] width 71 height 31
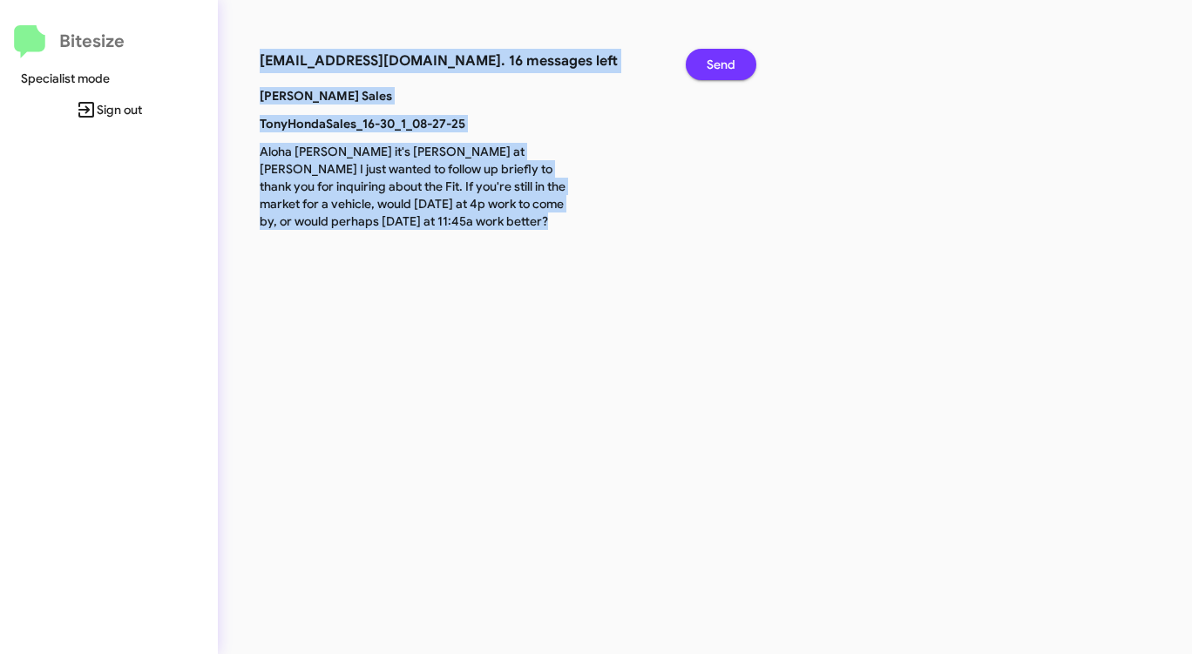
click at [703, 64] on button "Send" at bounding box center [721, 64] width 71 height 31
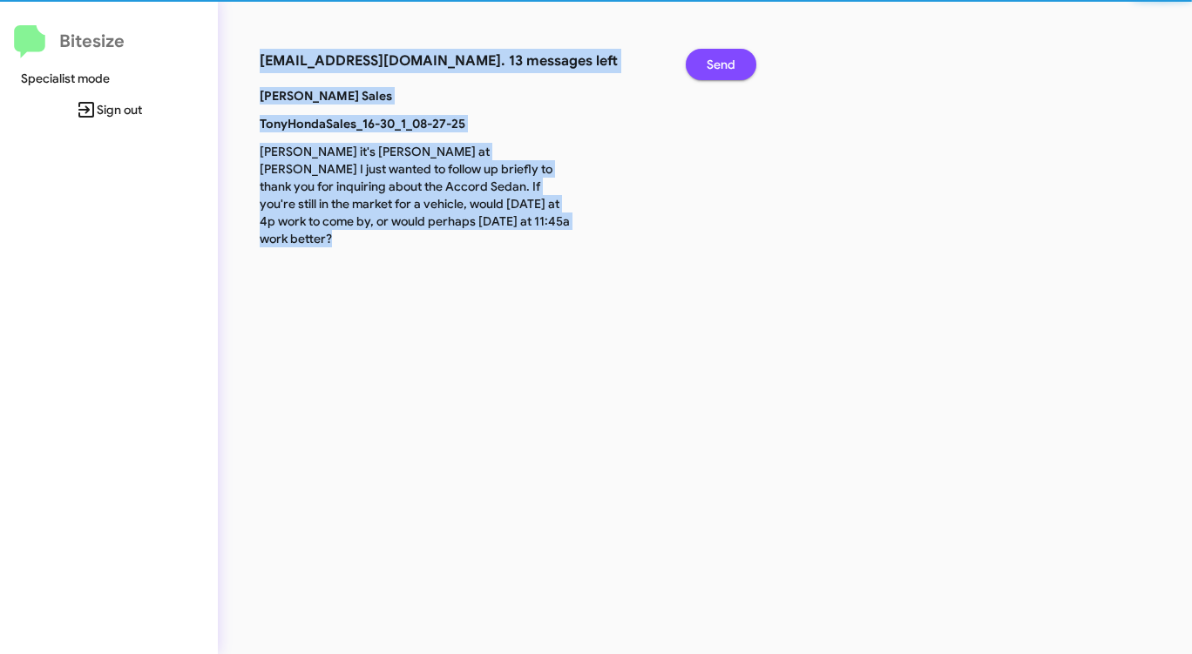
click at [703, 64] on button "Send" at bounding box center [721, 64] width 71 height 31
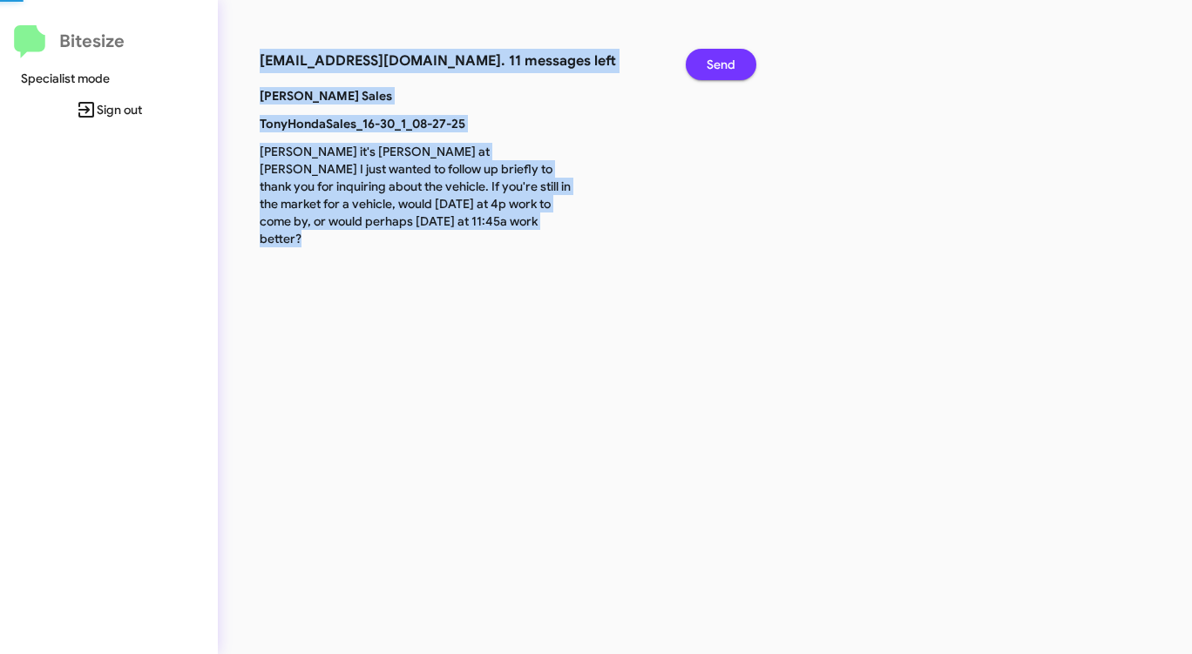
click at [702, 64] on button "Send" at bounding box center [721, 64] width 71 height 31
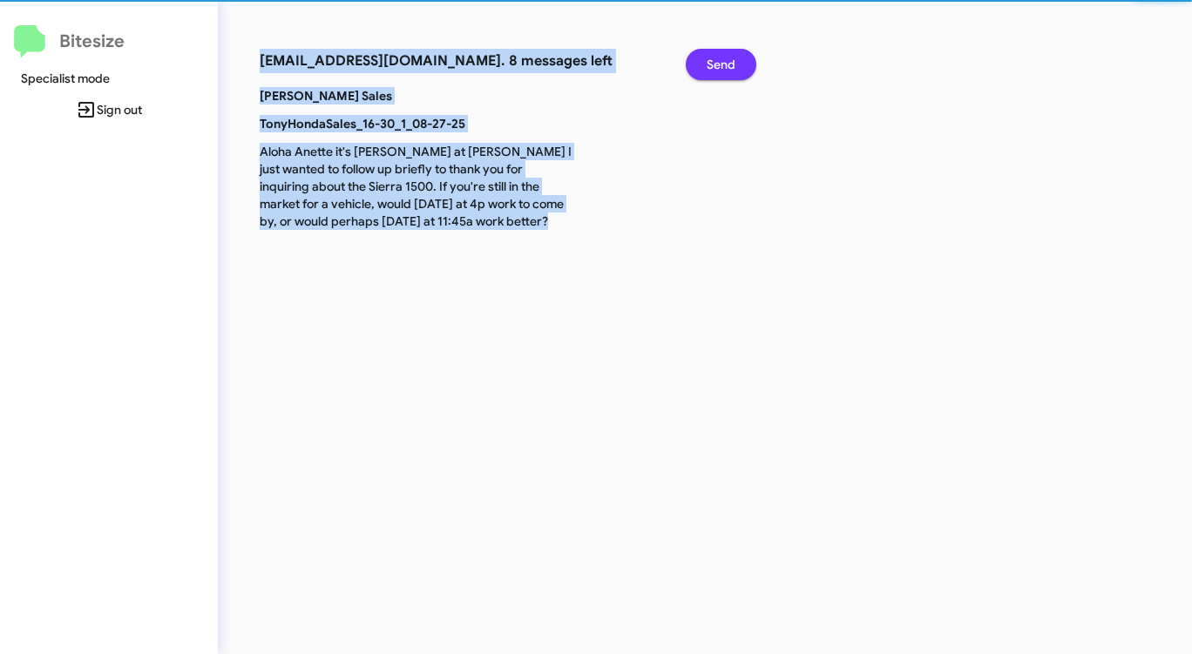
click at [702, 64] on button "Send" at bounding box center [721, 64] width 71 height 31
click at [701, 64] on button "Send" at bounding box center [721, 64] width 71 height 31
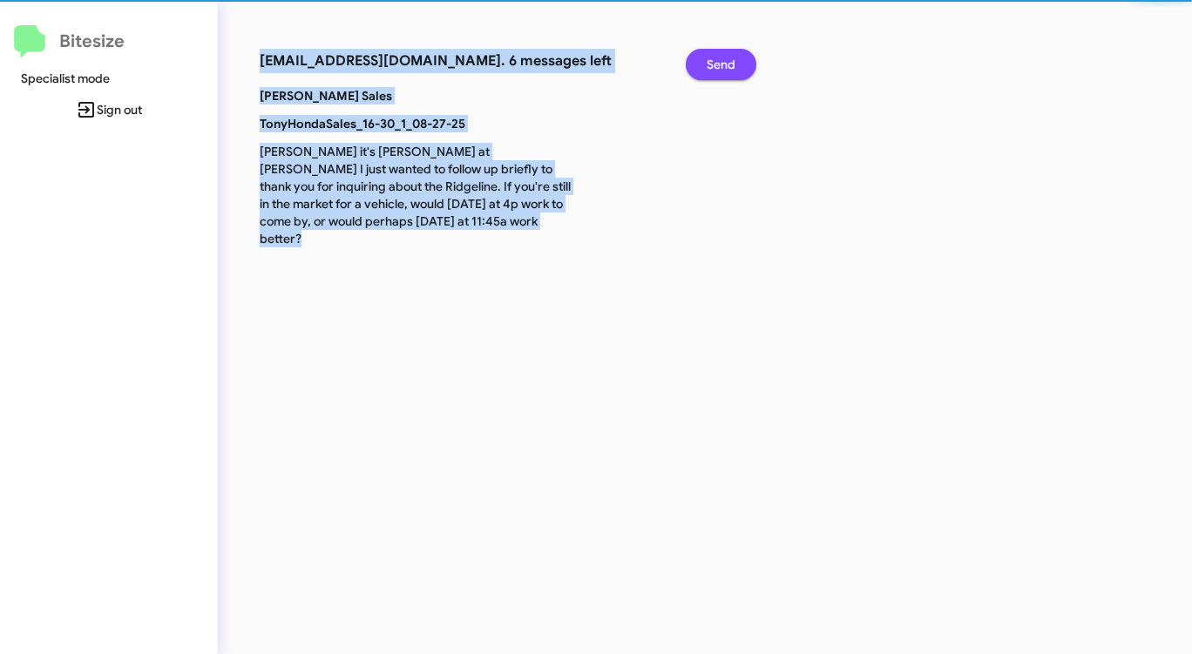
click at [701, 64] on button "Send" at bounding box center [721, 64] width 71 height 31
click at [700, 64] on button "Send" at bounding box center [721, 64] width 71 height 31
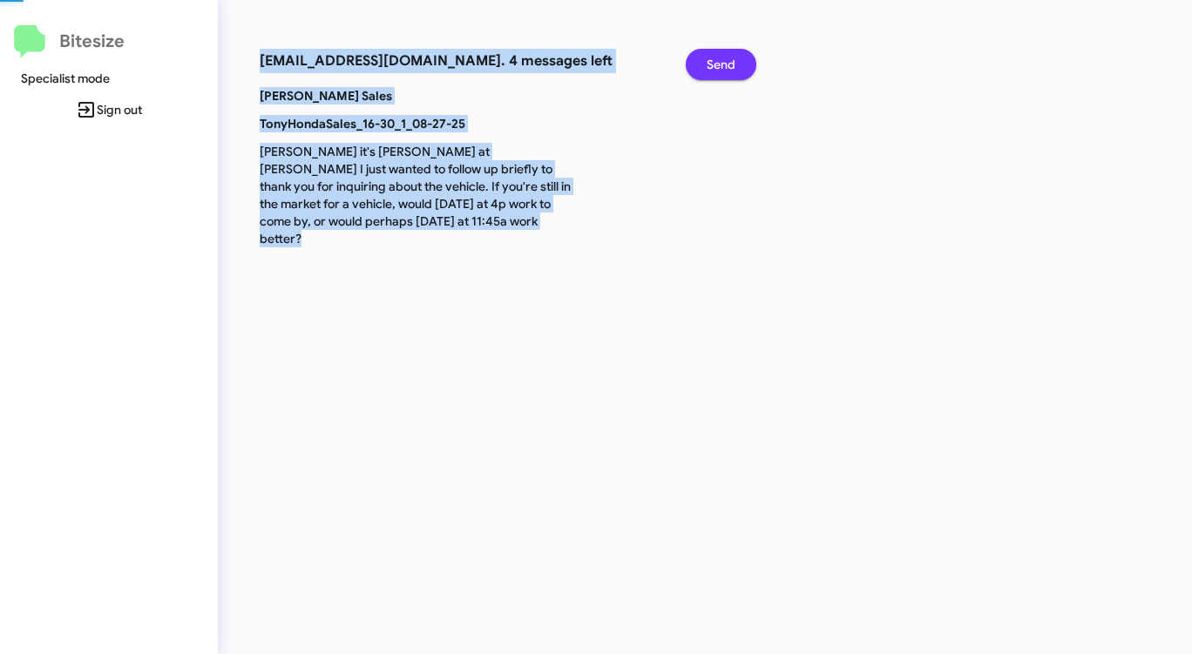
click at [700, 64] on button "Send" at bounding box center [721, 64] width 71 height 31
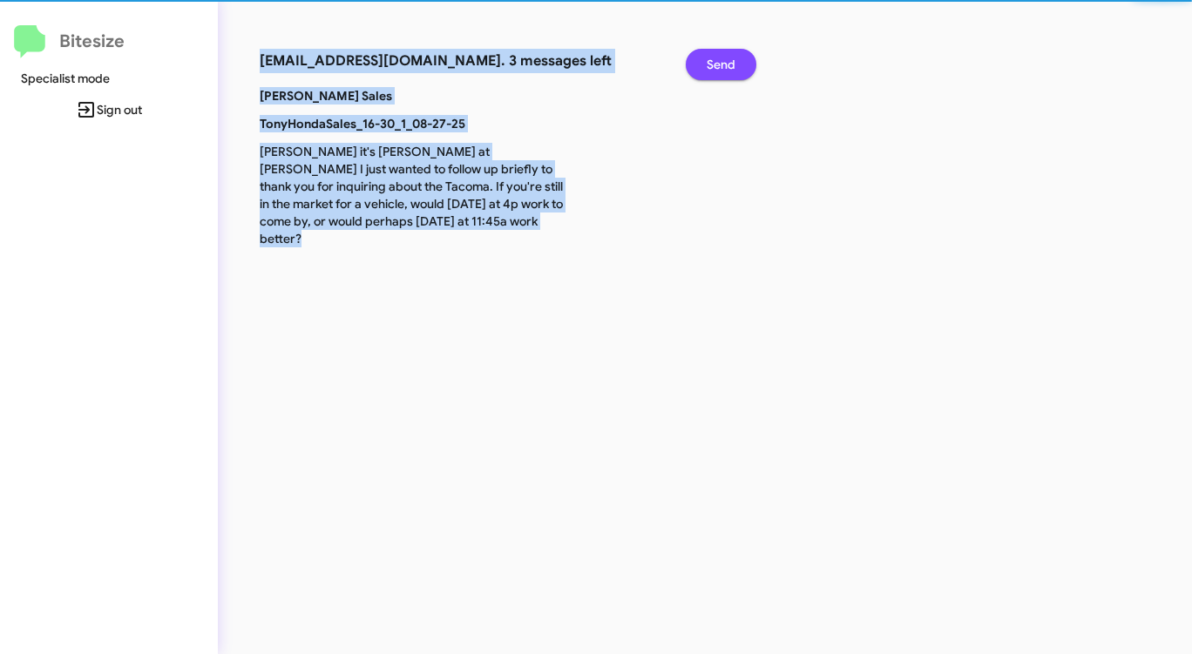
click at [700, 64] on button "Send" at bounding box center [721, 64] width 71 height 31
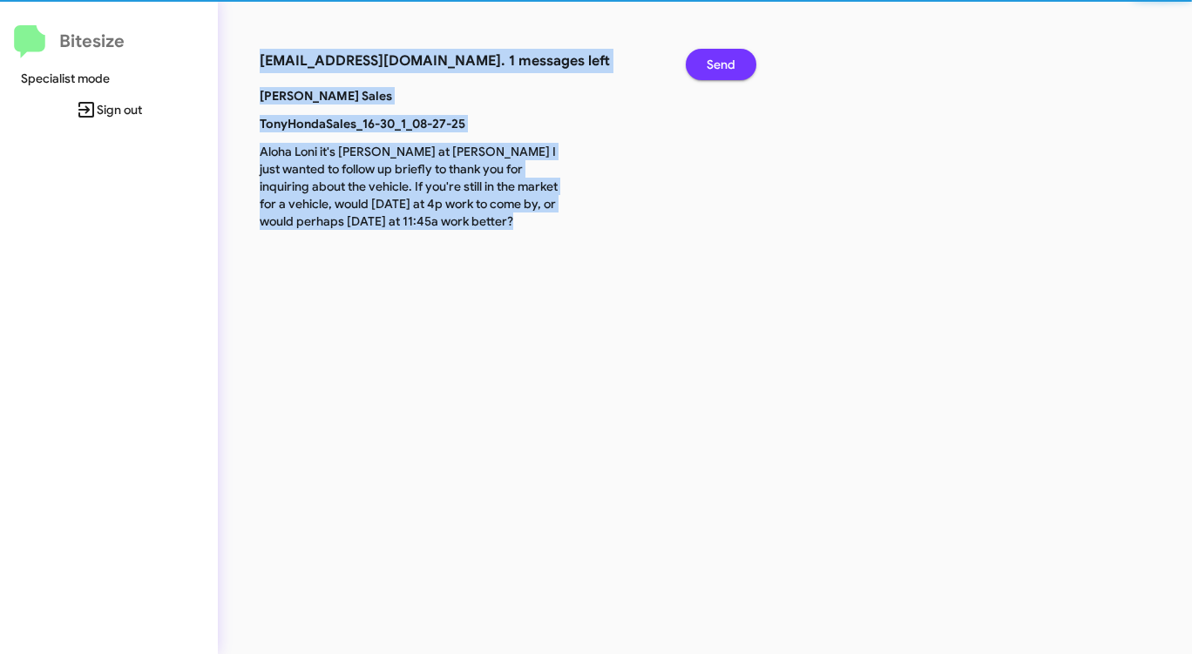
click at [700, 64] on button "Send" at bounding box center [721, 64] width 71 height 31
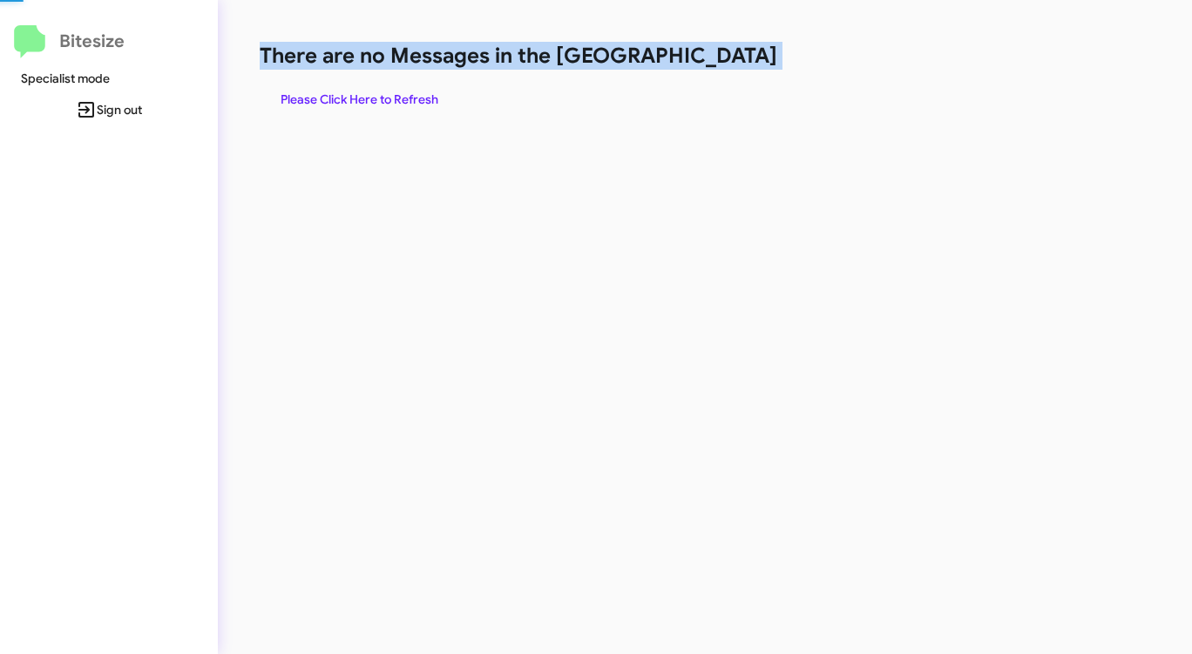
click at [700, 64] on h1 "There are no Messages in the [GEOGRAPHIC_DATA]" at bounding box center [624, 56] width 728 height 28
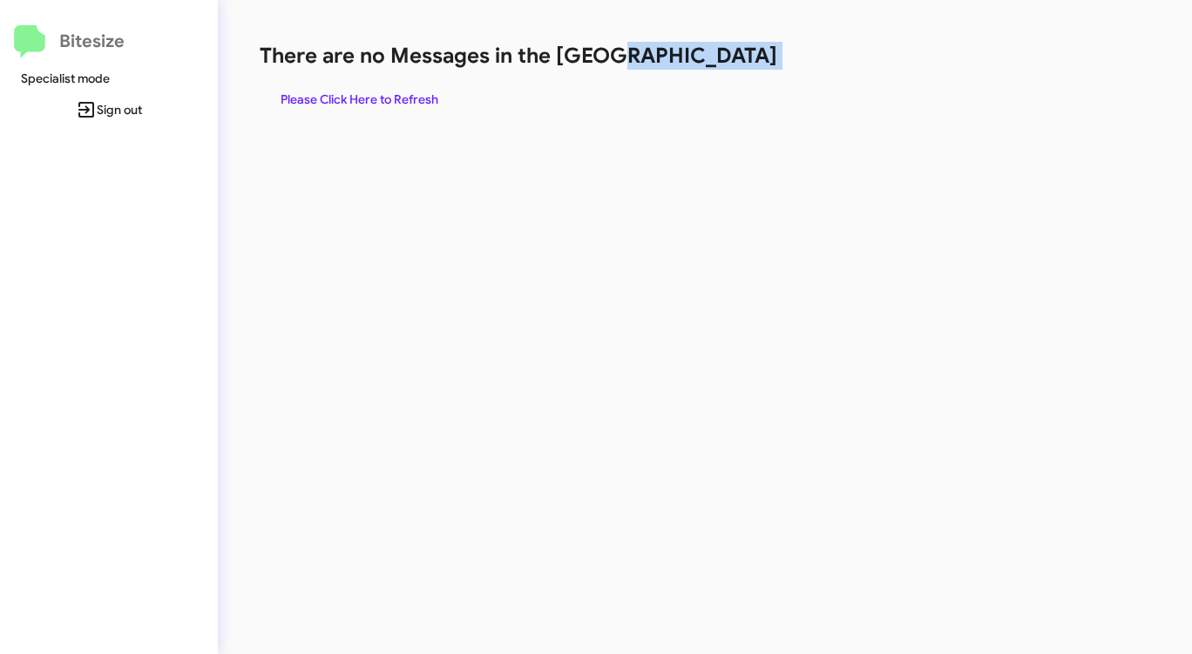
click at [700, 64] on h1 "There are no Messages in the [GEOGRAPHIC_DATA]" at bounding box center [624, 56] width 728 height 28
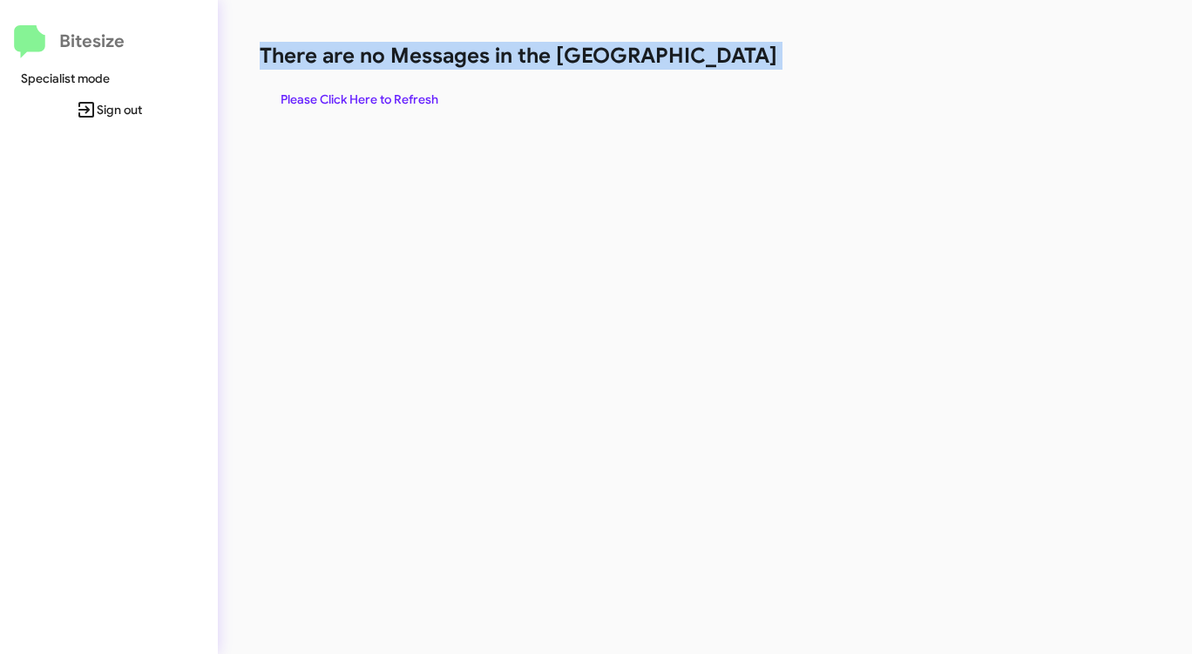
click at [700, 64] on h1 "There are no Messages in the [GEOGRAPHIC_DATA]" at bounding box center [624, 56] width 728 height 28
click at [384, 92] on span "Please Click Here to Refresh" at bounding box center [360, 99] width 158 height 31
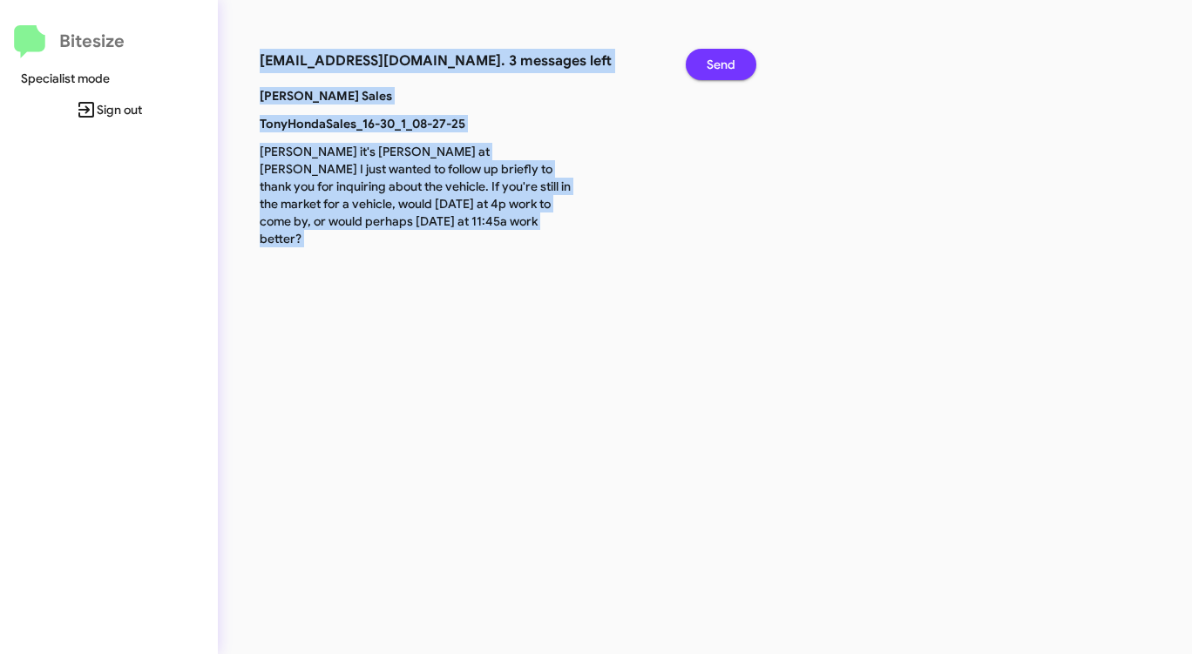
click at [722, 54] on span "Send" at bounding box center [721, 64] width 29 height 31
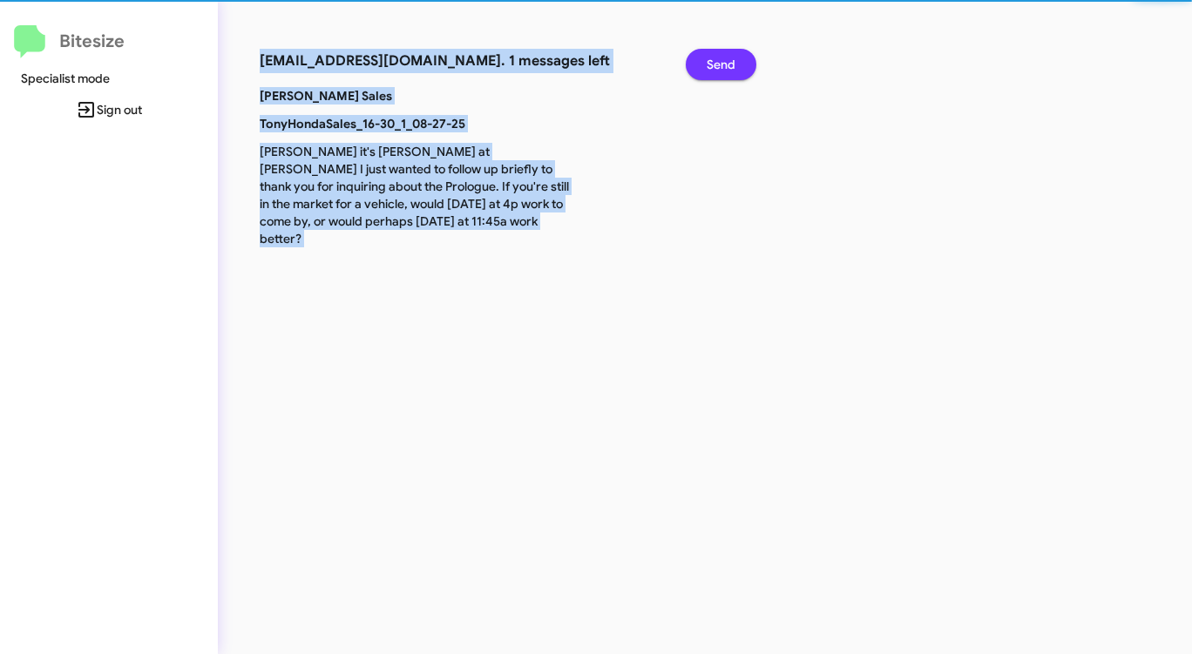
click at [722, 54] on span "Send" at bounding box center [721, 64] width 29 height 31
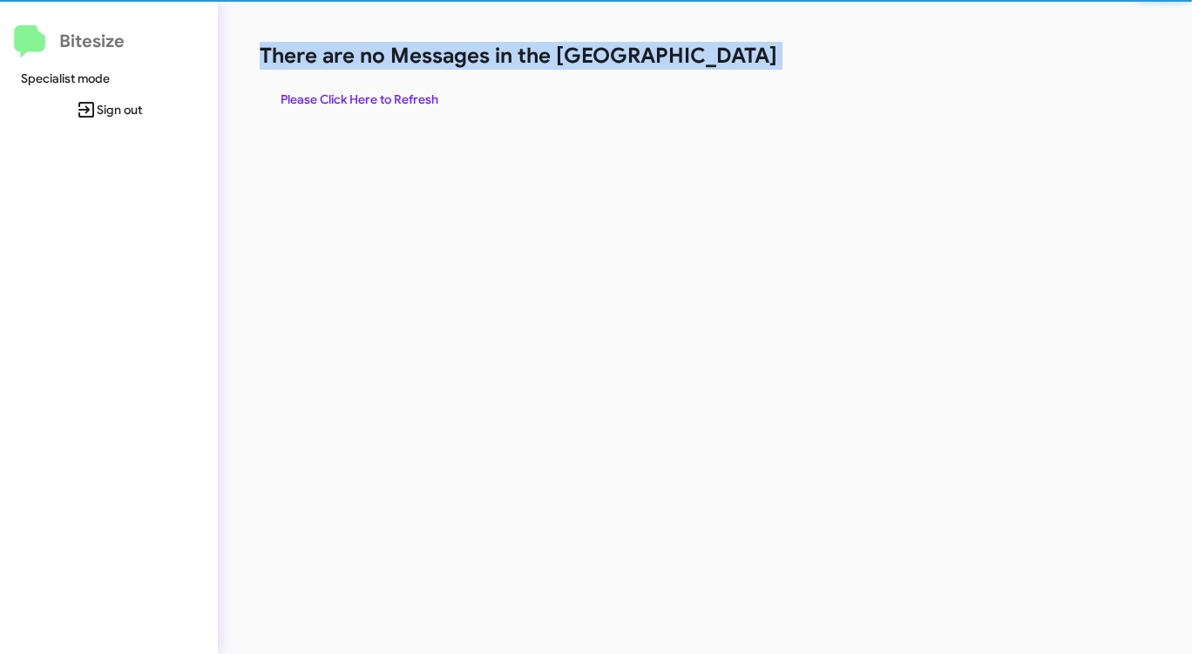
click at [722, 54] on h1 "There are no Messages in the [GEOGRAPHIC_DATA]" at bounding box center [624, 56] width 728 height 28
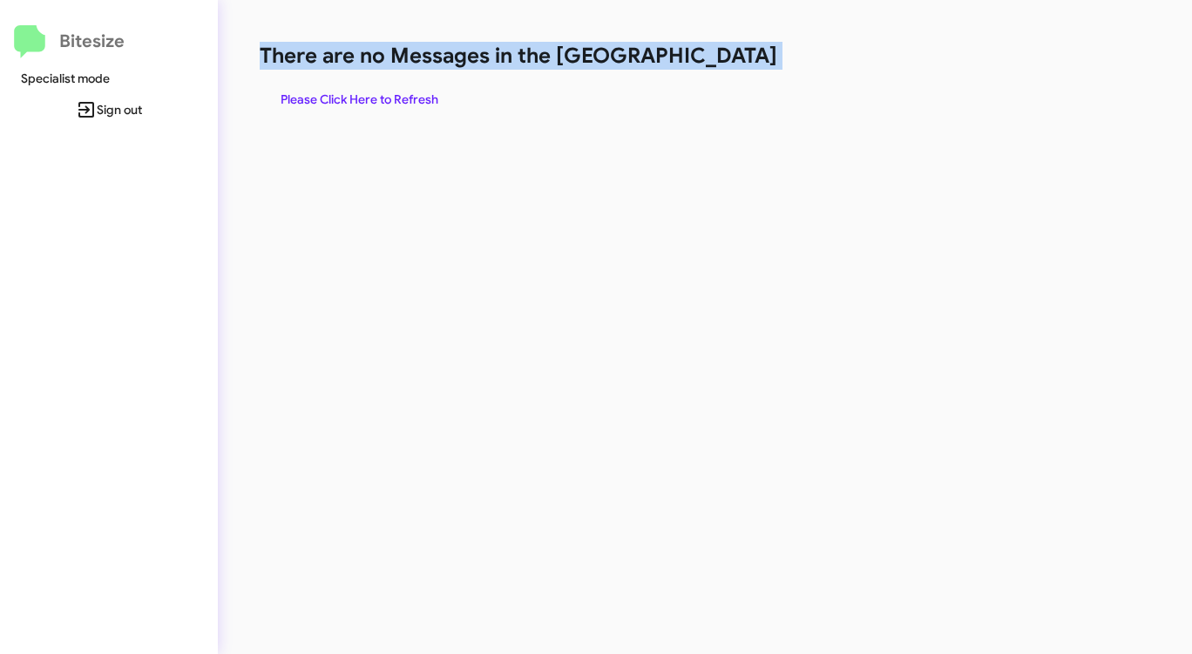
click at [722, 54] on h1 "There are no Messages in the [GEOGRAPHIC_DATA]" at bounding box center [624, 56] width 728 height 28
click at [357, 90] on span "Please Click Here to Refresh" at bounding box center [360, 99] width 158 height 31
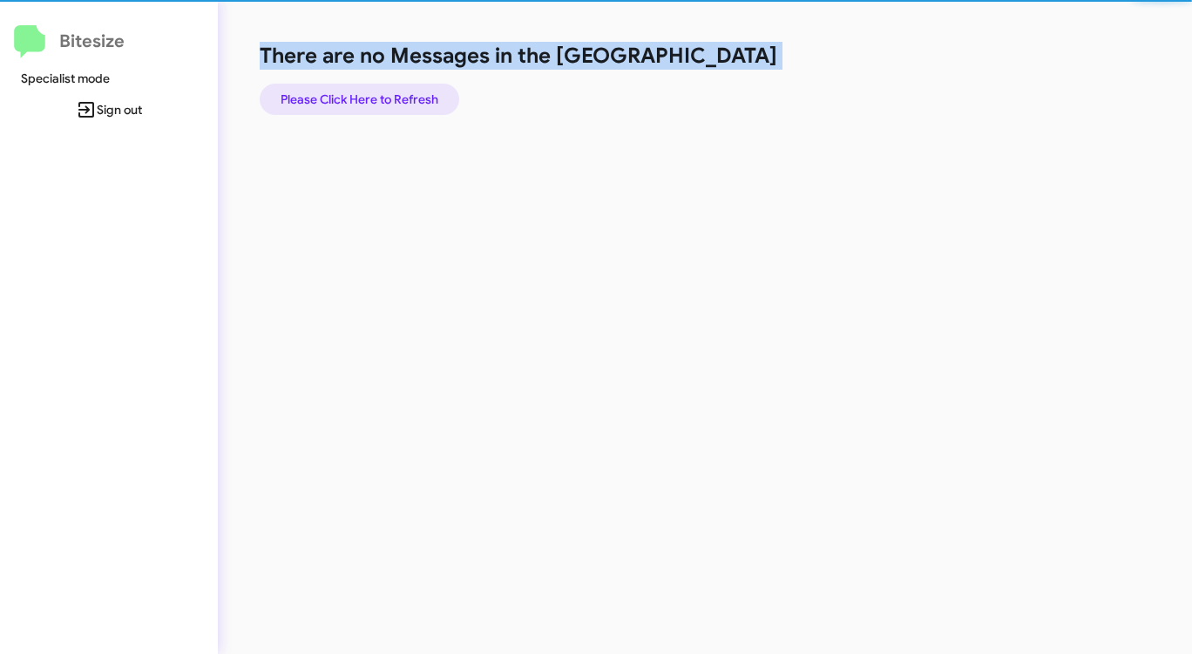
click at [357, 90] on span "Please Click Here to Refresh" at bounding box center [360, 99] width 158 height 31
